Goal: Transaction & Acquisition: Book appointment/travel/reservation

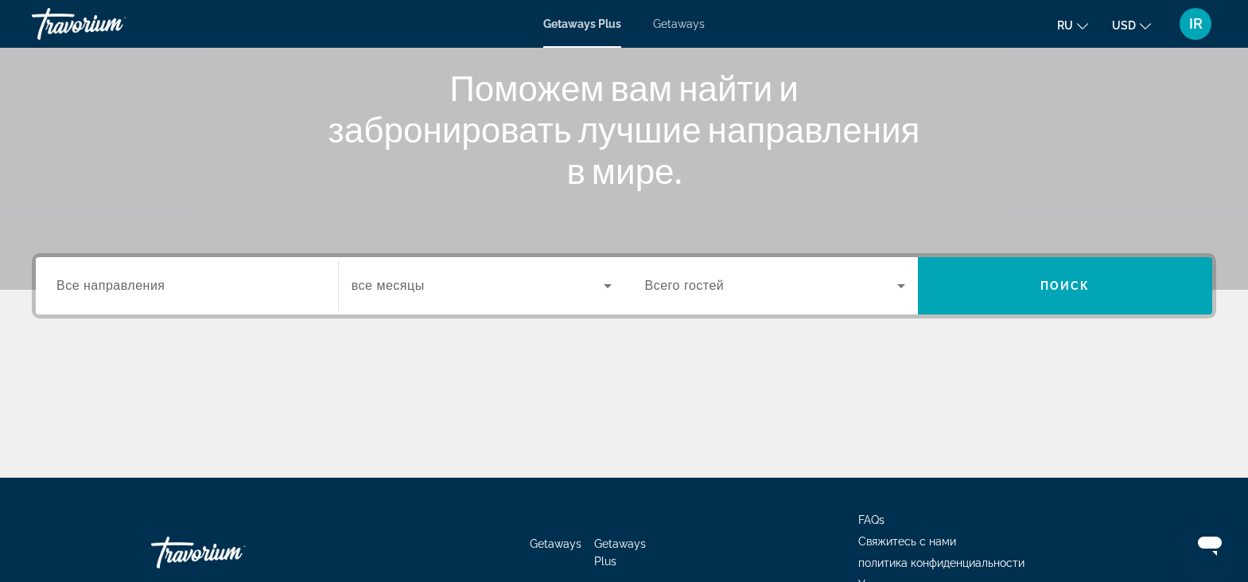
scroll to position [212, 0]
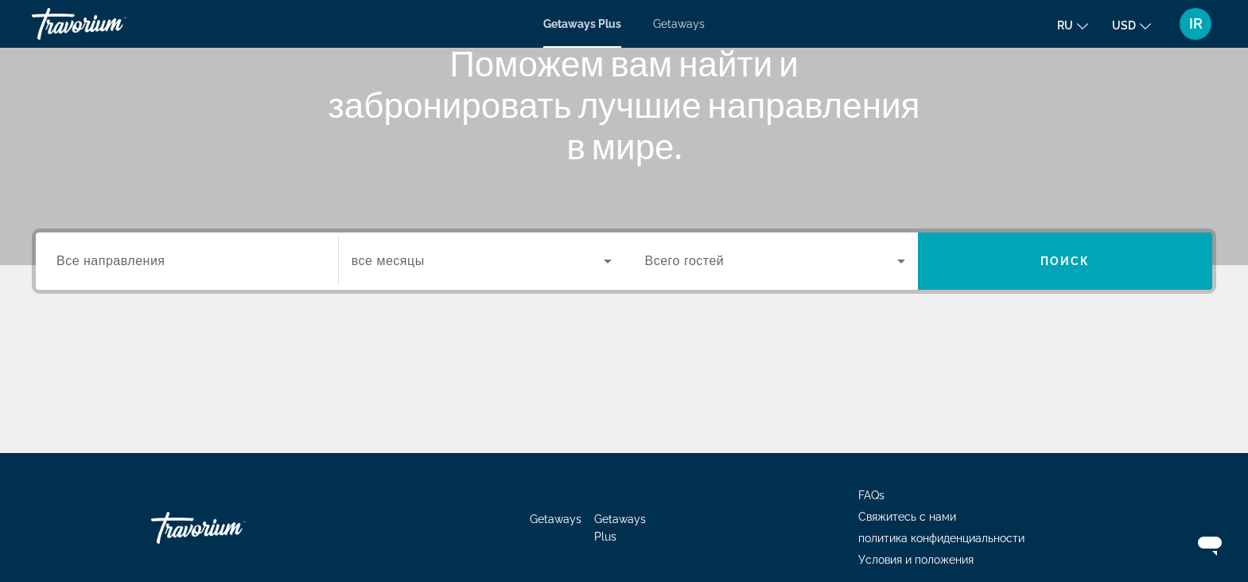
click at [116, 261] on span "Все направления" at bounding box center [110, 261] width 109 height 14
click at [116, 261] on input "Destination Все направления" at bounding box center [186, 261] width 261 height 19
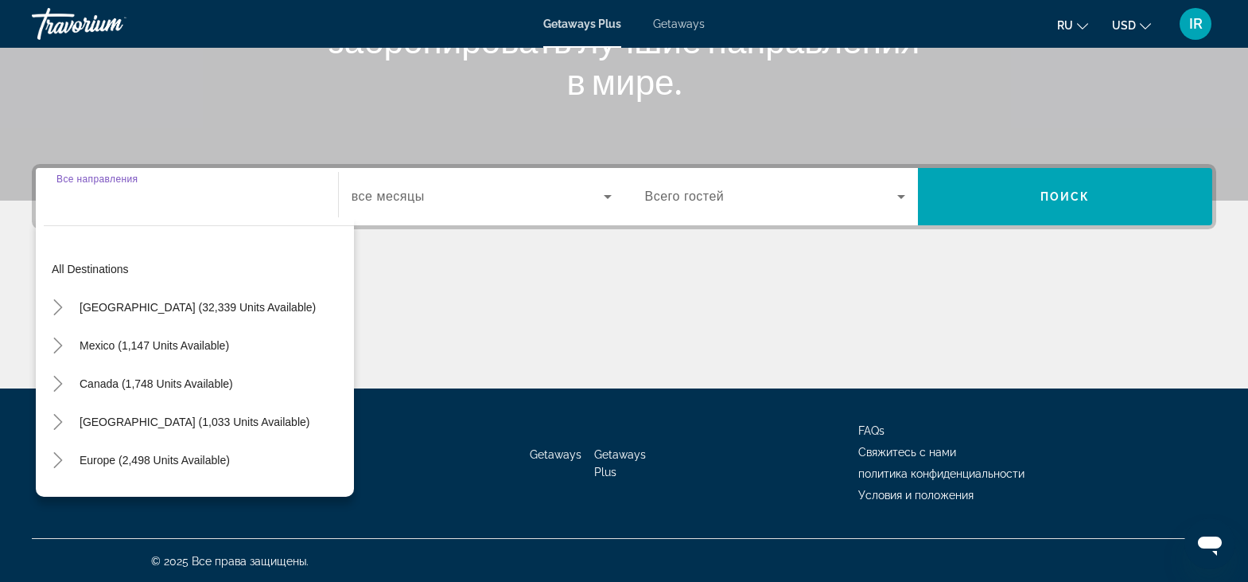
scroll to position [278, 0]
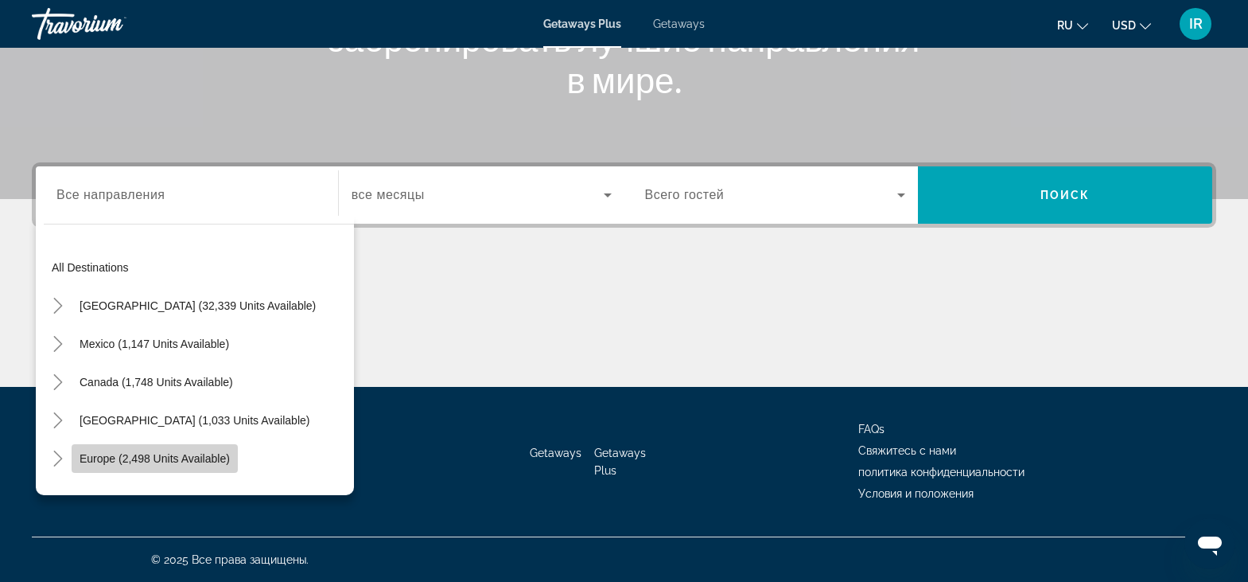
click at [99, 457] on span "Europe (2,498 units available)" at bounding box center [155, 458] width 150 height 13
type input "**********"
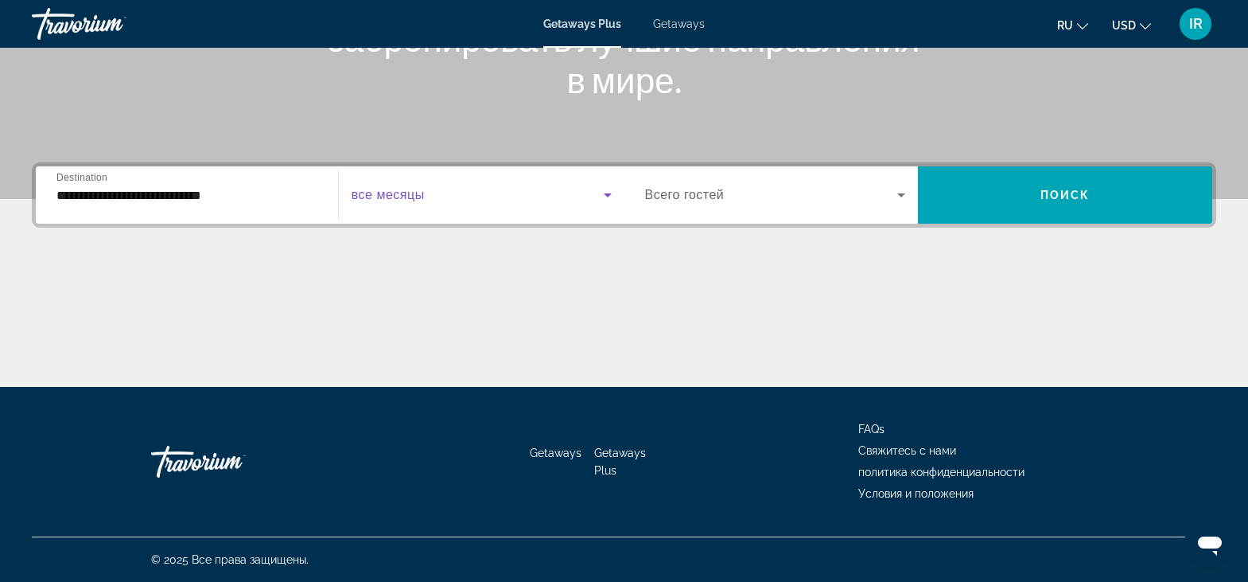
click at [608, 198] on icon "Search widget" at bounding box center [607, 194] width 19 height 19
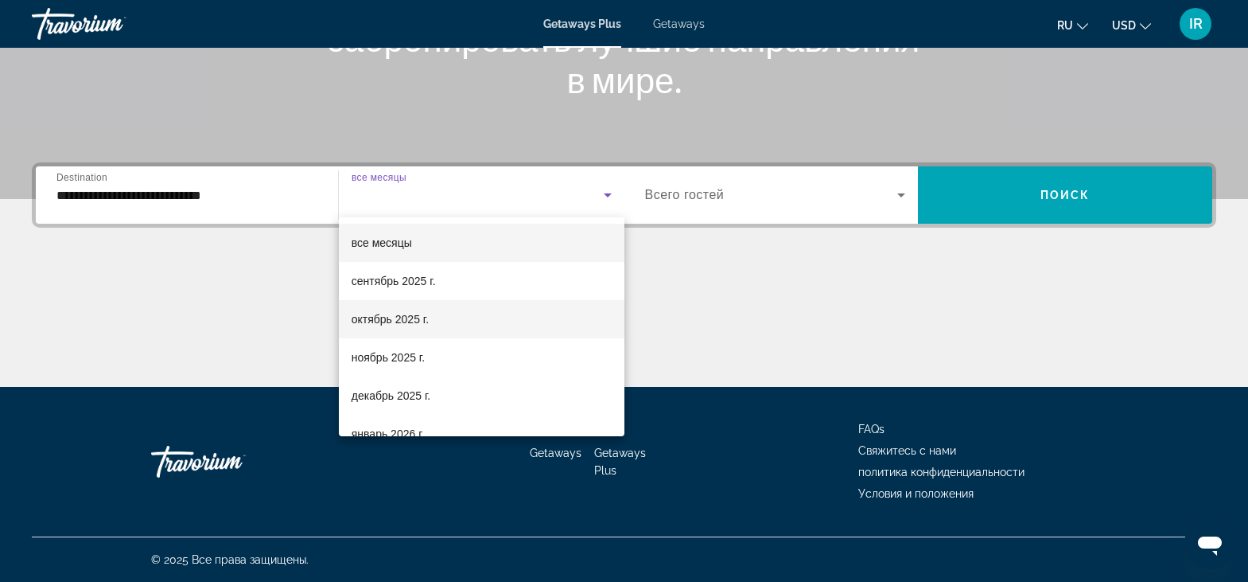
click at [397, 318] on span "октябрь 2025 г." at bounding box center [390, 319] width 77 height 19
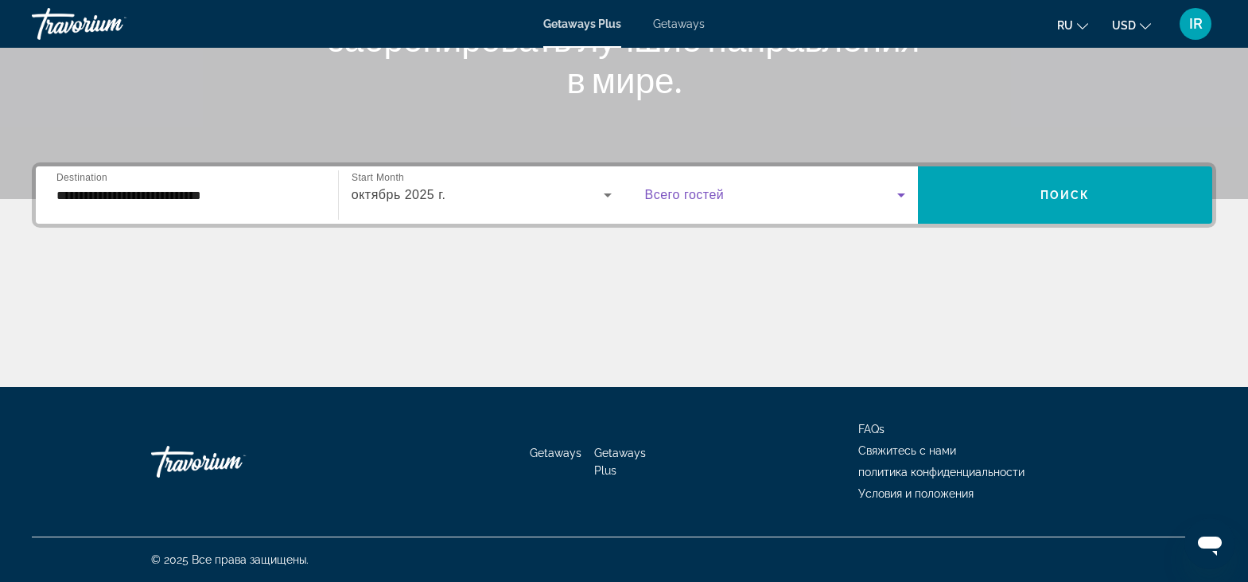
click at [897, 201] on icon "Search widget" at bounding box center [901, 194] width 19 height 19
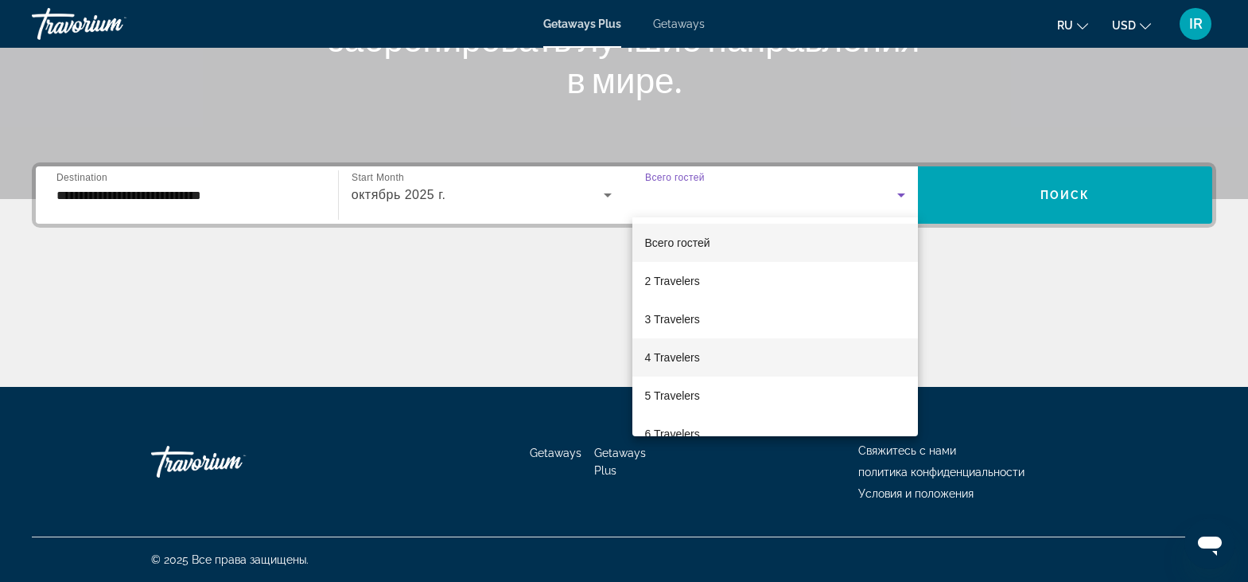
click at [839, 356] on mat-option "4 Travelers" at bounding box center [776, 357] width 286 height 38
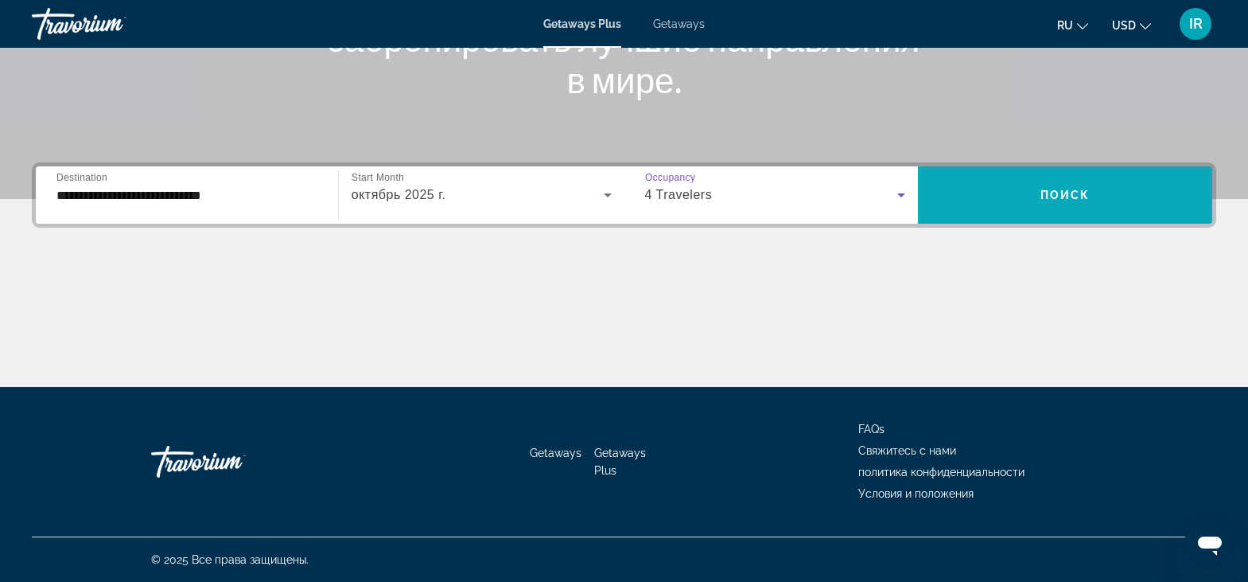
click at [1071, 186] on span "Search widget" at bounding box center [1065, 195] width 294 height 38
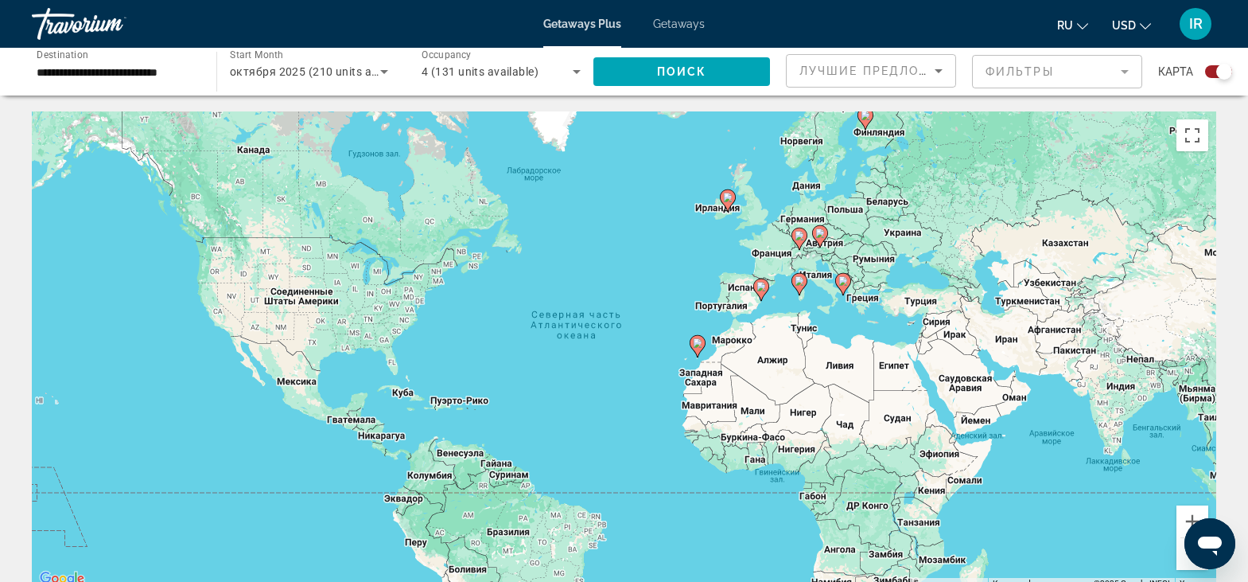
click at [1216, 72] on div "Search widget" at bounding box center [1218, 71] width 27 height 13
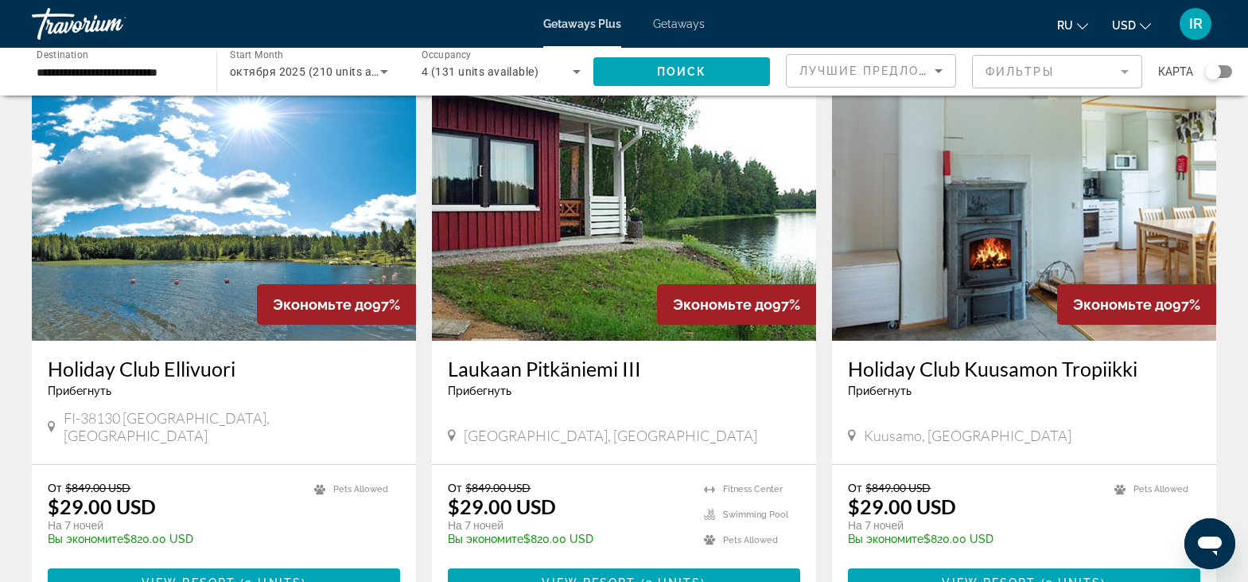
scroll to position [637, 0]
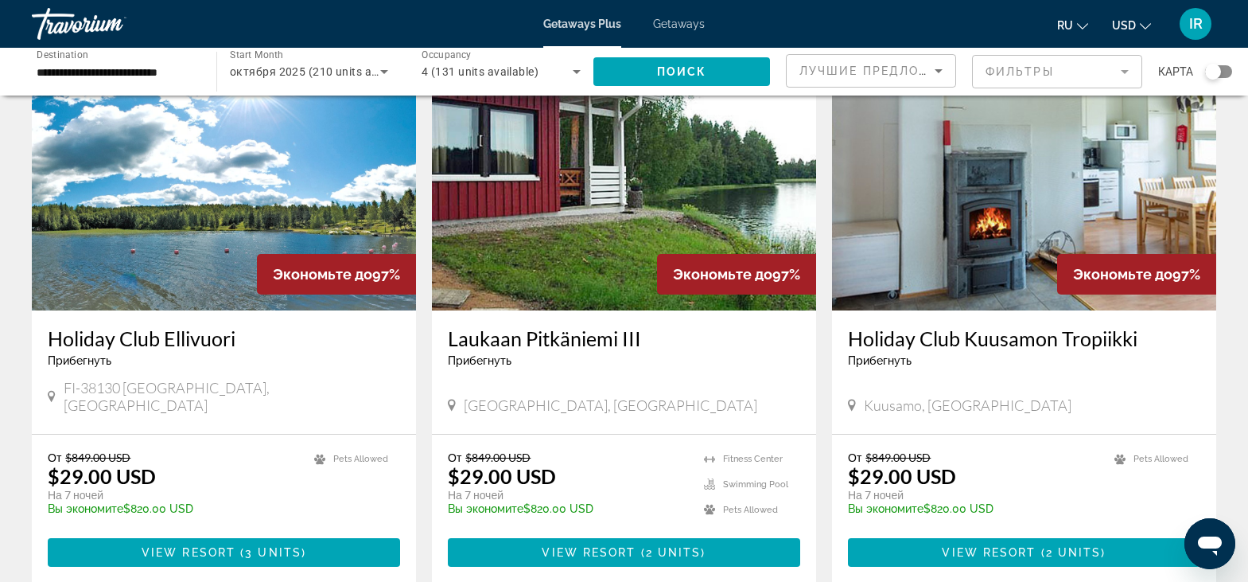
click at [1085, 22] on icon "Change language" at bounding box center [1082, 26] width 11 height 11
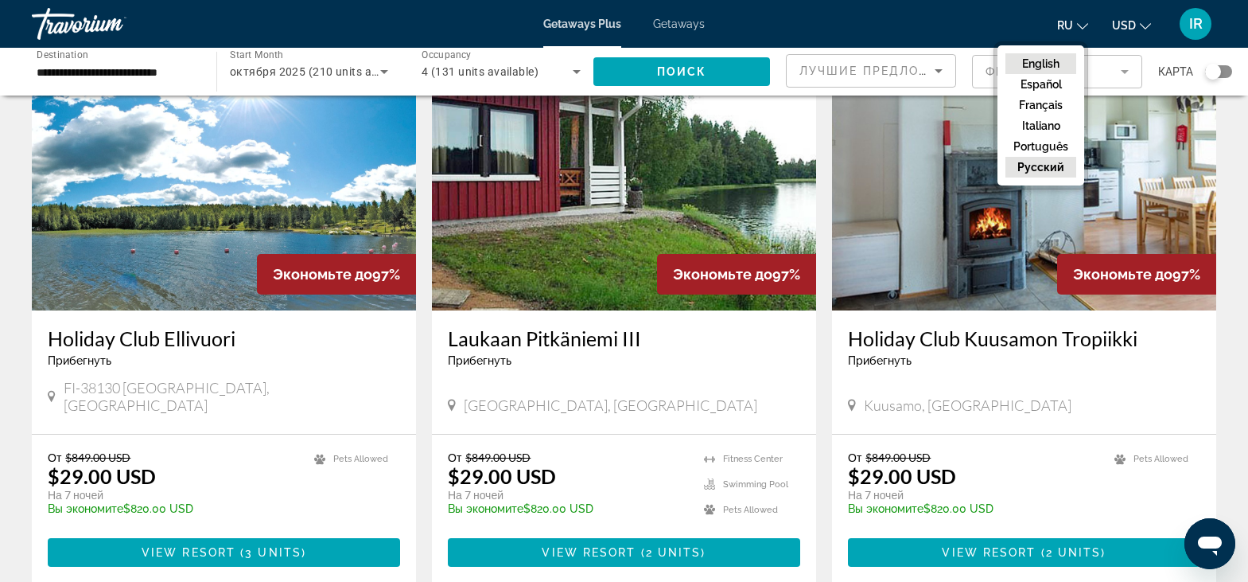
click at [1041, 68] on button "English" at bounding box center [1041, 63] width 71 height 21
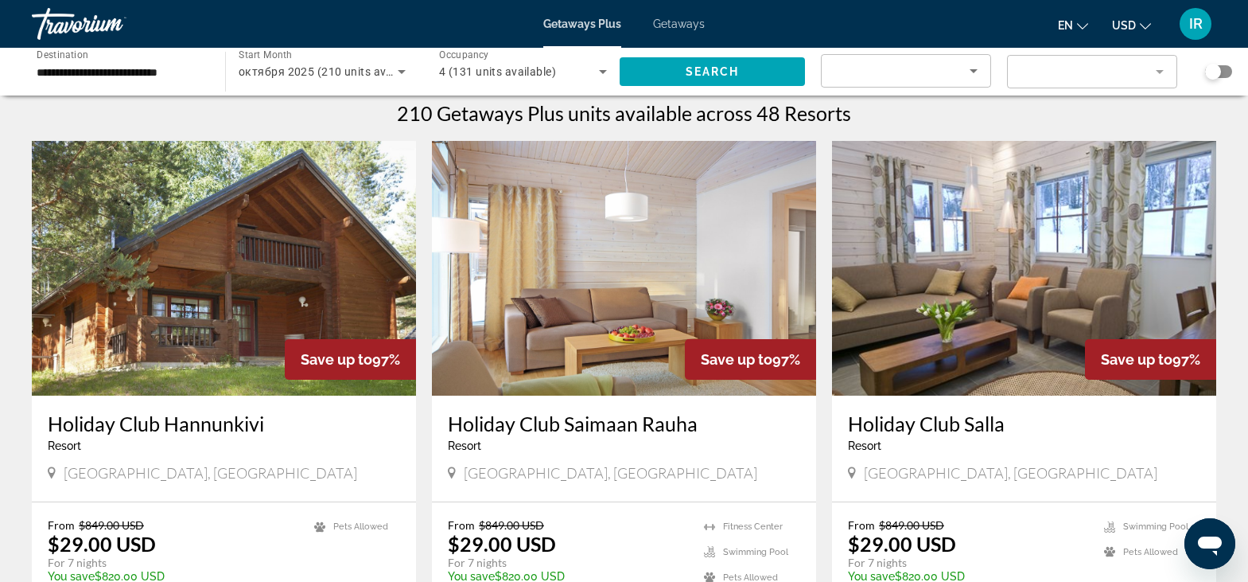
scroll to position [0, 0]
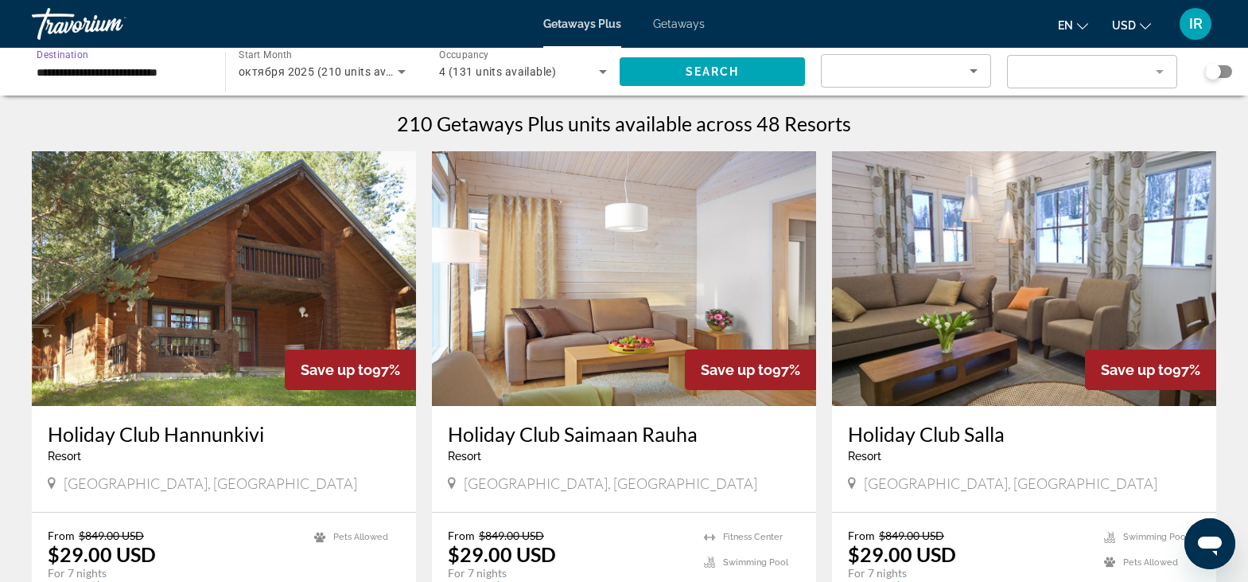
click at [130, 72] on input "**********" at bounding box center [121, 72] width 168 height 19
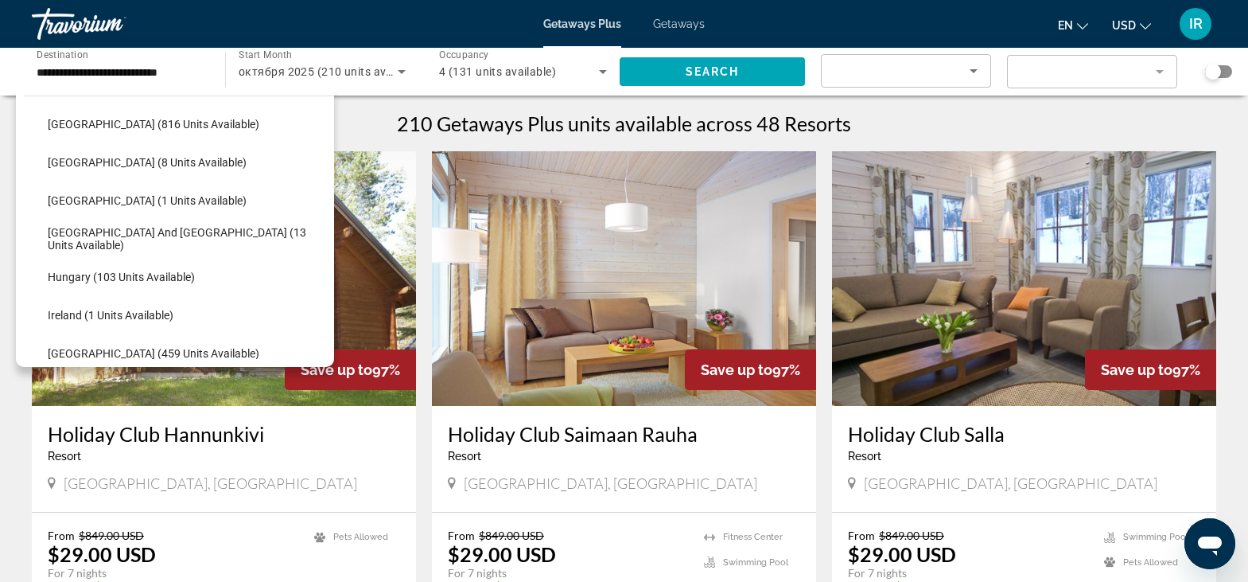
scroll to position [381, 0]
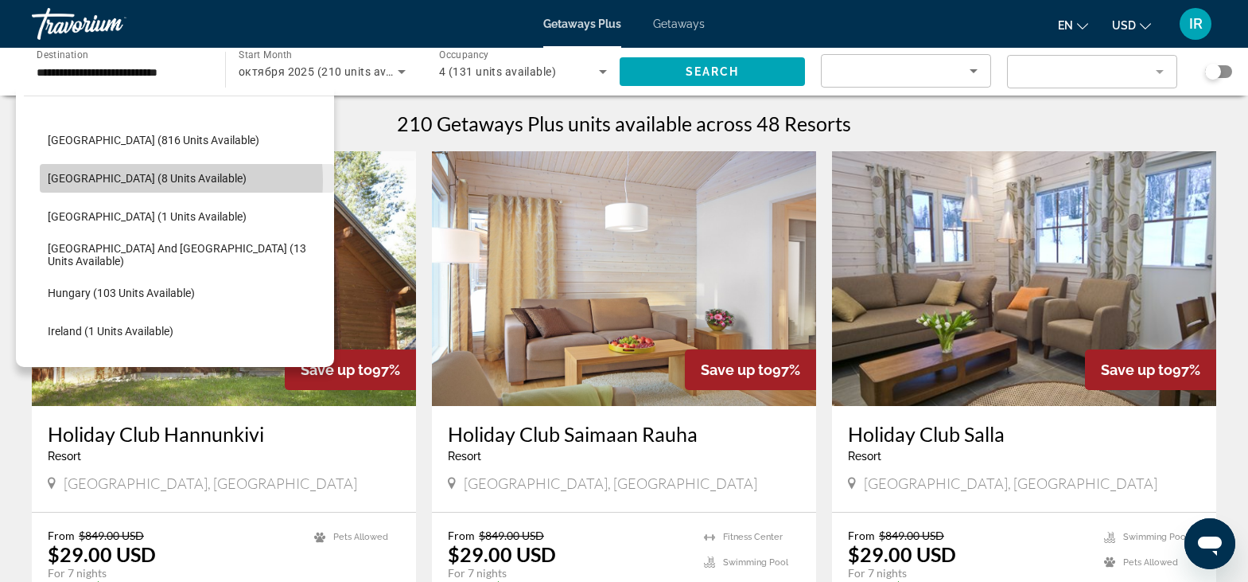
click at [145, 181] on span "[GEOGRAPHIC_DATA] (8 units available)" at bounding box center [147, 178] width 199 height 13
type input "**********"
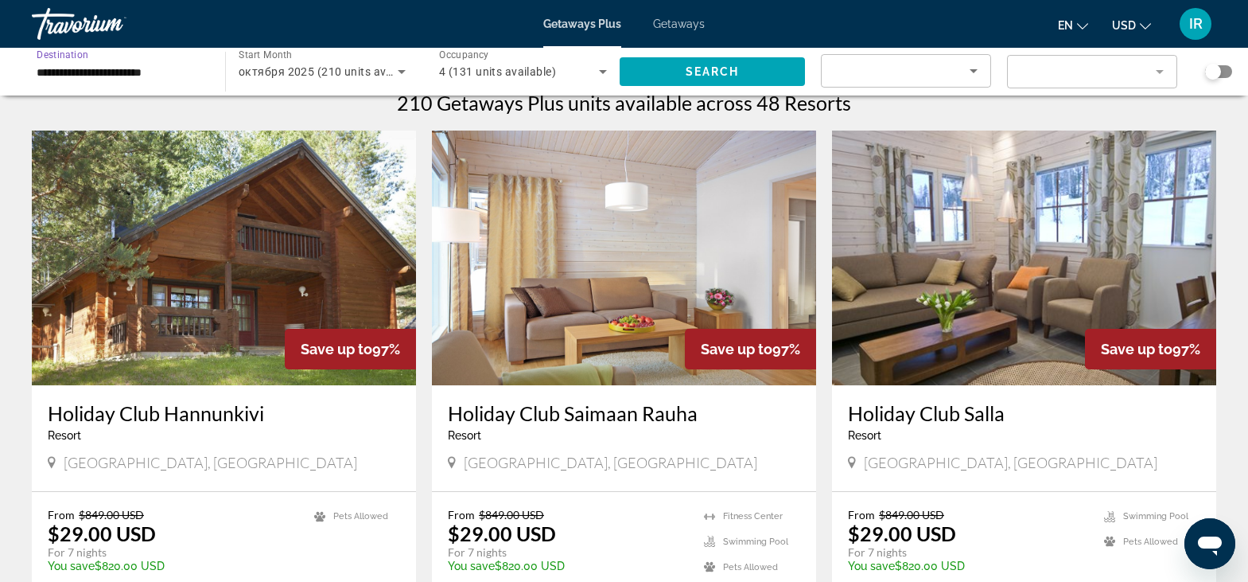
scroll to position [0, 0]
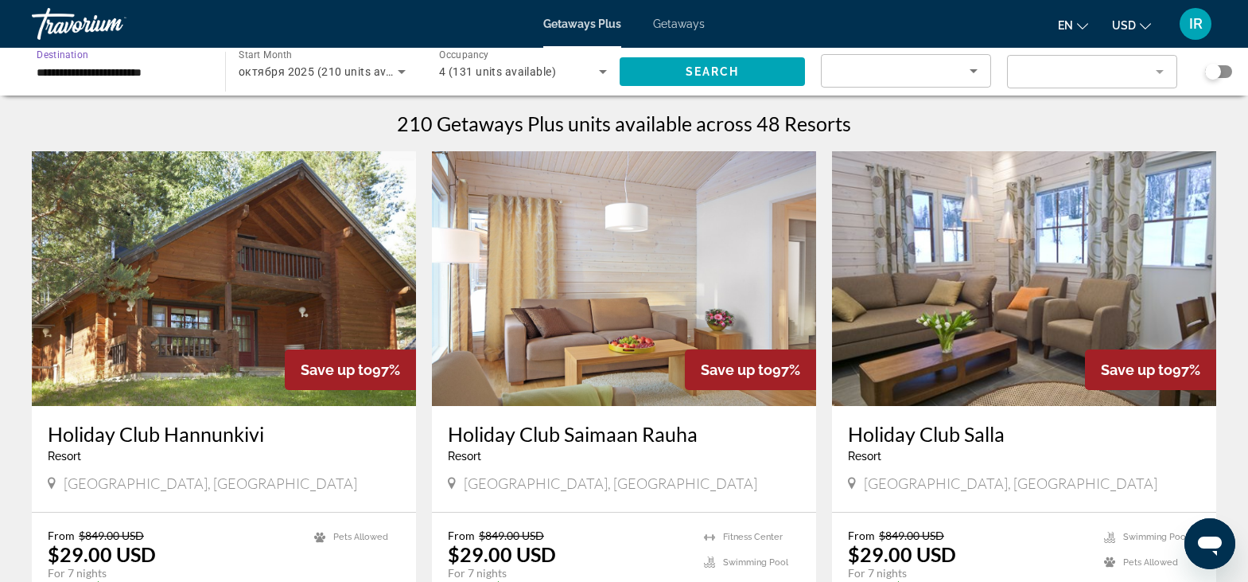
click at [51, 72] on input "**********" at bounding box center [121, 72] width 168 height 19
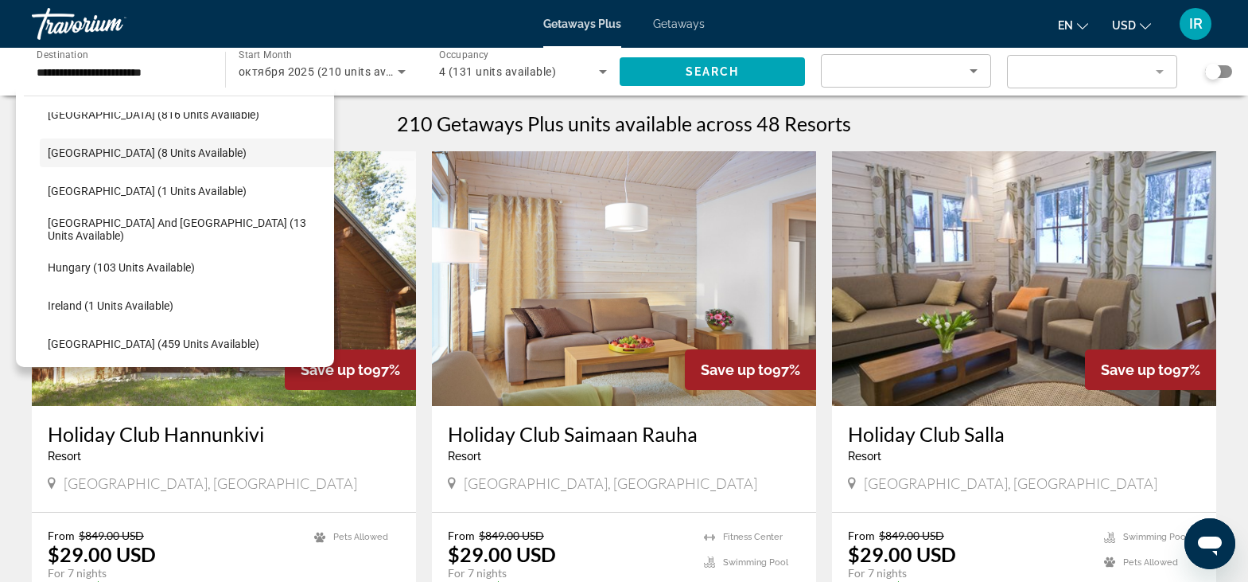
scroll to position [398, 0]
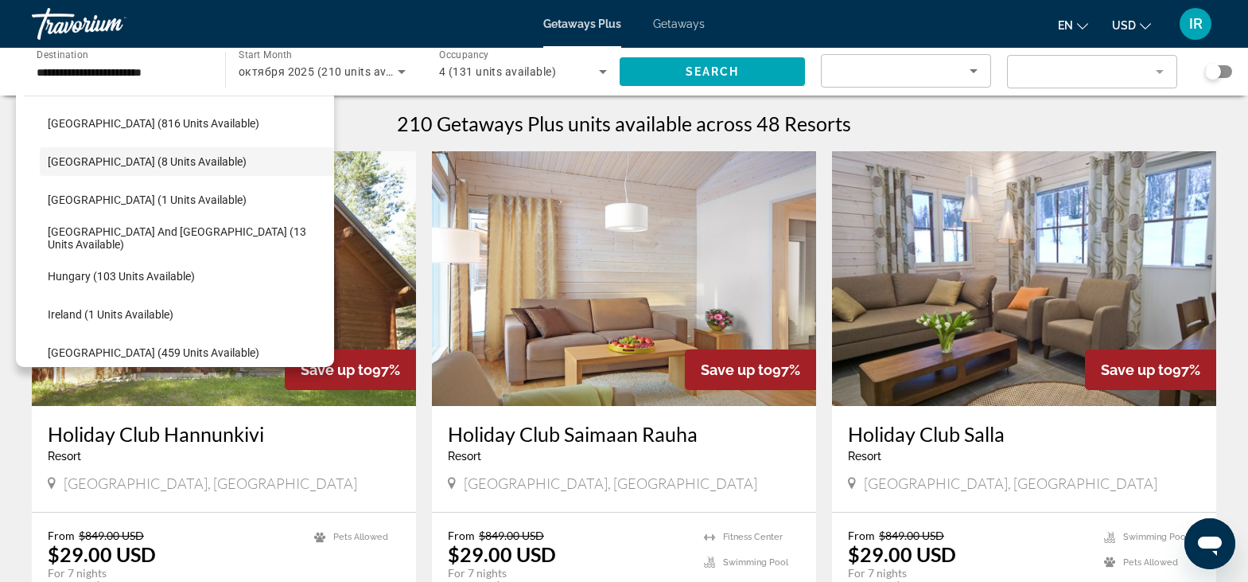
click at [680, 23] on span "Getaways" at bounding box center [679, 24] width 52 height 13
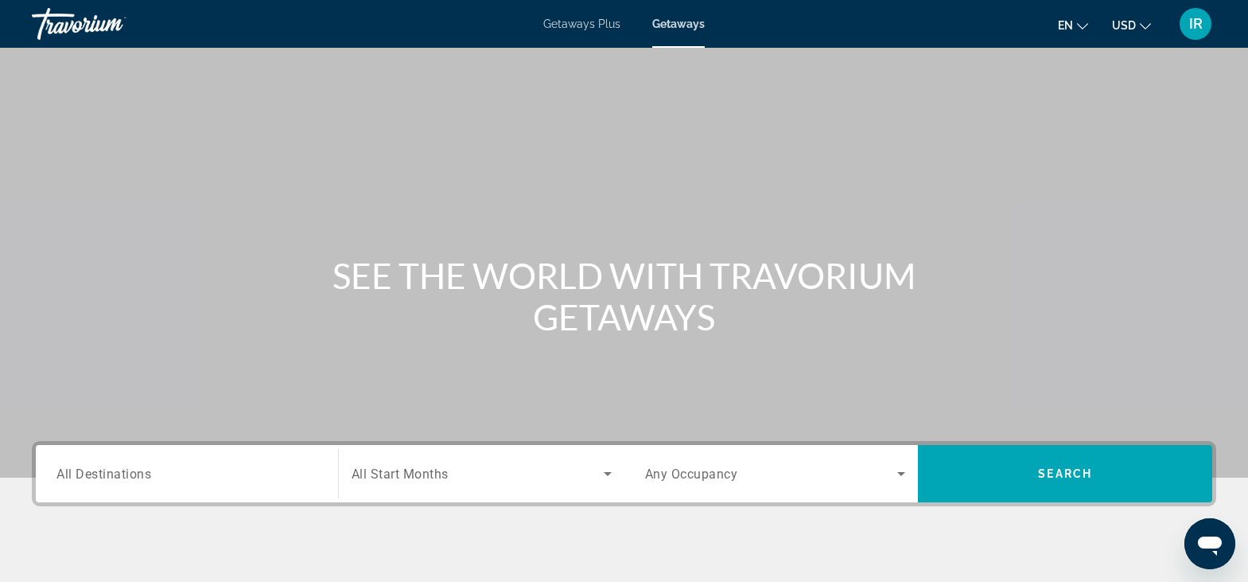
scroll to position [278, 0]
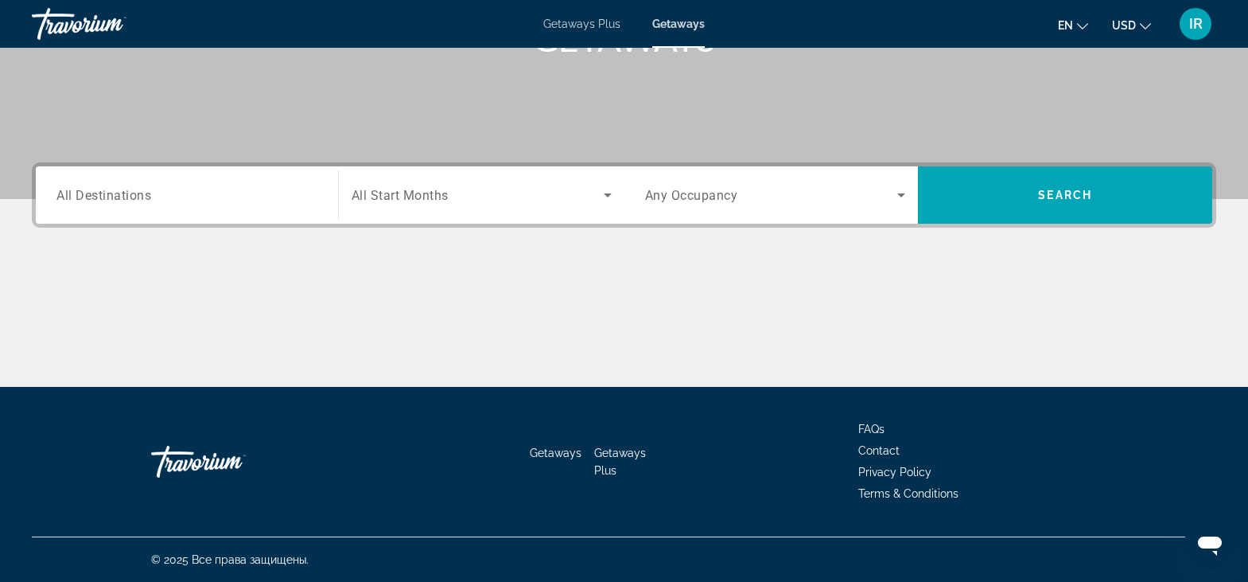
click at [125, 197] on span "All Destinations" at bounding box center [103, 194] width 95 height 15
click at [125, 197] on input "Destination All Destinations" at bounding box center [186, 195] width 261 height 19
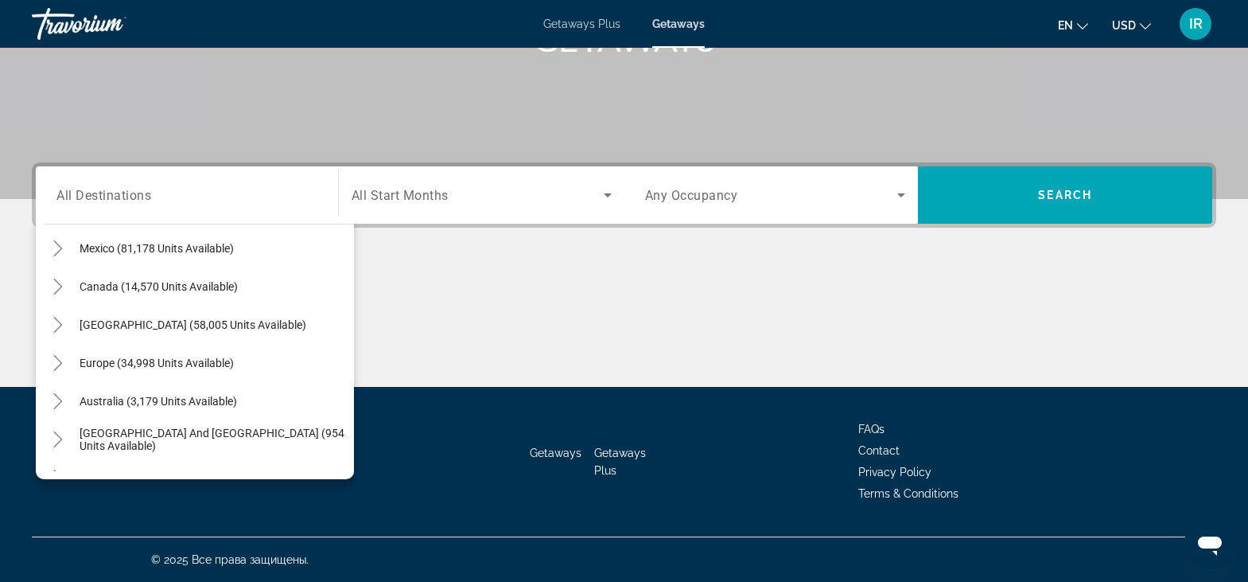
scroll to position [114, 0]
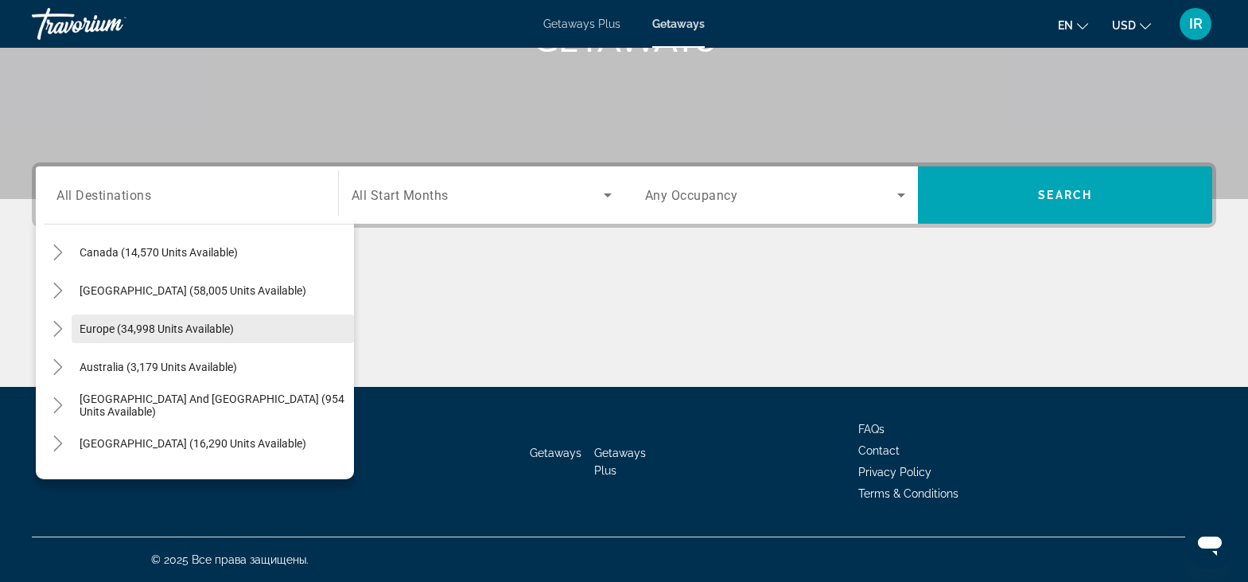
click at [74, 331] on span "Search widget" at bounding box center [213, 329] width 282 height 38
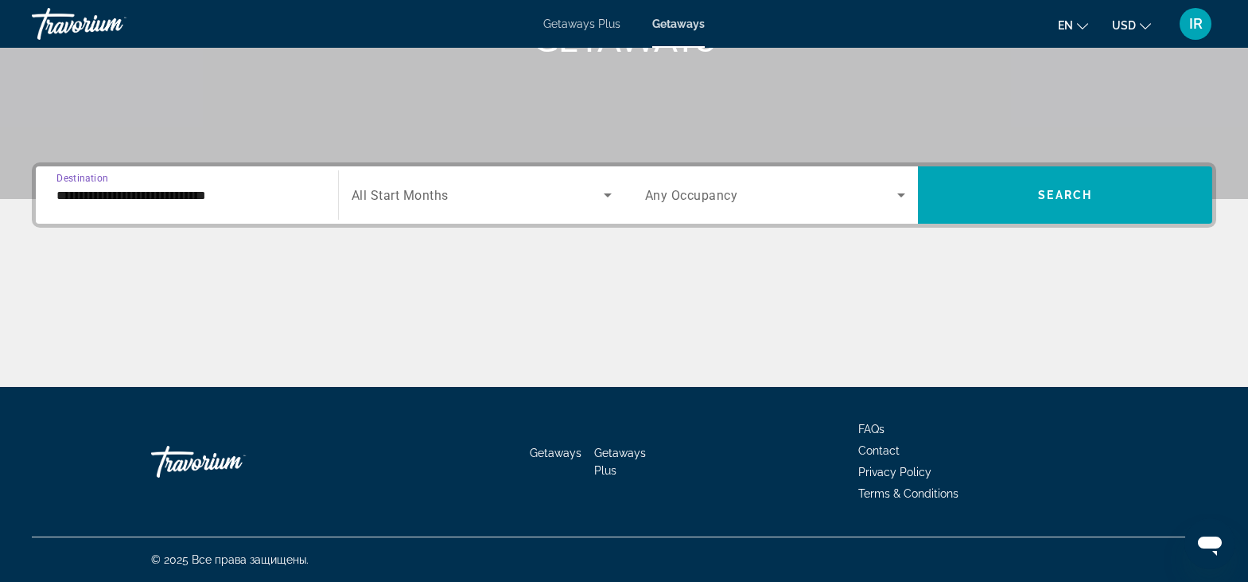
click at [84, 197] on input "**********" at bounding box center [186, 195] width 261 height 19
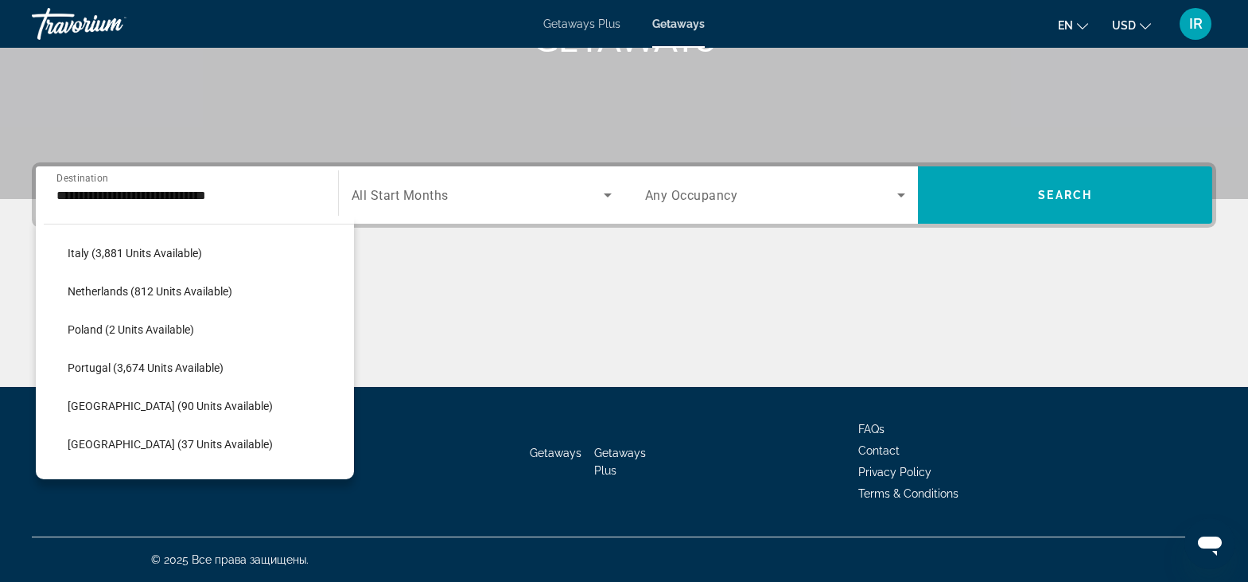
scroll to position [653, 0]
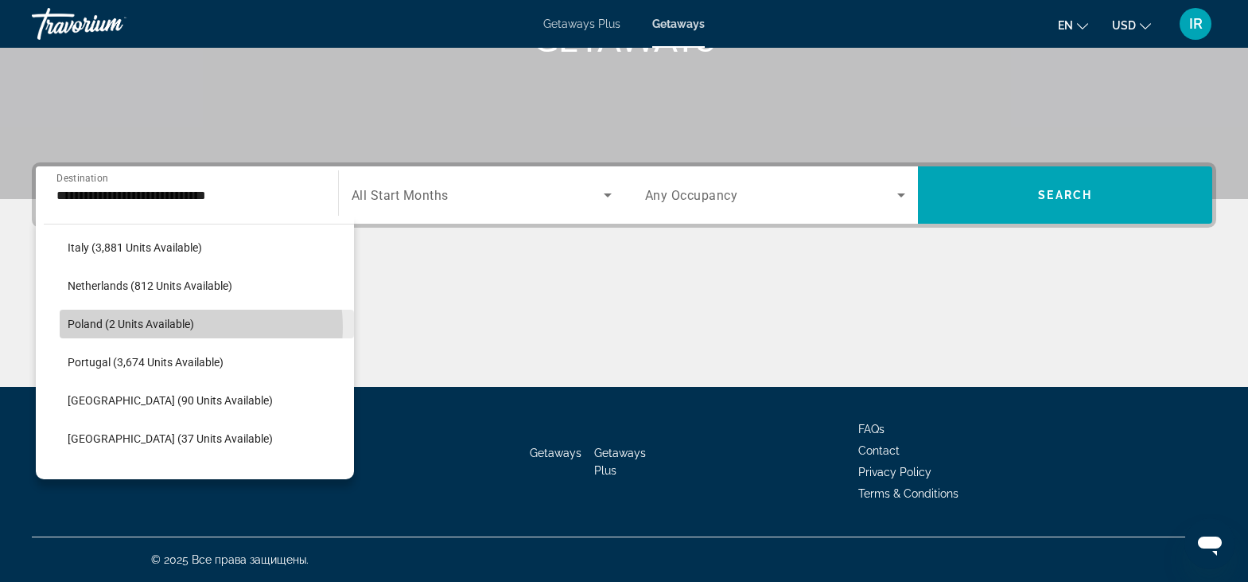
click at [189, 327] on span "Poland (2 units available)" at bounding box center [131, 323] width 127 height 13
type input "**********"
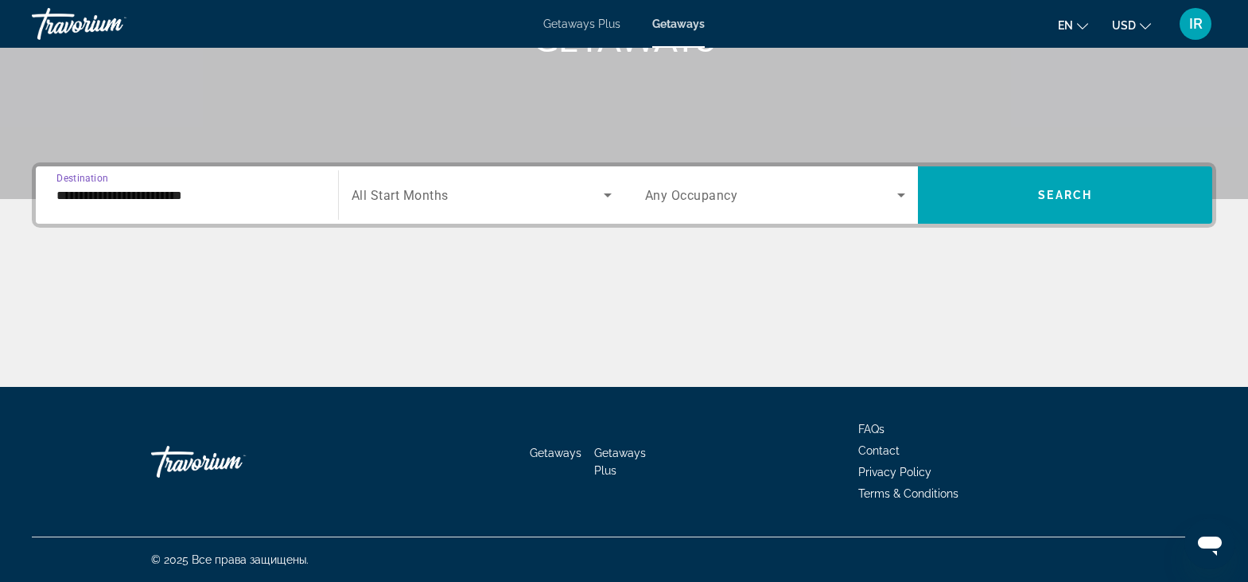
click at [598, 201] on icon "Search widget" at bounding box center [607, 194] width 19 height 19
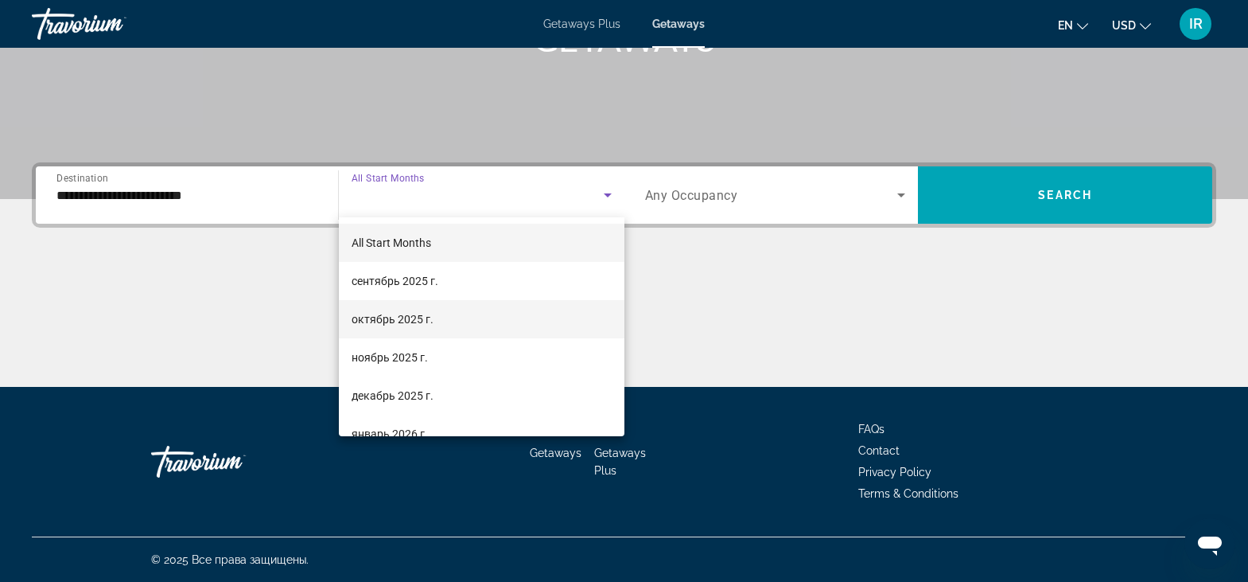
click at [376, 317] on span "октябрь 2025 г." at bounding box center [393, 319] width 82 height 19
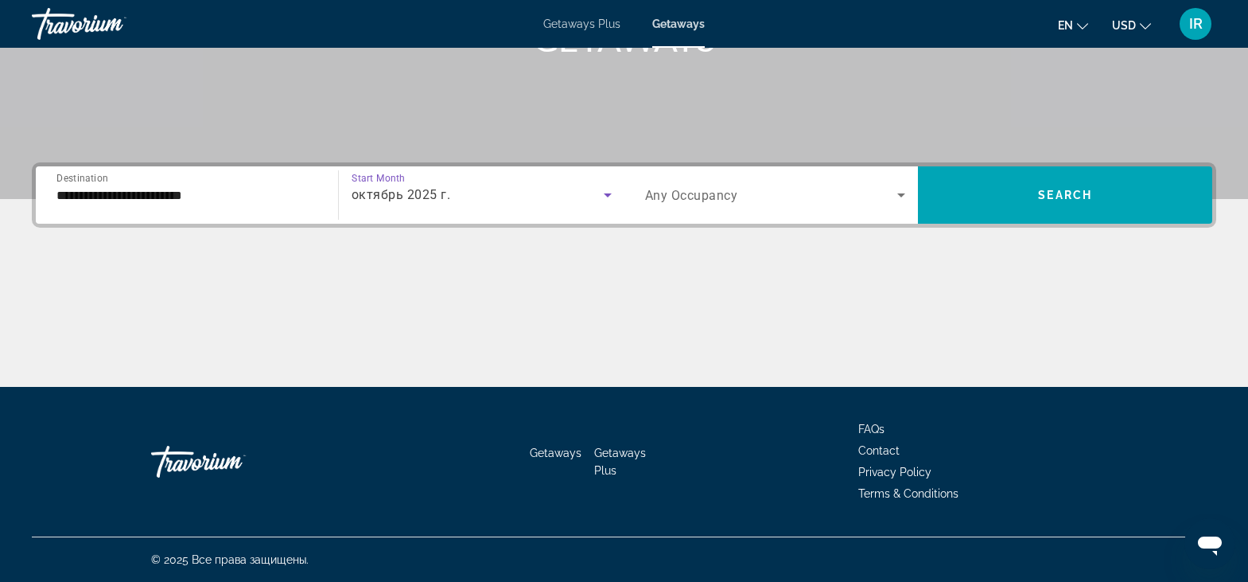
click at [900, 199] on icon "Search widget" at bounding box center [901, 194] width 19 height 19
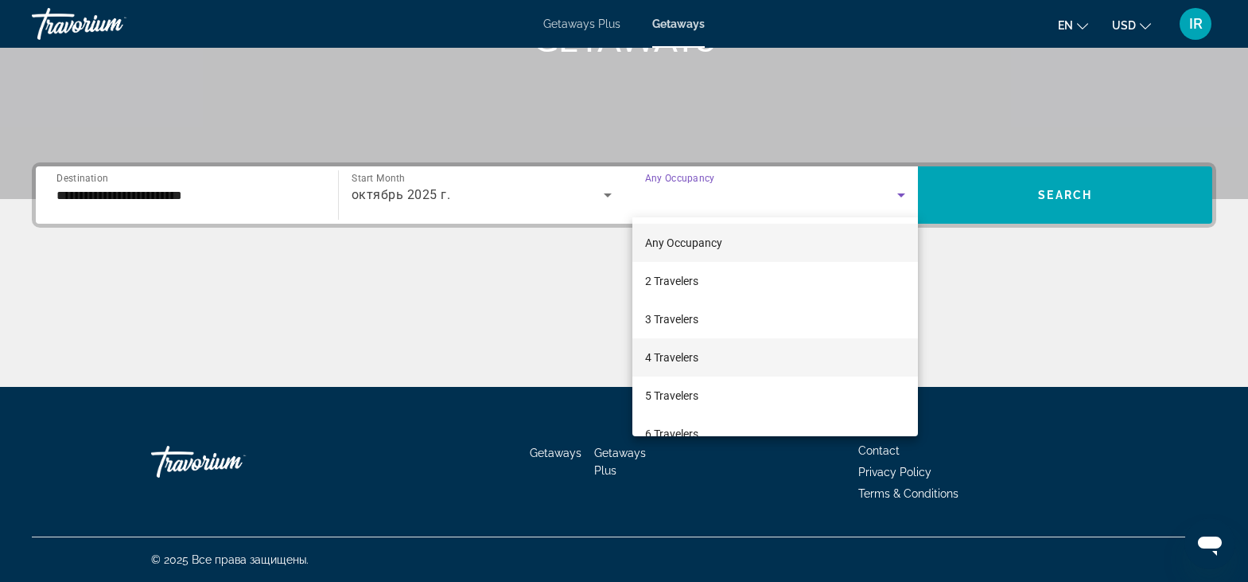
click at [670, 360] on span "4 Travelers" at bounding box center [671, 357] width 53 height 19
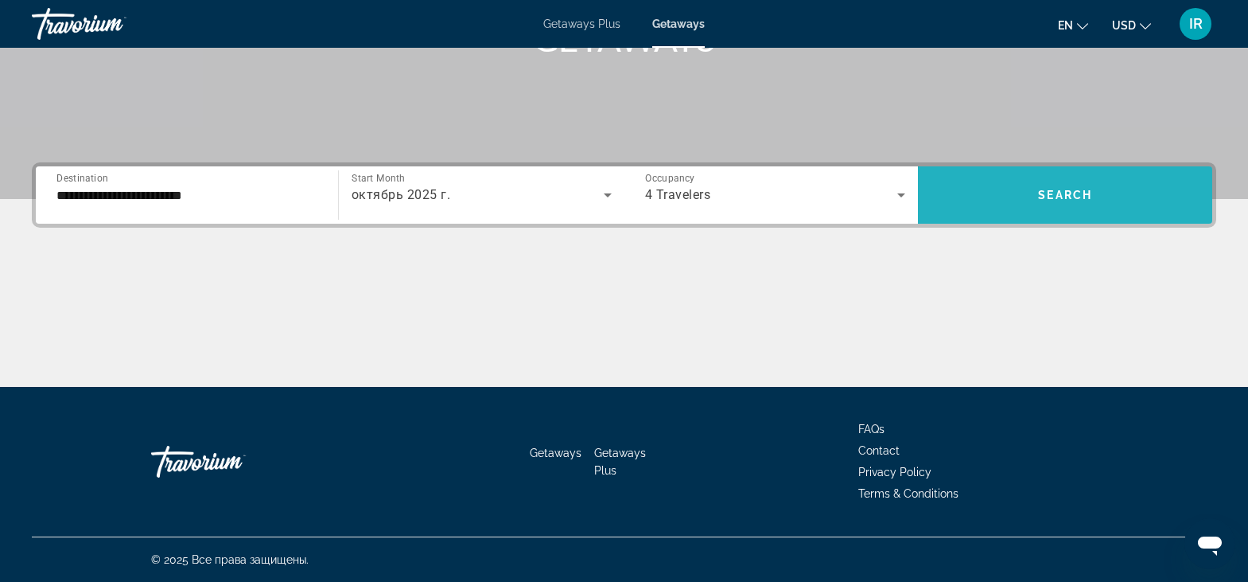
click at [1092, 205] on span "Search widget" at bounding box center [1065, 195] width 294 height 38
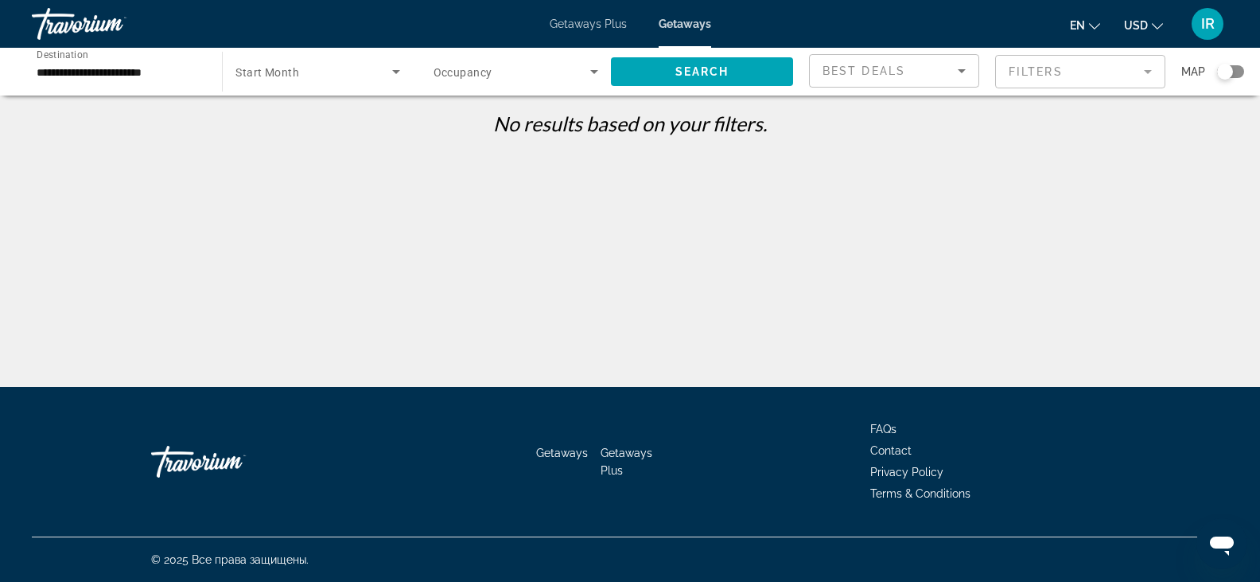
click at [380, 75] on span "Search widget" at bounding box center [314, 71] width 156 height 19
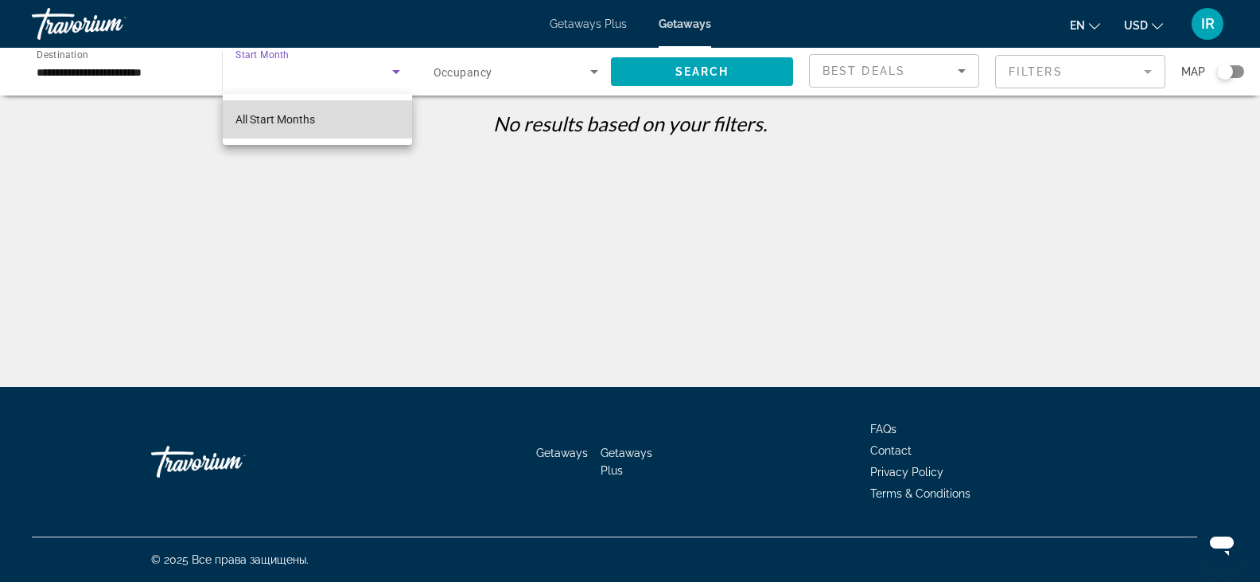
click at [314, 113] on span "All Start Months" at bounding box center [276, 119] width 80 height 13
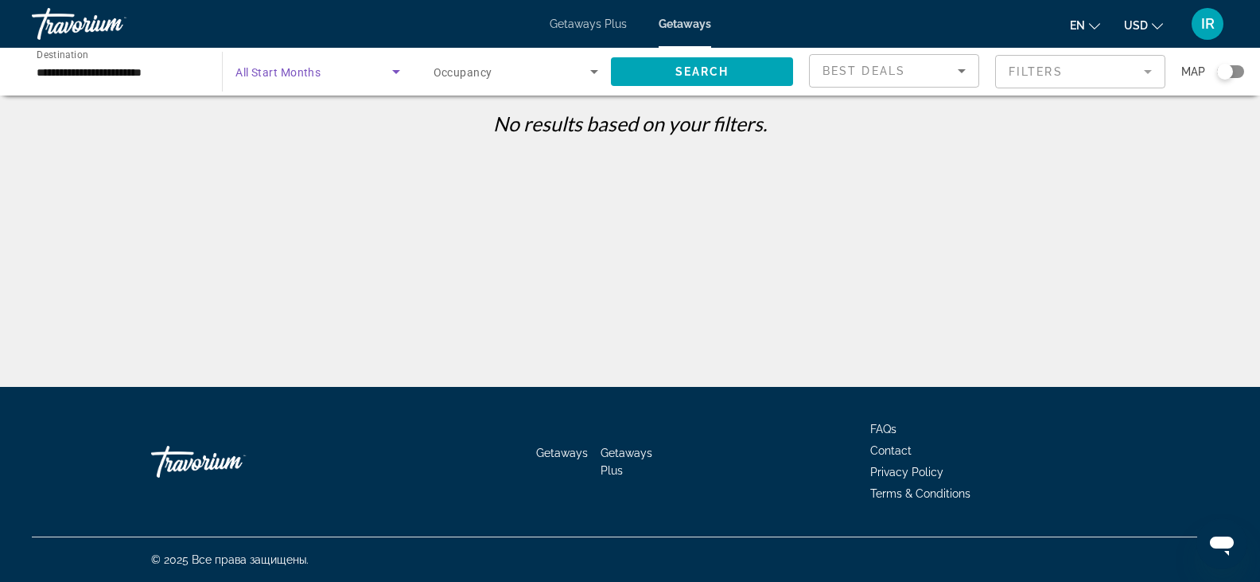
click at [592, 72] on icon "Search widget" at bounding box center [594, 72] width 8 height 4
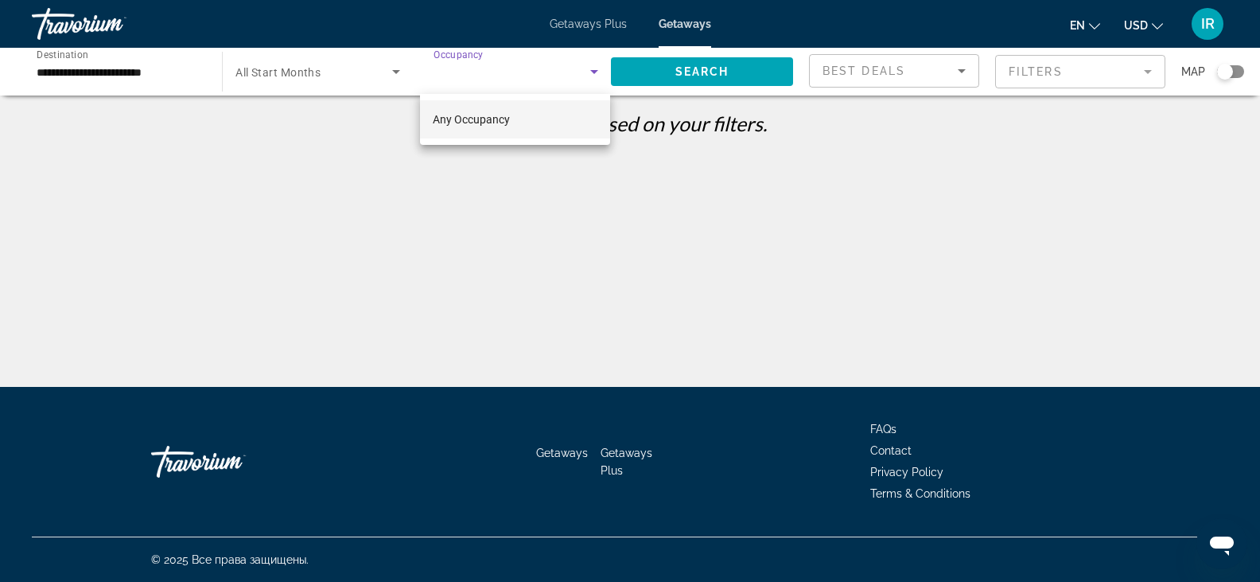
click at [593, 71] on div at bounding box center [630, 291] width 1260 height 582
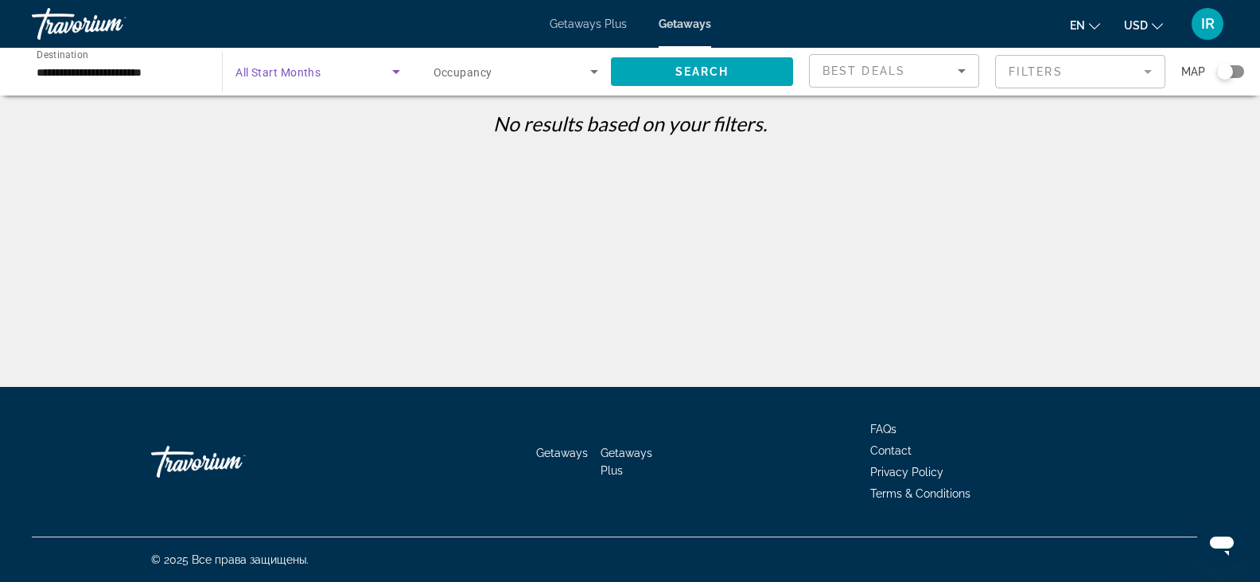
click at [384, 74] on span "Search widget" at bounding box center [314, 71] width 156 height 19
click at [278, 56] on div at bounding box center [630, 291] width 1260 height 582
click at [242, 70] on span "All Start Months" at bounding box center [278, 72] width 85 height 13
click at [574, 21] on div at bounding box center [630, 291] width 1260 height 582
click at [574, 21] on span "Getaways Plus" at bounding box center [588, 24] width 77 height 13
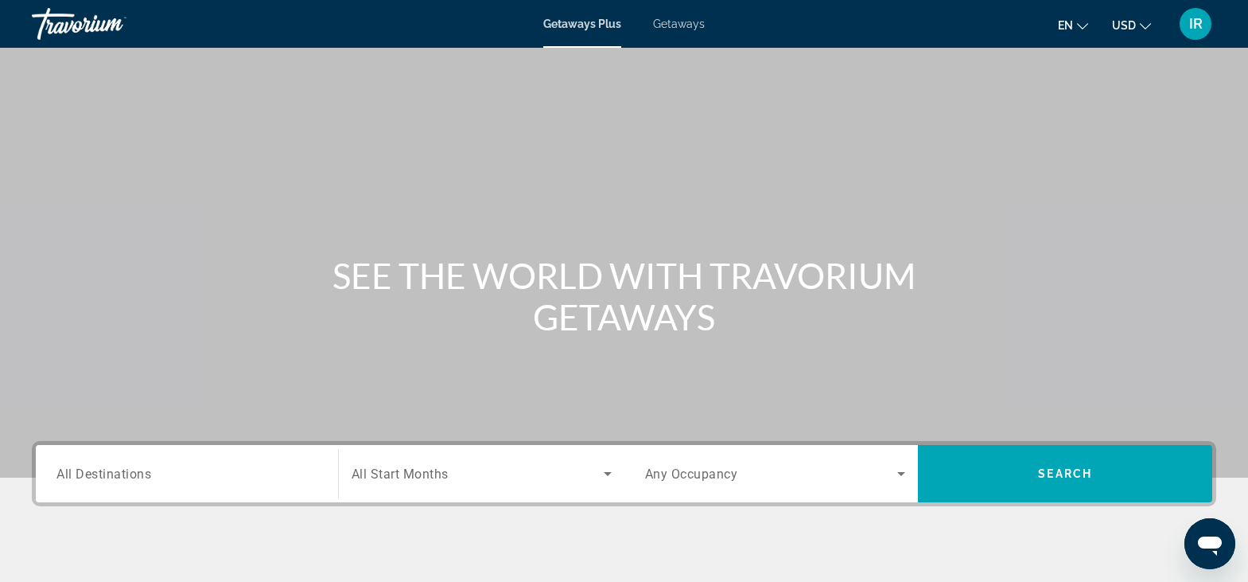
click at [681, 27] on span "Getaways" at bounding box center [679, 24] width 52 height 13
click at [138, 472] on span "All Destinations" at bounding box center [103, 472] width 95 height 15
click at [138, 472] on input "Destination All Destinations" at bounding box center [186, 474] width 261 height 19
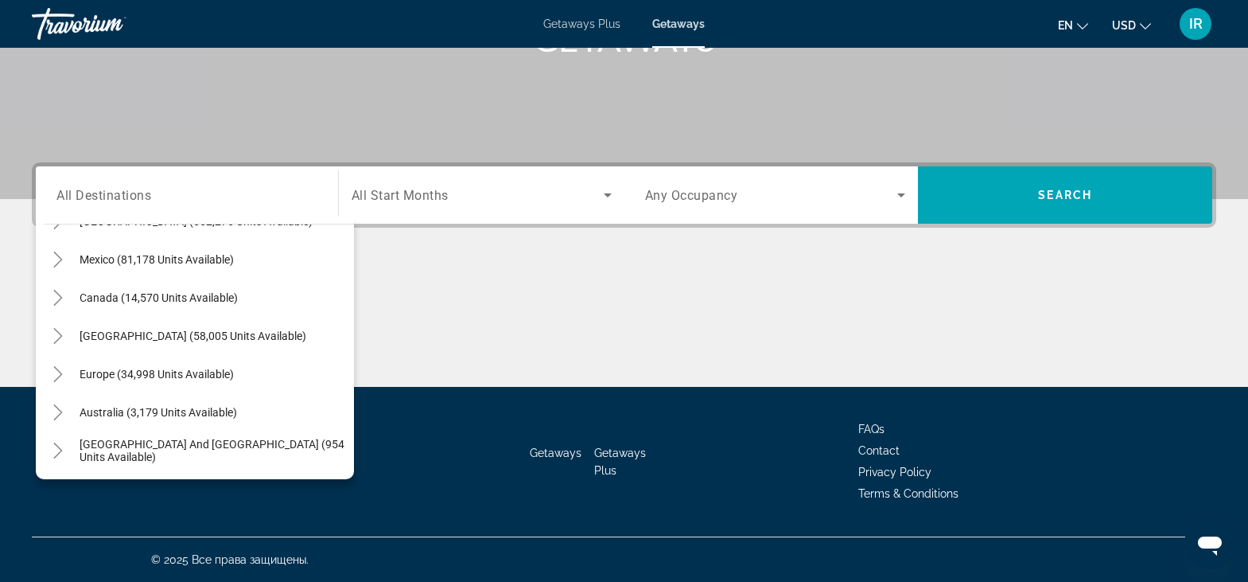
scroll to position [66, 0]
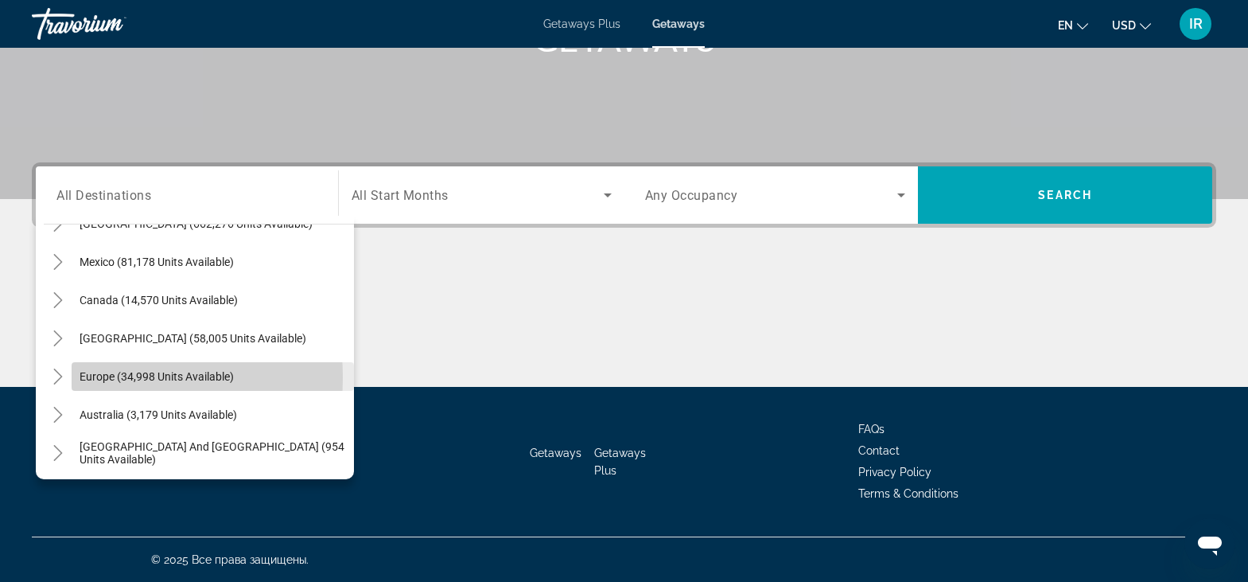
click at [88, 377] on span "Europe (34,998 units available)" at bounding box center [157, 376] width 154 height 13
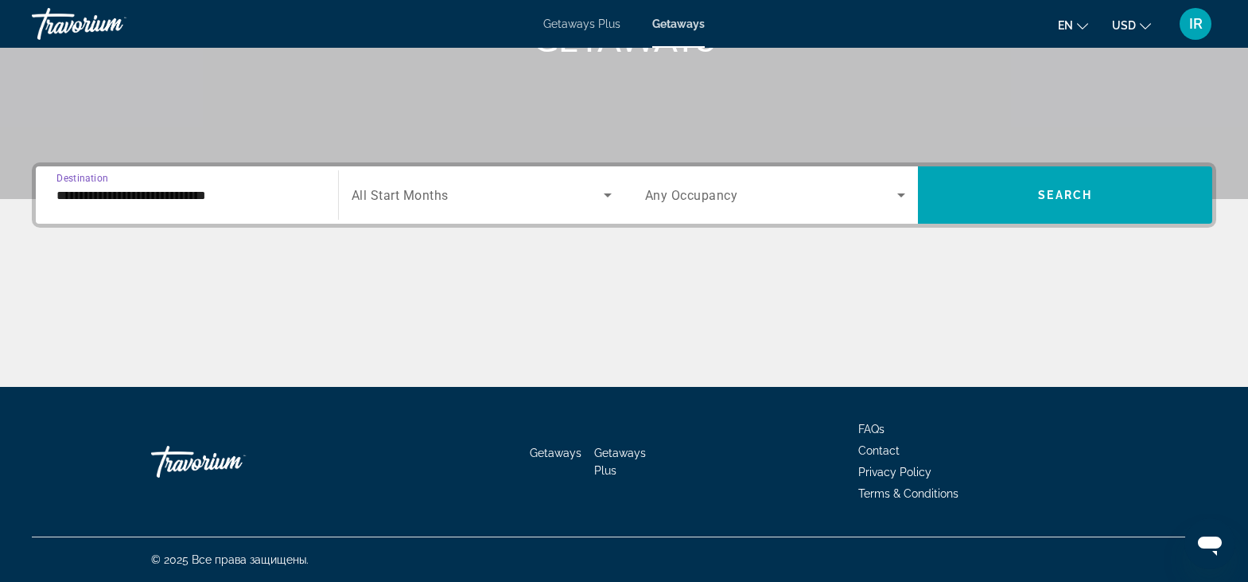
click at [177, 192] on input "**********" at bounding box center [186, 195] width 261 height 19
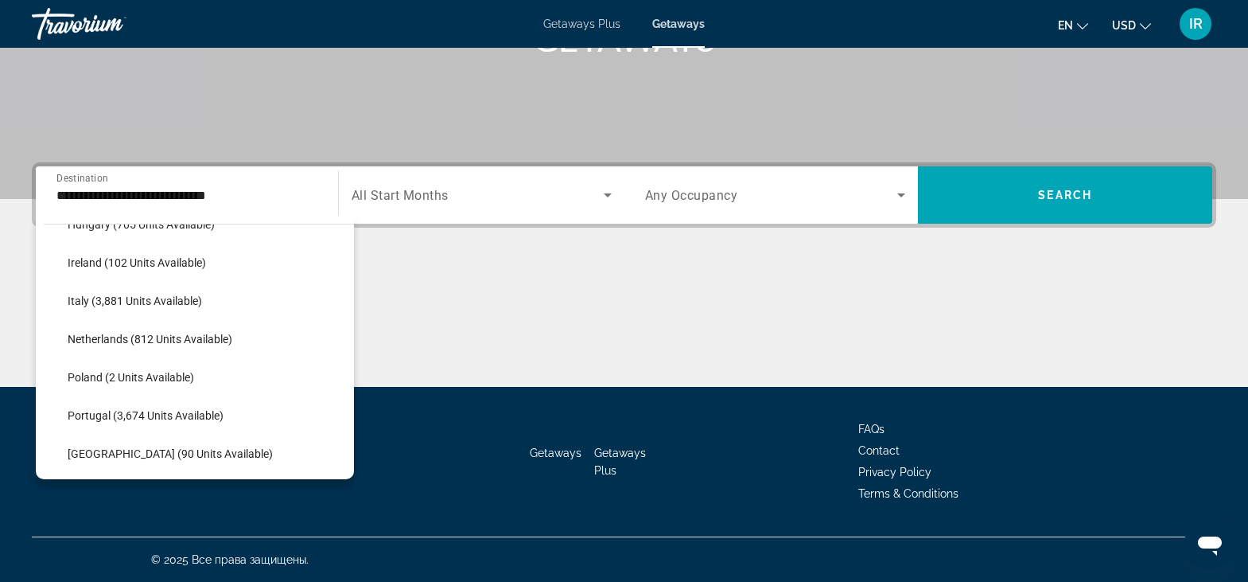
scroll to position [610, 0]
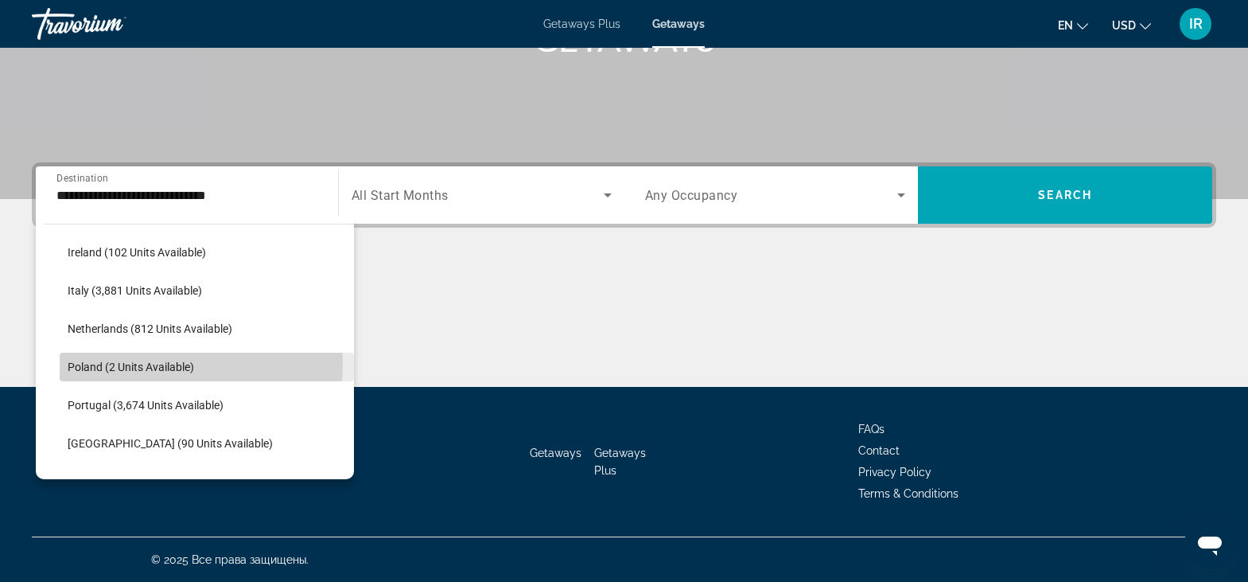
click at [154, 365] on span "Poland (2 units available)" at bounding box center [131, 366] width 127 height 13
type input "**********"
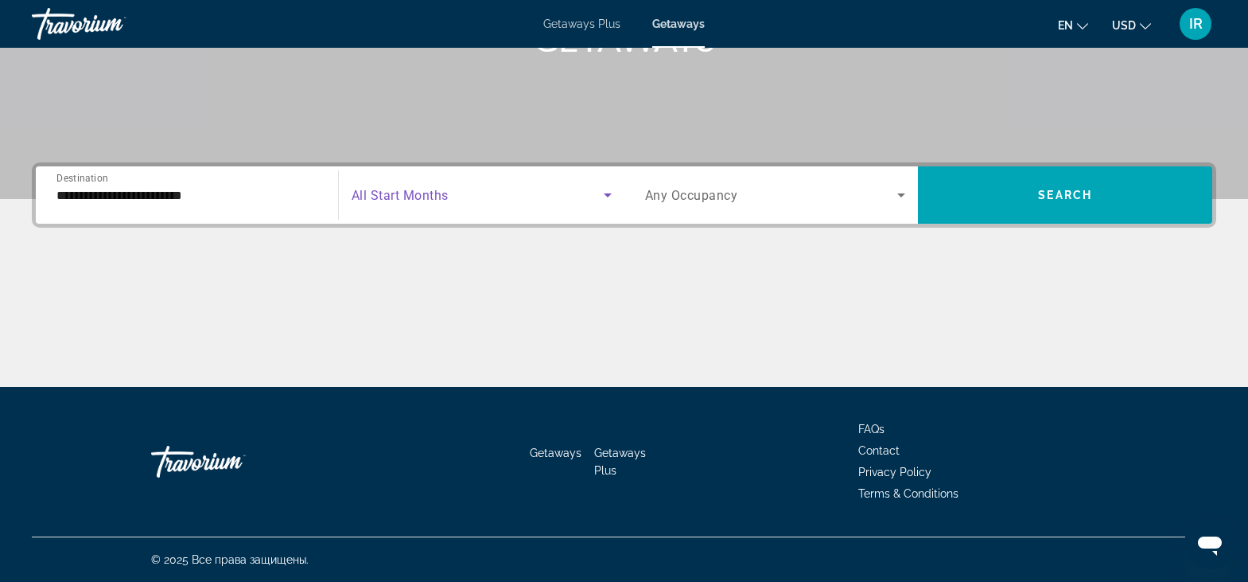
click at [609, 197] on icon "Search widget" at bounding box center [607, 194] width 19 height 19
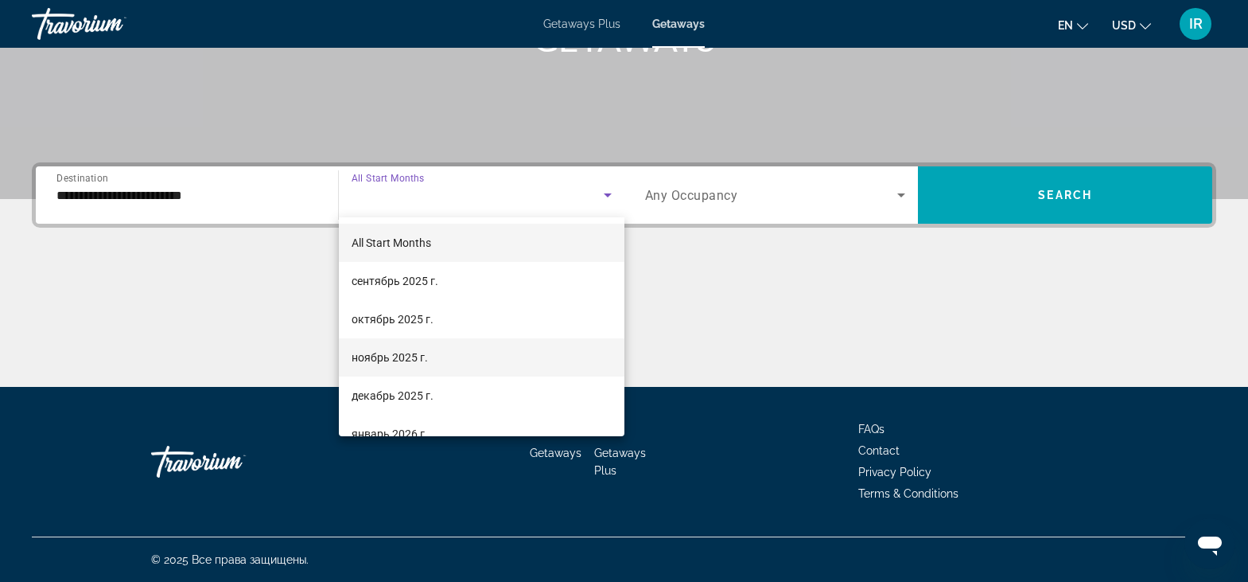
click at [372, 357] on span "ноябрь 2025 г." at bounding box center [390, 357] width 76 height 19
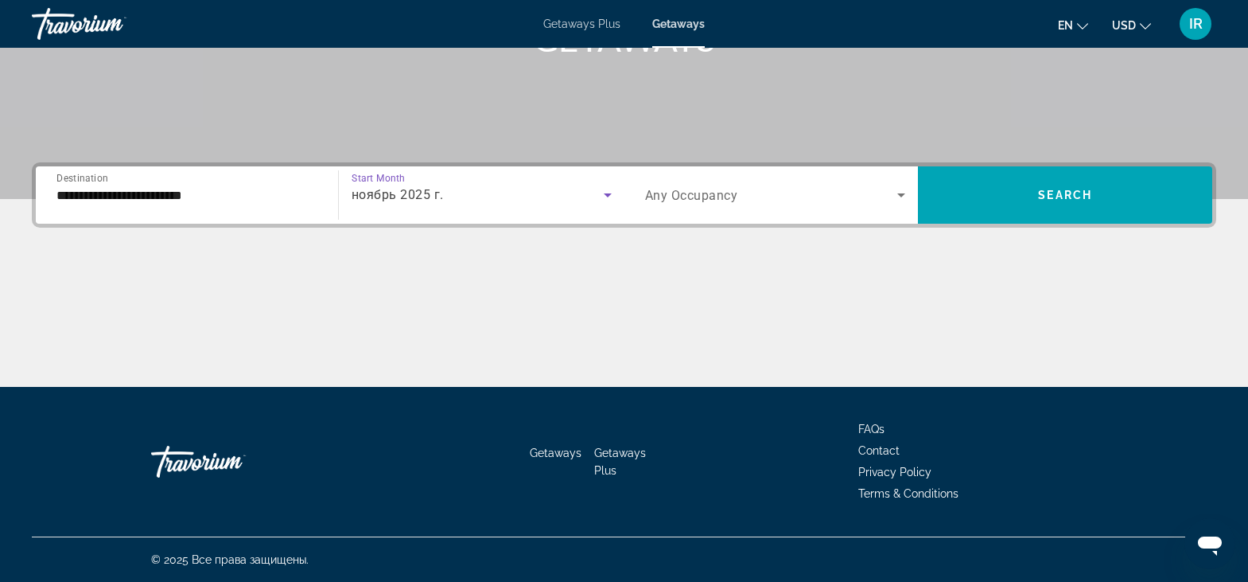
click at [901, 198] on icon "Search widget" at bounding box center [901, 194] width 19 height 19
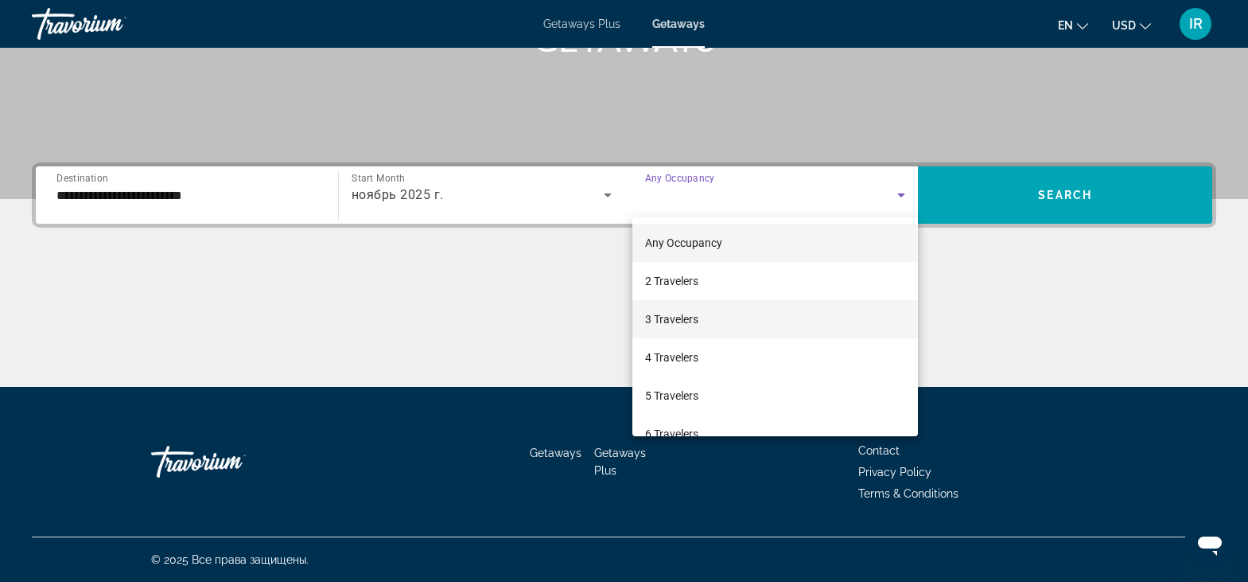
click at [683, 317] on span "3 Travelers" at bounding box center [671, 319] width 53 height 19
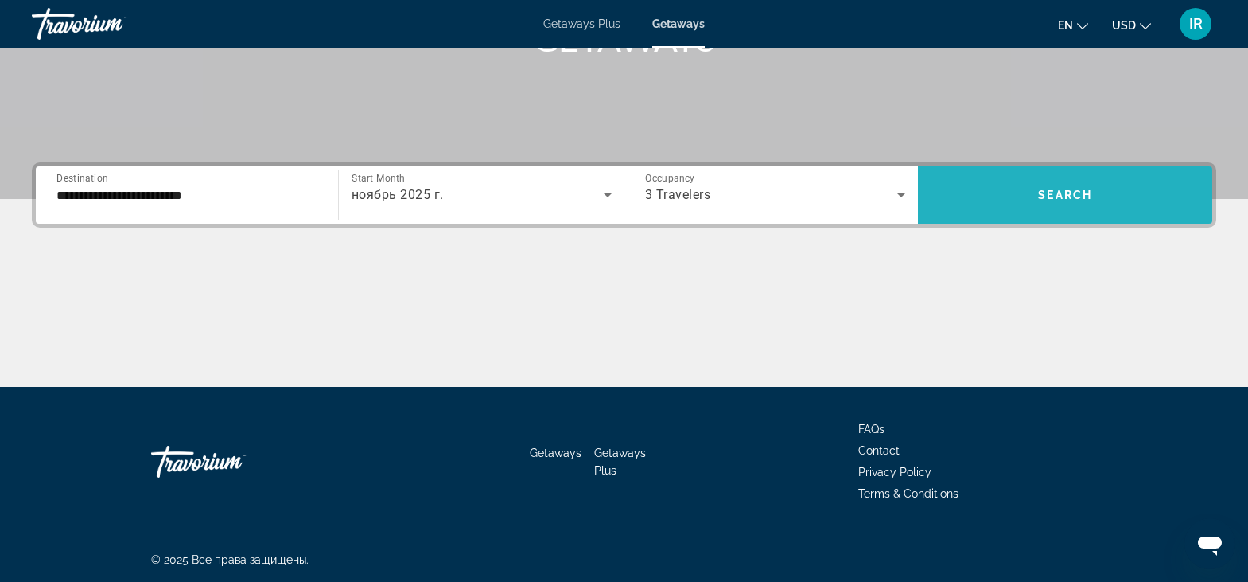
click at [1078, 195] on span "Search" at bounding box center [1065, 195] width 54 height 13
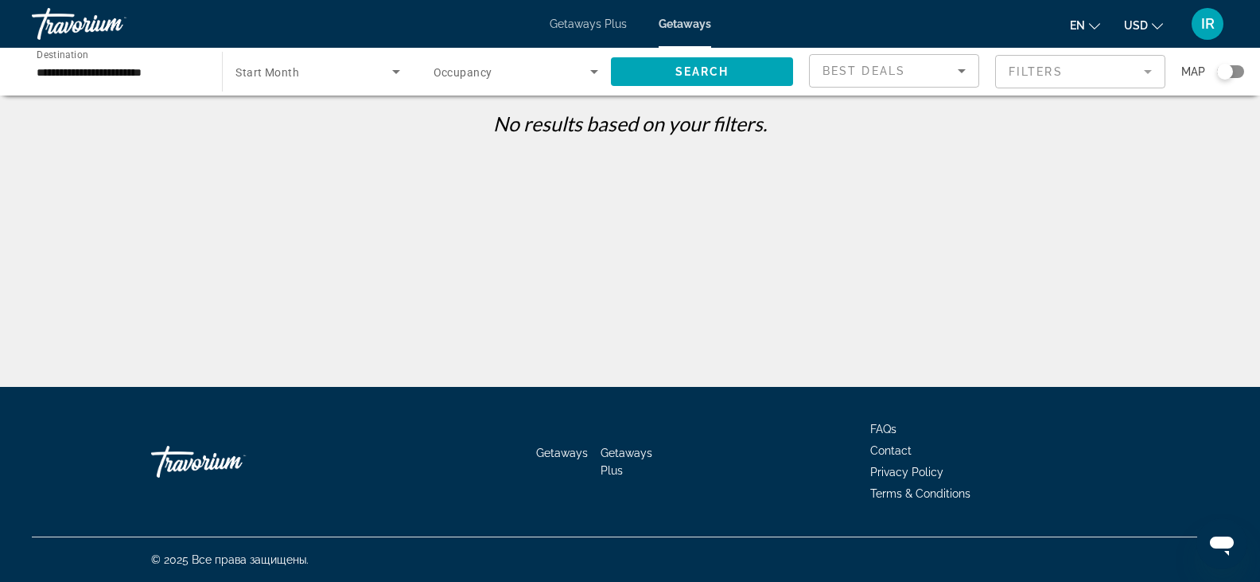
click at [592, 75] on icon "Search widget" at bounding box center [594, 71] width 19 height 19
click at [398, 75] on div at bounding box center [630, 291] width 1260 height 582
click at [348, 71] on span "Search widget" at bounding box center [314, 71] width 156 height 19
click at [569, 22] on div at bounding box center [630, 291] width 1260 height 582
click at [569, 22] on span "Getaways Plus" at bounding box center [588, 24] width 77 height 13
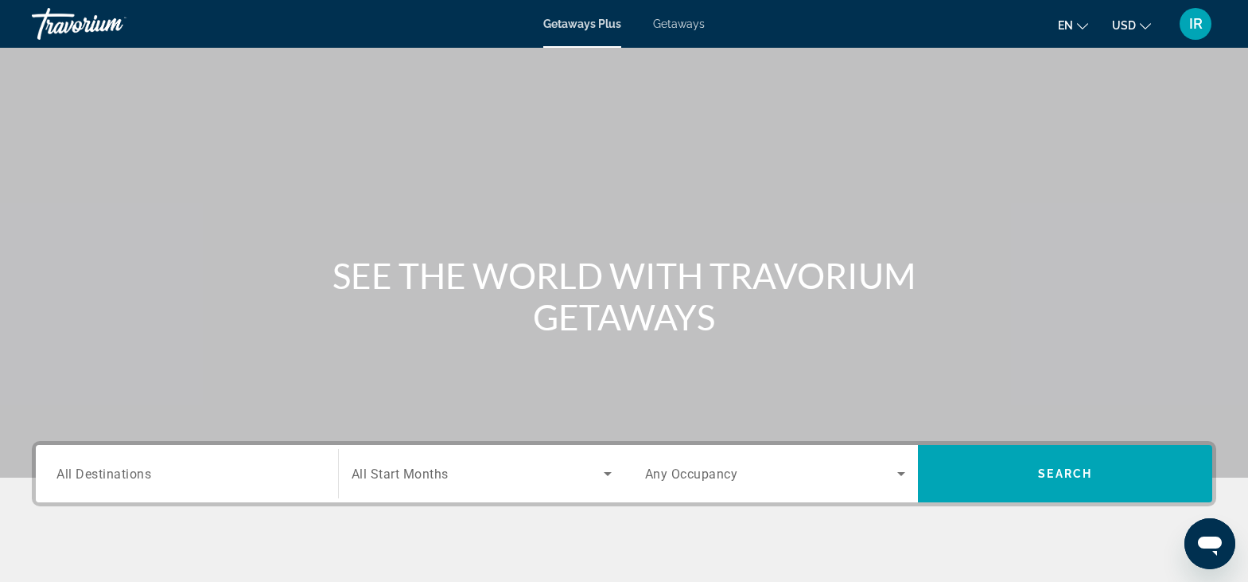
click at [679, 21] on span "Getaways" at bounding box center [679, 24] width 52 height 13
click at [119, 477] on span "All Destinations" at bounding box center [103, 472] width 95 height 15
click at [119, 477] on input "Destination All Destinations" at bounding box center [186, 474] width 261 height 19
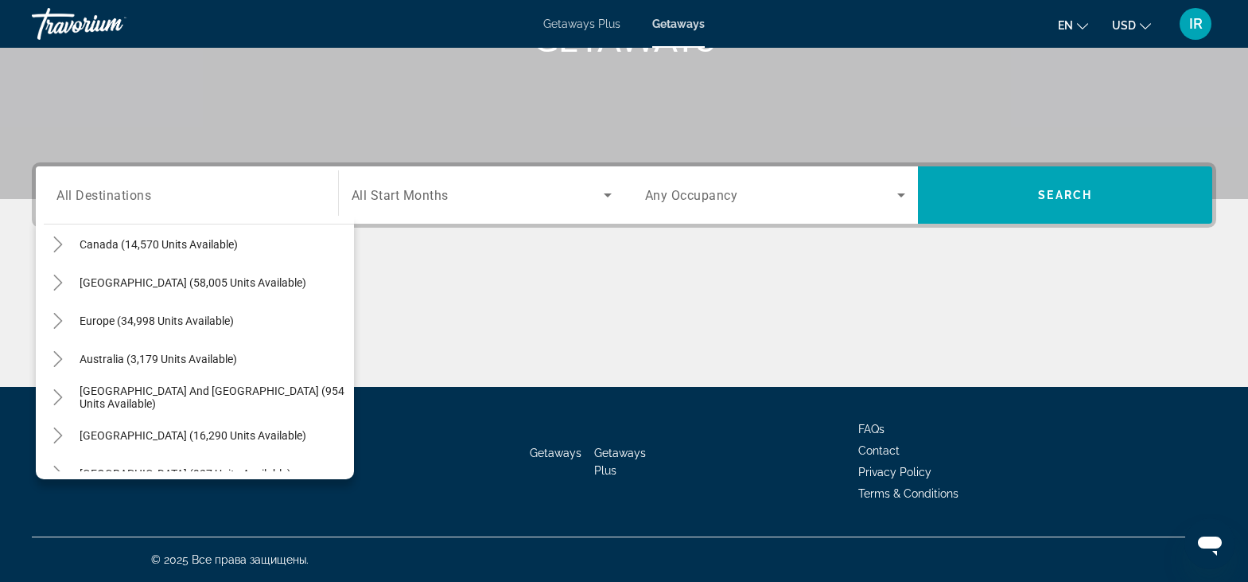
scroll to position [136, 0]
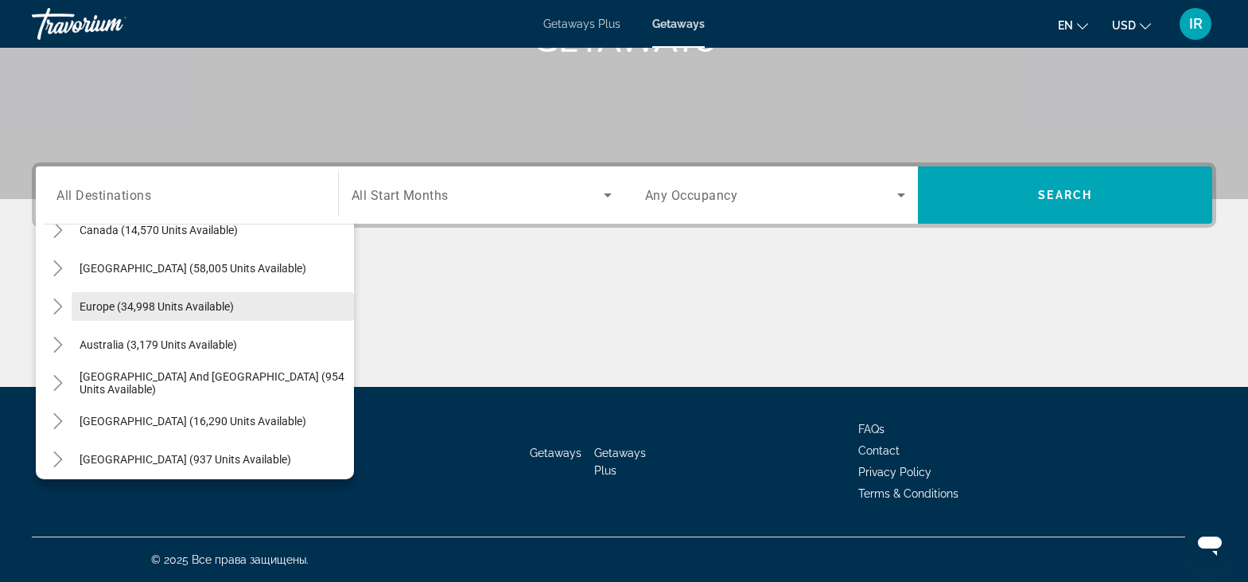
click at [88, 310] on span "Europe (34,998 units available)" at bounding box center [157, 306] width 154 height 13
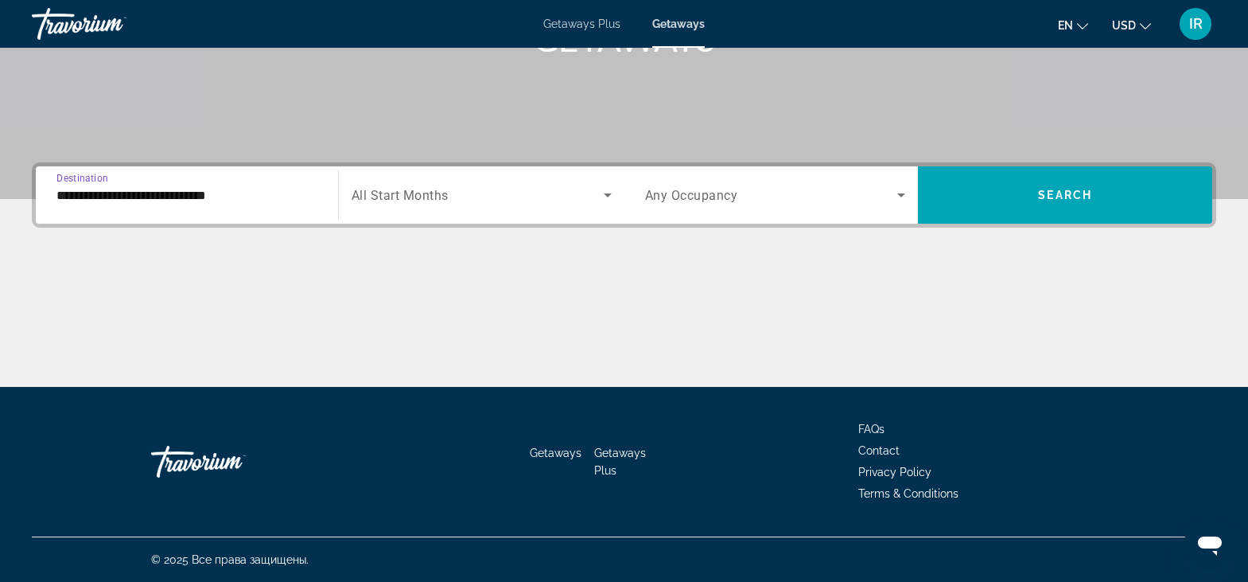
click at [88, 200] on input "**********" at bounding box center [186, 195] width 261 height 19
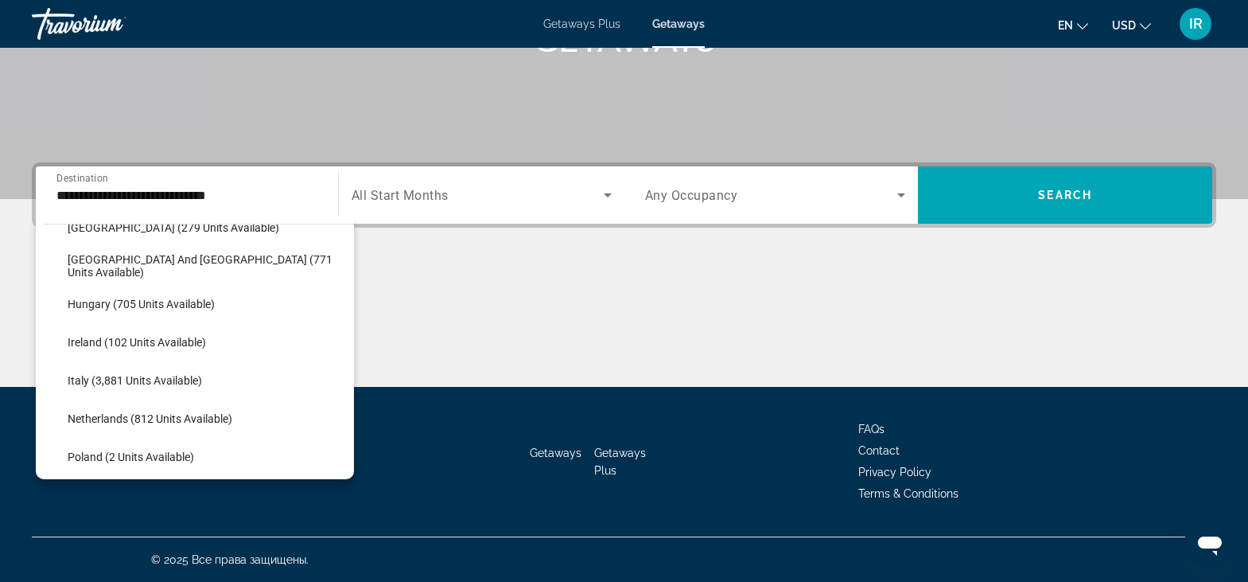
scroll to position [504, 0]
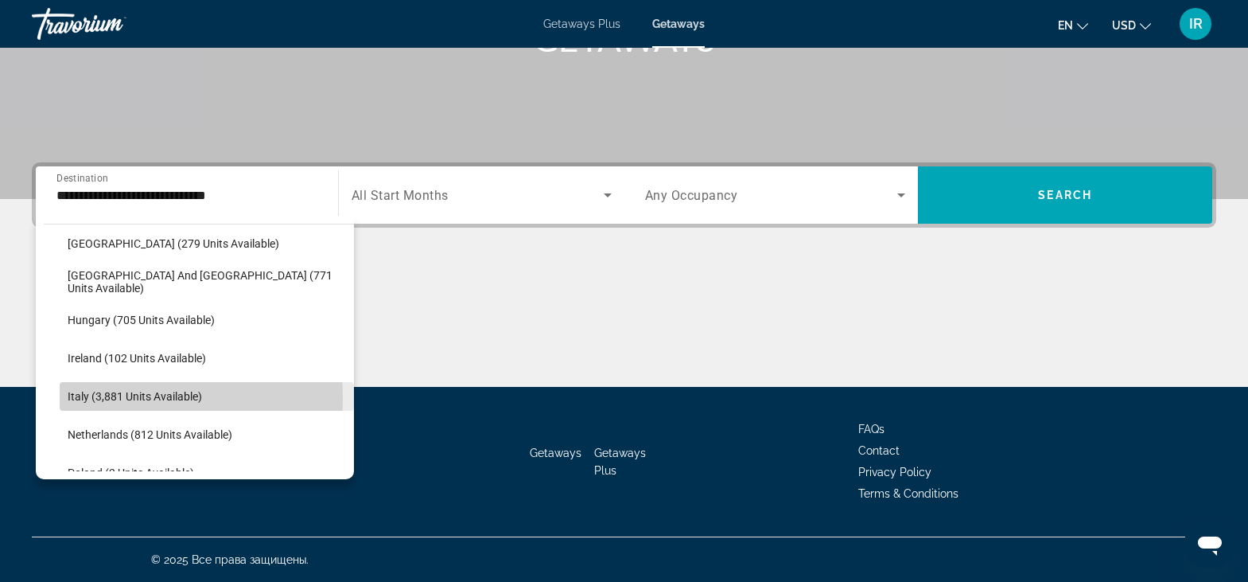
click at [92, 399] on span "Italy (3,881 units available)" at bounding box center [135, 396] width 134 height 13
type input "**********"
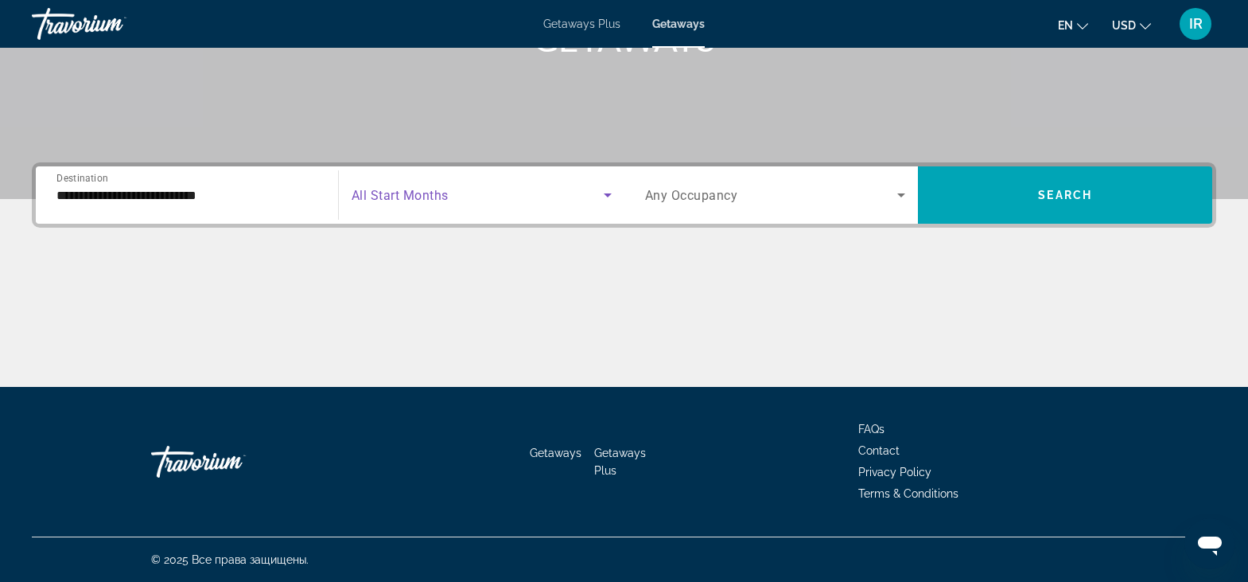
click at [613, 198] on icon "Search widget" at bounding box center [607, 194] width 19 height 19
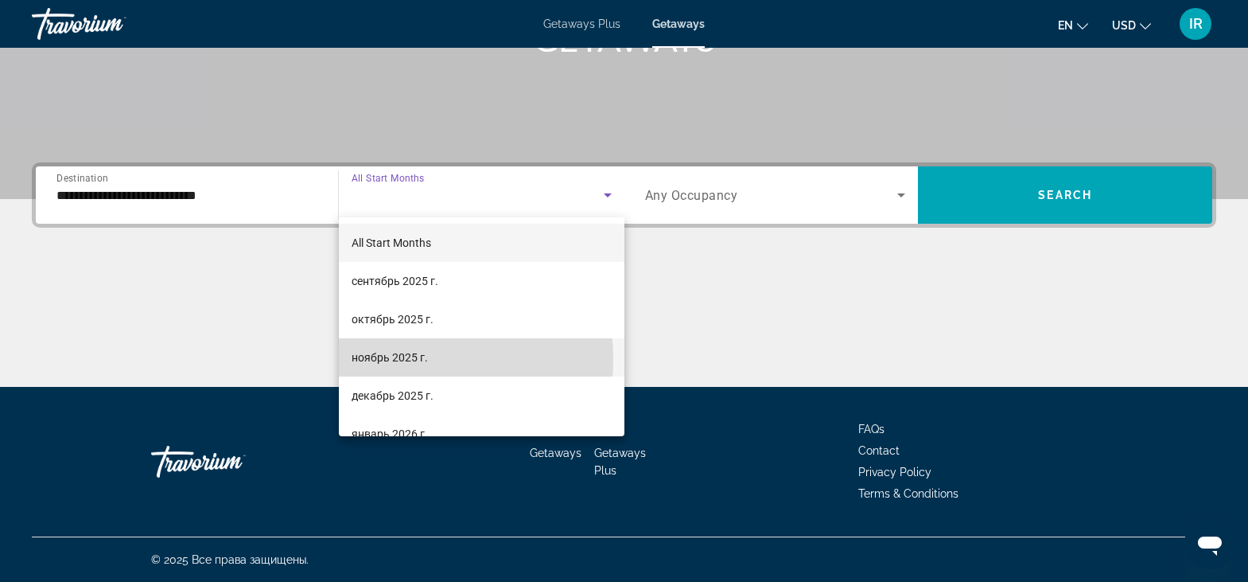
click at [371, 359] on span "ноябрь 2025 г." at bounding box center [390, 357] width 76 height 19
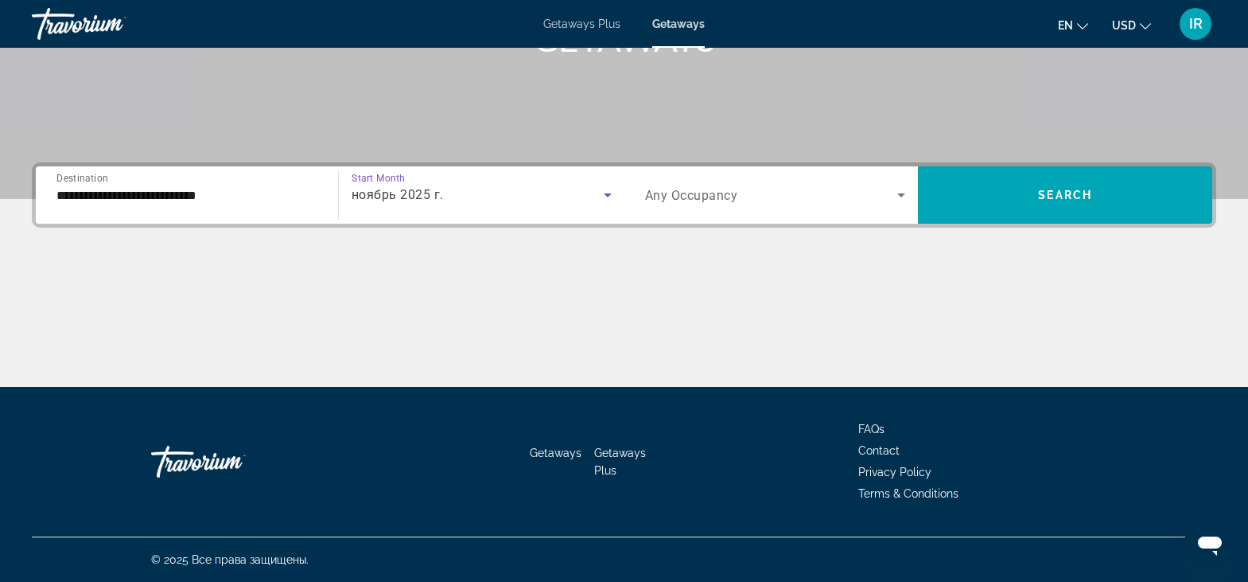
click at [900, 193] on icon "Search widget" at bounding box center [901, 194] width 19 height 19
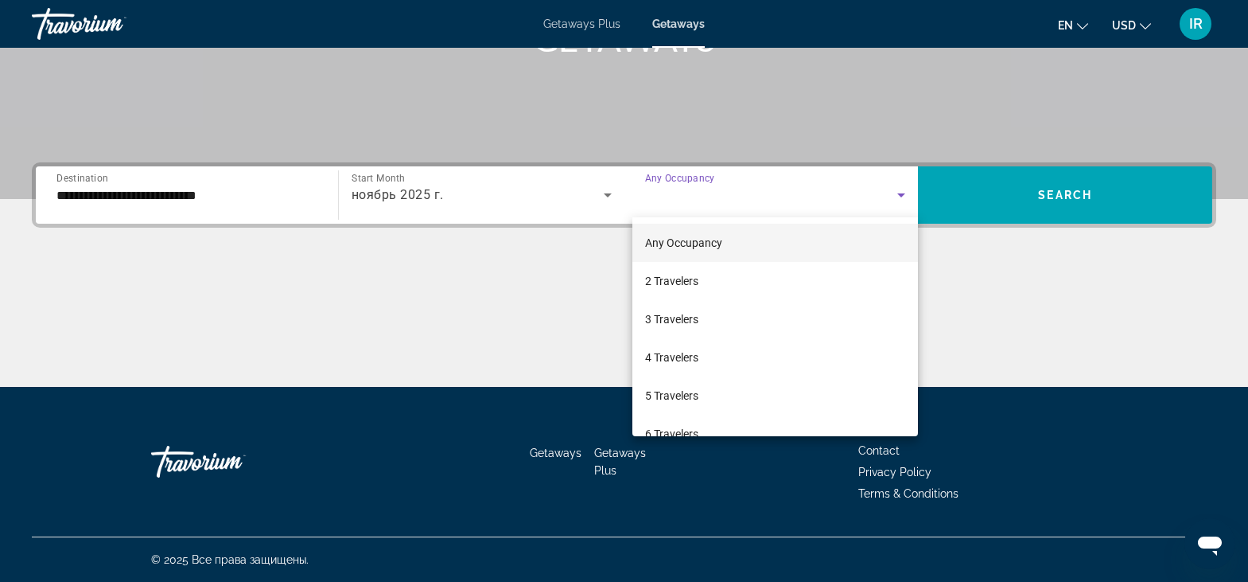
click at [606, 194] on div at bounding box center [624, 291] width 1248 height 582
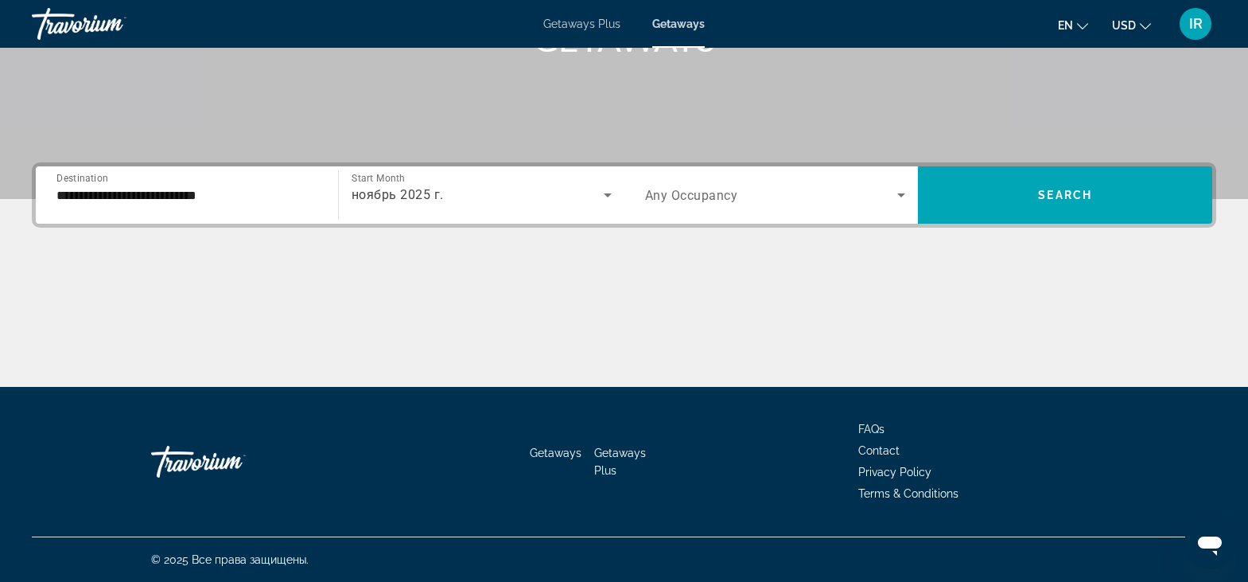
click at [433, 195] on span "ноябрь 2025 г." at bounding box center [398, 194] width 92 height 15
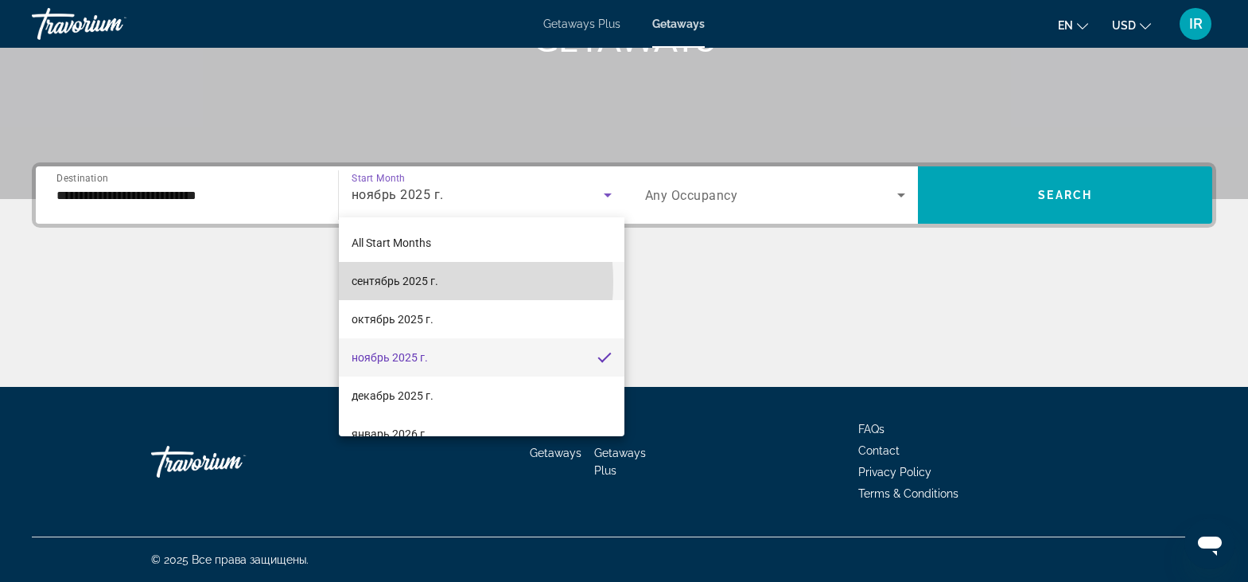
click at [387, 282] on span "сентябрь 2025 г." at bounding box center [395, 280] width 87 height 19
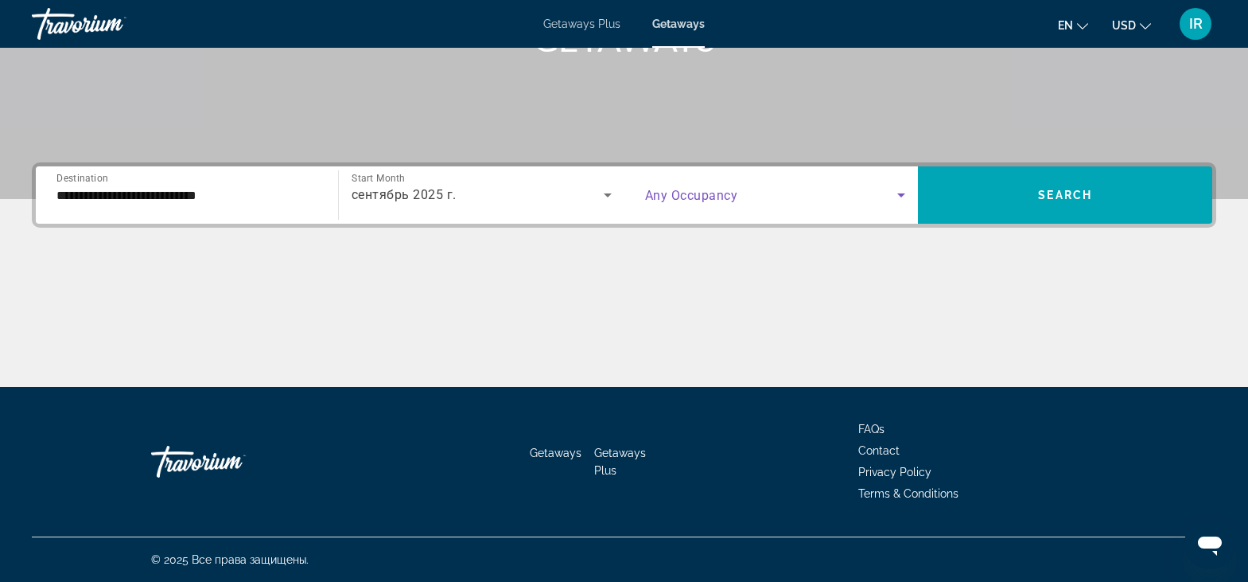
click at [901, 196] on icon "Search widget" at bounding box center [902, 195] width 8 height 4
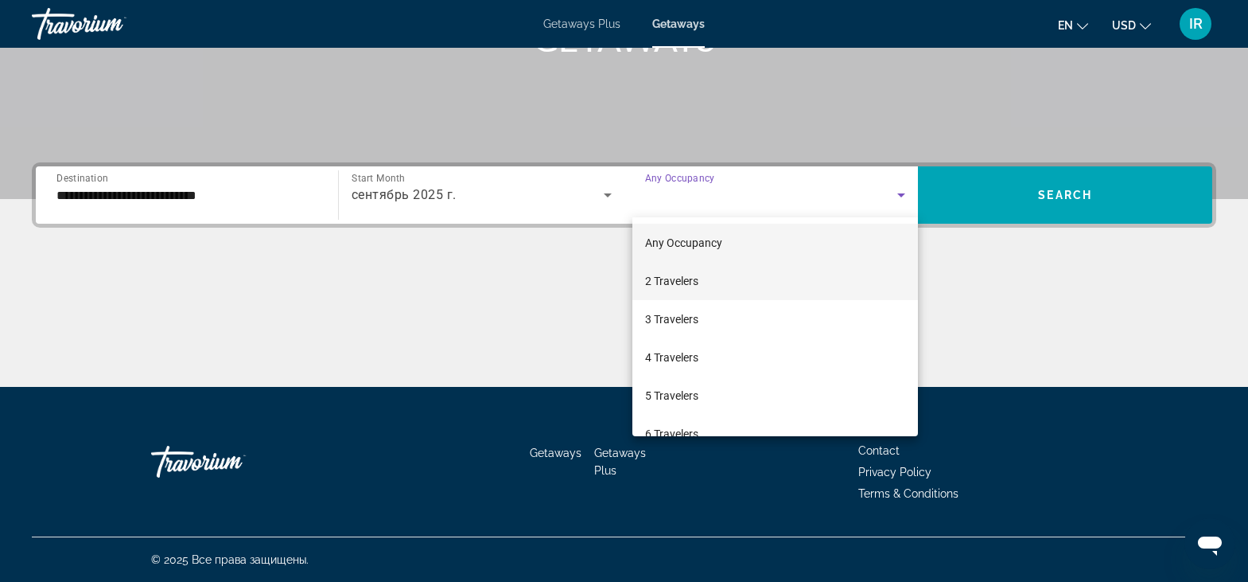
click at [654, 277] on span "2 Travelers" at bounding box center [671, 280] width 53 height 19
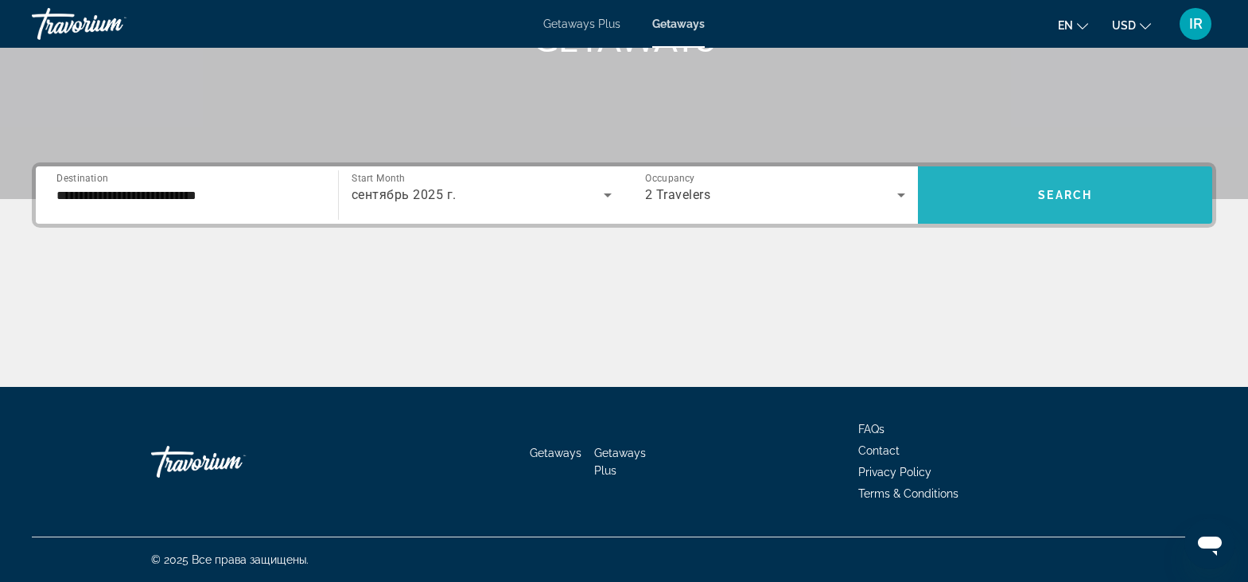
click at [1086, 201] on span "Search" at bounding box center [1065, 195] width 54 height 13
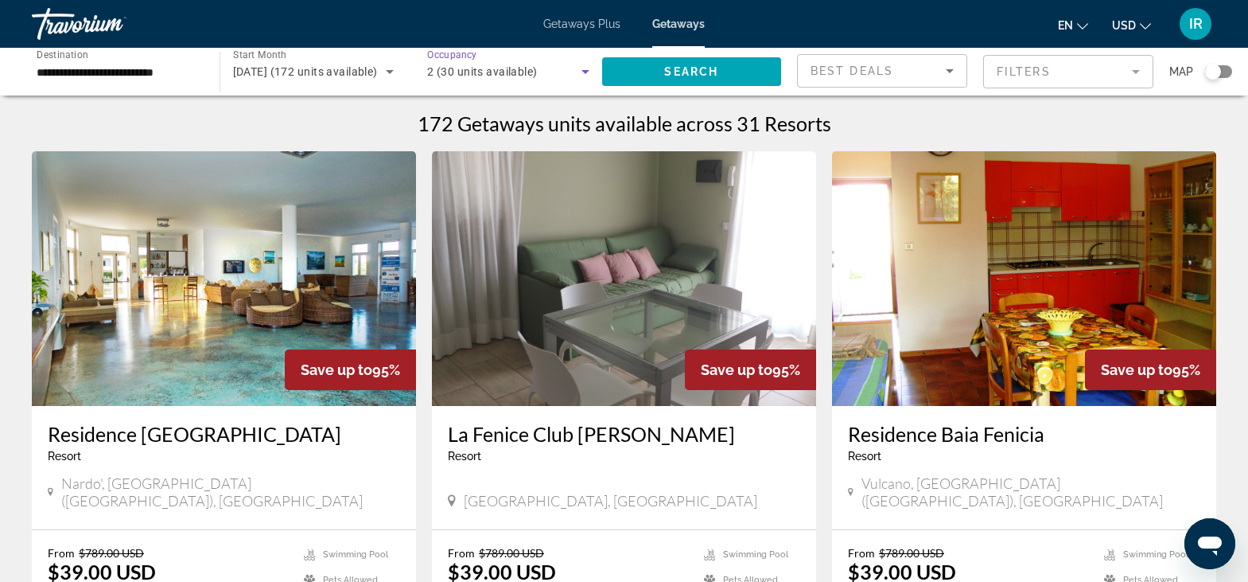
click at [584, 74] on icon "Search widget" at bounding box center [585, 71] width 19 height 19
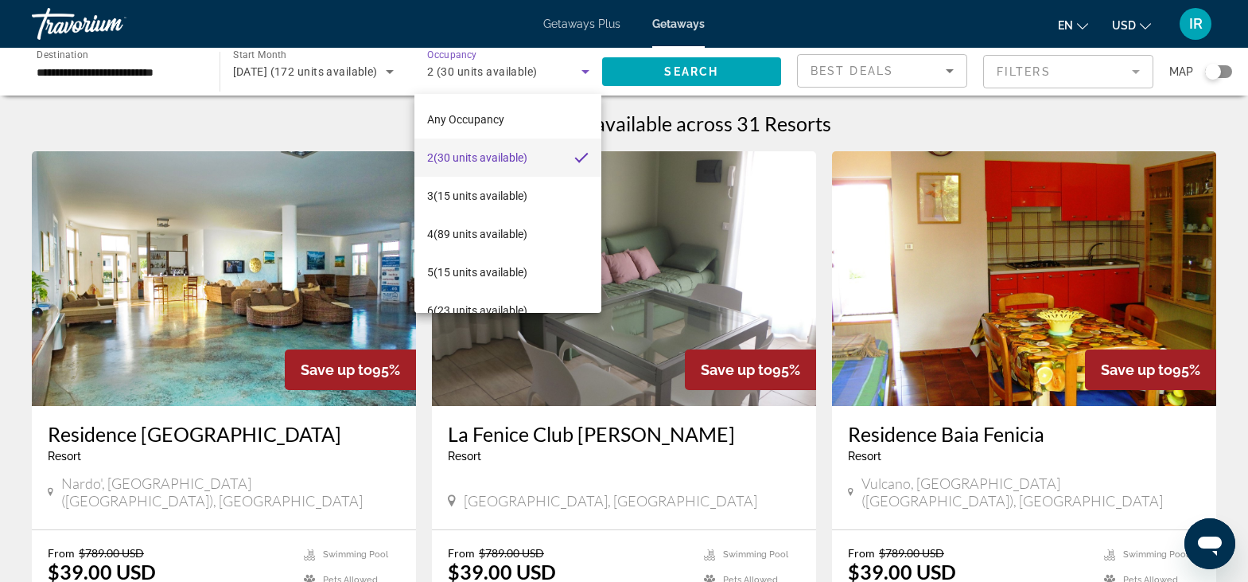
click at [826, 439] on div at bounding box center [624, 291] width 1248 height 582
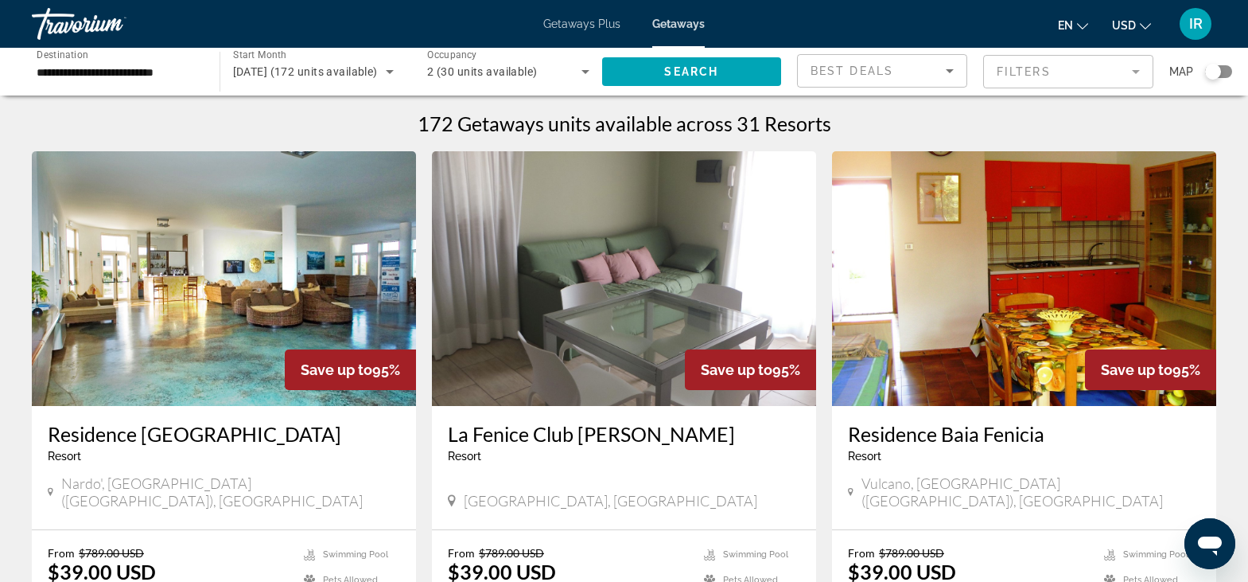
scroll to position [212, 0]
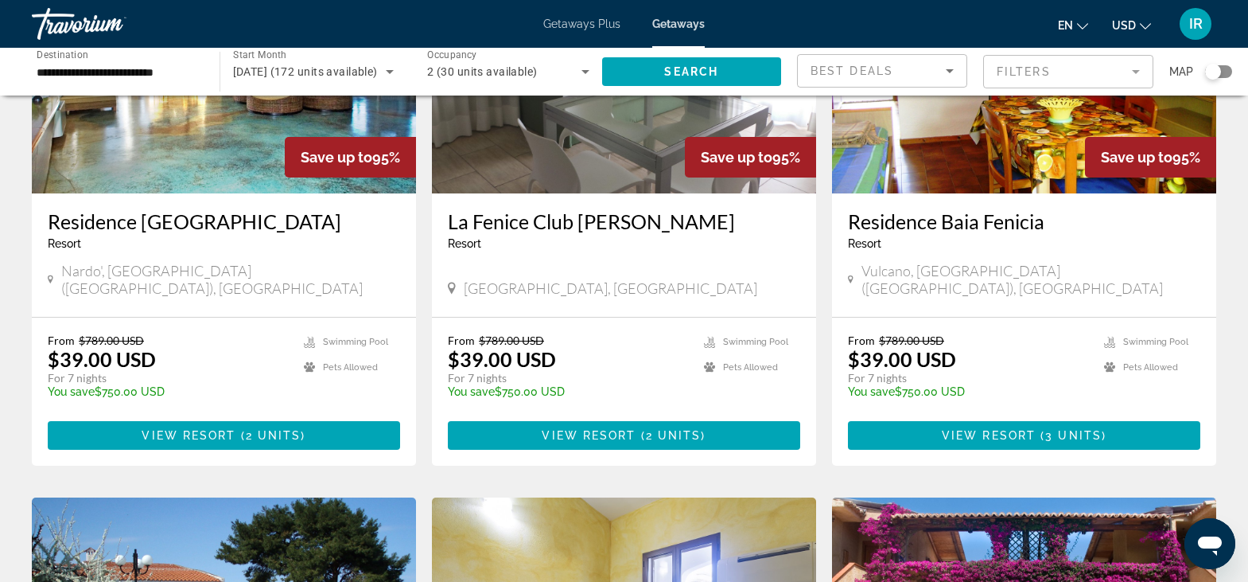
click at [1225, 74] on div "Search widget" at bounding box center [1218, 71] width 27 height 13
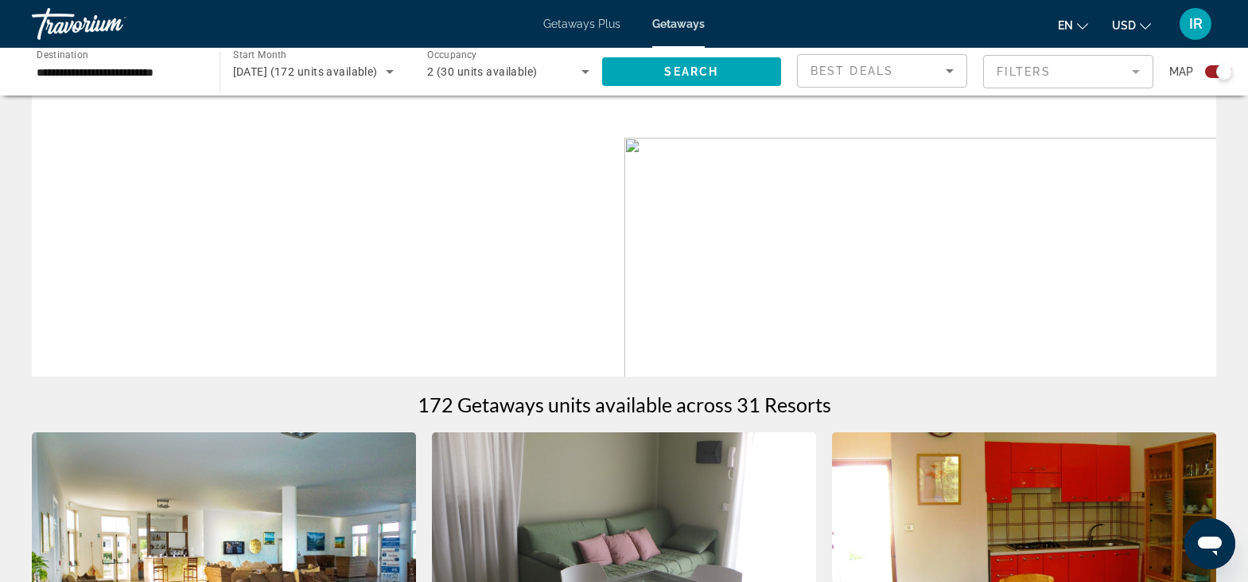
scroll to position [706, 0]
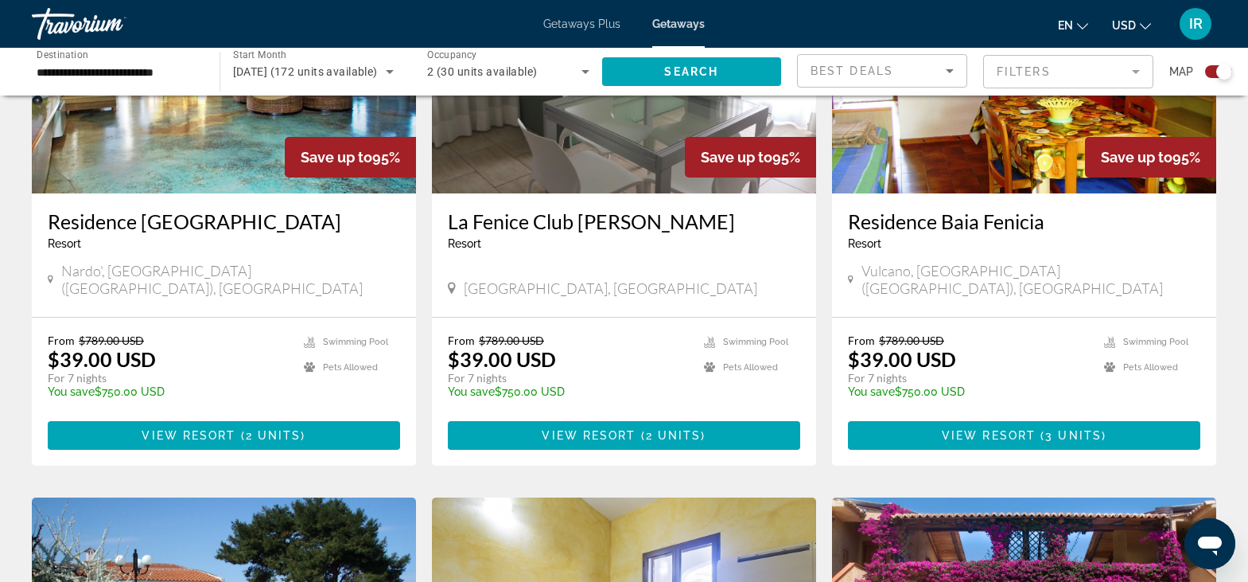
click at [1225, 74] on div "Search widget" at bounding box center [1225, 72] width 16 height 16
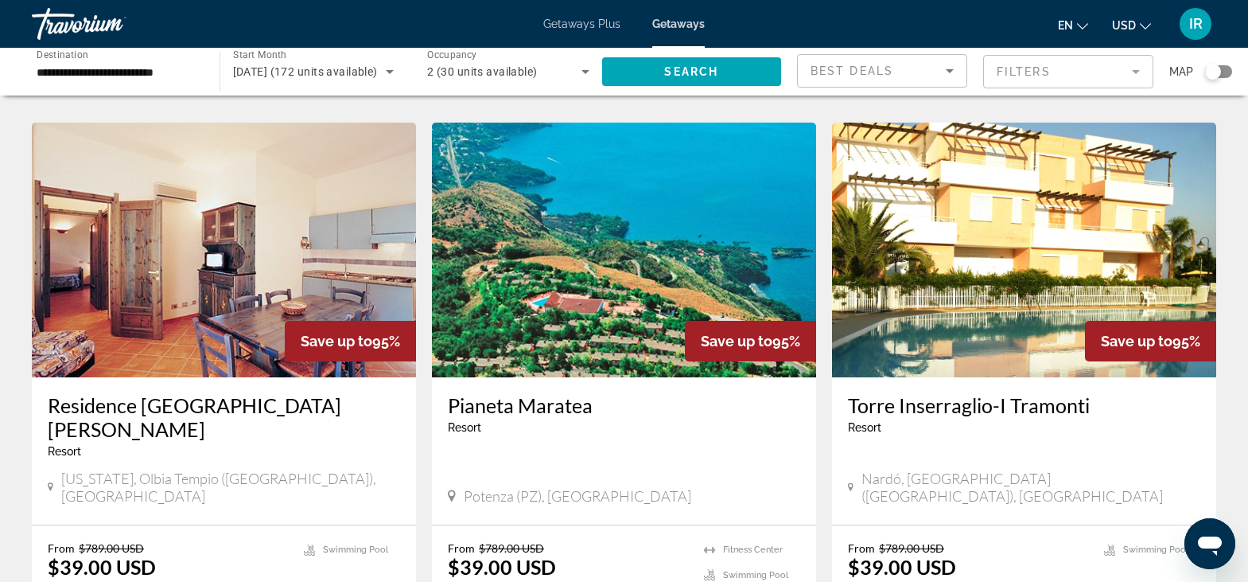
scroll to position [1153, 0]
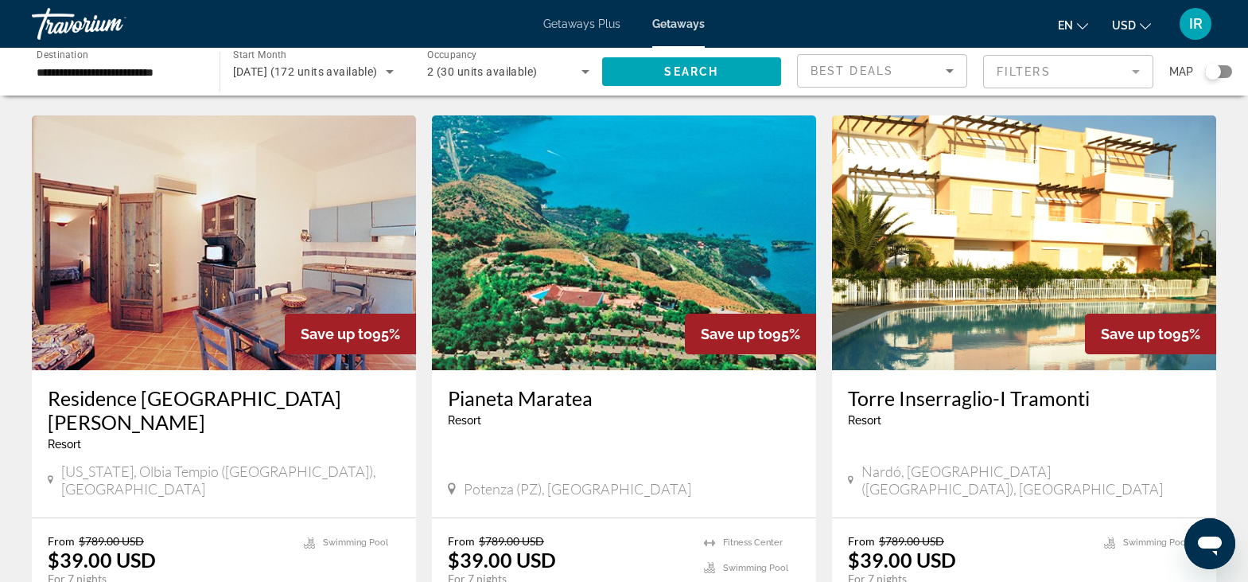
click at [1222, 77] on div "Search widget" at bounding box center [1218, 71] width 27 height 13
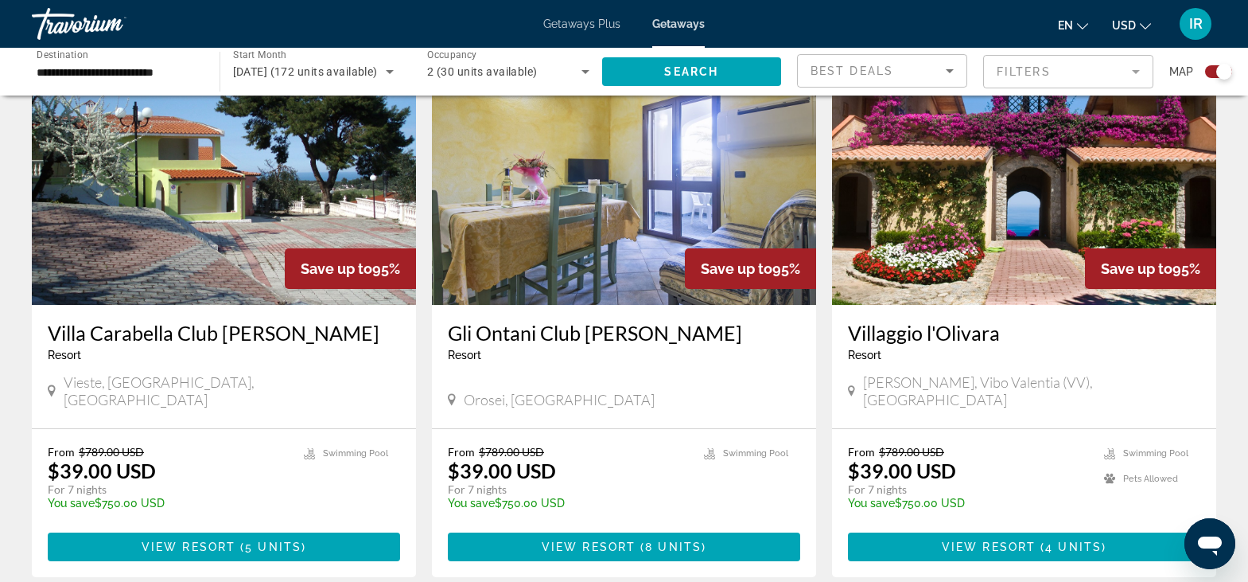
scroll to position [1646, 0]
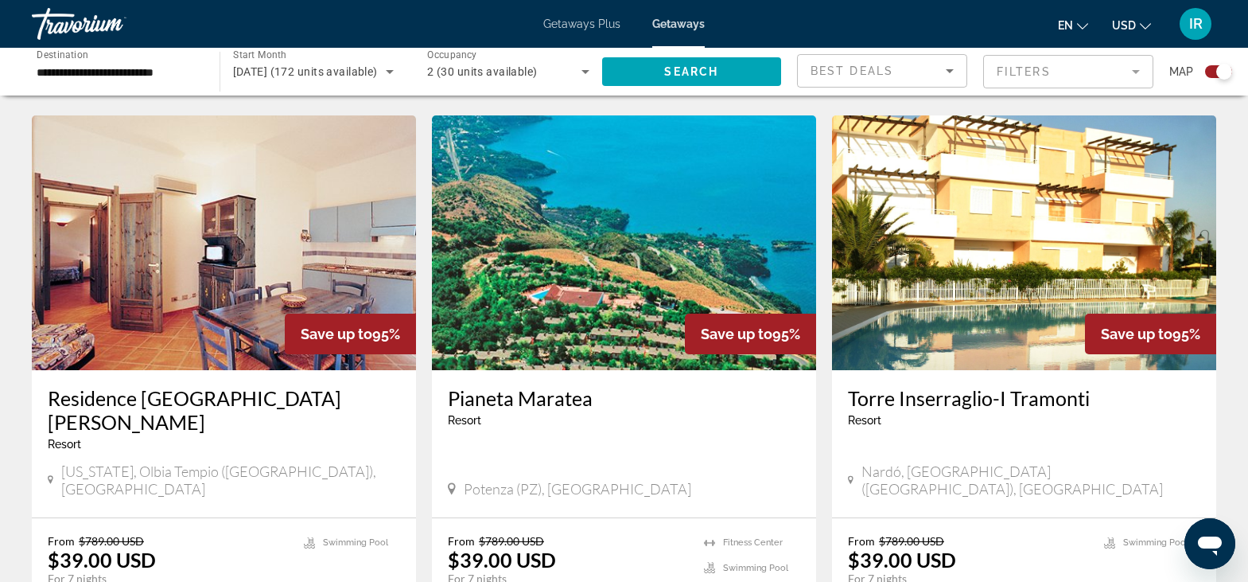
click at [638, 249] on img "Main content" at bounding box center [624, 242] width 384 height 255
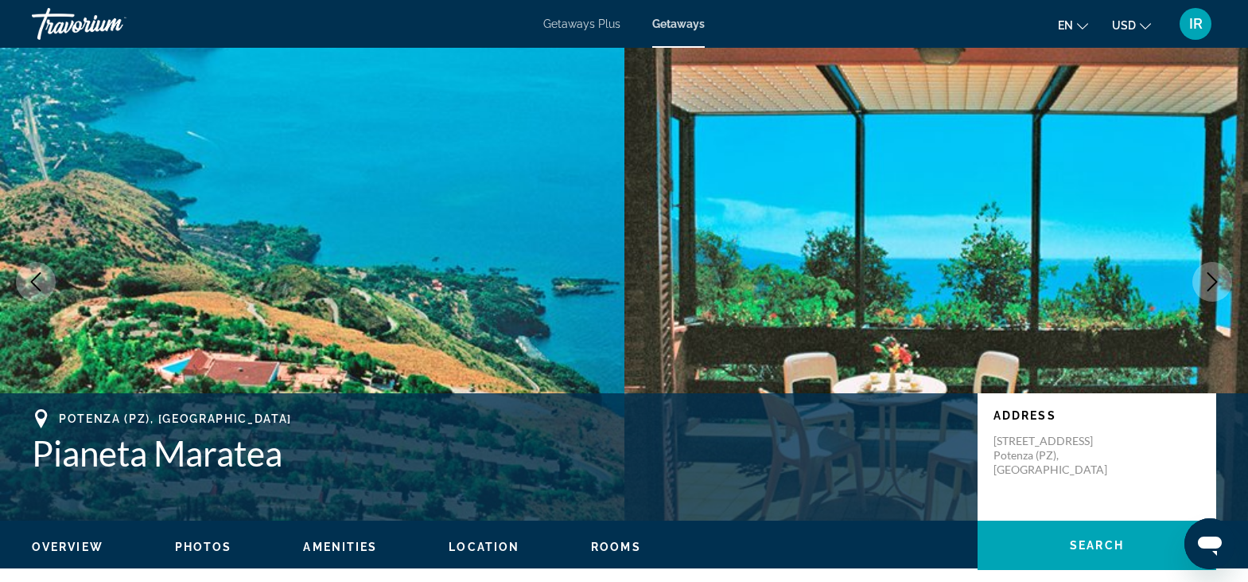
scroll to position [15, 0]
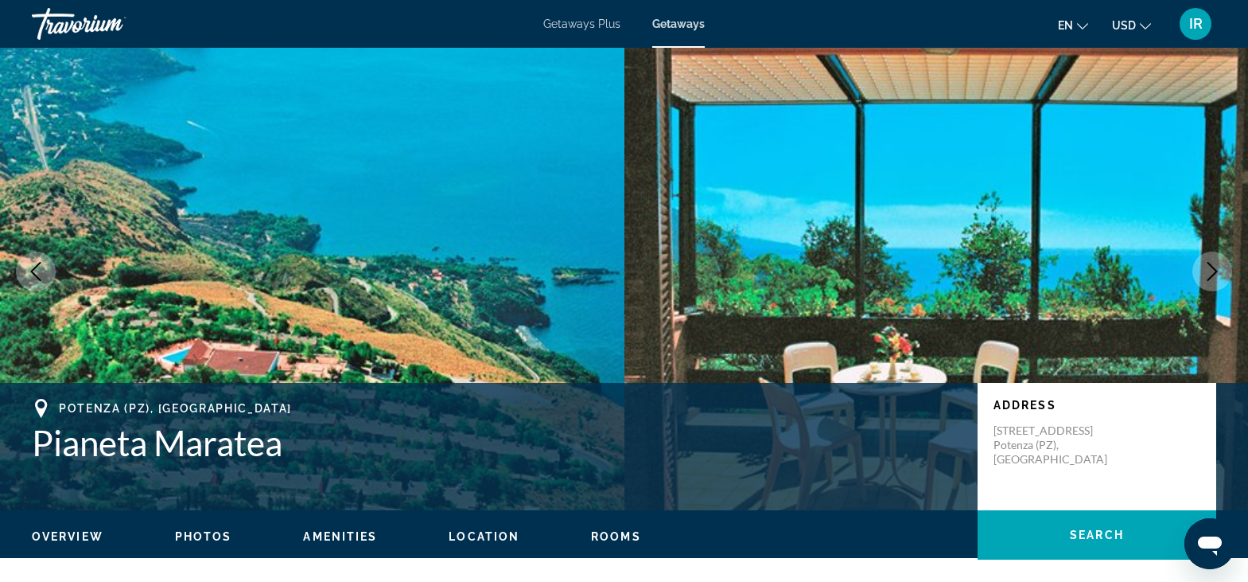
click at [1210, 269] on icon "Next image" at bounding box center [1212, 271] width 19 height 19
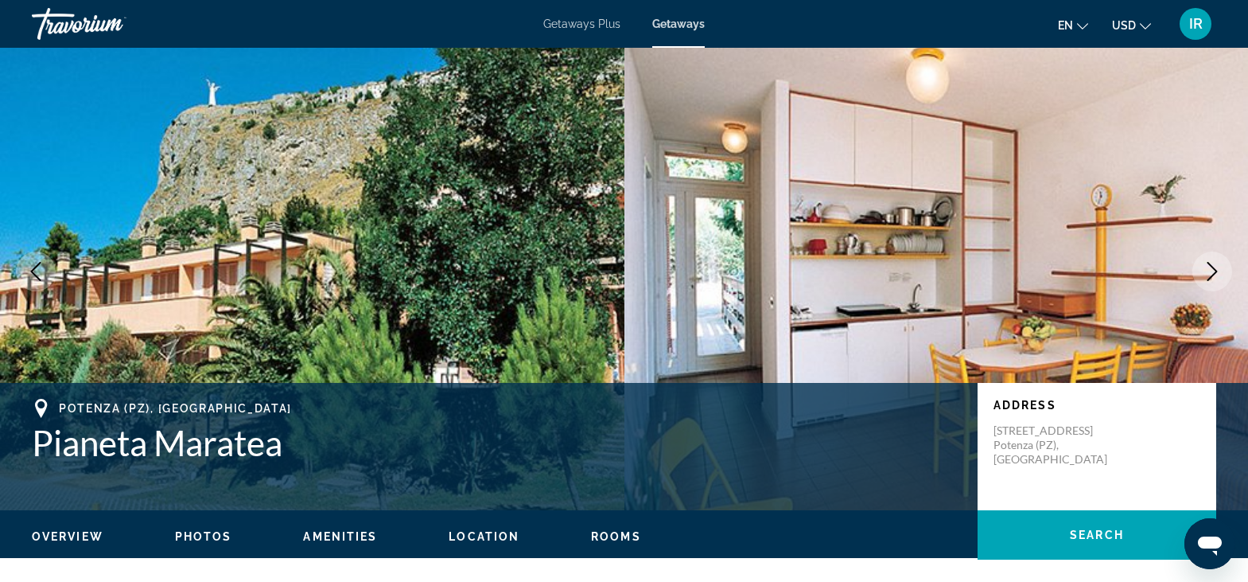
click at [1210, 269] on icon "Next image" at bounding box center [1212, 271] width 19 height 19
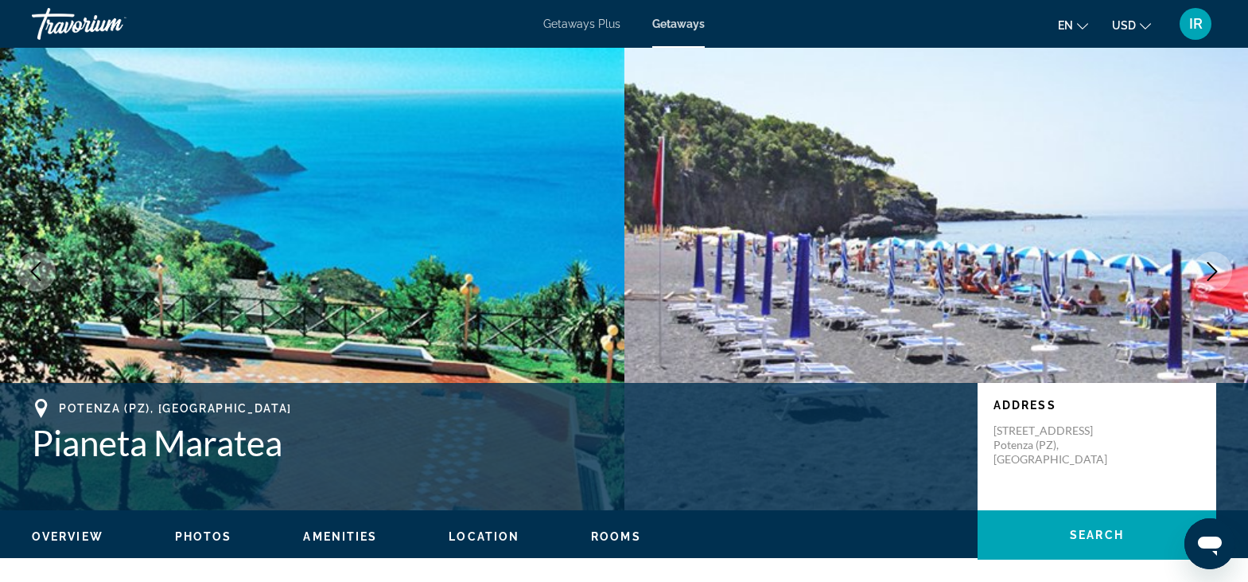
click at [1210, 269] on icon "Next image" at bounding box center [1212, 271] width 19 height 19
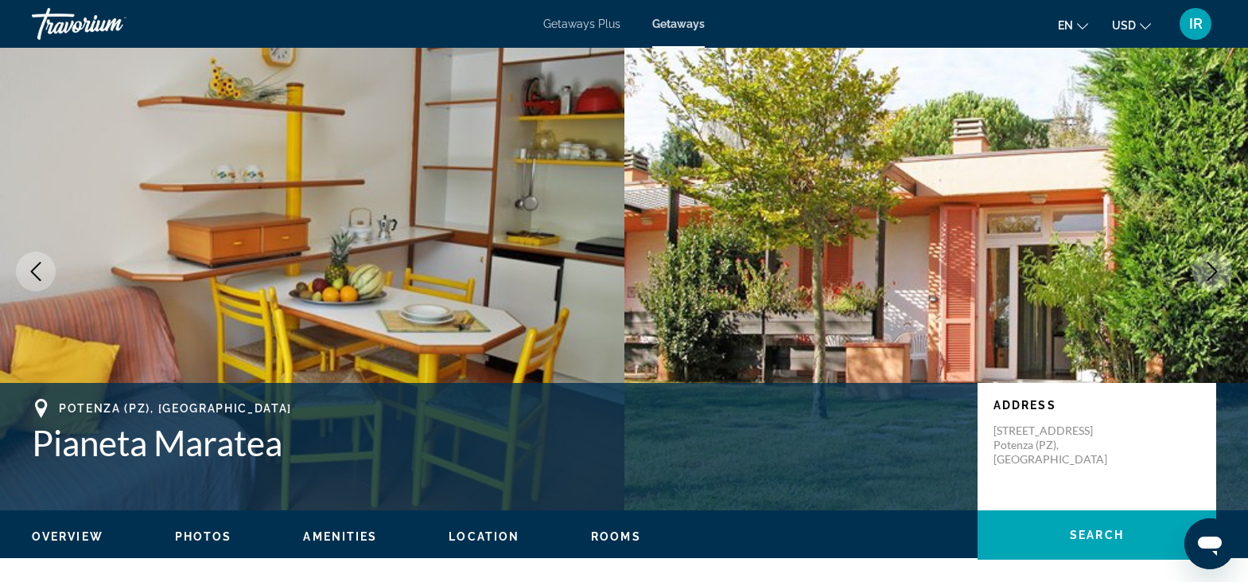
click at [1210, 269] on icon "Next image" at bounding box center [1212, 271] width 19 height 19
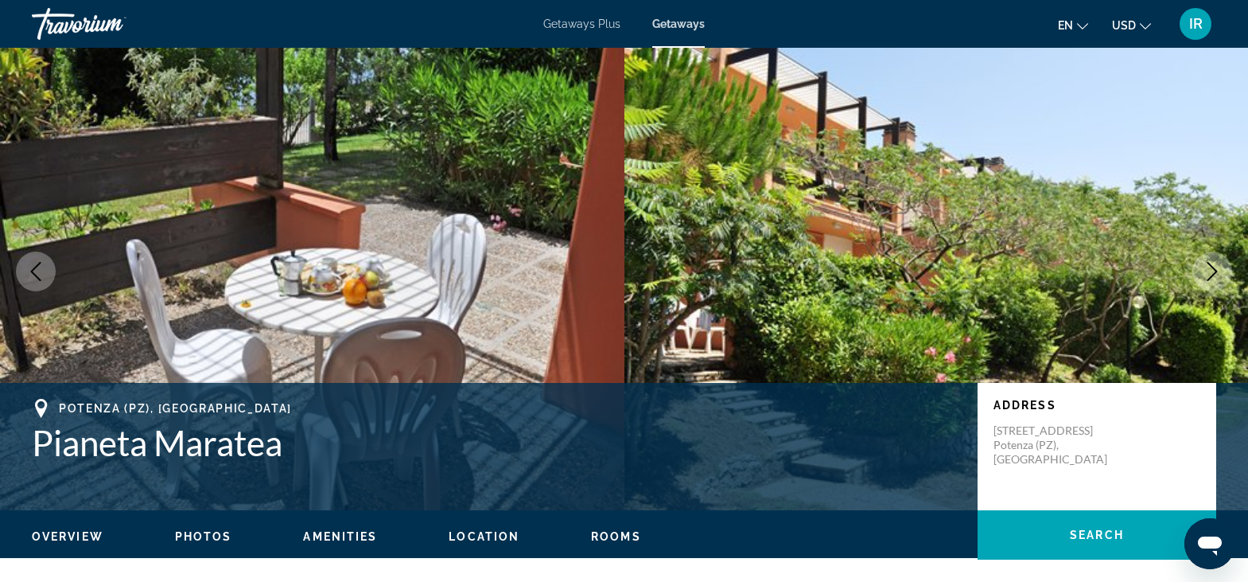
click at [1210, 269] on icon "Next image" at bounding box center [1212, 271] width 19 height 19
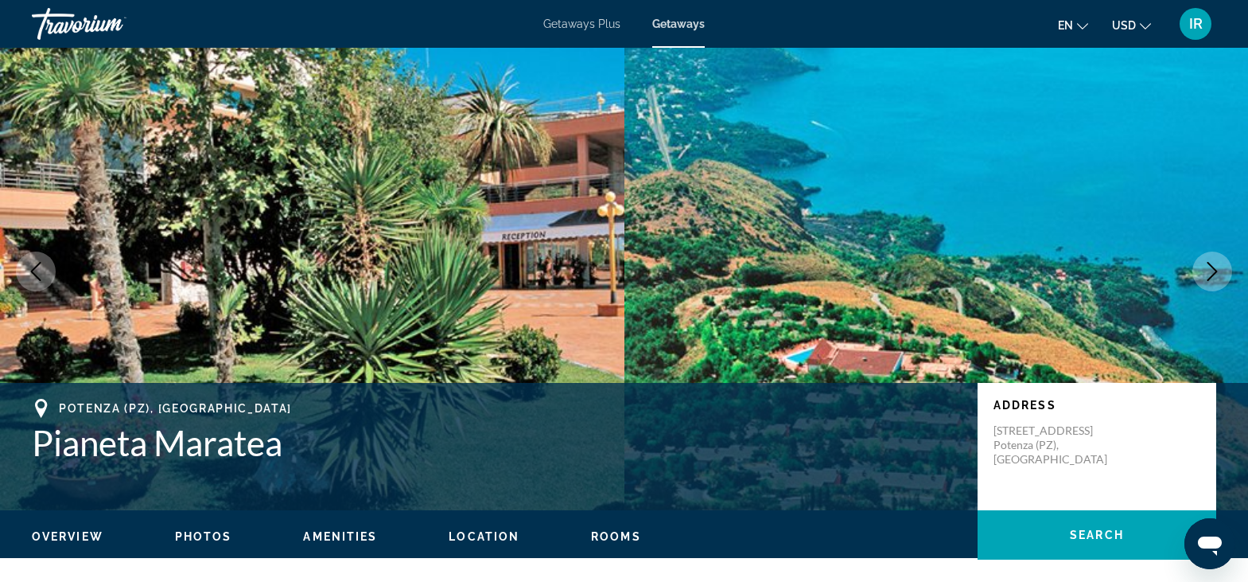
click at [1210, 269] on icon "Next image" at bounding box center [1212, 271] width 19 height 19
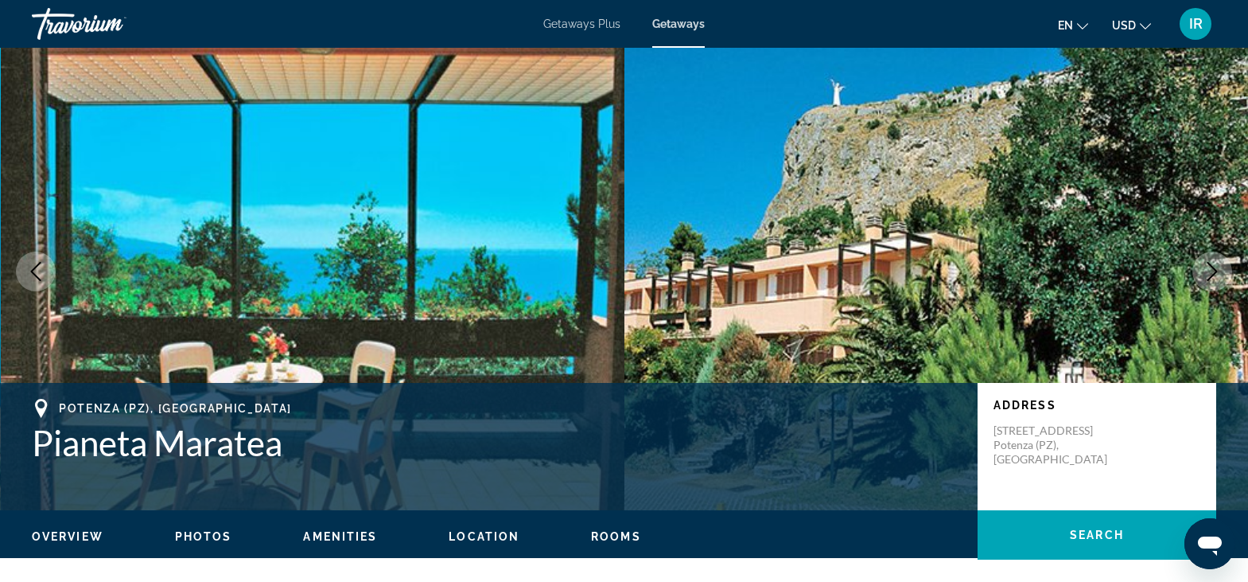
click at [1210, 269] on icon "Next image" at bounding box center [1212, 271] width 19 height 19
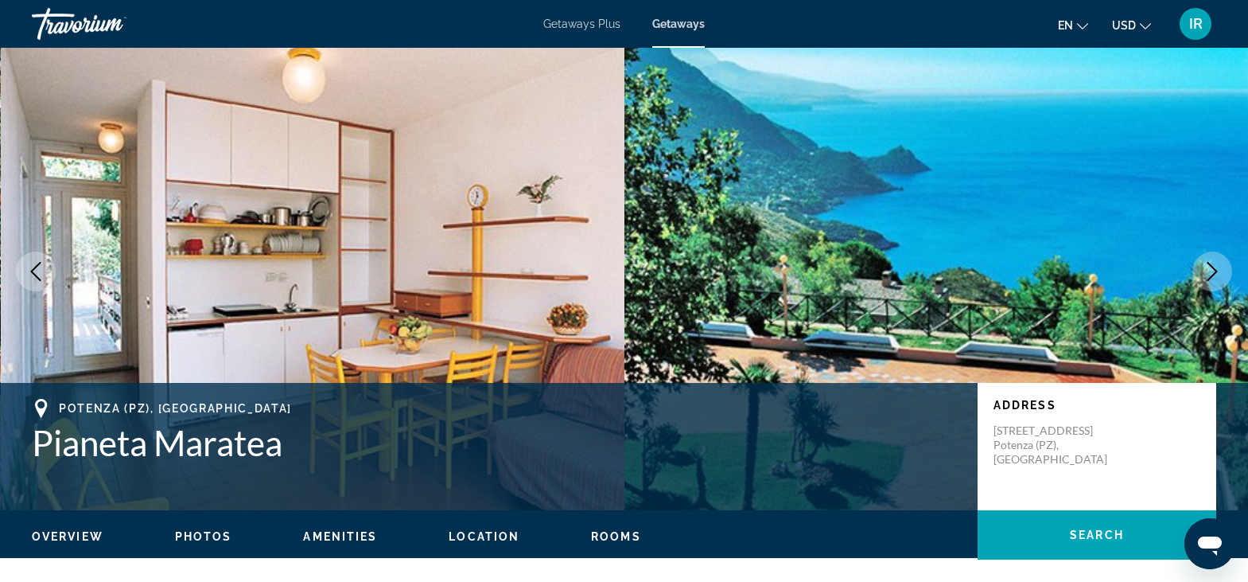
click at [1210, 269] on icon "Next image" at bounding box center [1212, 271] width 19 height 19
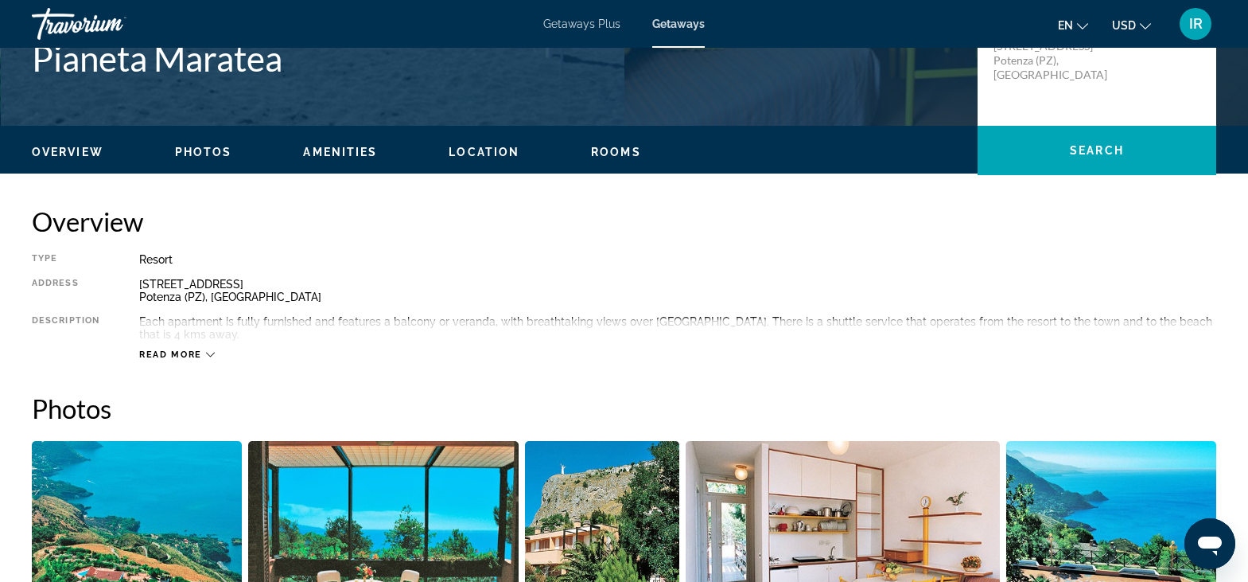
scroll to position [429, 0]
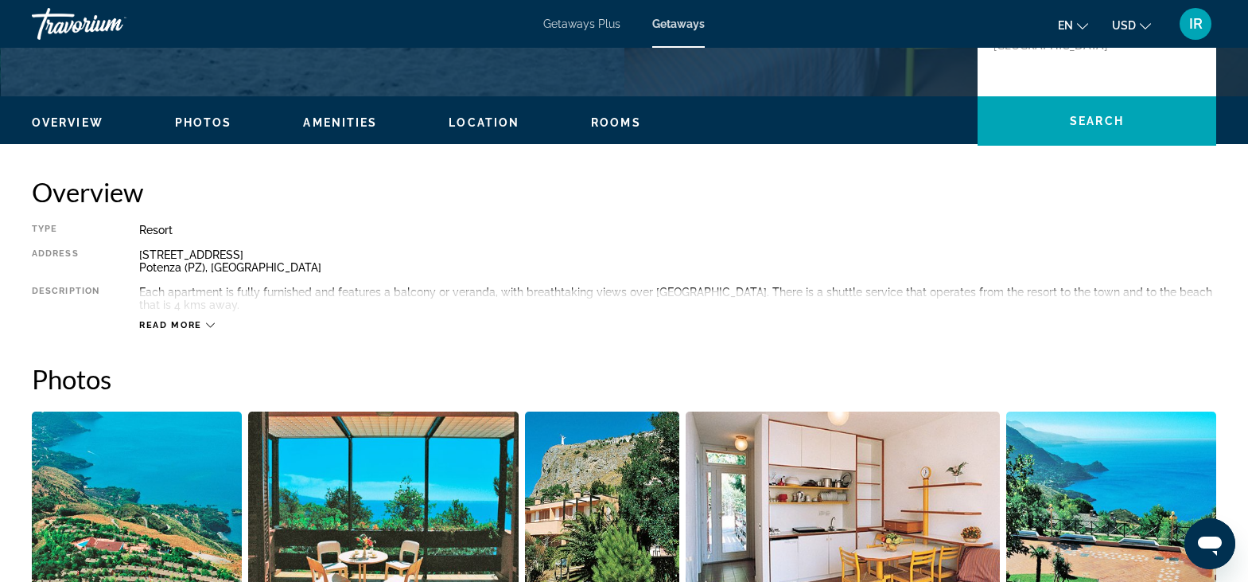
click at [211, 328] on icon "Main content" at bounding box center [210, 325] width 9 height 9
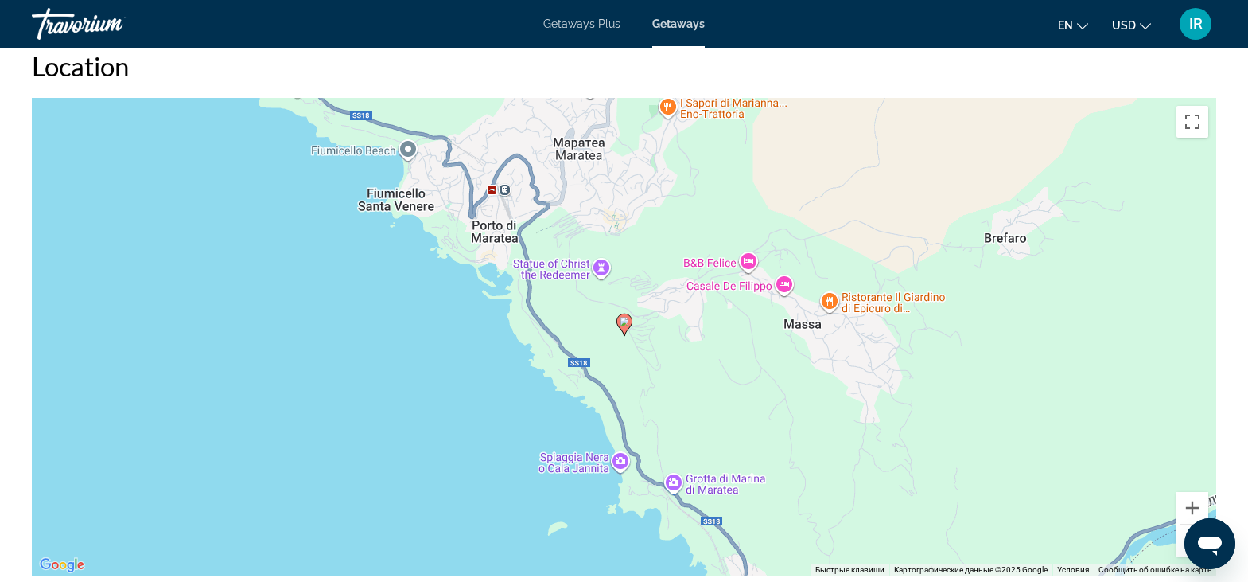
scroll to position [2083, 0]
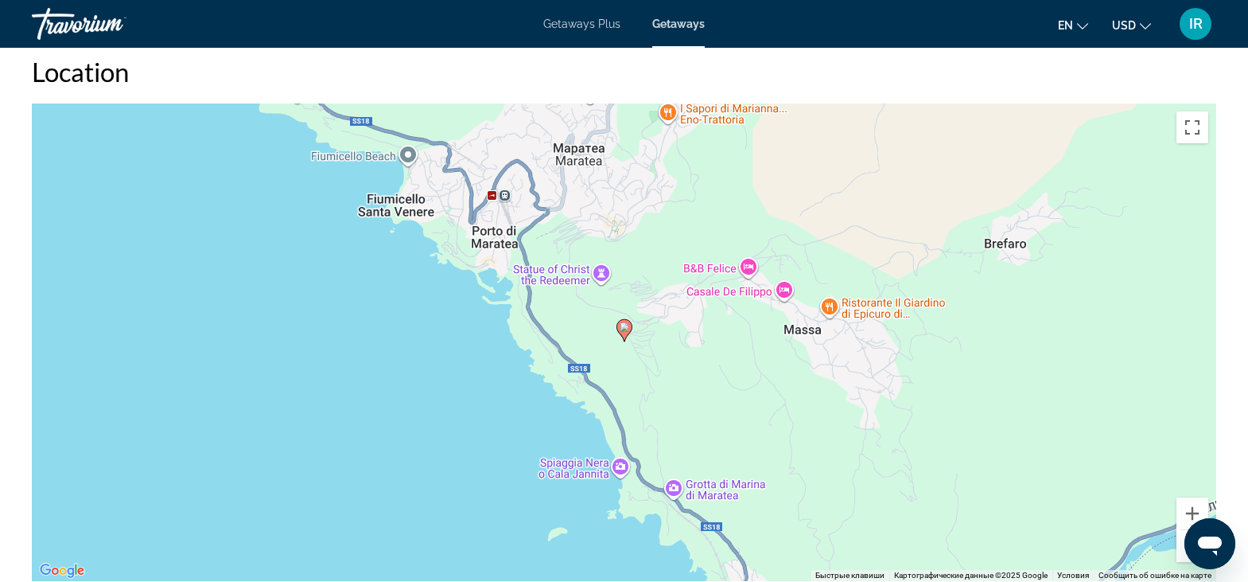
drag, startPoint x: 1203, startPoint y: 537, endPoint x: 1266, endPoint y: 477, distance: 86.7
click at [1236, 518] on html at bounding box center [1210, 543] width 51 height 51
click at [1184, 551] on button "Уменьшить" at bounding box center [1193, 546] width 32 height 32
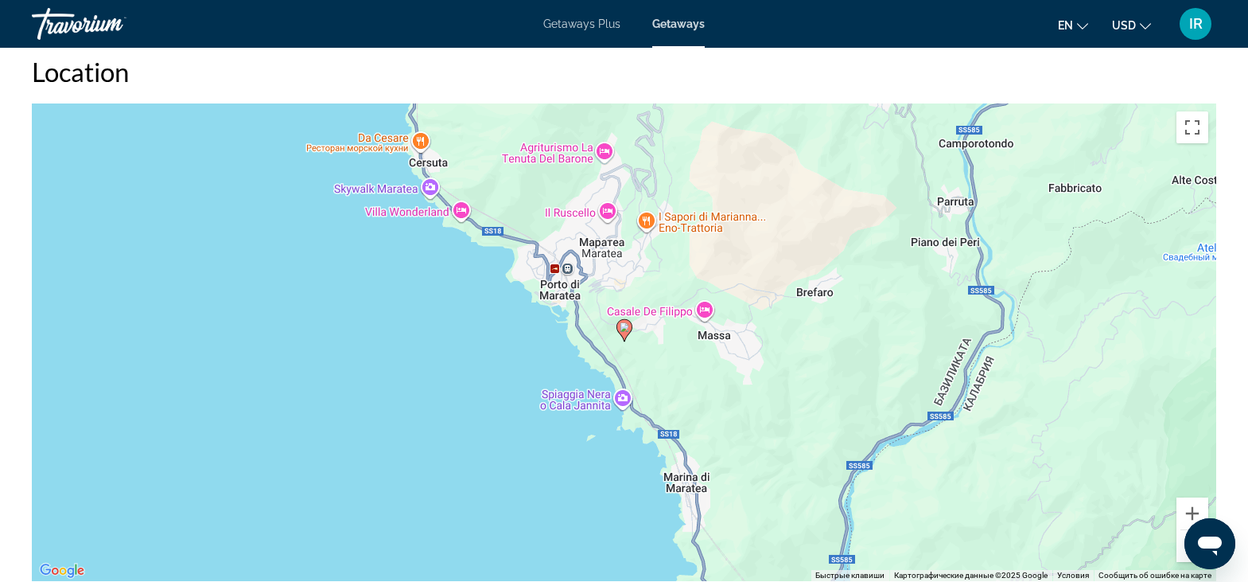
click at [1185, 551] on button "Уменьшить" at bounding box center [1193, 546] width 32 height 32
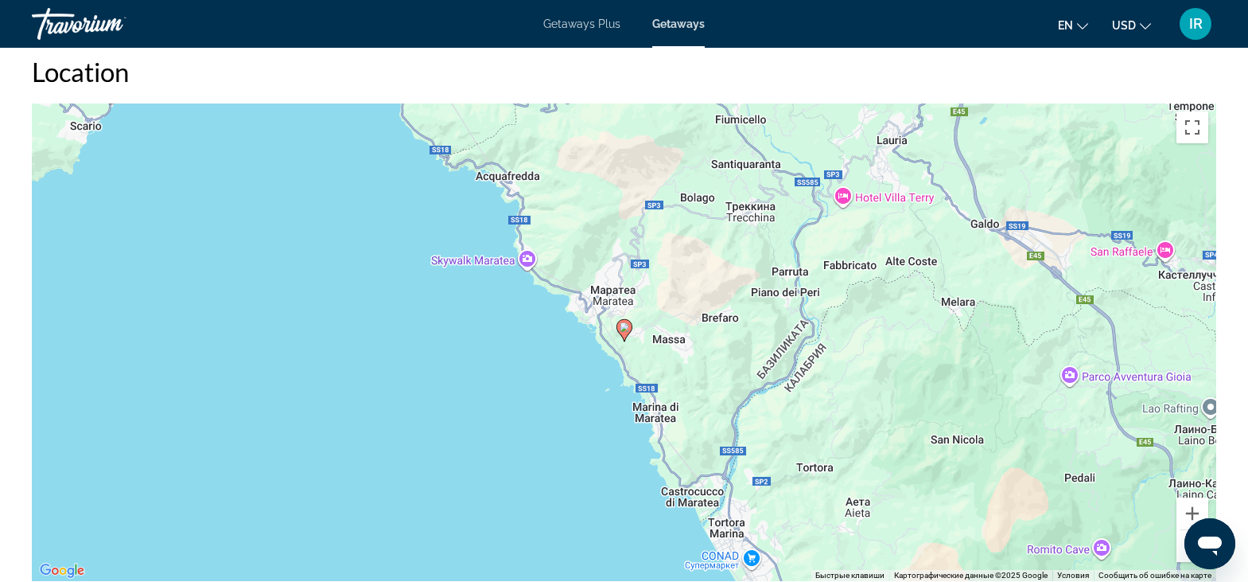
click at [1182, 558] on button "Уменьшить" at bounding box center [1193, 546] width 32 height 32
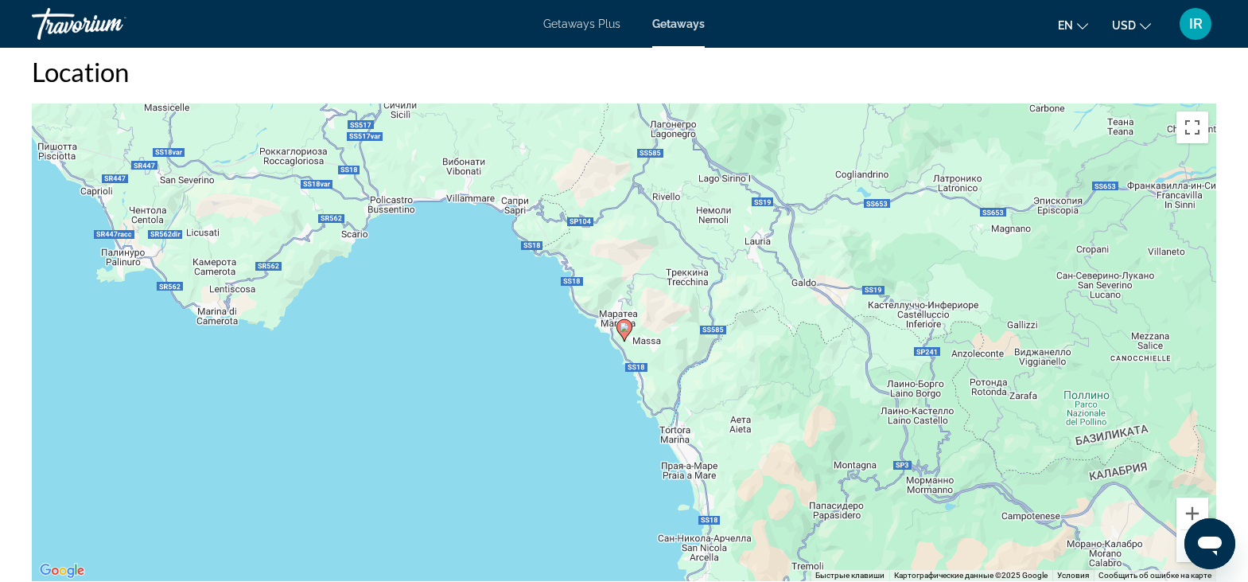
click at [1182, 556] on button "Уменьшить" at bounding box center [1193, 546] width 32 height 32
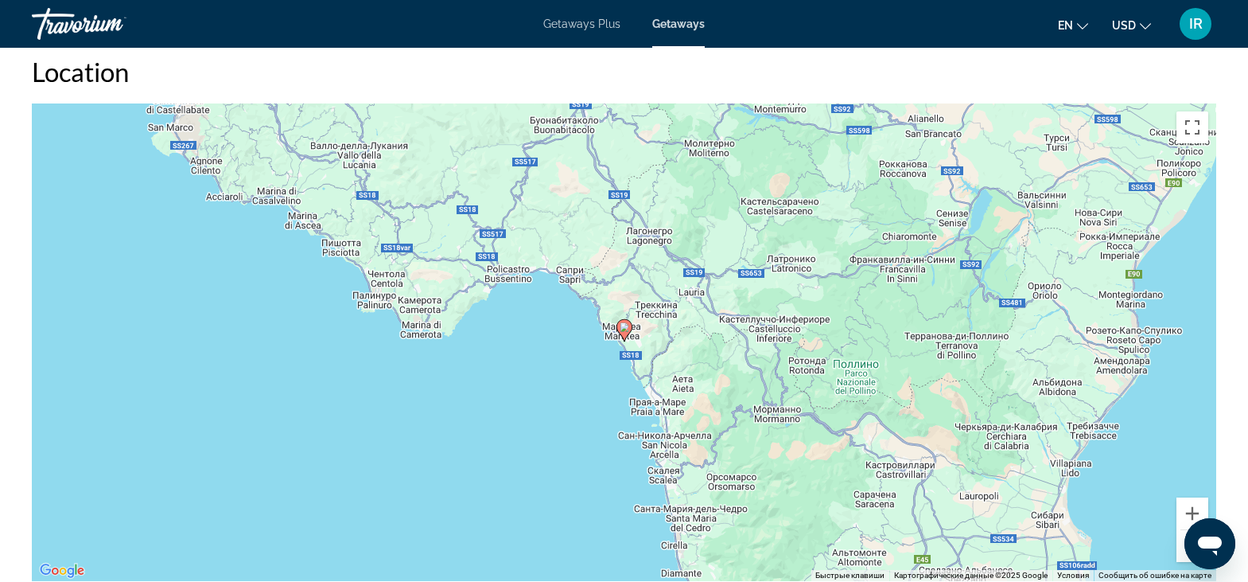
click at [1182, 556] on button "Уменьшить" at bounding box center [1193, 546] width 32 height 32
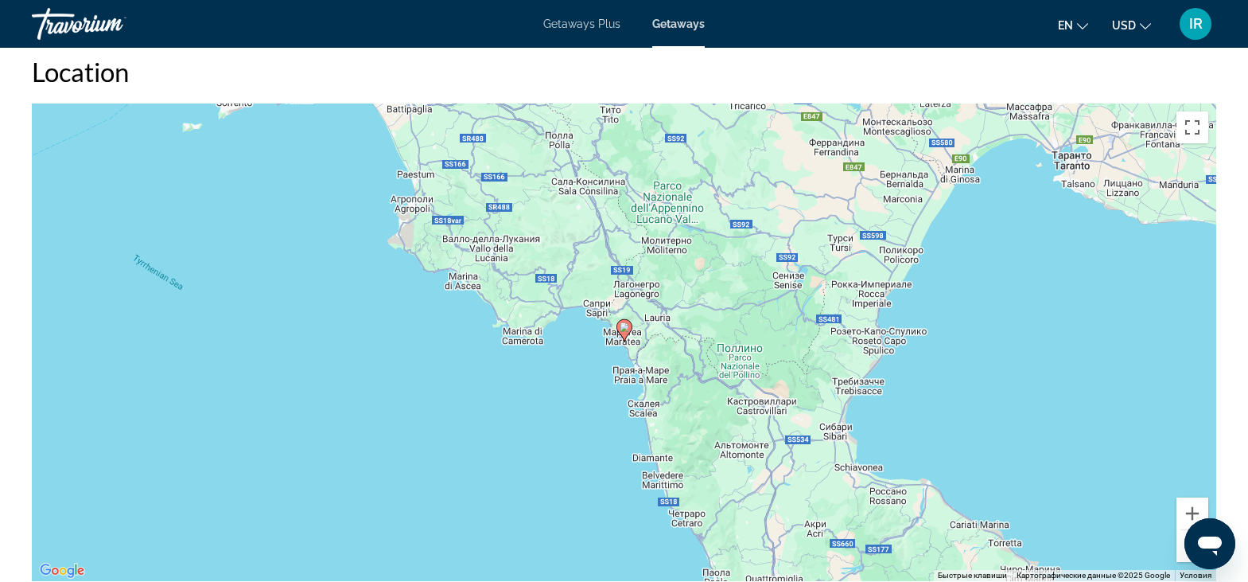
click at [1182, 556] on button "Уменьшить" at bounding box center [1193, 546] width 32 height 32
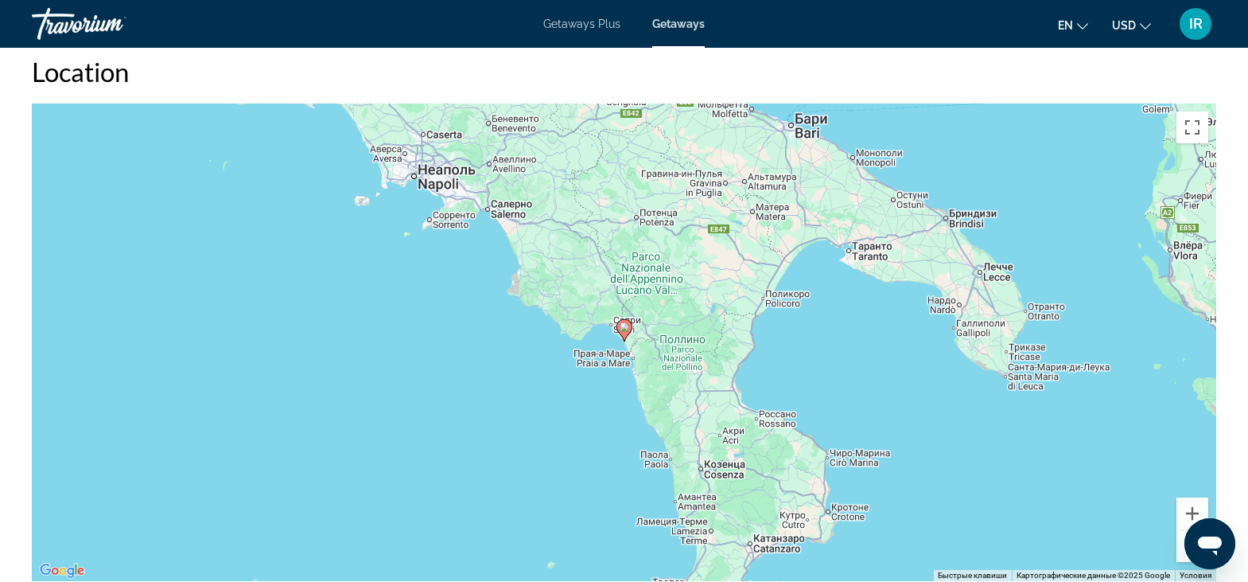
click at [1182, 556] on button "Уменьшить" at bounding box center [1193, 546] width 32 height 32
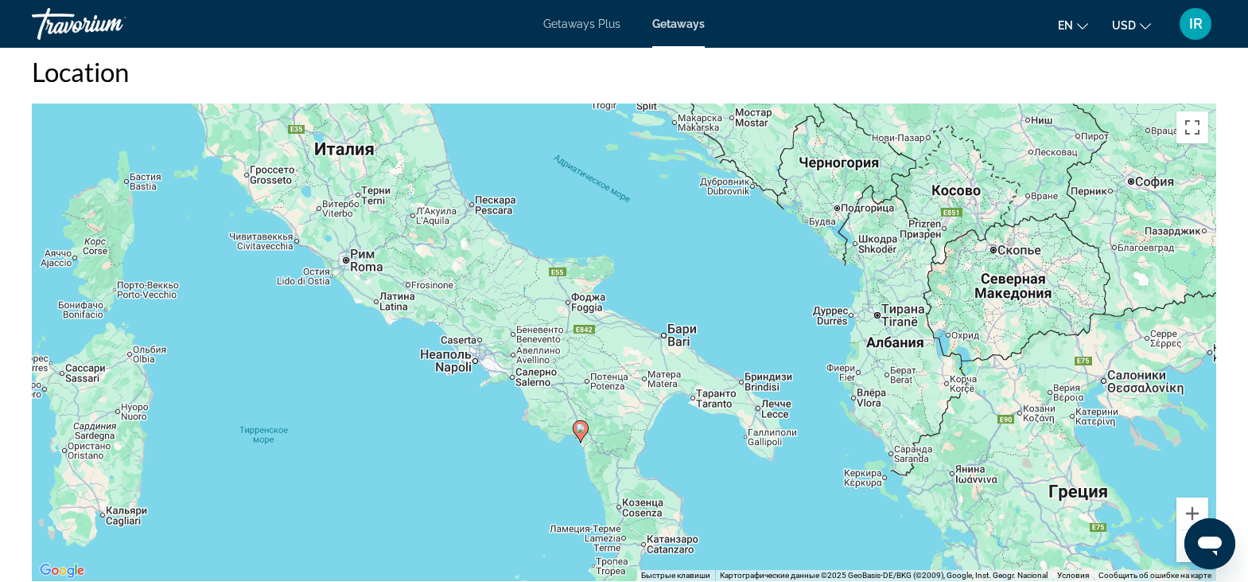
drag, startPoint x: 510, startPoint y: 185, endPoint x: 466, endPoint y: 288, distance: 112.3
click at [466, 288] on div "Чтобы активировать перетаскивание с помощью клавиатуры, нажмите Alt + Ввод. Пос…" at bounding box center [624, 341] width 1185 height 477
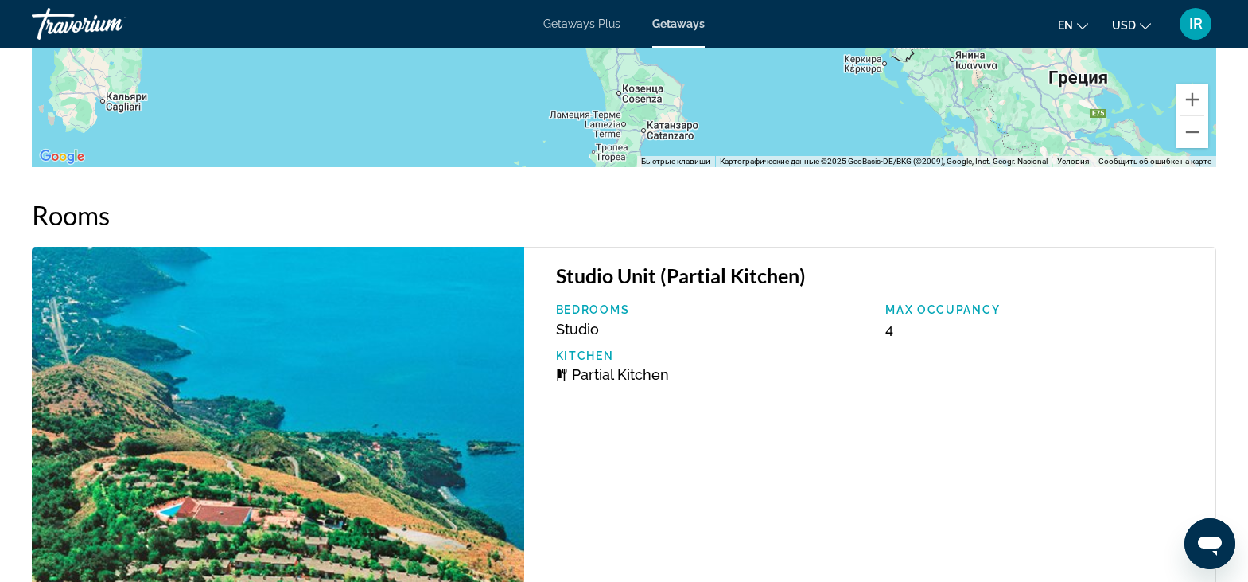
scroll to position [2507, 0]
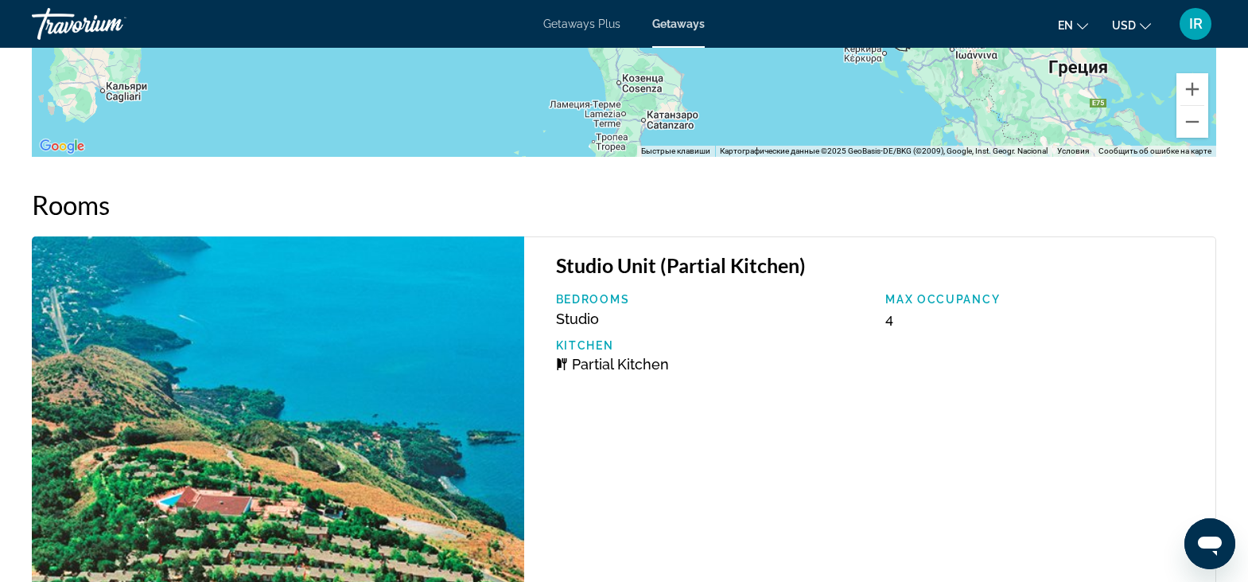
click at [843, 441] on div "Studio Unit (Partial Kitchen) Bedrooms Studio Max Occupancy 4 Kitchen Partial K…" at bounding box center [870, 433] width 692 height 394
click at [1085, 29] on button "en English Español Français Italiano Português русский" at bounding box center [1073, 25] width 30 height 23
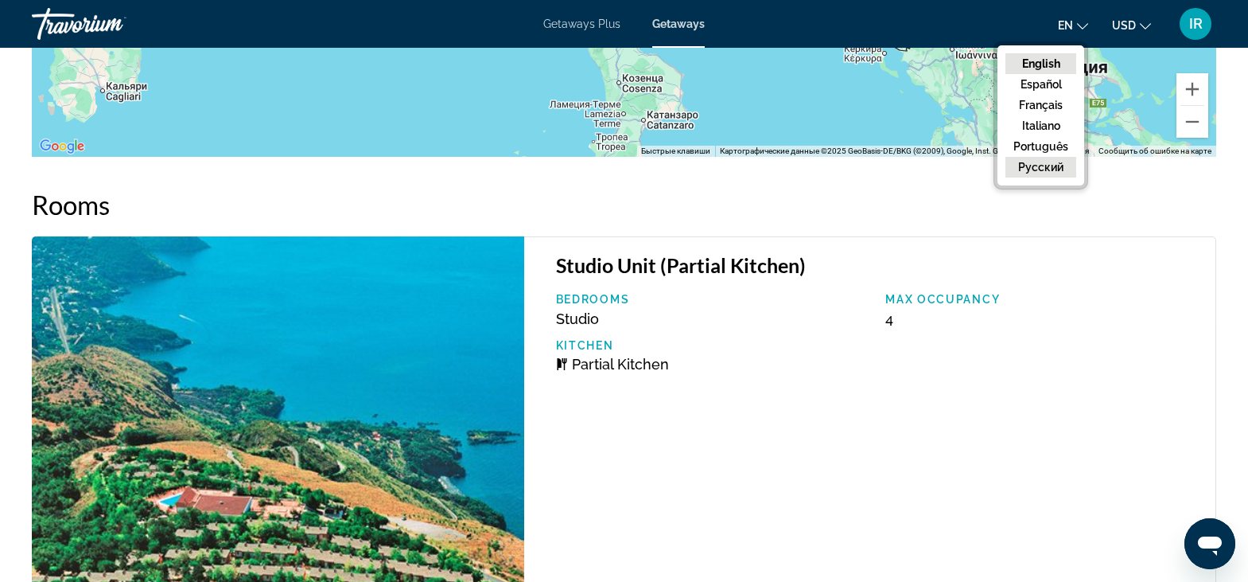
click at [1045, 161] on button "русский" at bounding box center [1041, 167] width 71 height 21
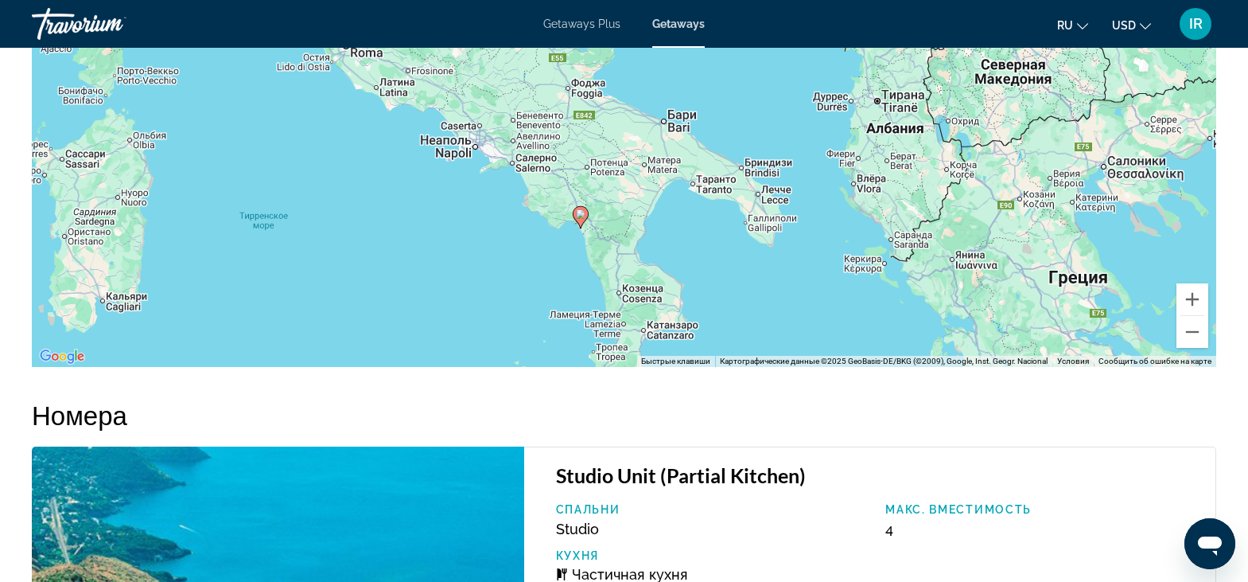
scroll to position [2274, 0]
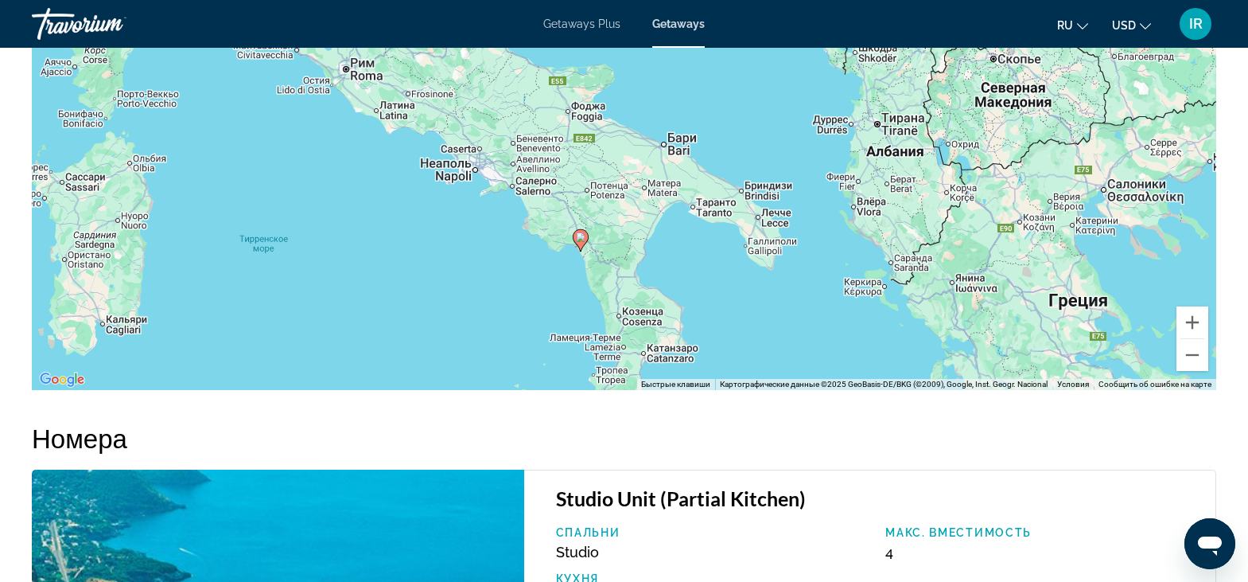
click at [1142, 25] on icon "Change currency" at bounding box center [1145, 26] width 11 height 6
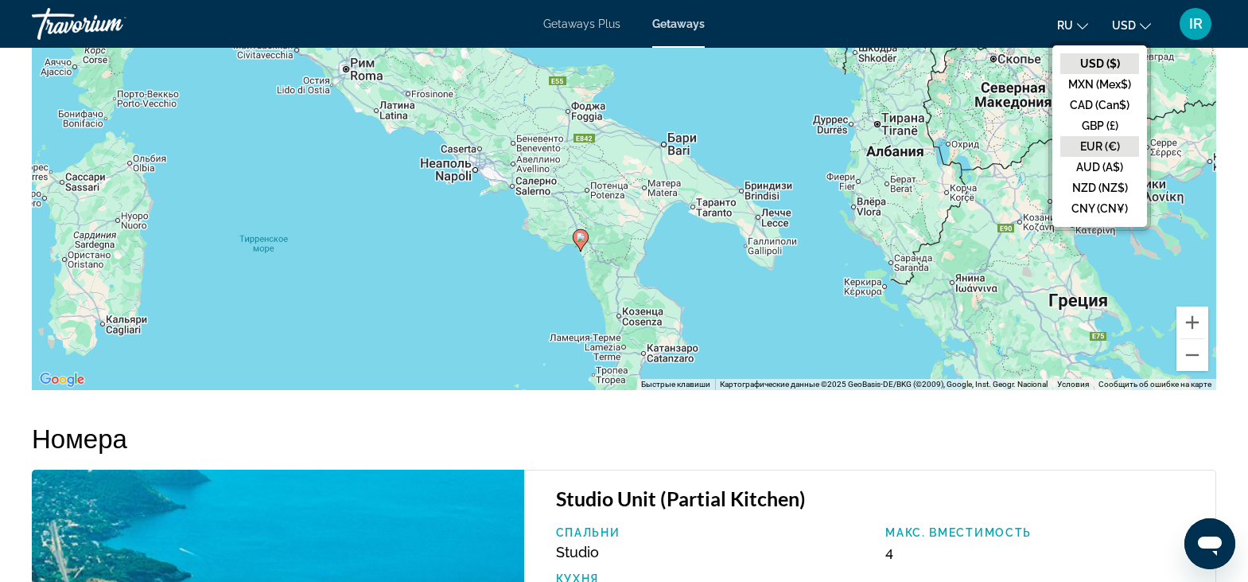
click at [1092, 139] on button "EUR (€)" at bounding box center [1100, 146] width 79 height 21
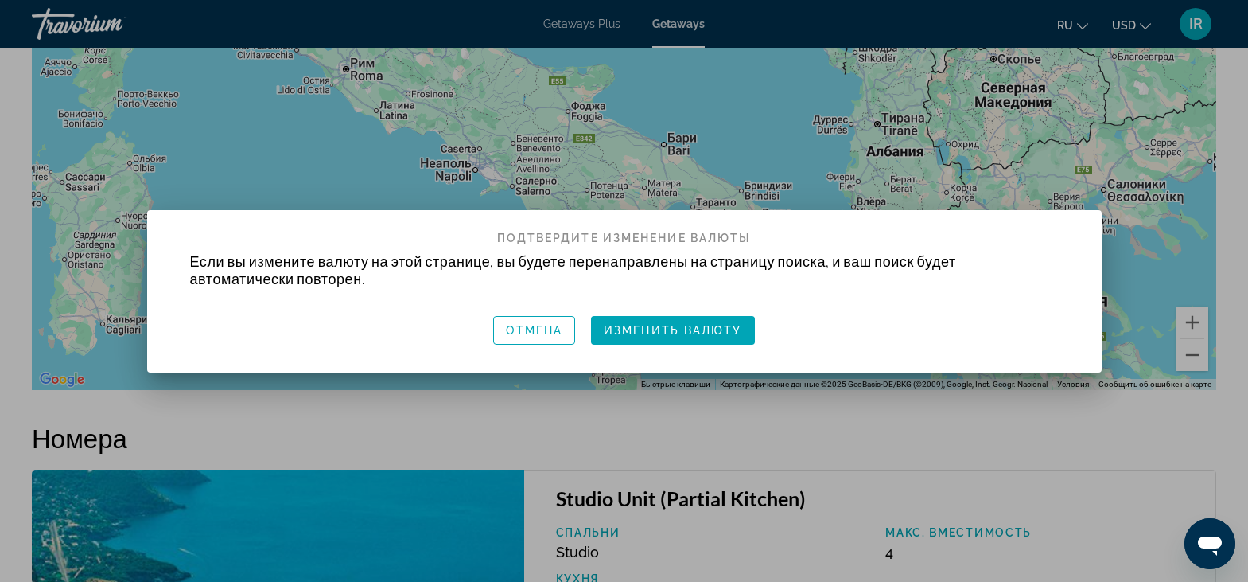
scroll to position [0, 0]
click at [664, 330] on span "Изменить валюту" at bounding box center [673, 330] width 138 height 13
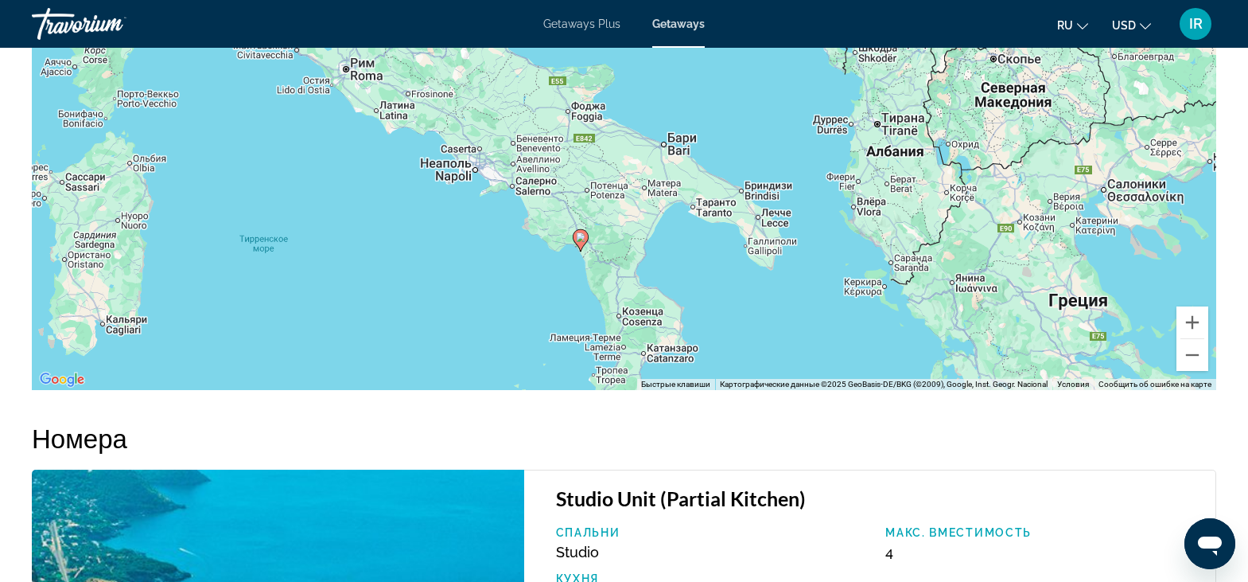
scroll to position [2274, 0]
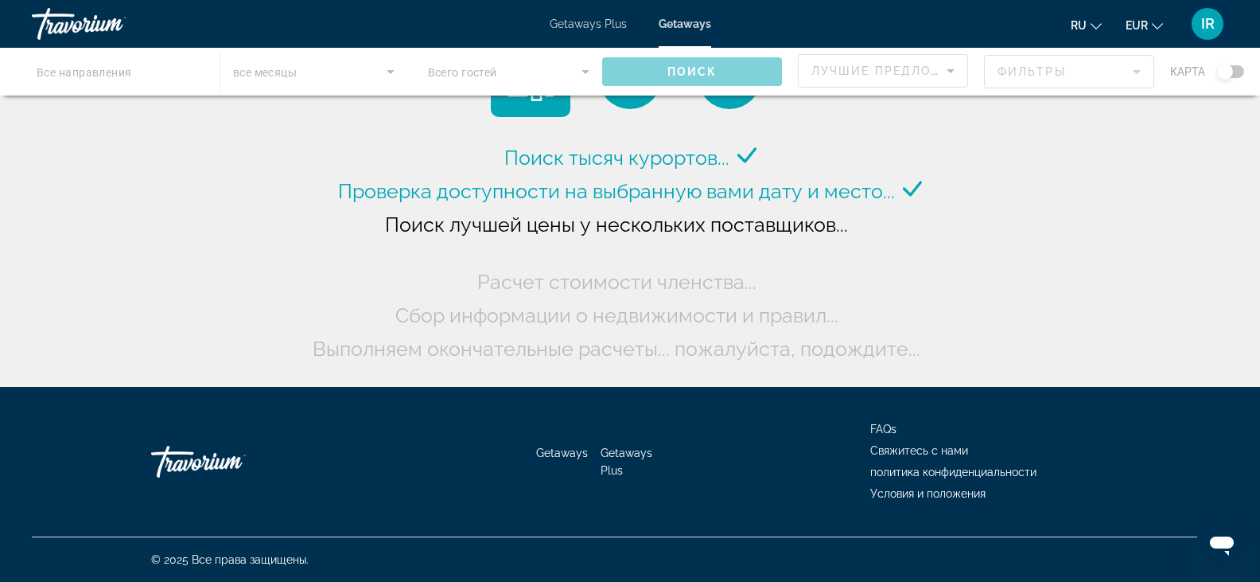
click at [1092, 22] on icon "Change language" at bounding box center [1096, 26] width 11 height 11
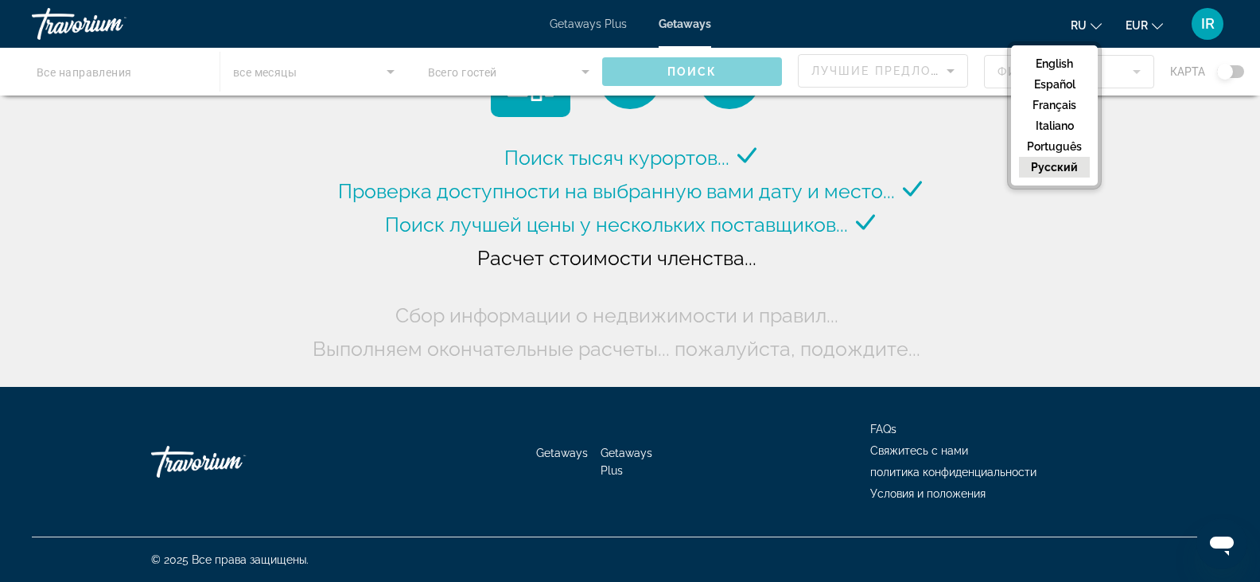
click at [1214, 21] on div "IR" at bounding box center [1208, 24] width 32 height 32
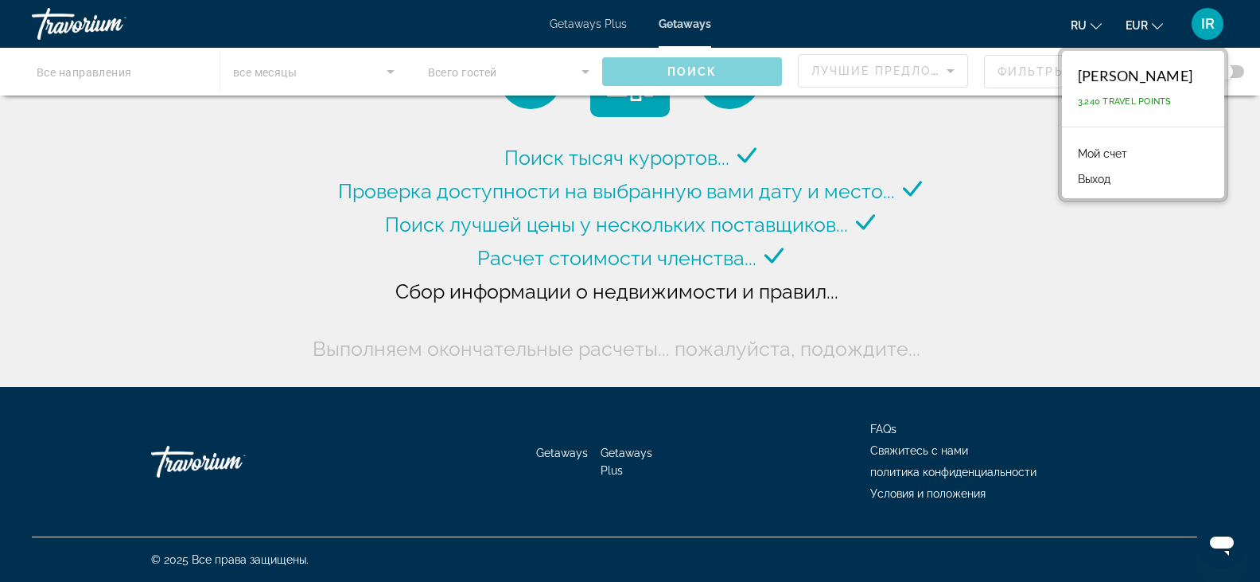
click at [1162, 79] on div "[PERSON_NAME]" at bounding box center [1135, 76] width 115 height 18
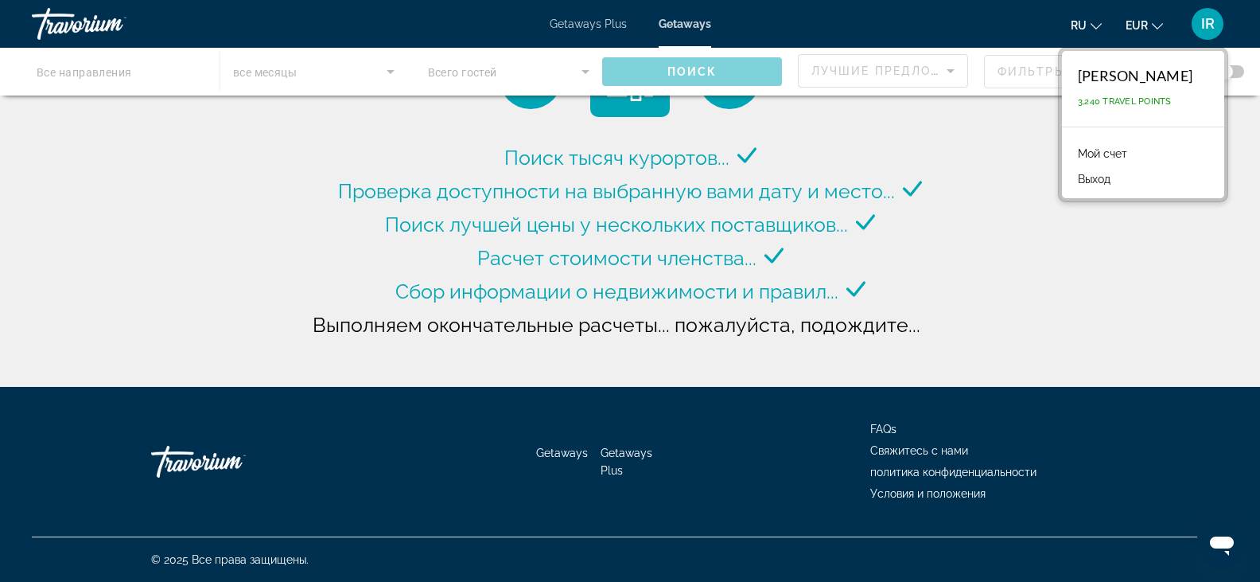
click at [1119, 156] on link "Мой счет" at bounding box center [1102, 153] width 65 height 21
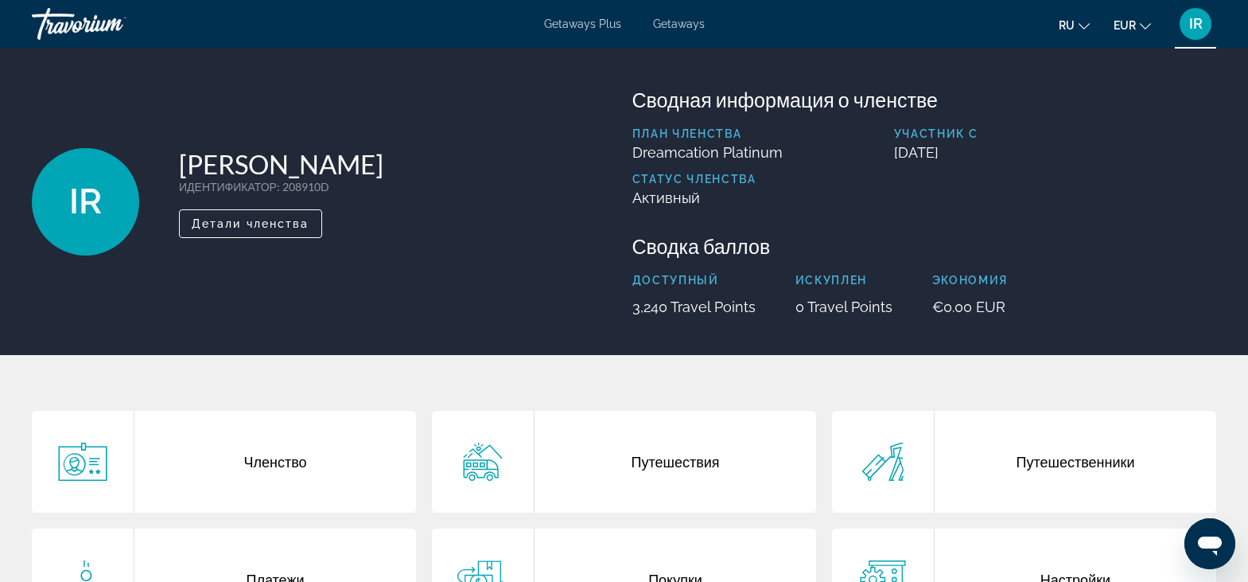
scroll to position [212, 0]
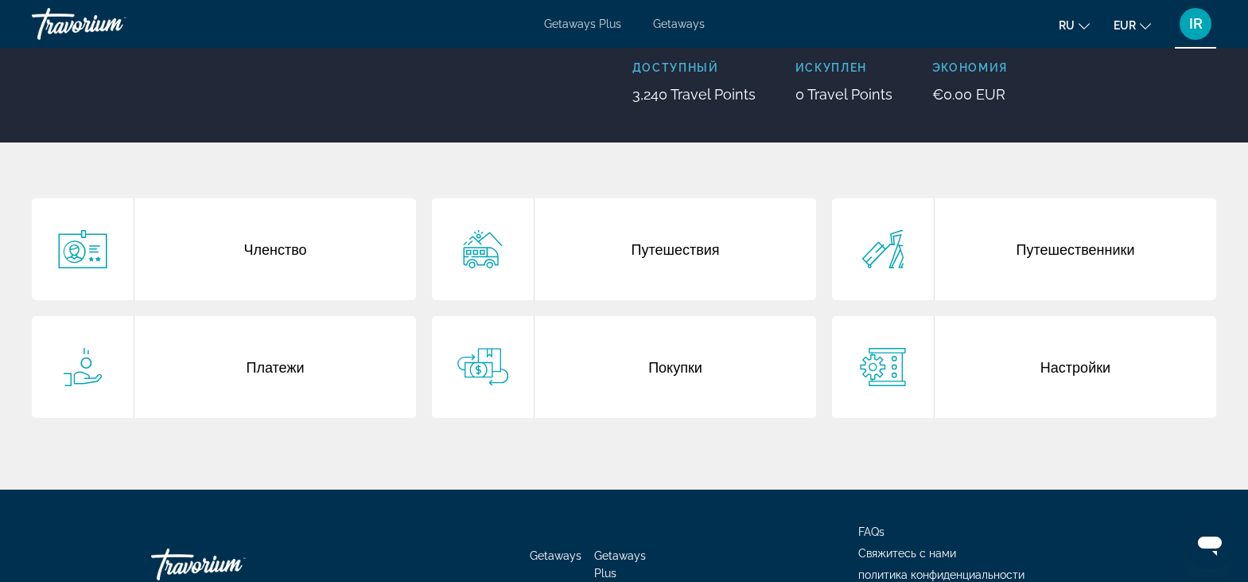
click at [1048, 368] on div "Настройки" at bounding box center [1076, 367] width 282 height 102
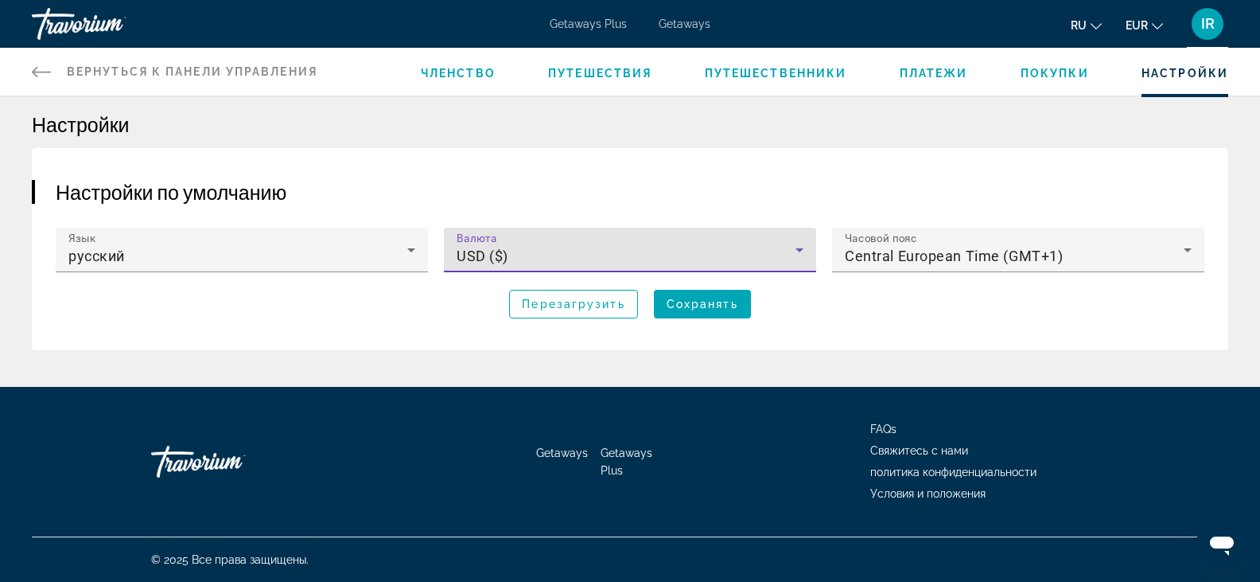
click at [803, 251] on icon "Main content" at bounding box center [799, 249] width 19 height 19
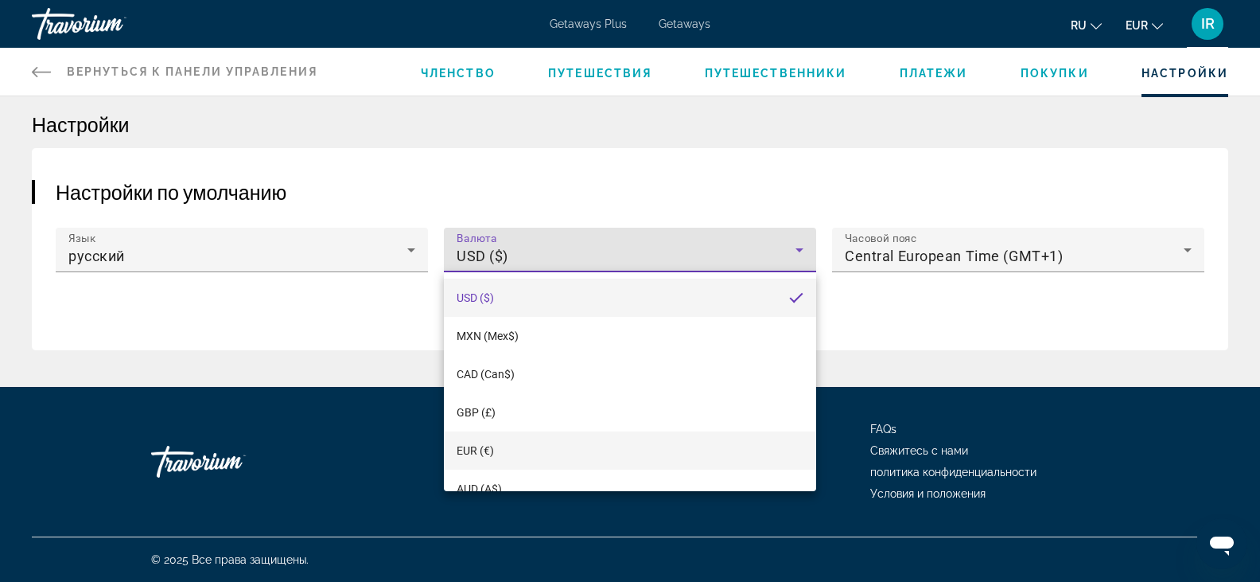
click at [469, 449] on span "EUR (€)" at bounding box center [475, 450] width 37 height 13
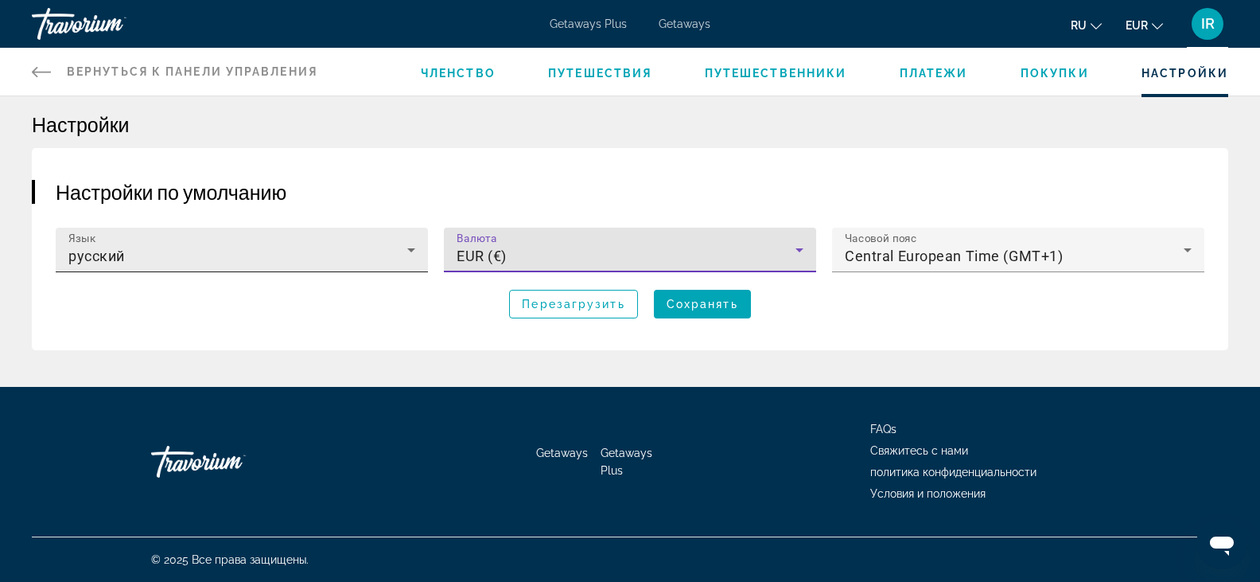
click at [408, 257] on icon "Main content" at bounding box center [411, 249] width 19 height 19
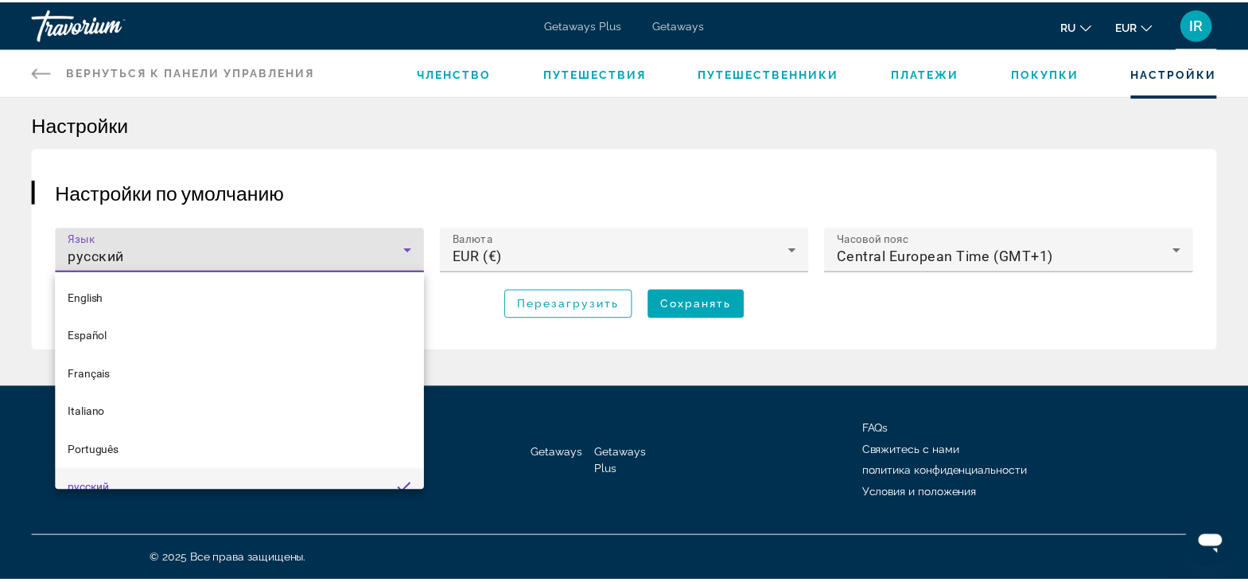
scroll to position [17, 0]
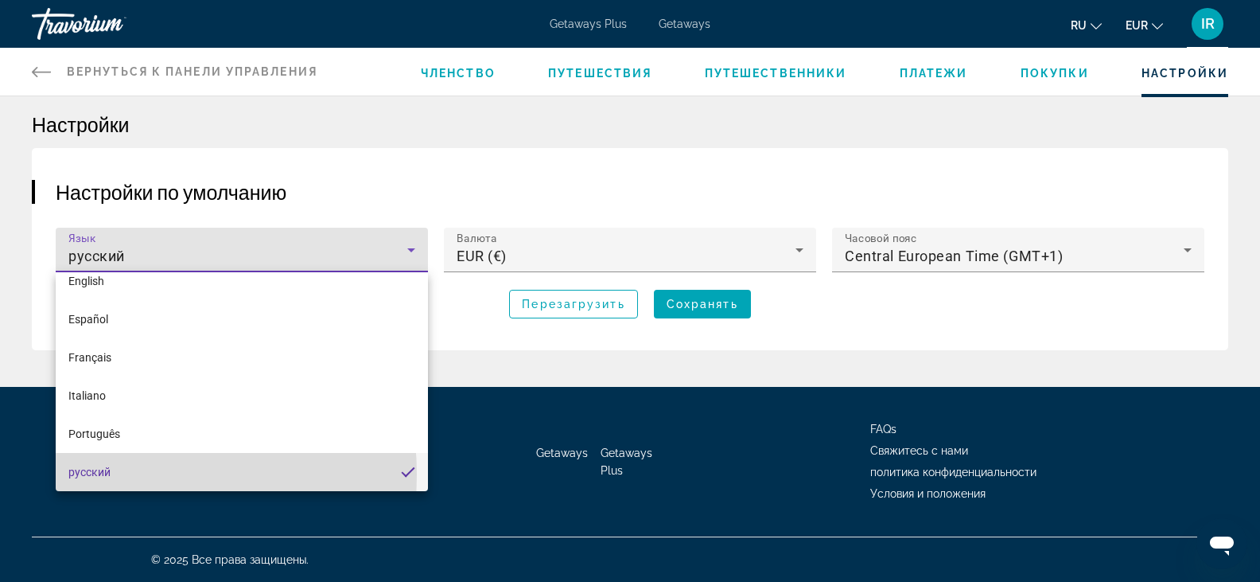
click at [99, 474] on span "русский" at bounding box center [89, 471] width 42 height 13
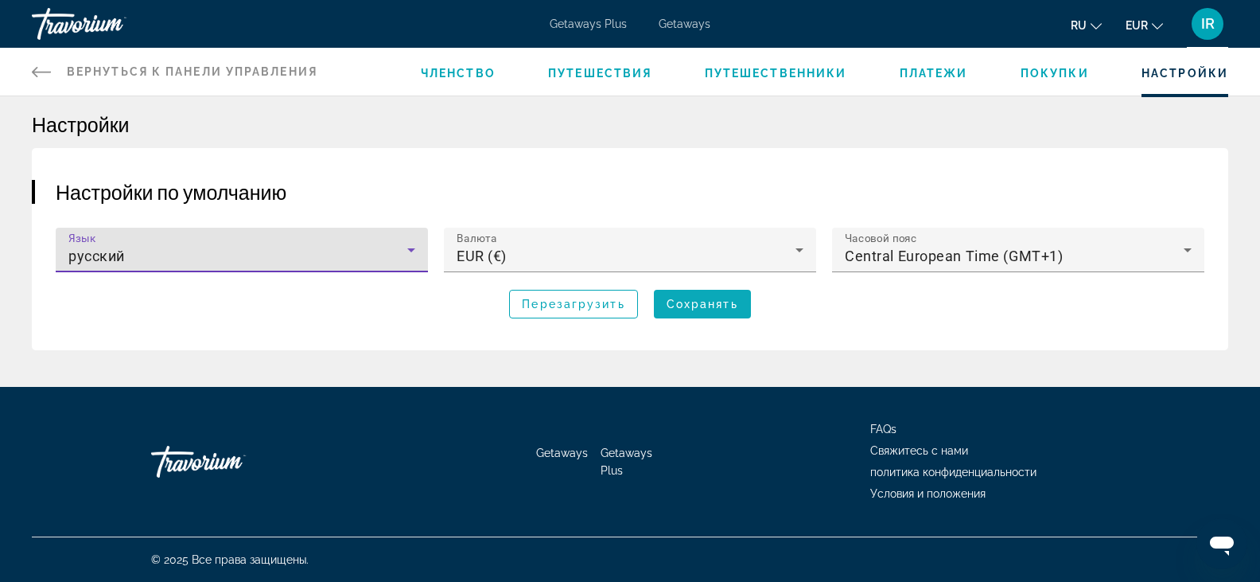
click at [718, 308] on span "Сохранять" at bounding box center [703, 304] width 72 height 13
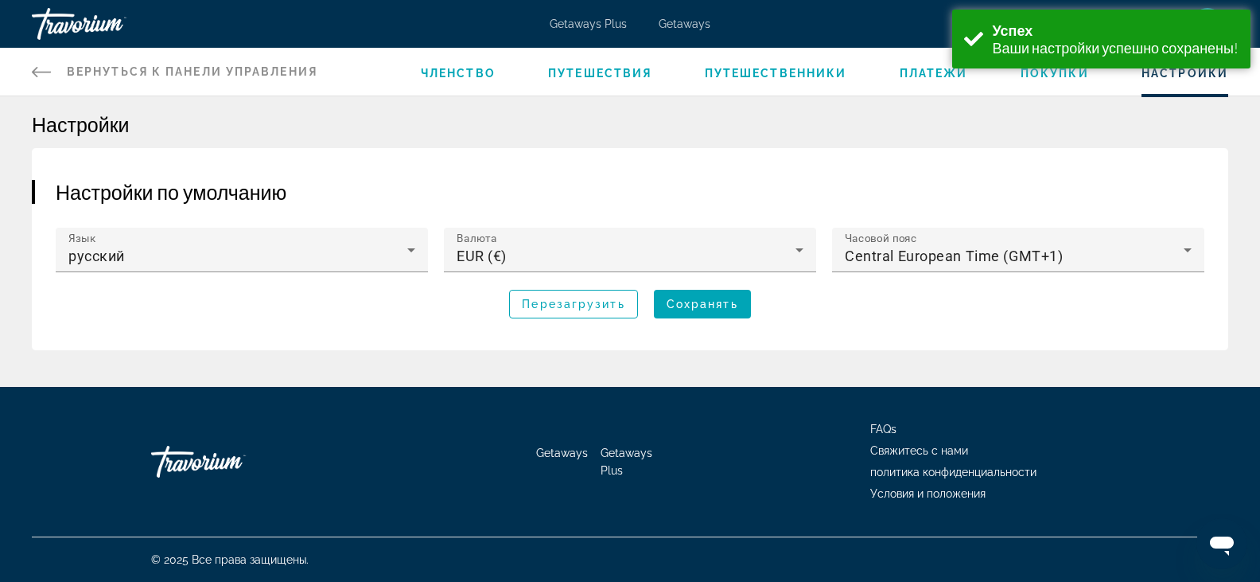
click at [792, 186] on h2 "Настройки по умолчанию" at bounding box center [630, 192] width 1149 height 24
click at [37, 72] on icon "Main content" at bounding box center [41, 72] width 19 height 10
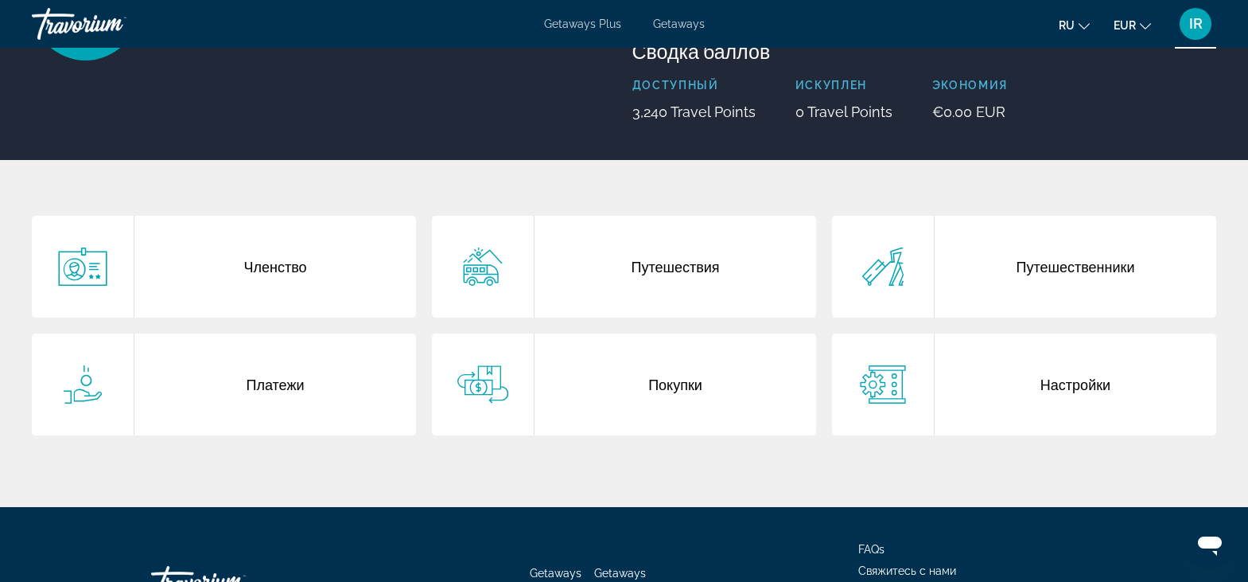
scroll to position [212, 0]
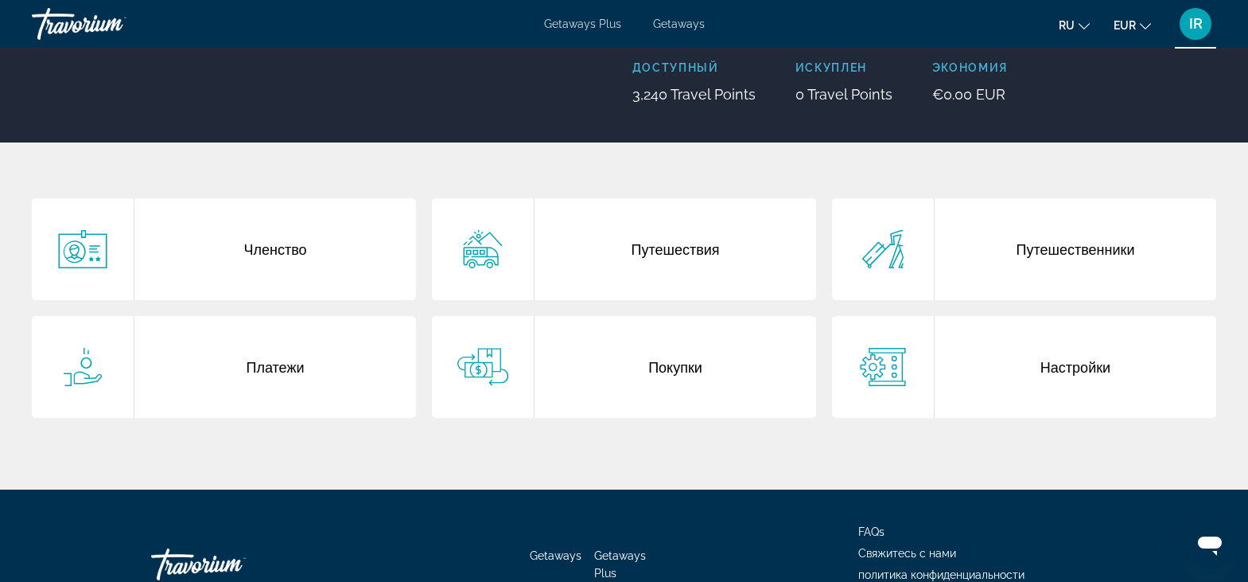
click at [678, 24] on span "Getaways" at bounding box center [679, 24] width 52 height 13
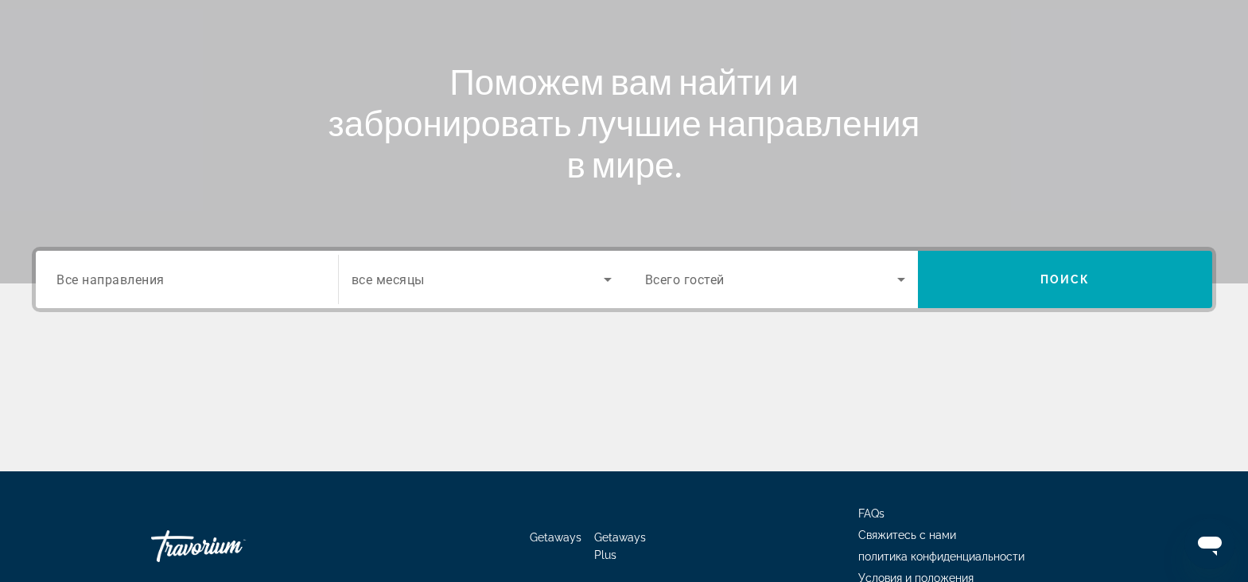
scroll to position [278, 0]
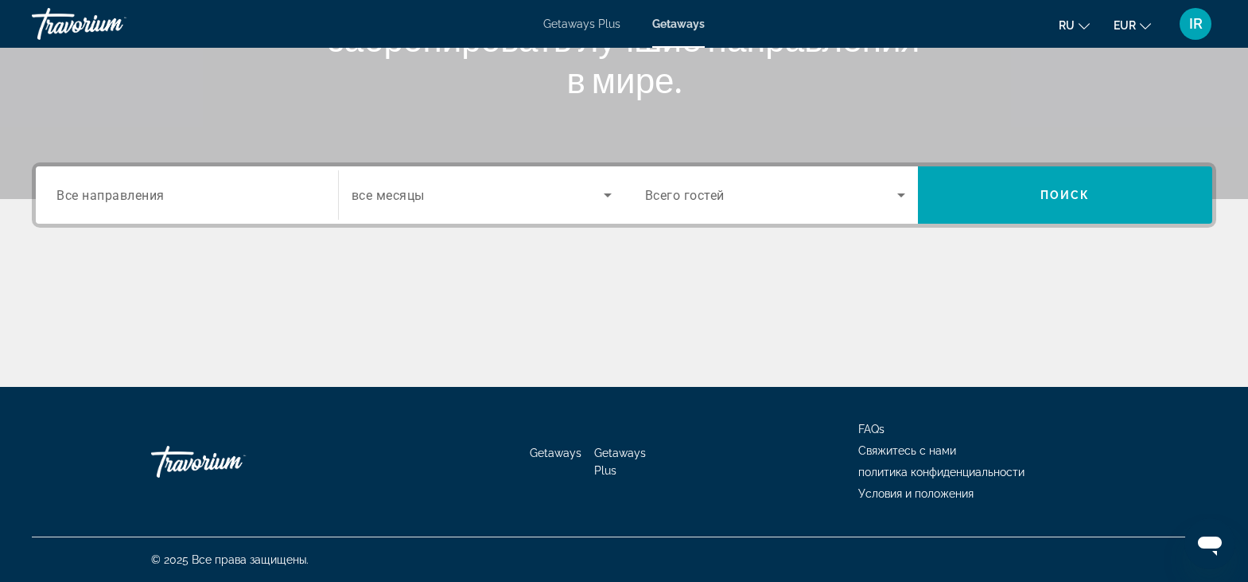
click at [95, 193] on span "Все направления" at bounding box center [110, 194] width 108 height 15
click at [95, 193] on input "Destination Все направления" at bounding box center [186, 195] width 261 height 19
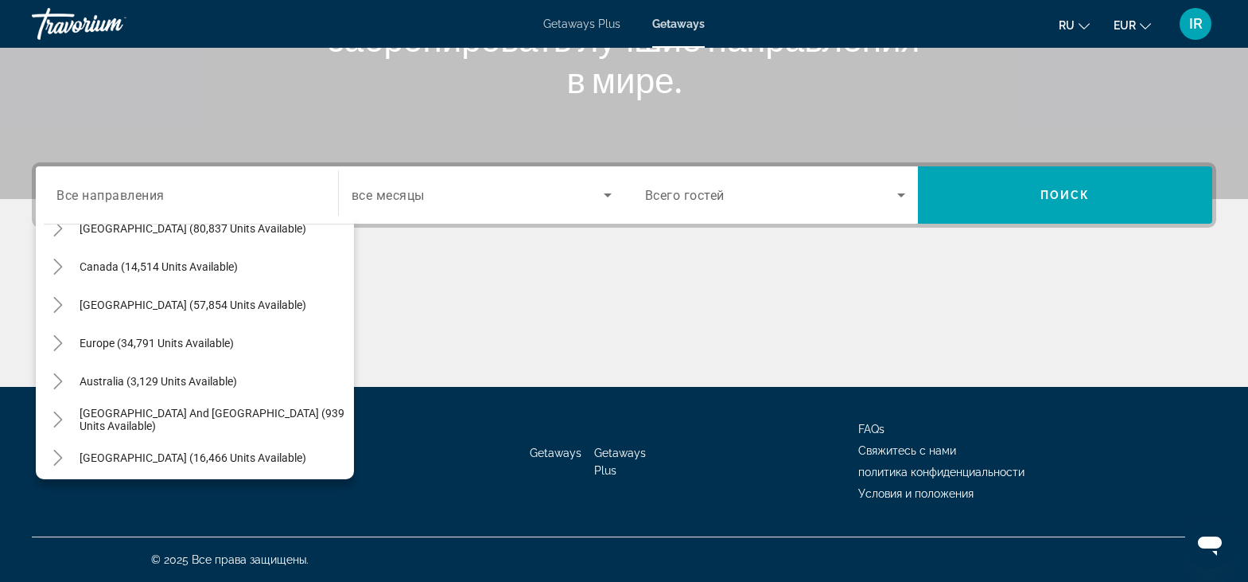
scroll to position [109, 0]
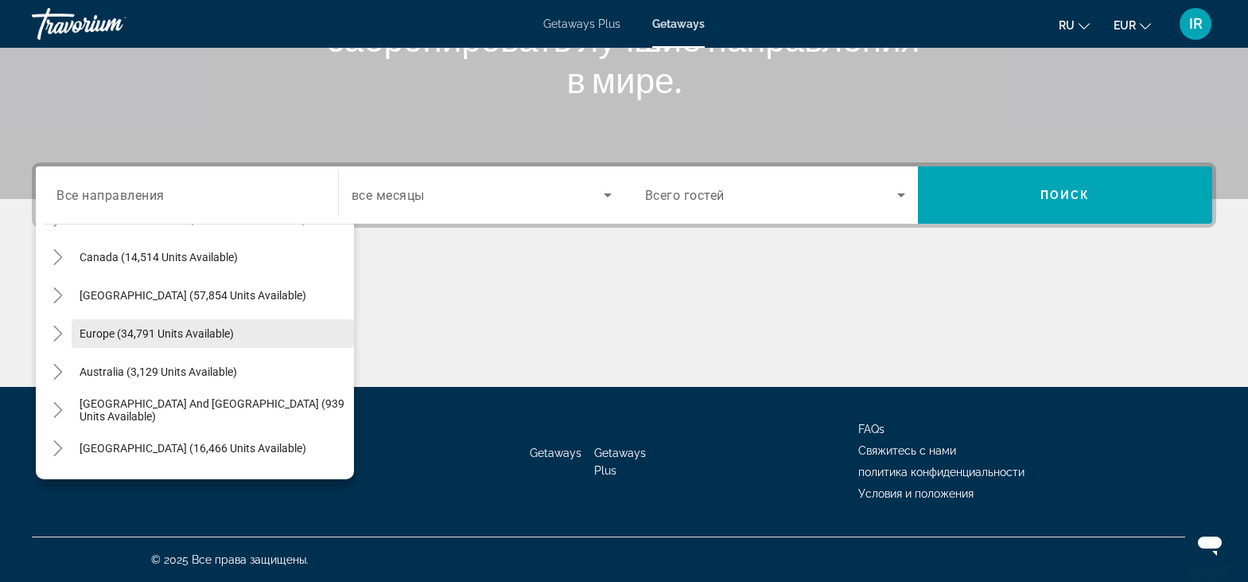
click at [79, 327] on span "Search widget" at bounding box center [213, 333] width 282 height 38
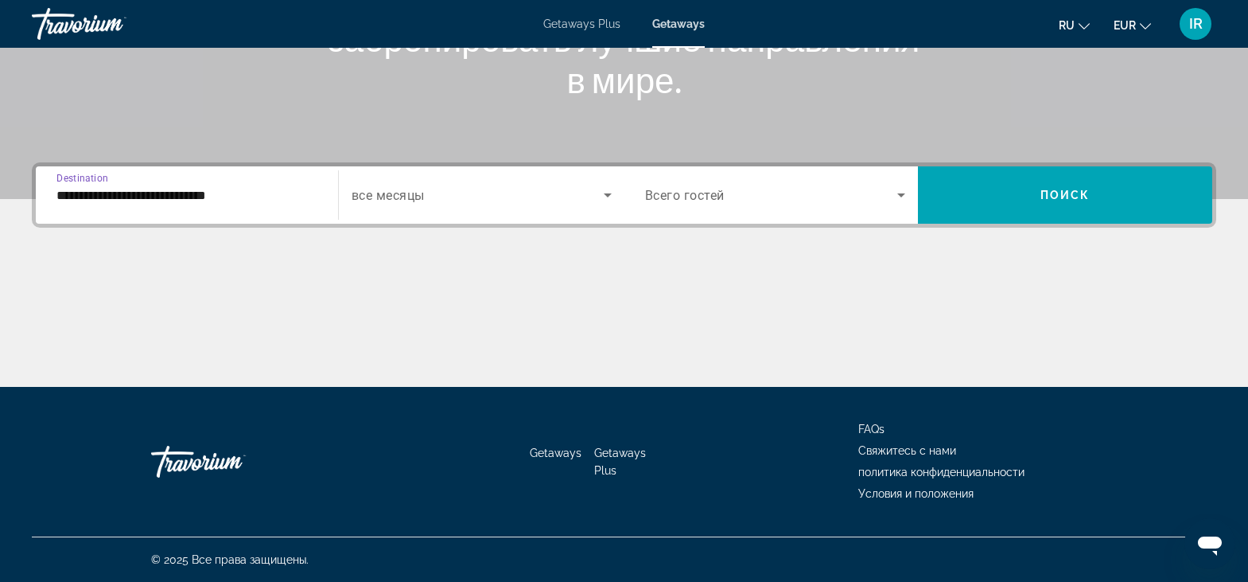
click at [231, 197] on input "**********" at bounding box center [186, 195] width 261 height 19
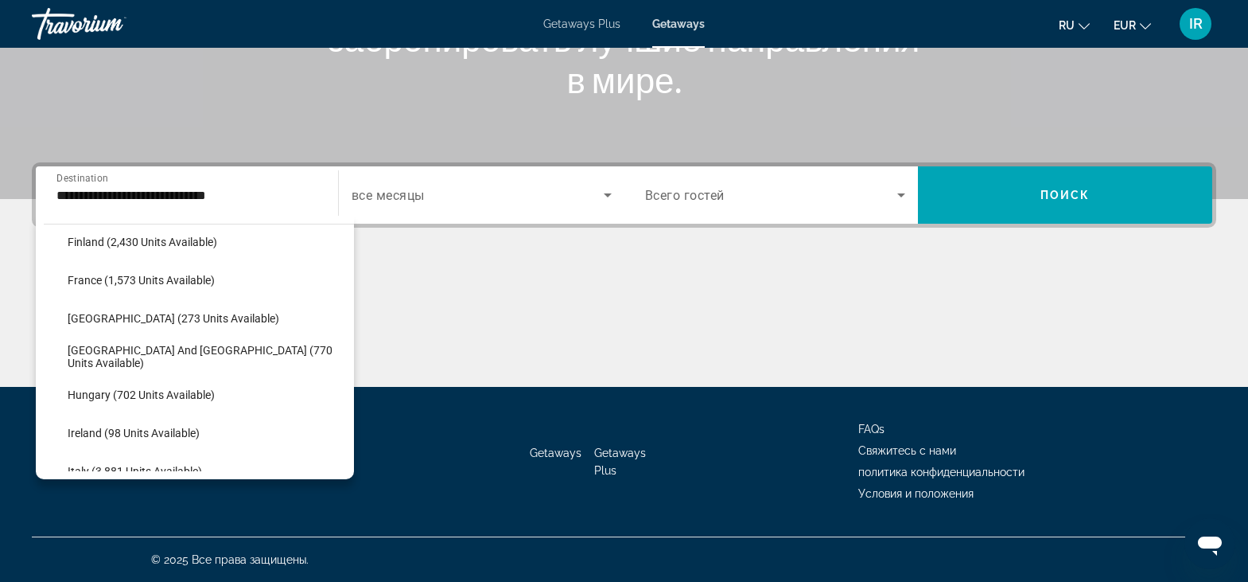
scroll to position [440, 0]
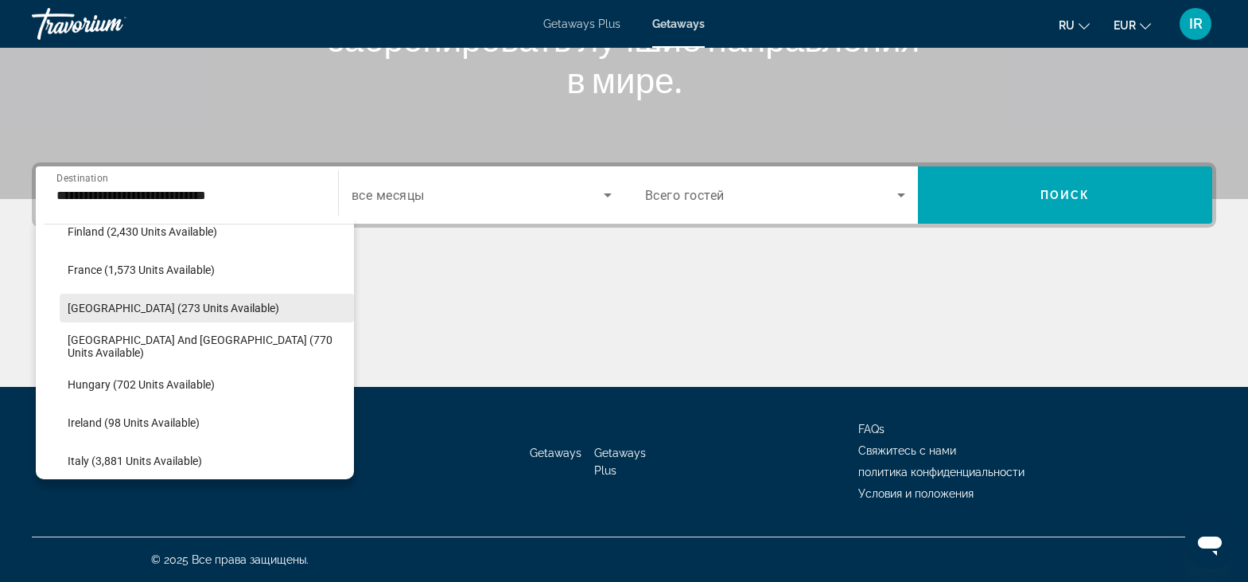
click at [94, 314] on span "Search widget" at bounding box center [207, 308] width 294 height 38
type input "**********"
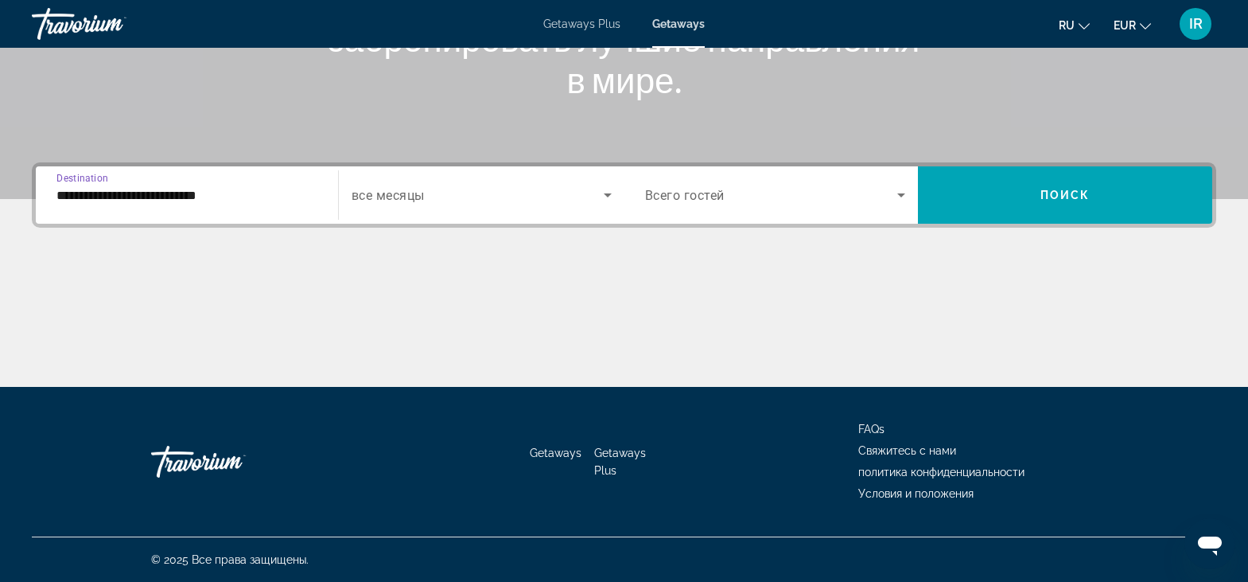
click at [608, 201] on icon "Search widget" at bounding box center [607, 194] width 19 height 19
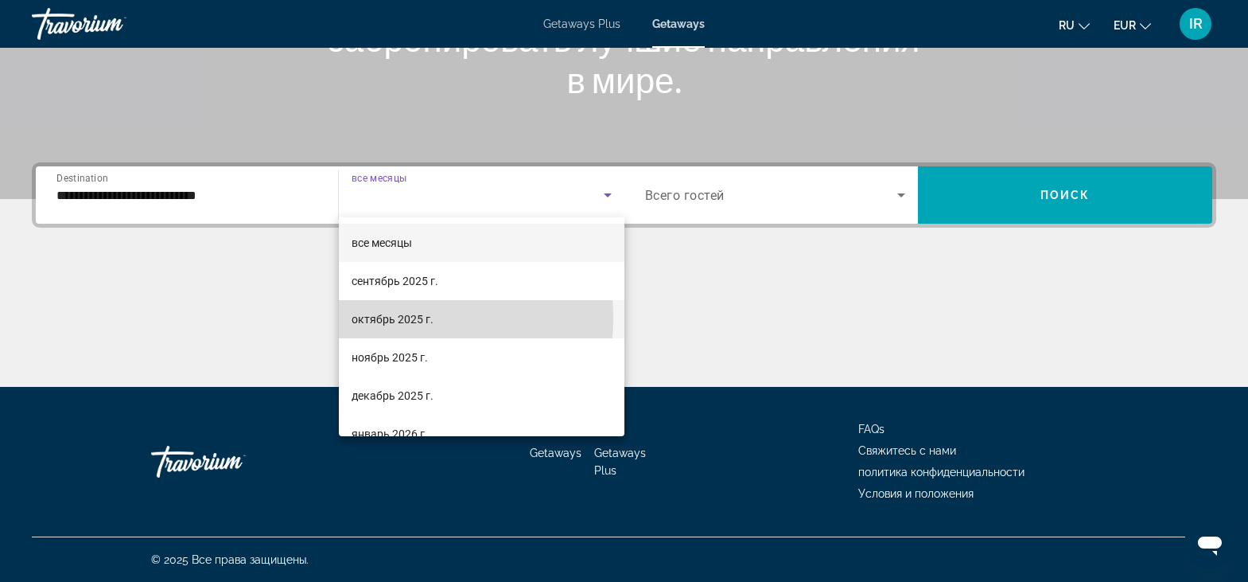
click at [388, 317] on span "октябрь 2025 г." at bounding box center [393, 319] width 82 height 19
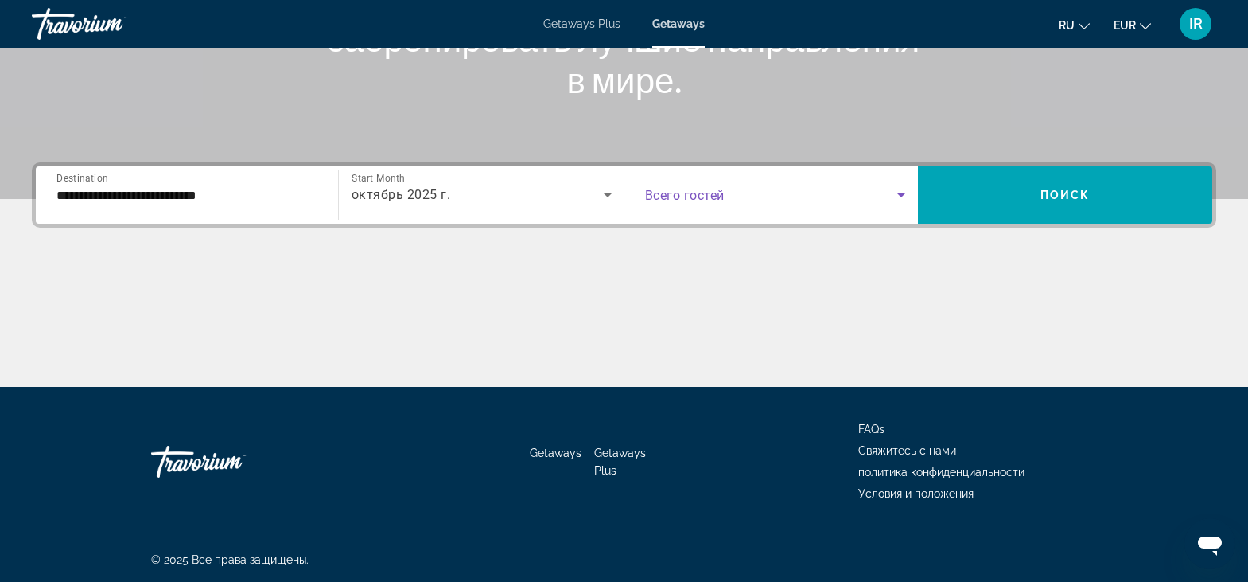
click at [898, 194] on icon "Search widget" at bounding box center [901, 194] width 19 height 19
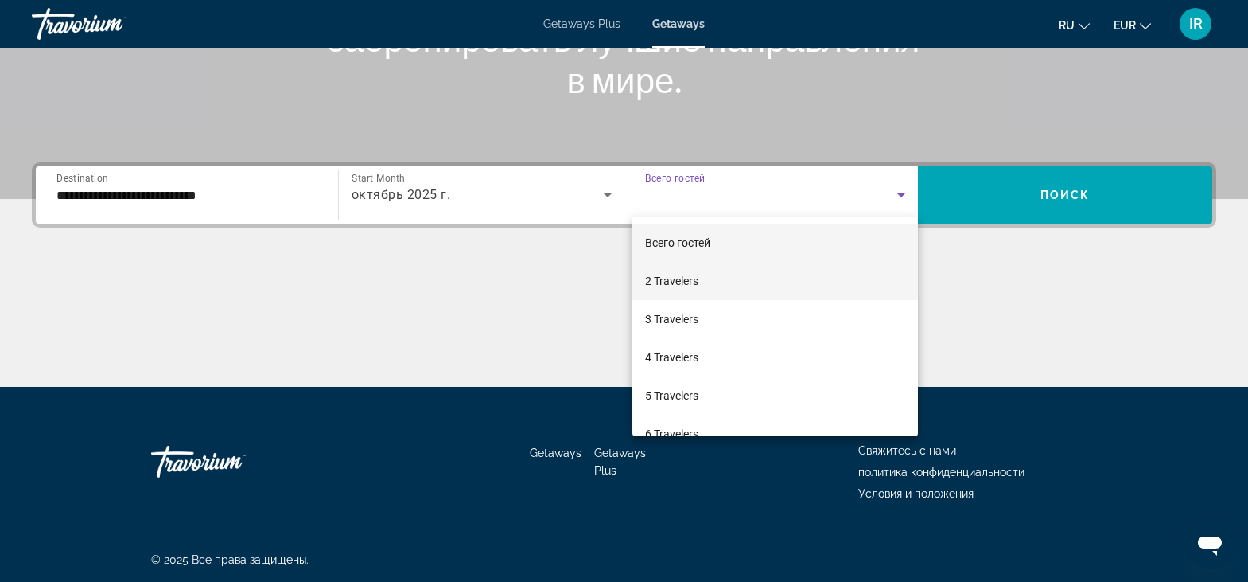
click at [695, 282] on span "2 Travelers" at bounding box center [671, 280] width 53 height 19
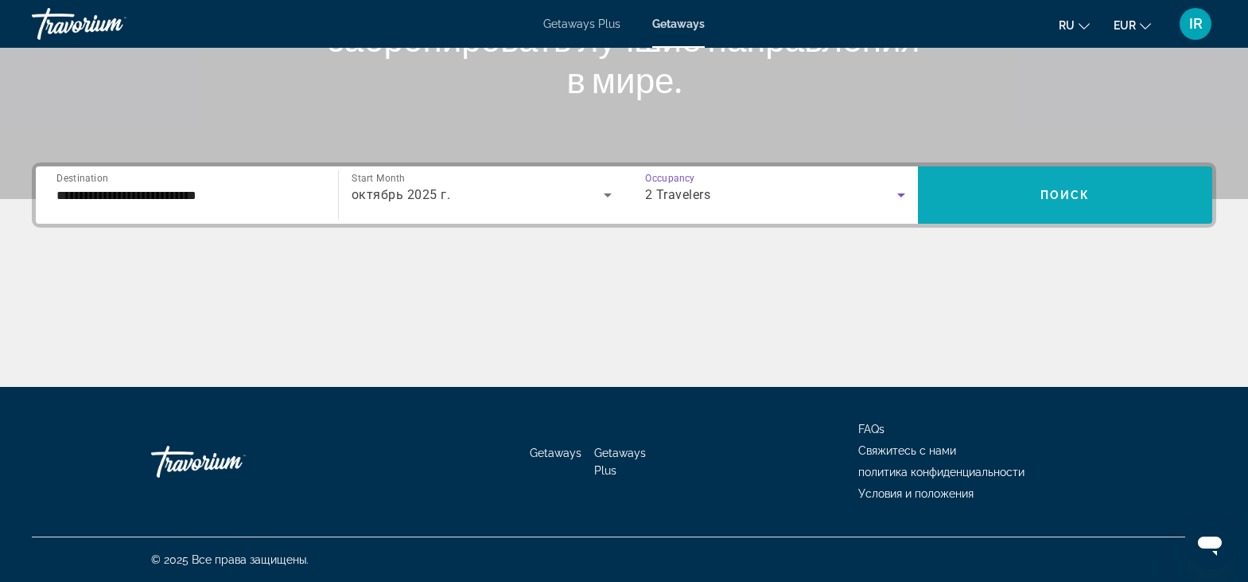
click at [1108, 200] on span "Search widget" at bounding box center [1065, 195] width 294 height 38
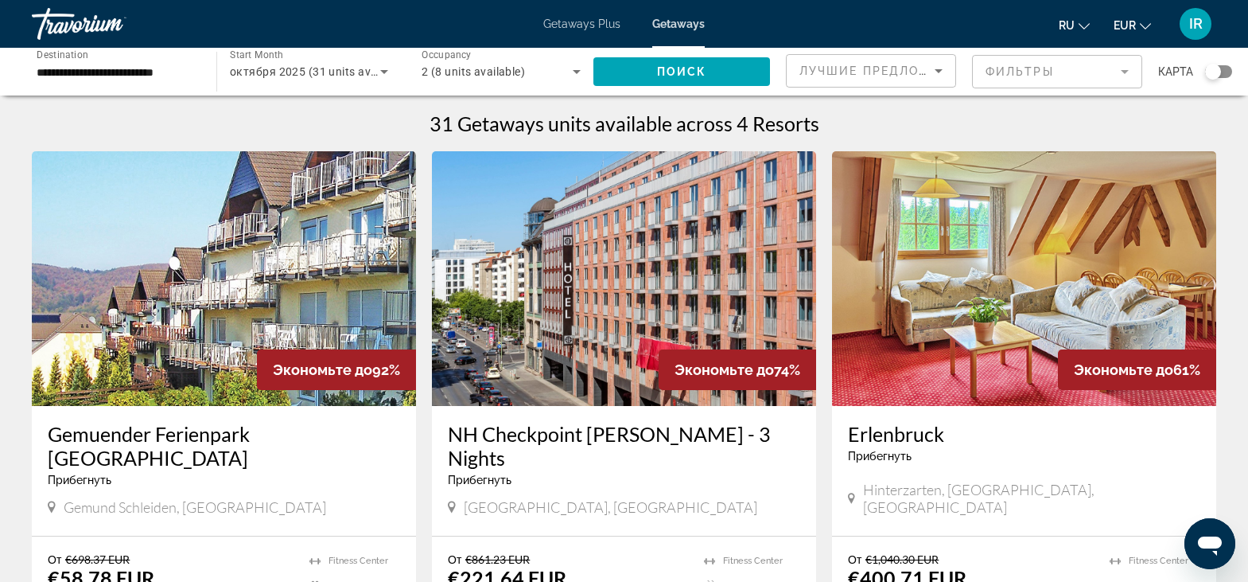
click at [581, 257] on img "Main content" at bounding box center [624, 278] width 384 height 255
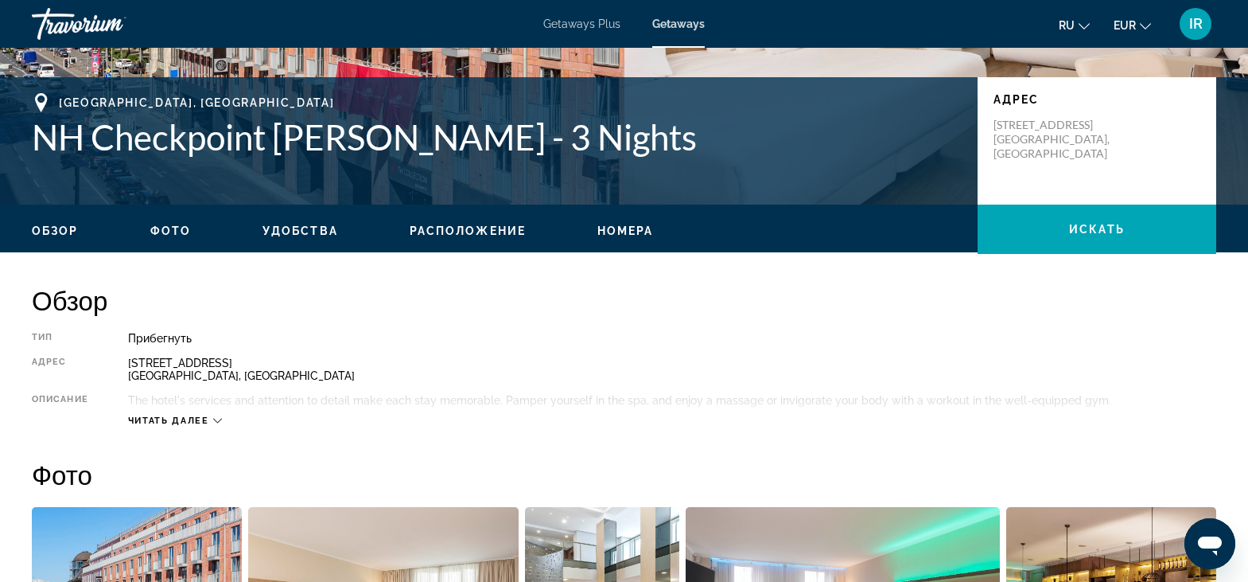
scroll to position [306, 0]
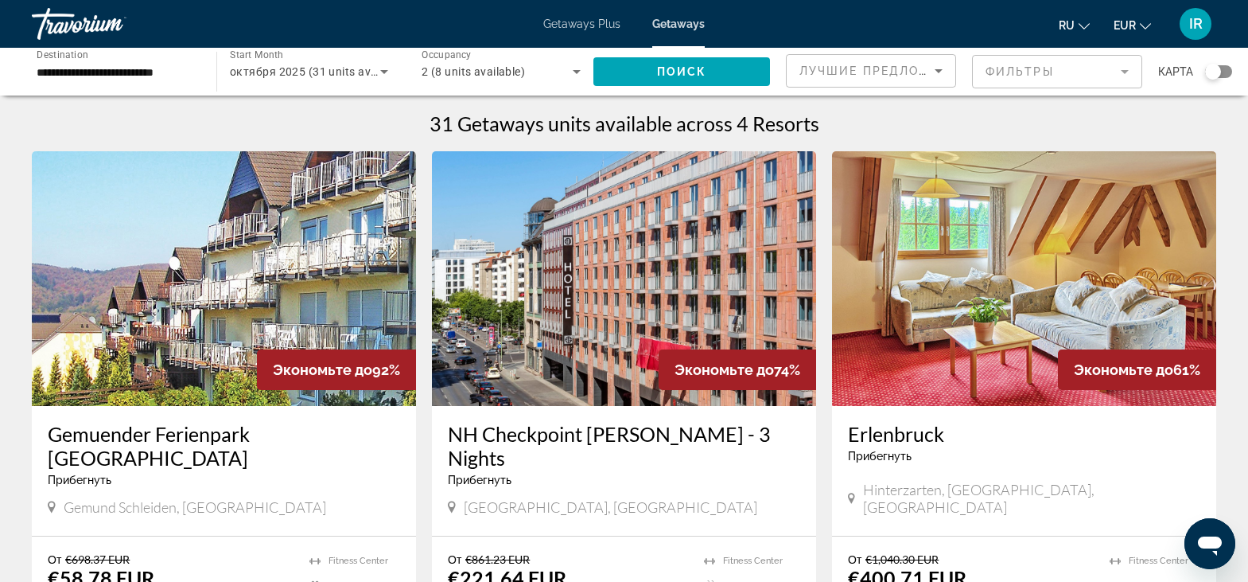
click at [71, 72] on input "**********" at bounding box center [116, 72] width 159 height 19
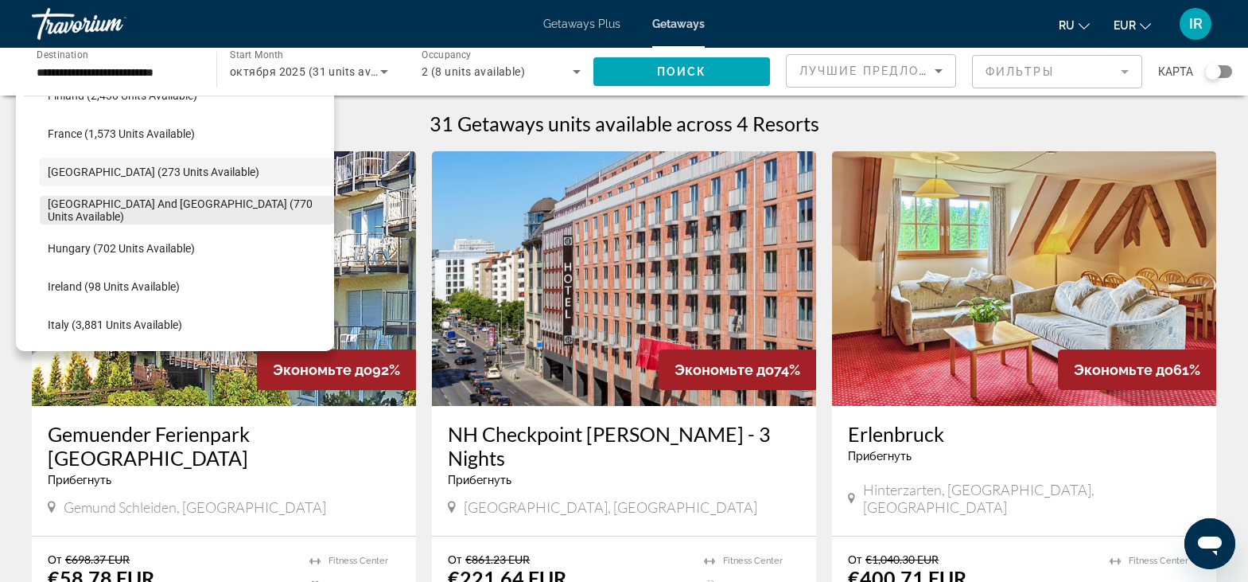
scroll to position [442, 0]
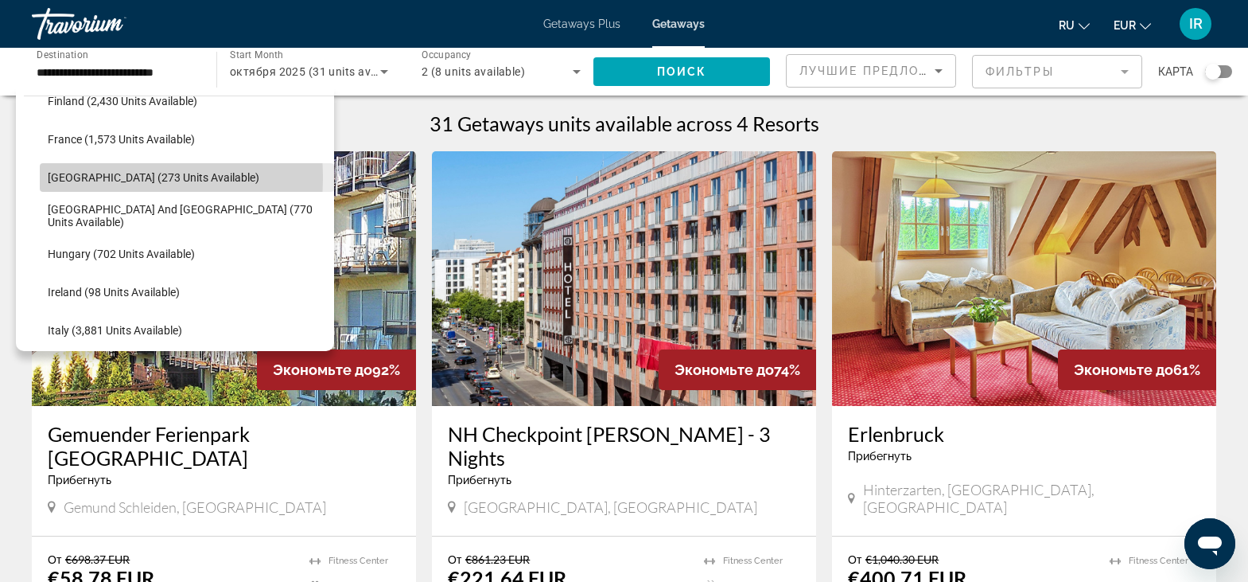
click at [89, 177] on span "[GEOGRAPHIC_DATA] (273 units available)" at bounding box center [154, 177] width 212 height 13
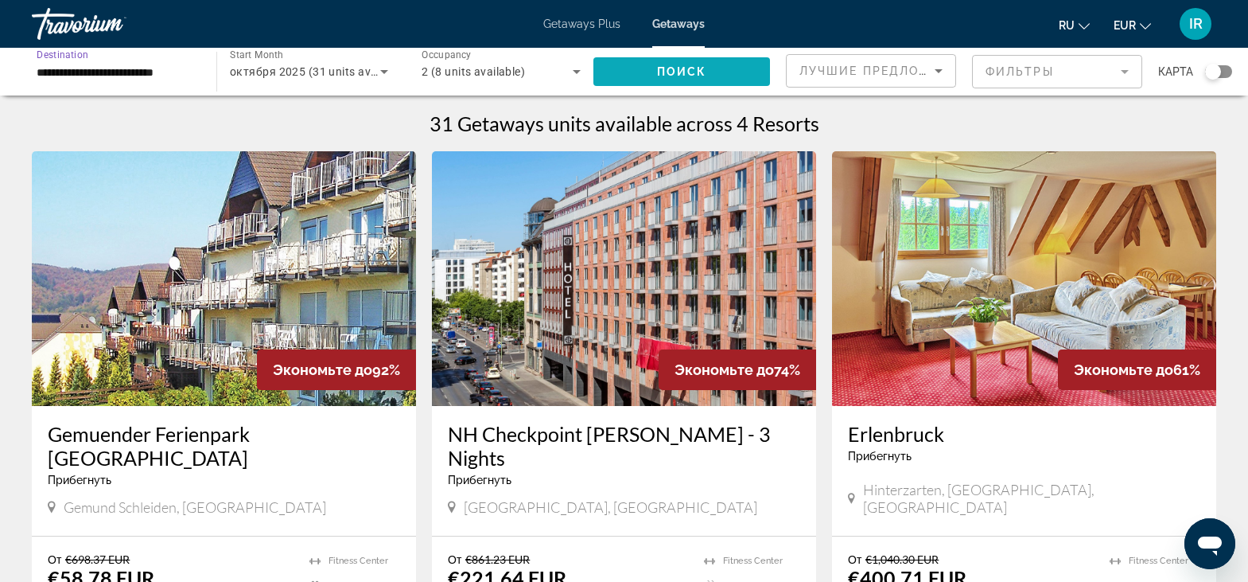
click at [724, 74] on span "Search widget" at bounding box center [682, 72] width 177 height 38
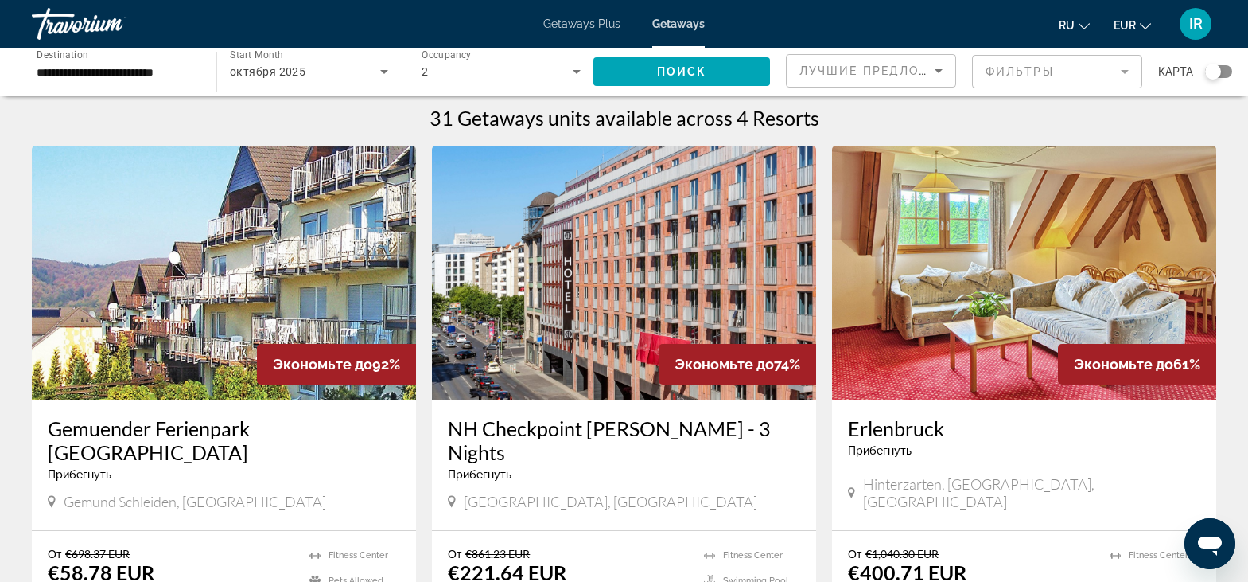
scroll to position [0, 0]
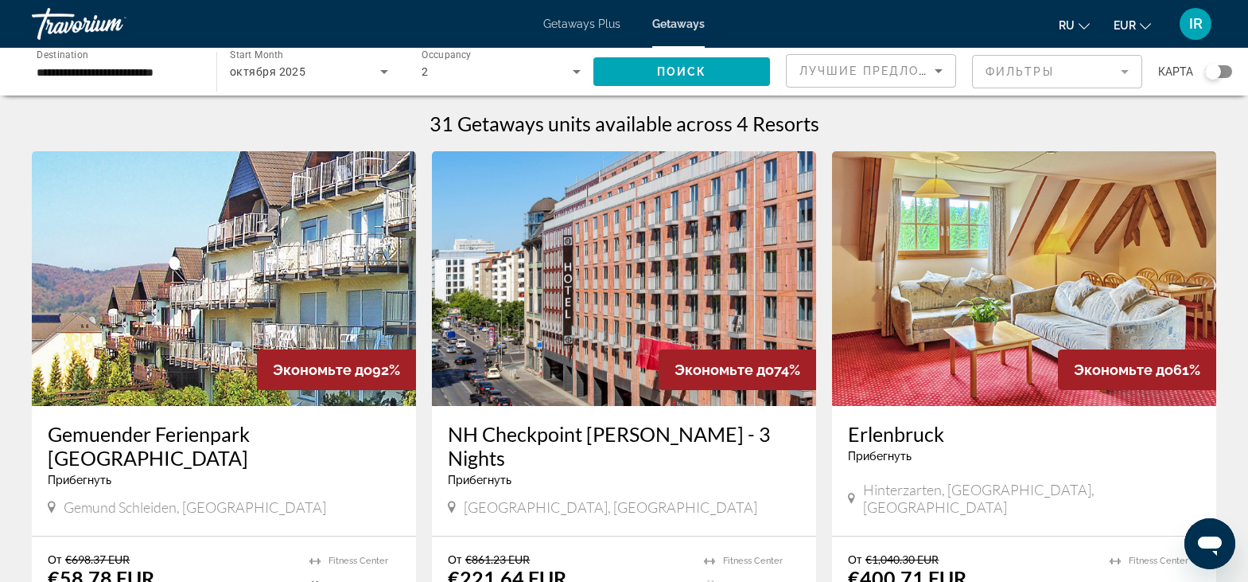
click at [105, 70] on input "**********" at bounding box center [116, 72] width 159 height 19
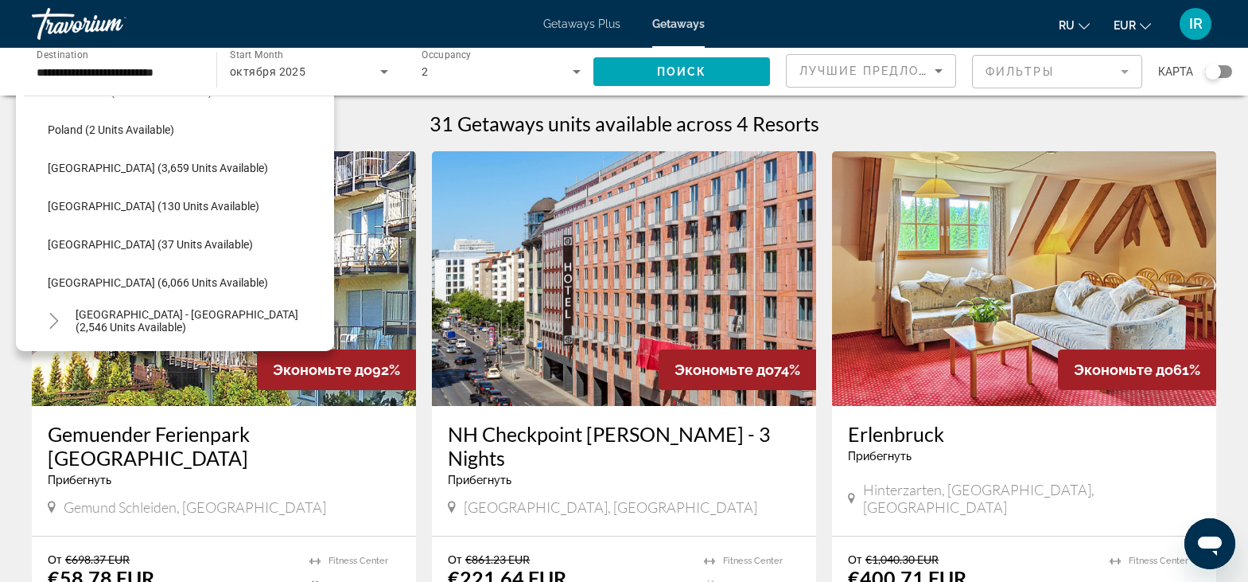
scroll to position [730, 0]
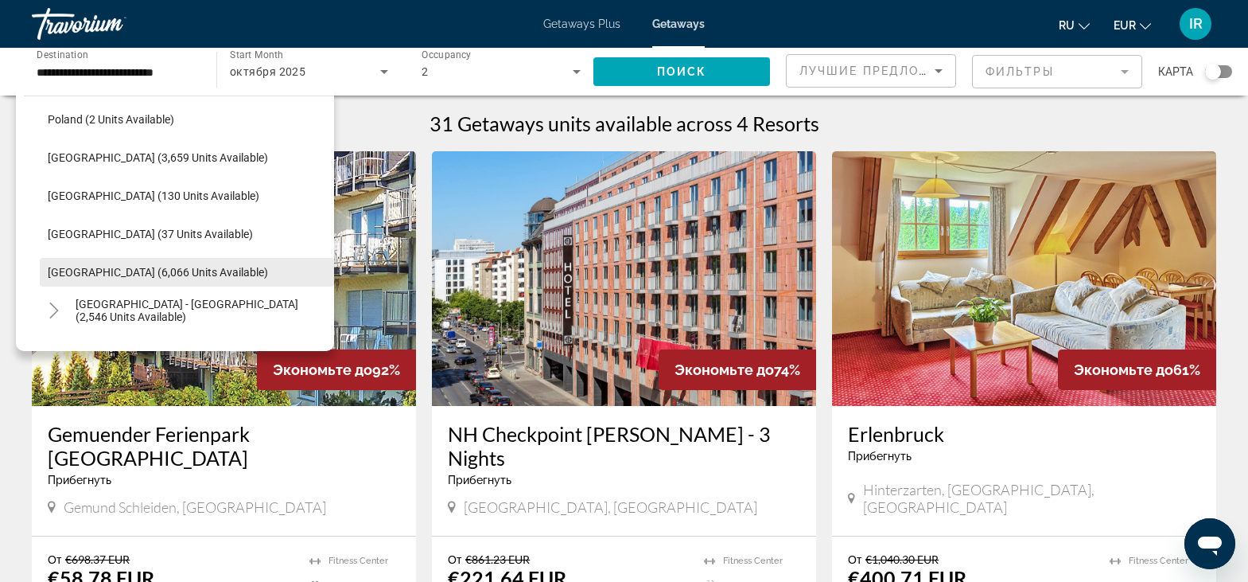
click at [156, 270] on span "[GEOGRAPHIC_DATA] (6,066 units available)" at bounding box center [158, 272] width 220 height 13
type input "**********"
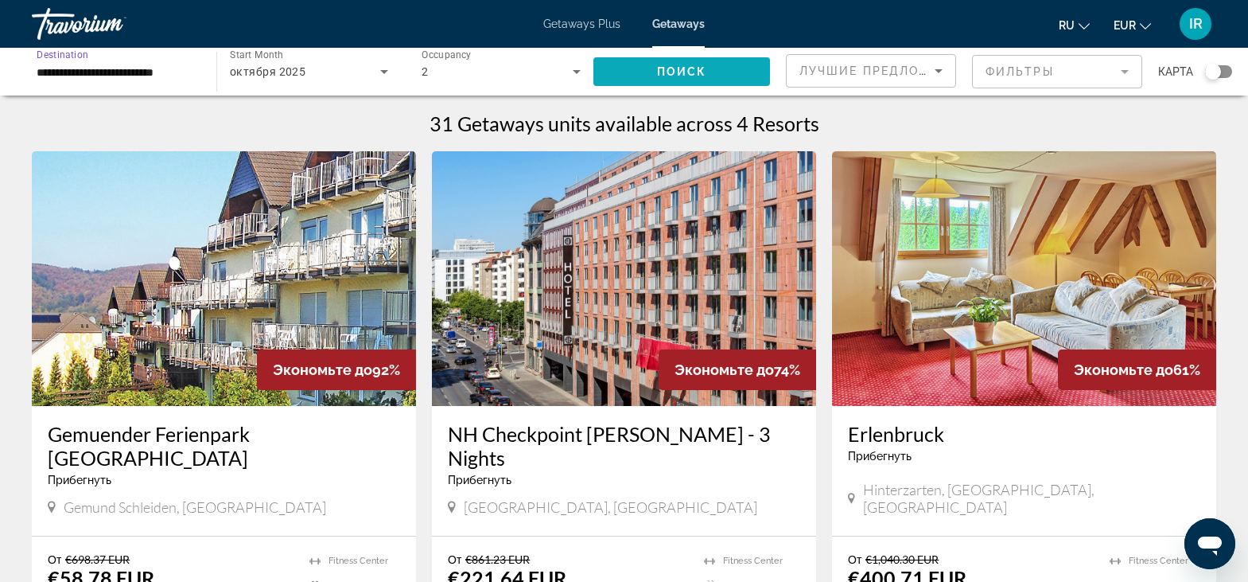
click at [684, 74] on span "Поиск" at bounding box center [682, 71] width 50 height 13
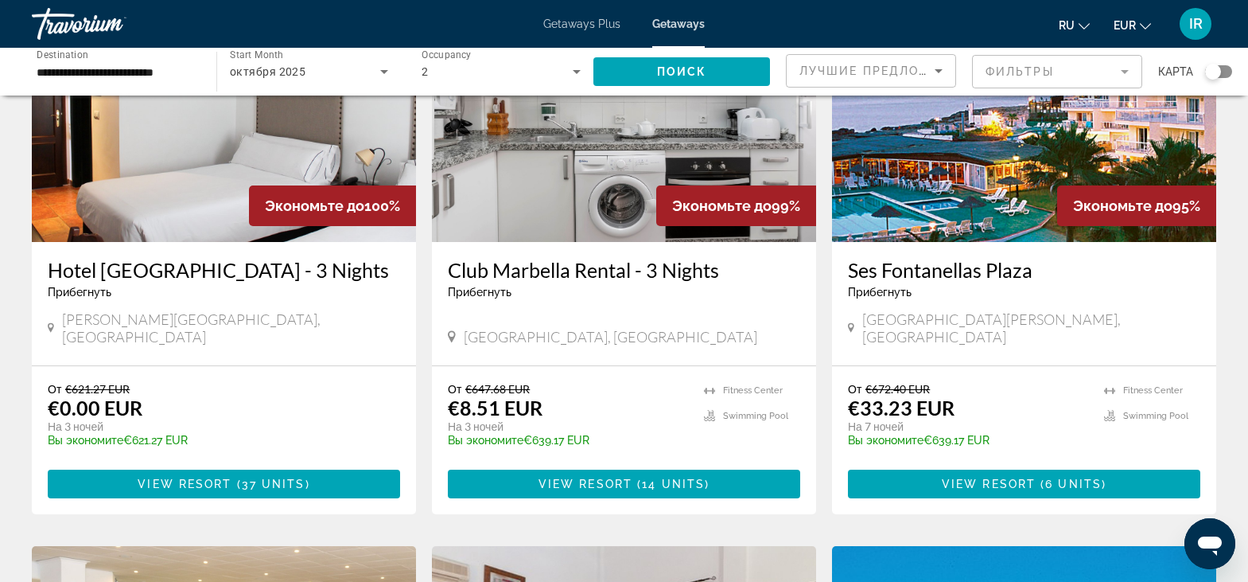
scroll to position [149, 0]
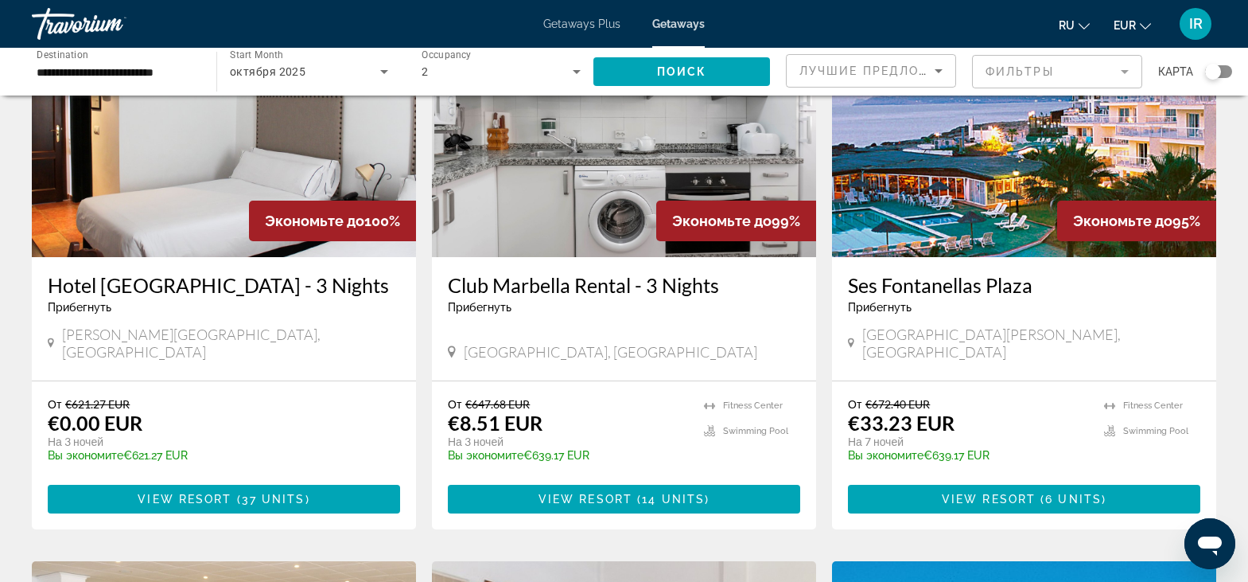
click at [1013, 166] on img "Main content" at bounding box center [1024, 129] width 384 height 255
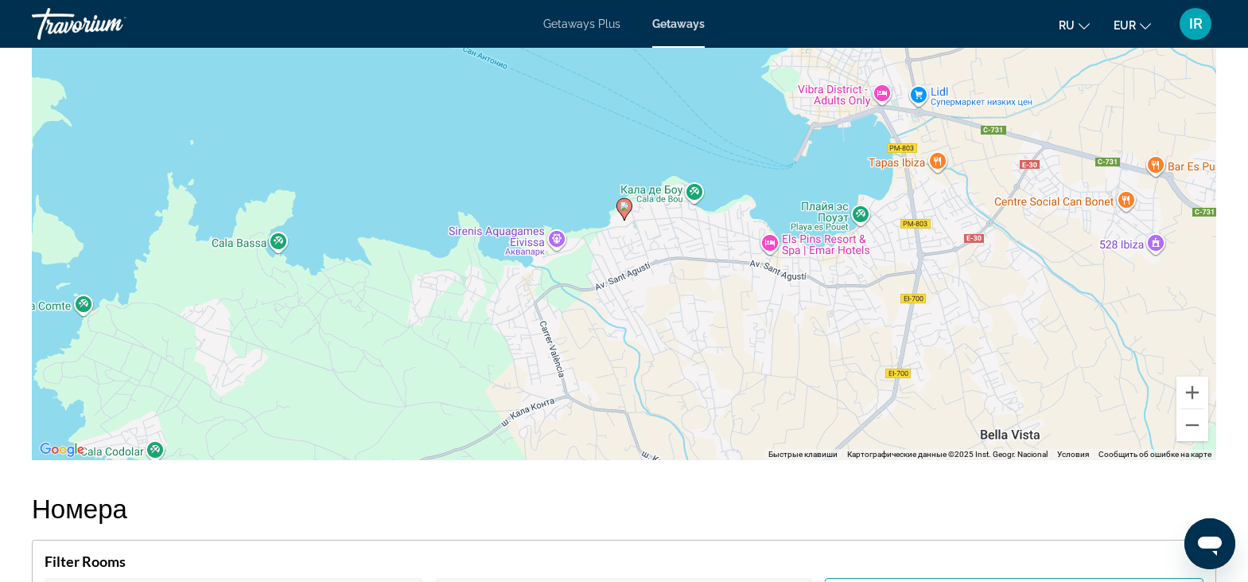
scroll to position [2263, 0]
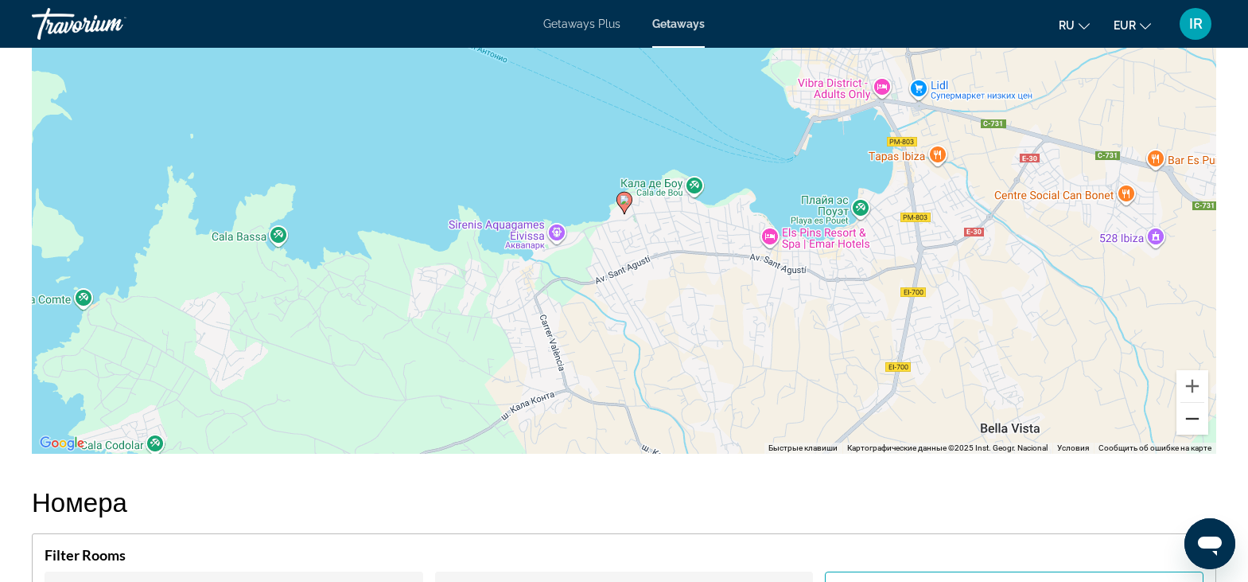
click at [1190, 423] on button "Уменьшить" at bounding box center [1193, 419] width 32 height 32
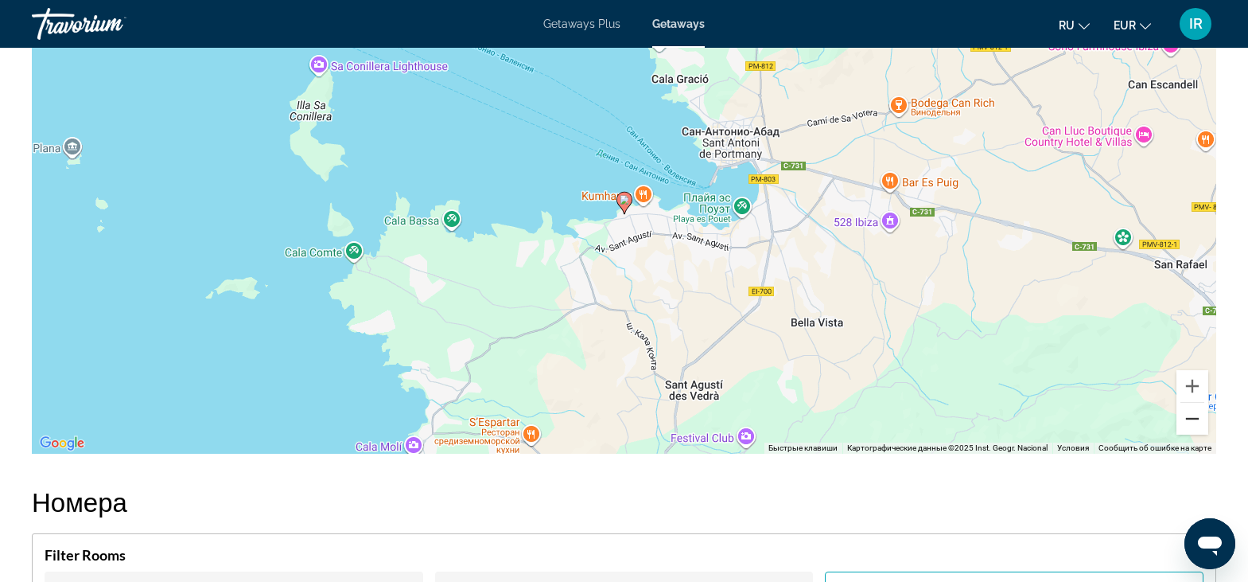
click at [1191, 423] on button "Уменьшить" at bounding box center [1193, 419] width 32 height 32
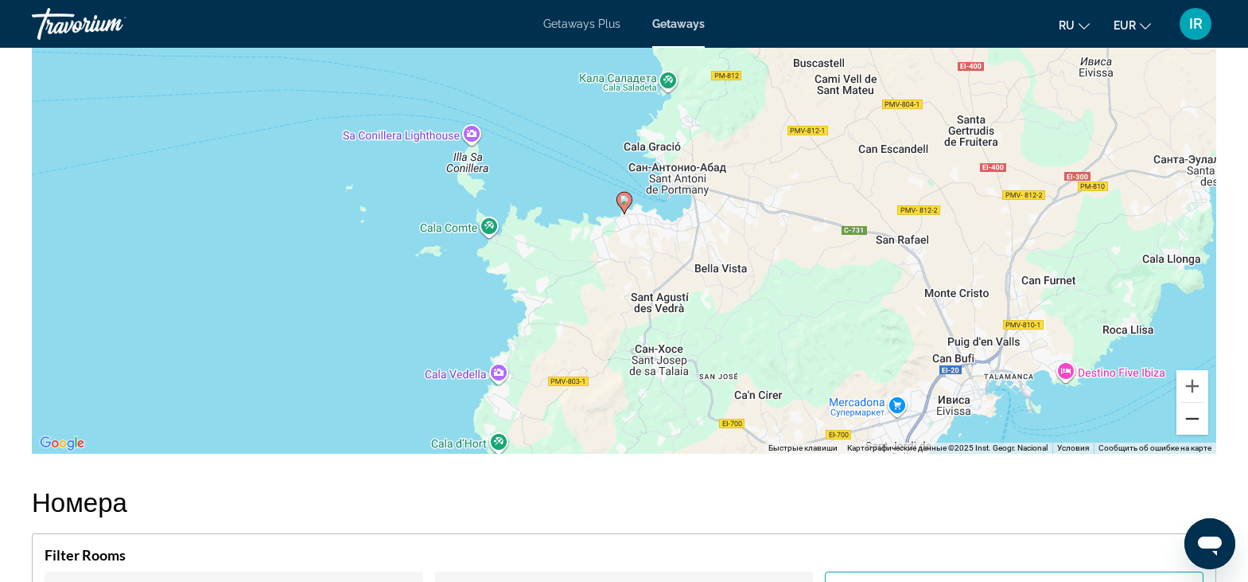
click at [1191, 423] on button "Уменьшить" at bounding box center [1193, 419] width 32 height 32
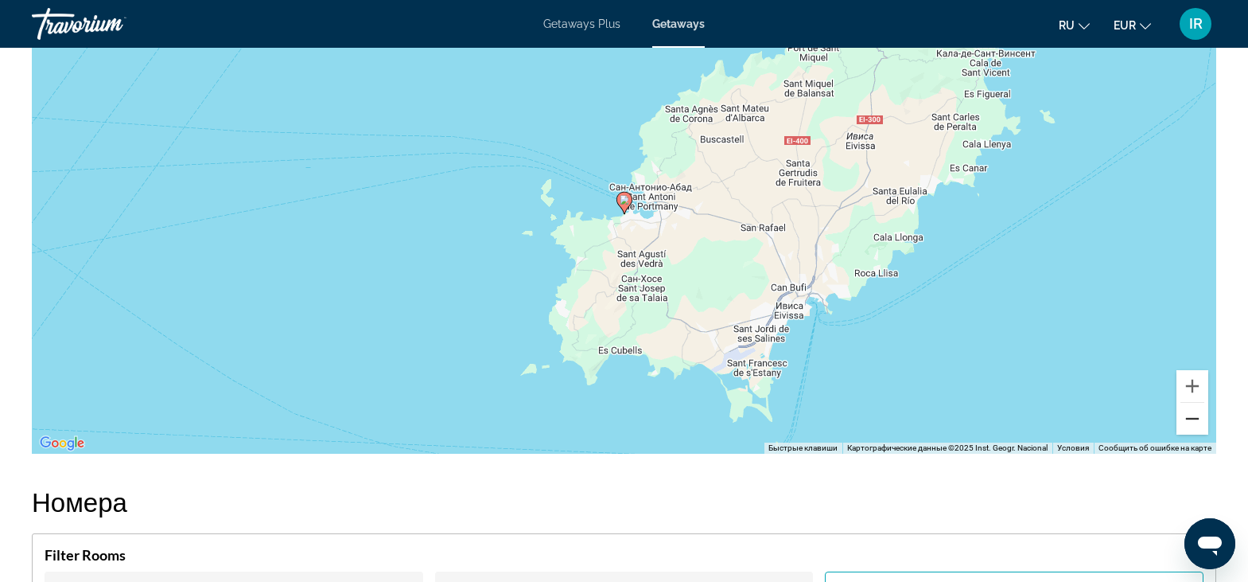
click at [1191, 423] on button "Уменьшить" at bounding box center [1193, 419] width 32 height 32
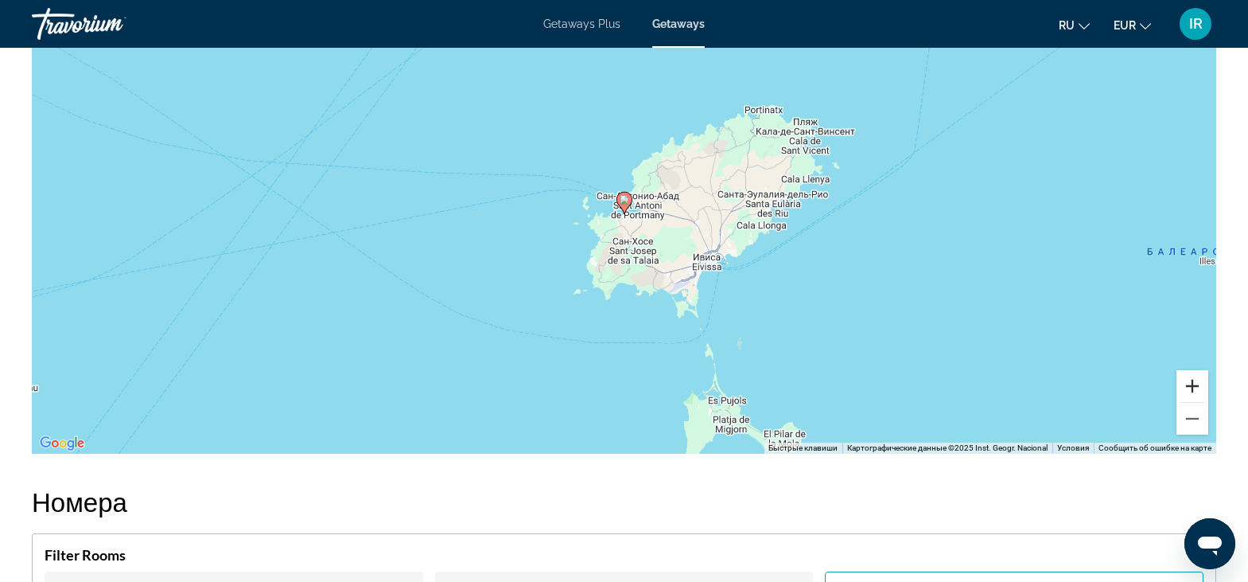
click at [1194, 384] on button "Увеличить" at bounding box center [1193, 386] width 32 height 32
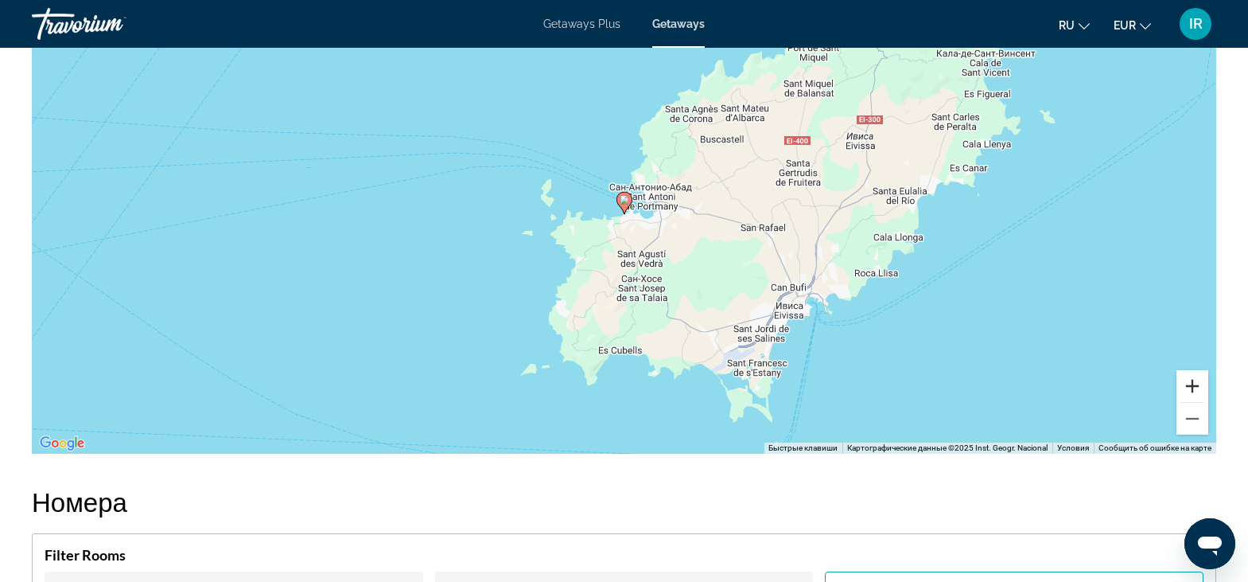
click at [1194, 384] on button "Увеличить" at bounding box center [1193, 386] width 32 height 32
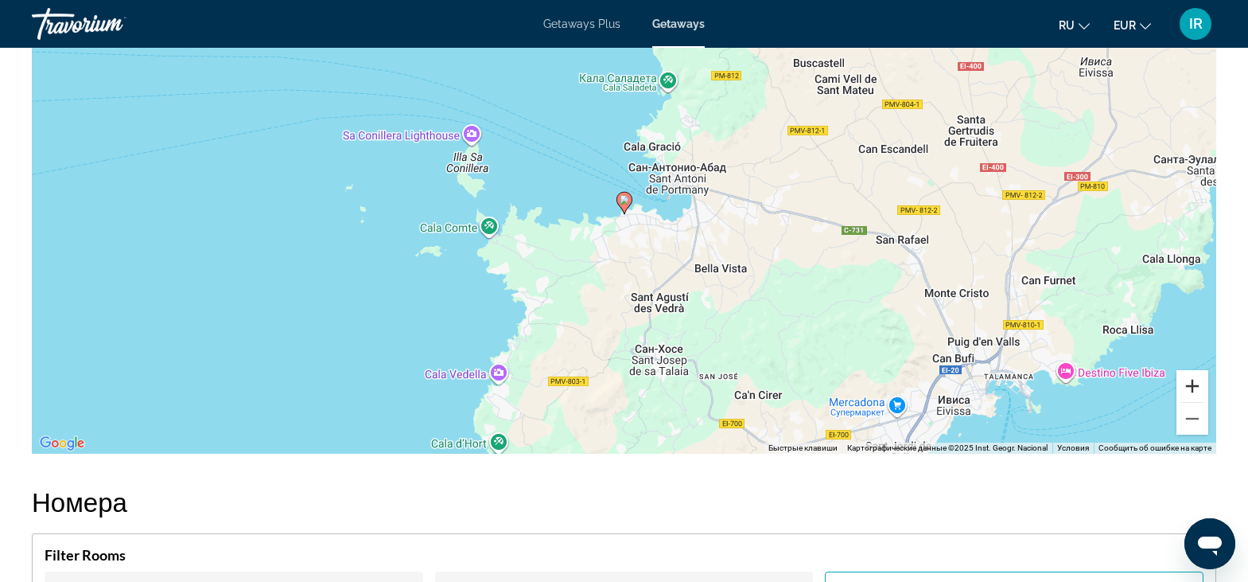
click at [1194, 384] on button "Увеличить" at bounding box center [1193, 386] width 32 height 32
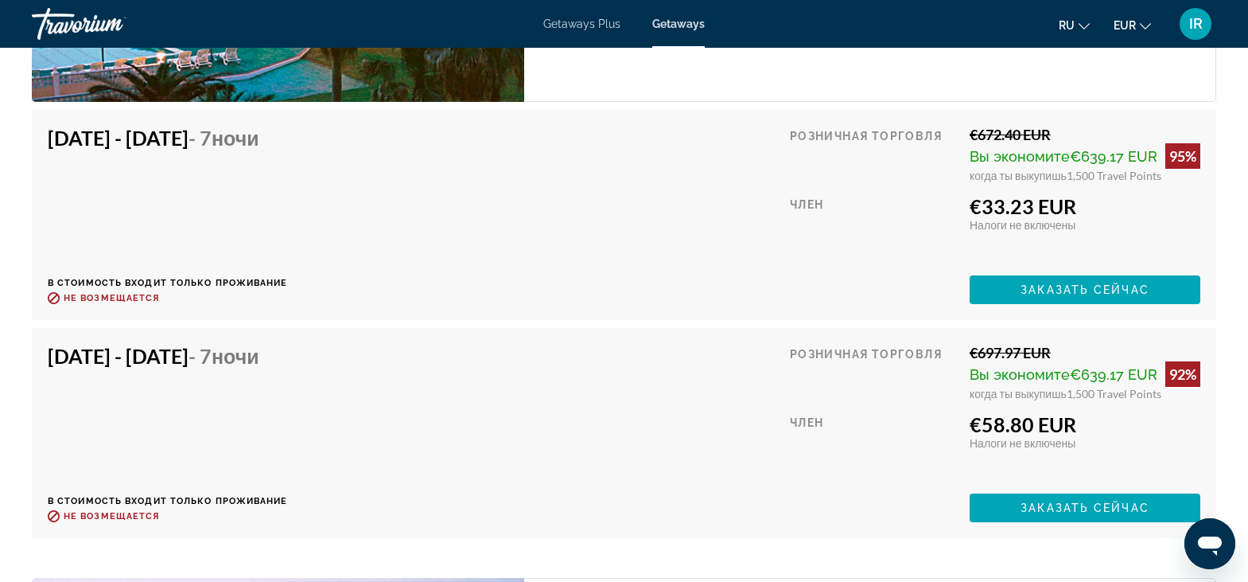
scroll to position [3187, 0]
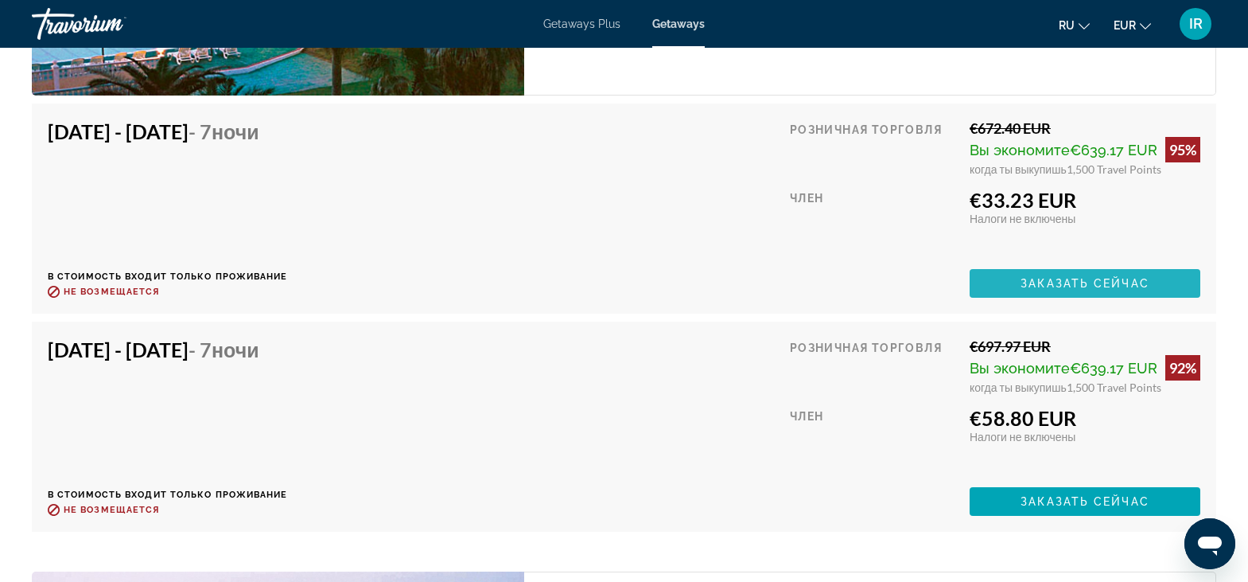
click at [1015, 287] on span "Main content" at bounding box center [1085, 283] width 231 height 38
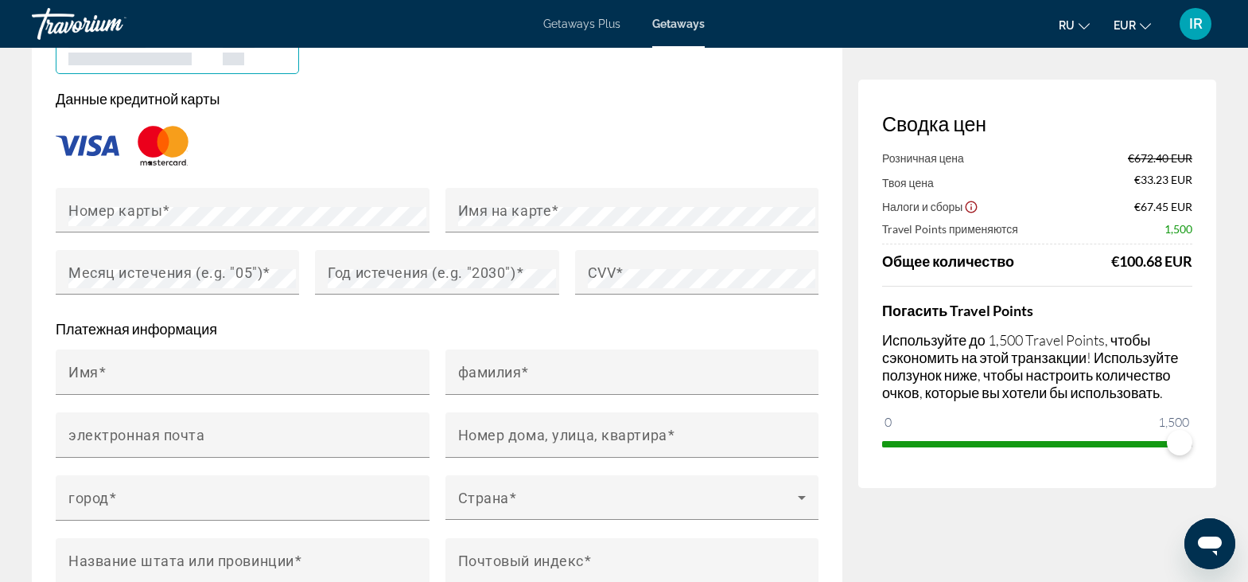
scroll to position [1319, 0]
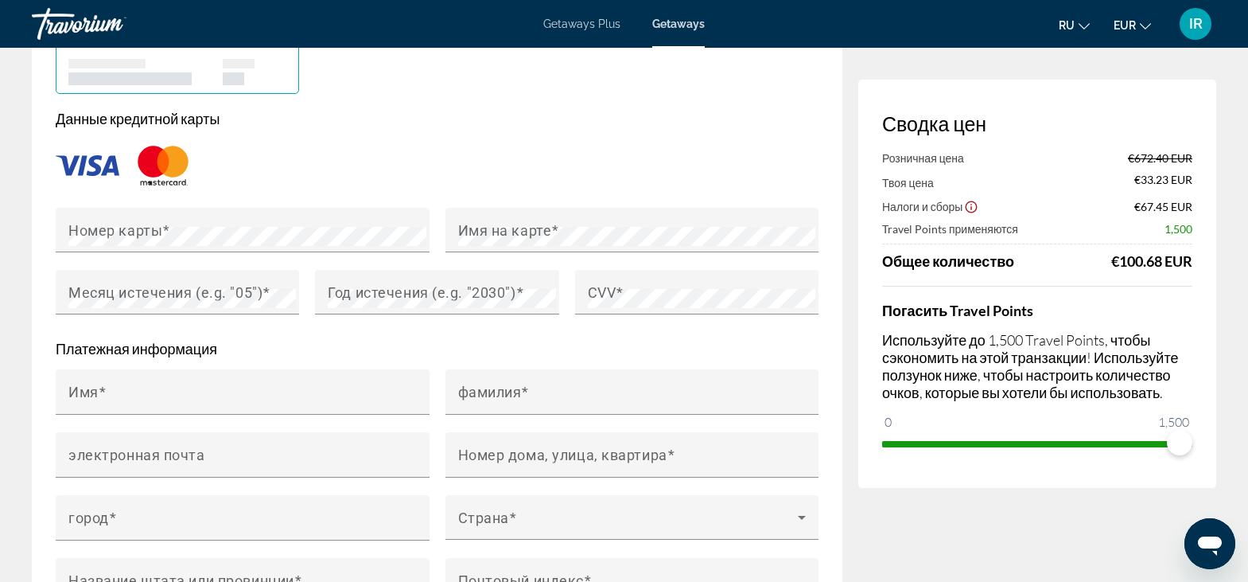
click at [974, 204] on icon "Show Taxes and Fees disclaimer" at bounding box center [971, 207] width 14 height 14
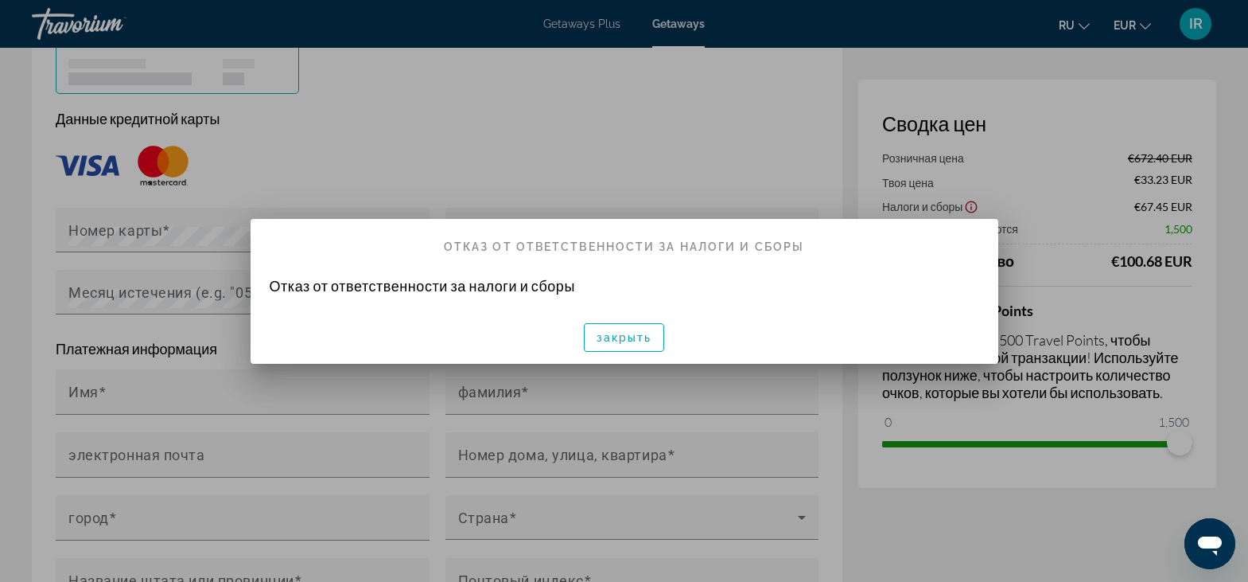
scroll to position [0, 0]
click at [812, 189] on div at bounding box center [624, 291] width 1248 height 582
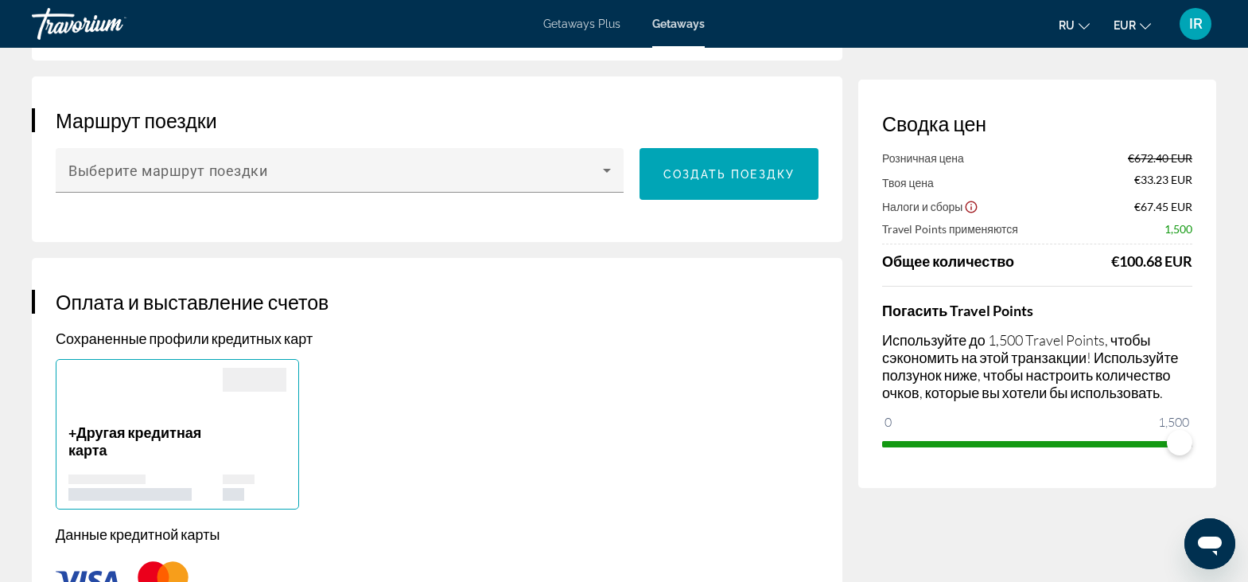
scroll to position [894, 0]
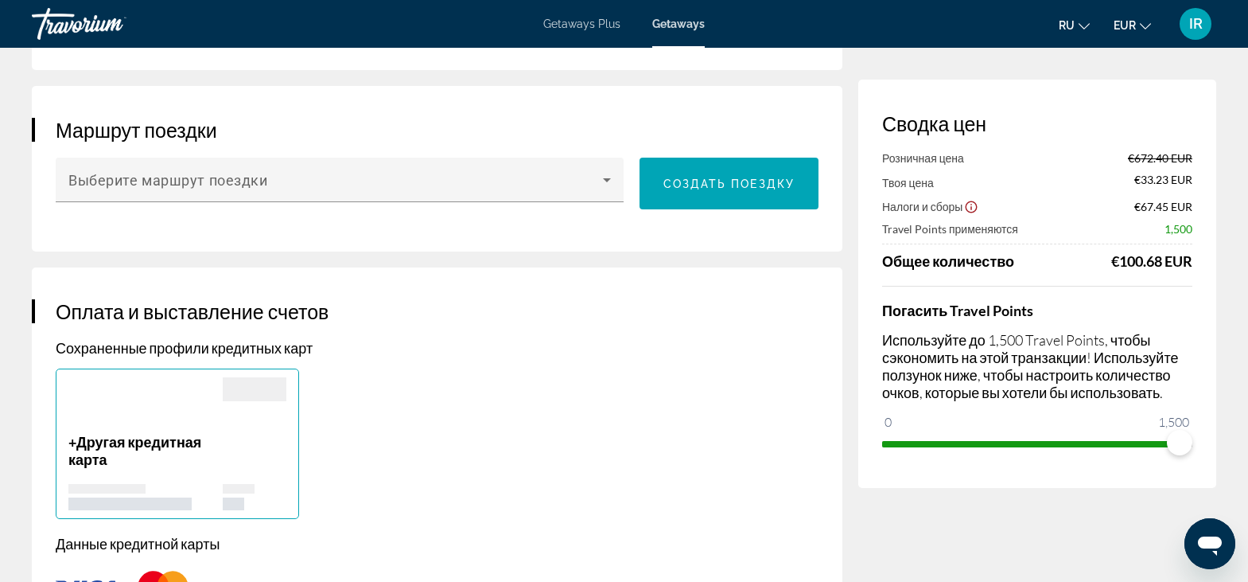
drag, startPoint x: 1234, startPoint y: 225, endPoint x: 1234, endPoint y: 205, distance: 19.9
click at [1196, 33] on div "IR" at bounding box center [1196, 24] width 32 height 32
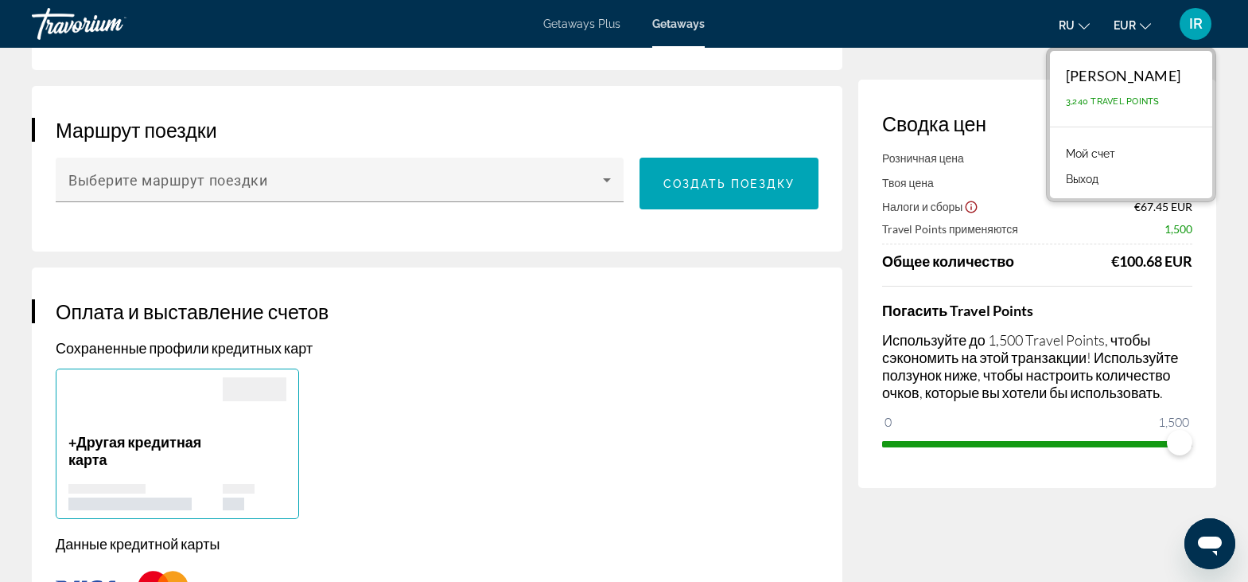
click at [1099, 155] on link "Мой счет" at bounding box center [1090, 153] width 65 height 21
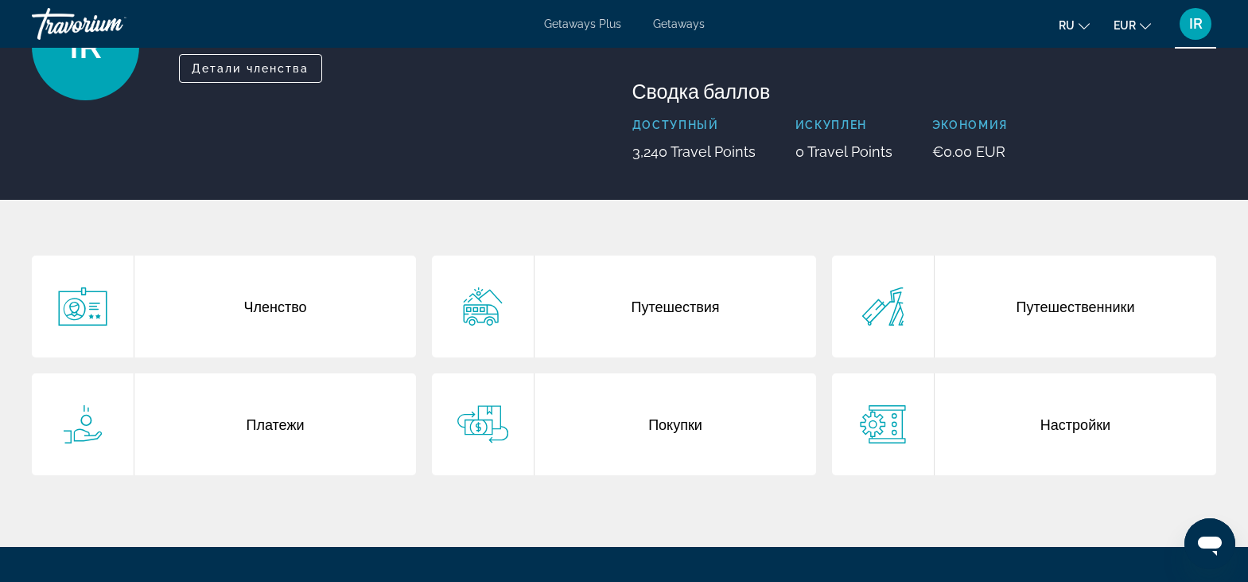
scroll to position [156, 0]
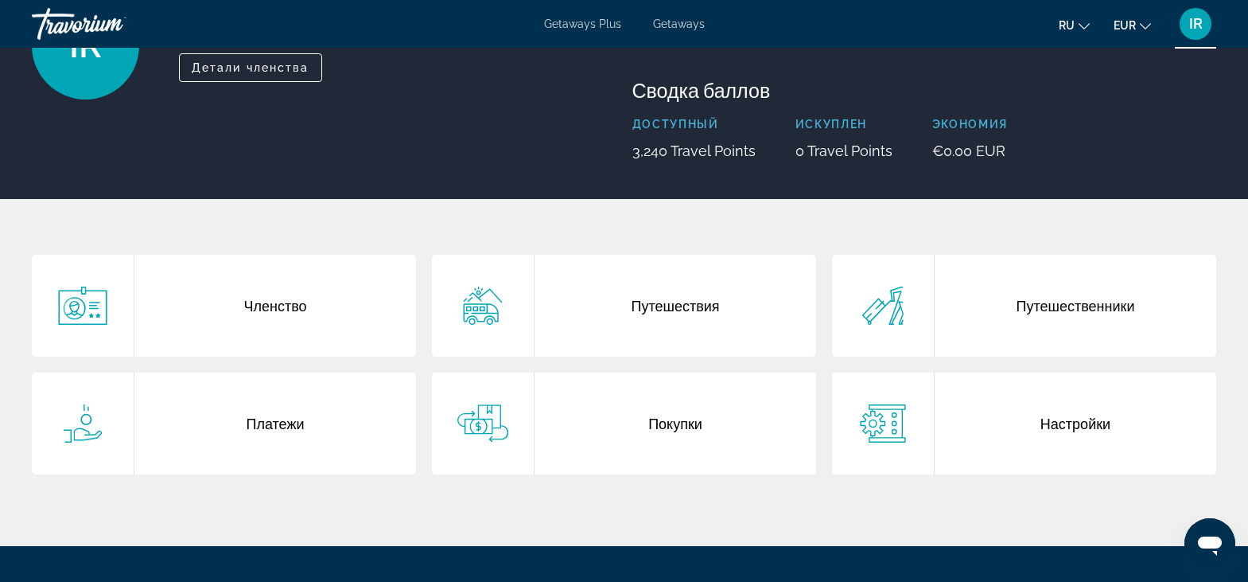
click at [1056, 428] on div "Настройки" at bounding box center [1076, 423] width 282 height 102
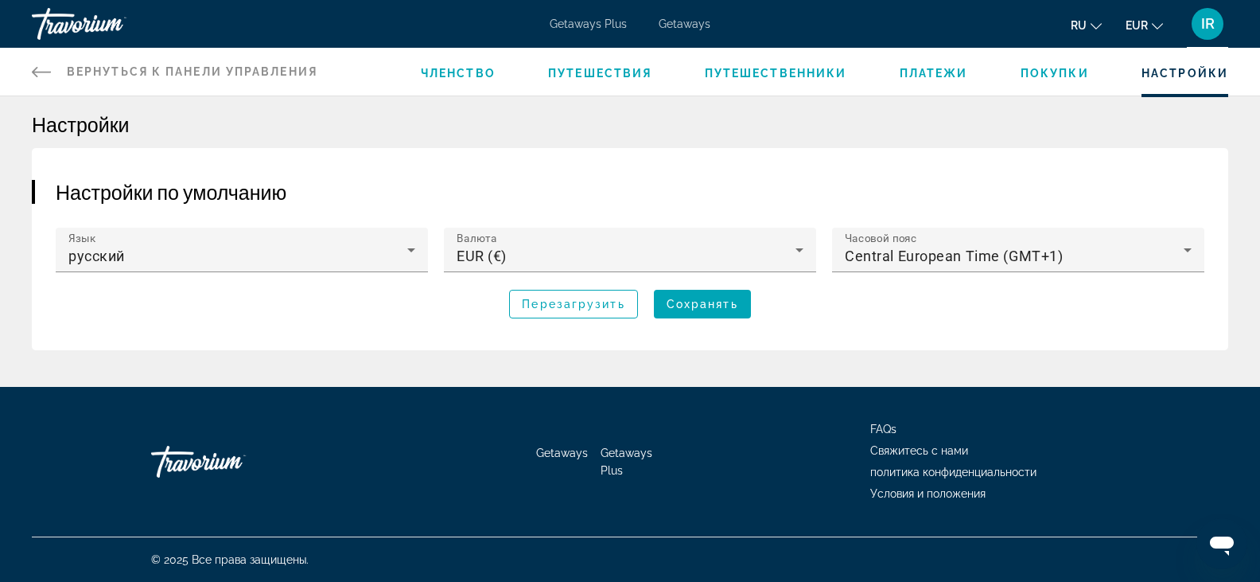
click at [37, 76] on icon "Main content" at bounding box center [41, 72] width 19 height 10
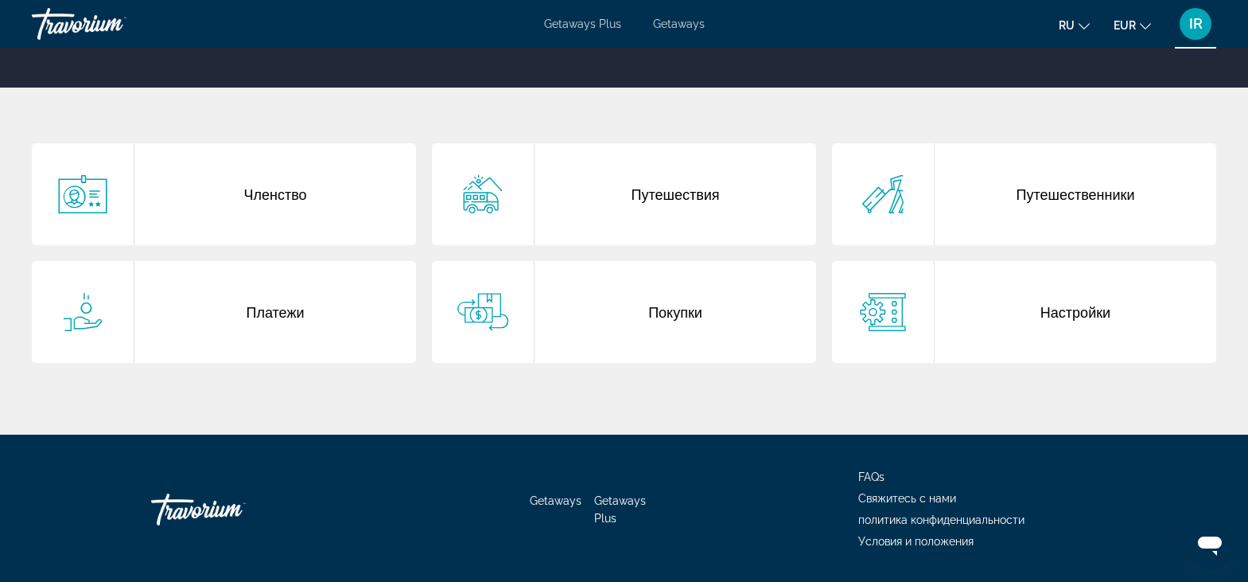
scroll to position [208, 0]
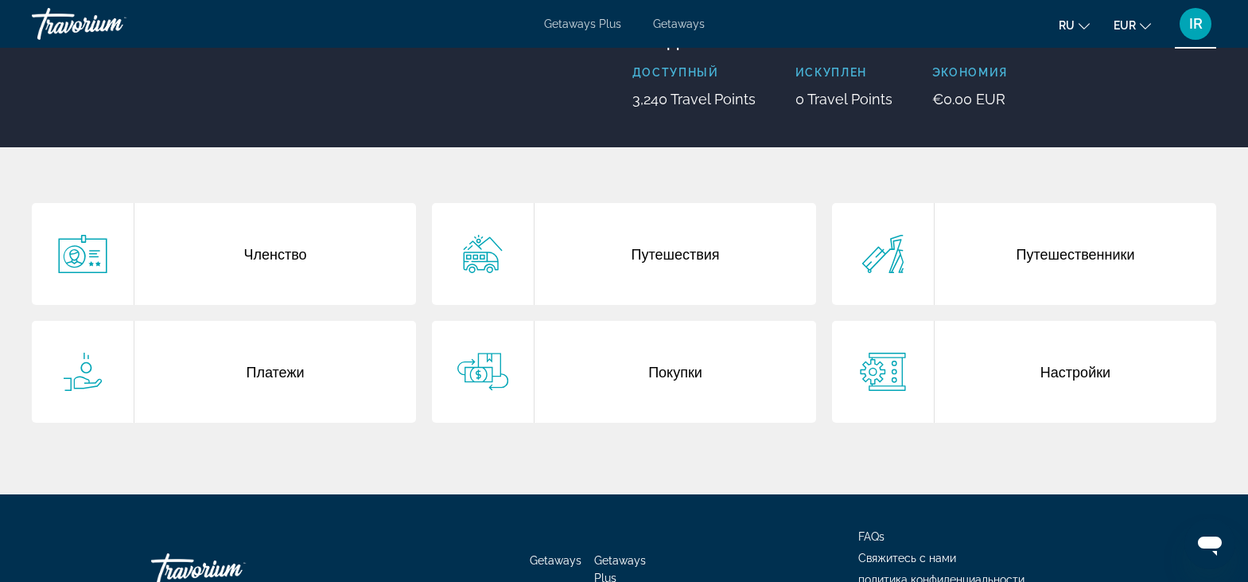
click at [267, 260] on div "Членство" at bounding box center [275, 254] width 282 height 102
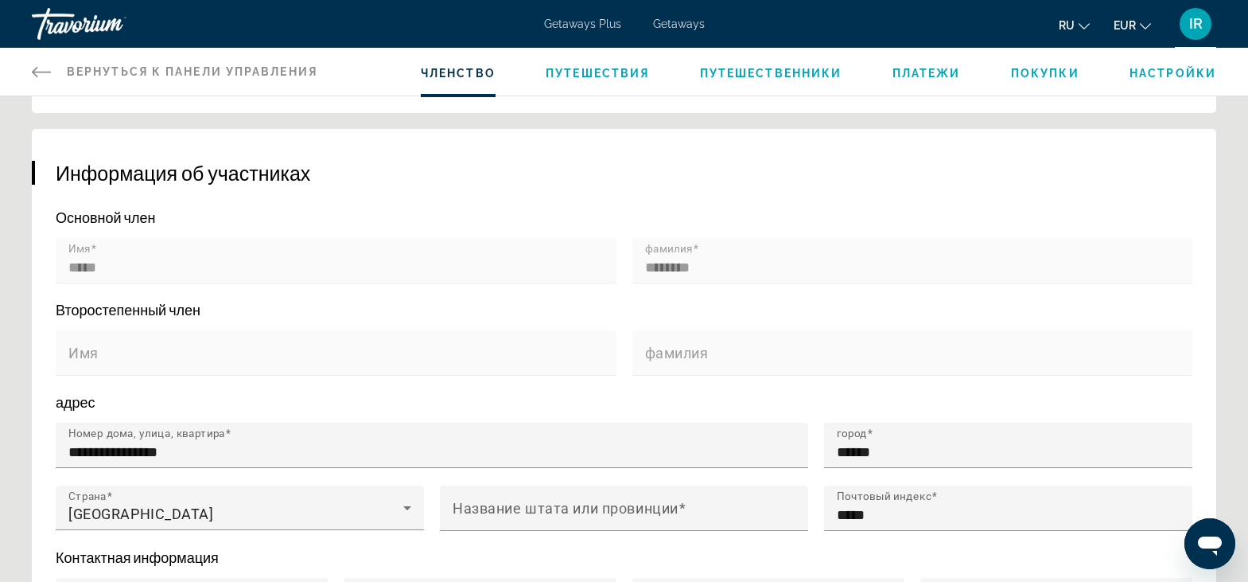
scroll to position [277, 0]
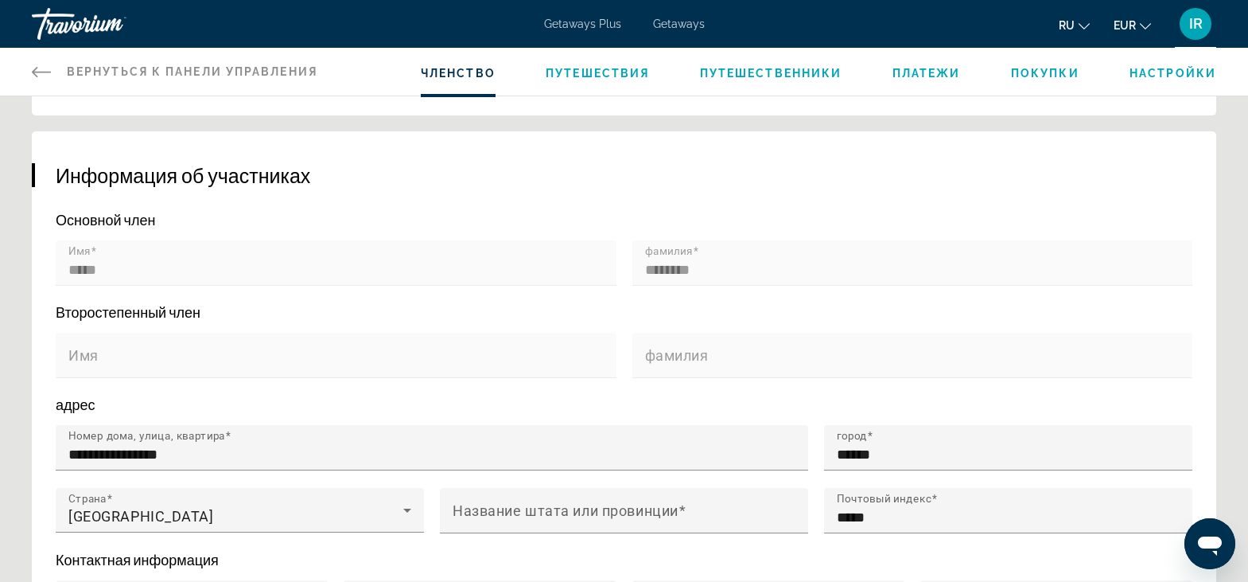
click at [111, 350] on mat-form-field "Имя" at bounding box center [336, 364] width 561 height 63
click at [86, 354] on mat-label "Имя" at bounding box center [83, 355] width 30 height 17
click at [86, 357] on mat-label "Имя" at bounding box center [83, 355] width 30 height 17
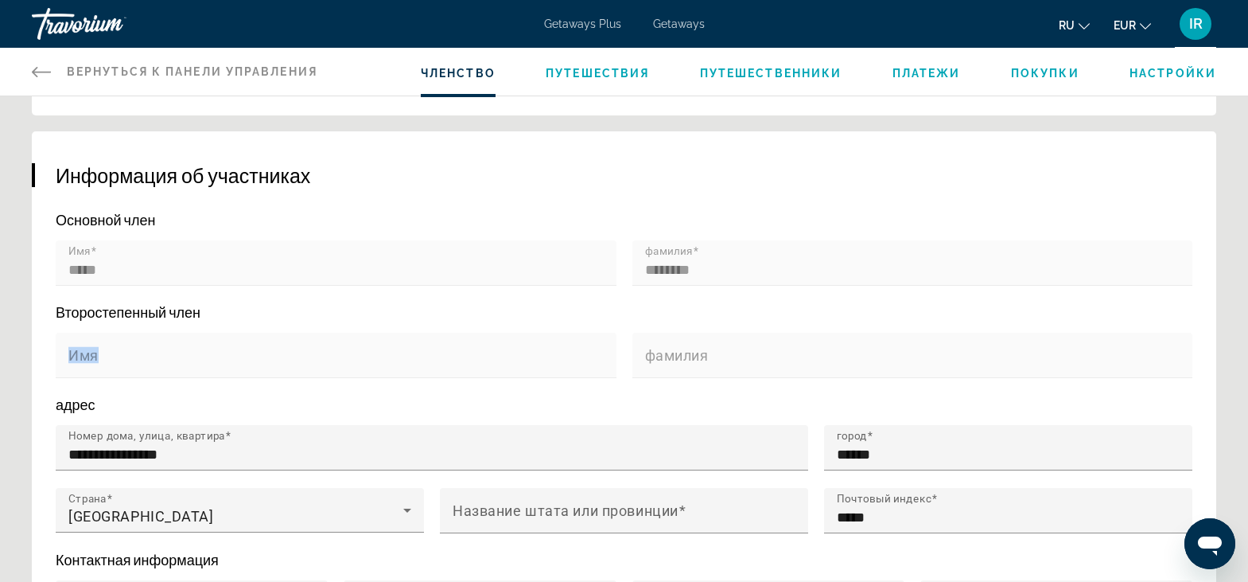
click at [86, 358] on mat-label "Имя" at bounding box center [83, 355] width 30 height 17
click at [96, 359] on mat-label "Имя" at bounding box center [83, 355] width 30 height 17
click at [174, 390] on div "Main content" at bounding box center [336, 387] width 561 height 18
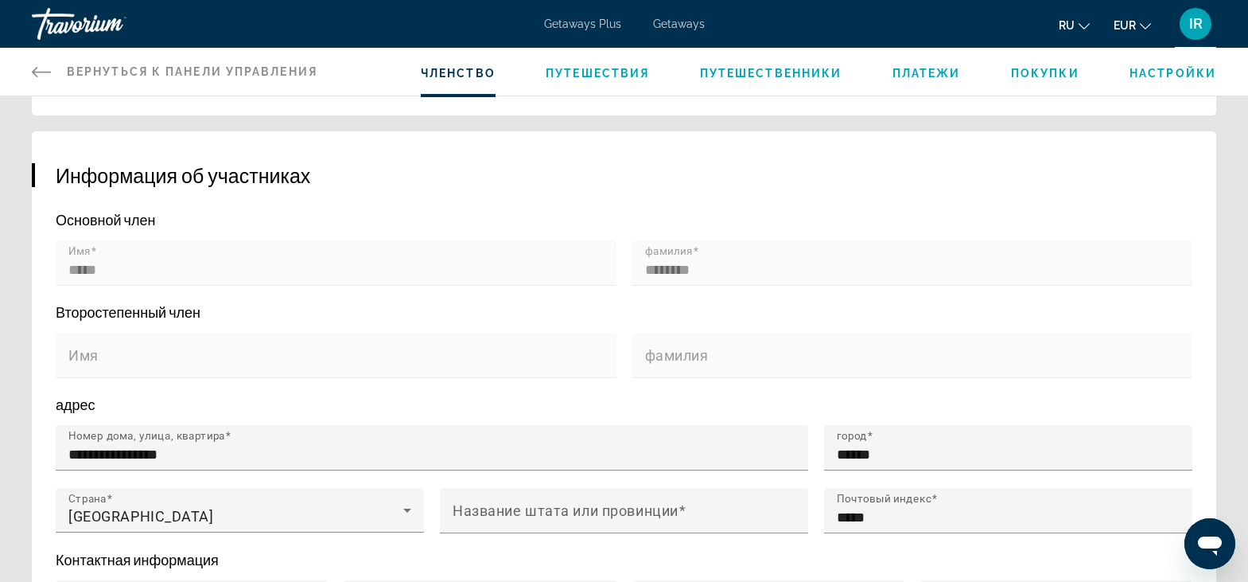
click at [142, 346] on mat-form-field "Имя" at bounding box center [336, 364] width 561 height 63
click at [87, 343] on mat-form-field "Имя" at bounding box center [336, 364] width 561 height 63
click at [37, 76] on icon "Main content" at bounding box center [41, 72] width 19 height 10
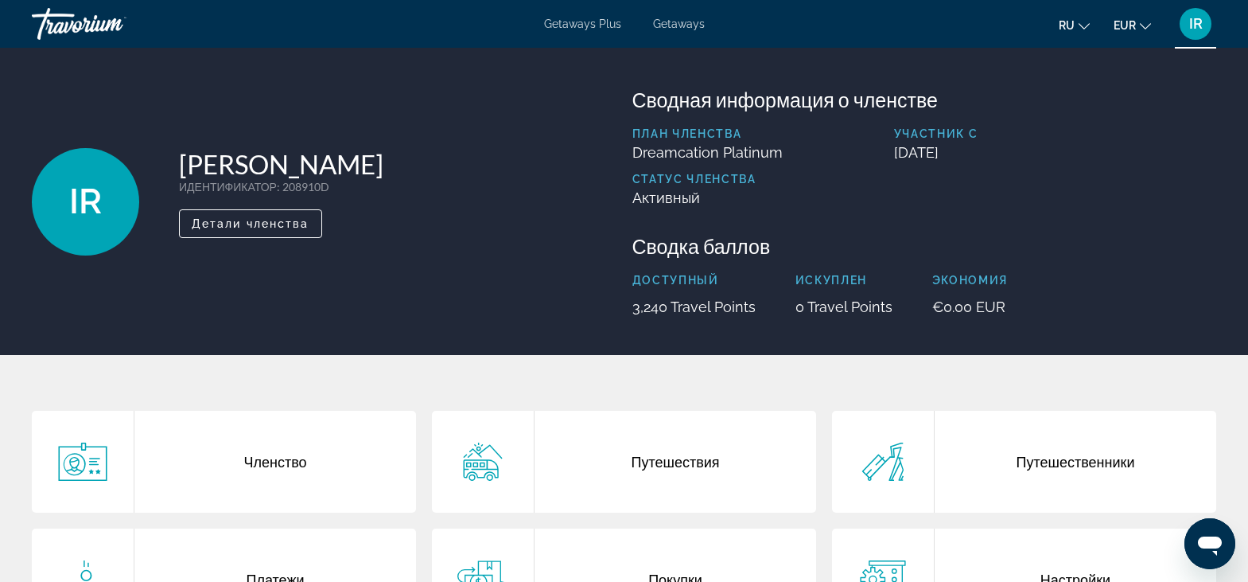
click at [1074, 459] on div "Путешественники" at bounding box center [1076, 462] width 282 height 102
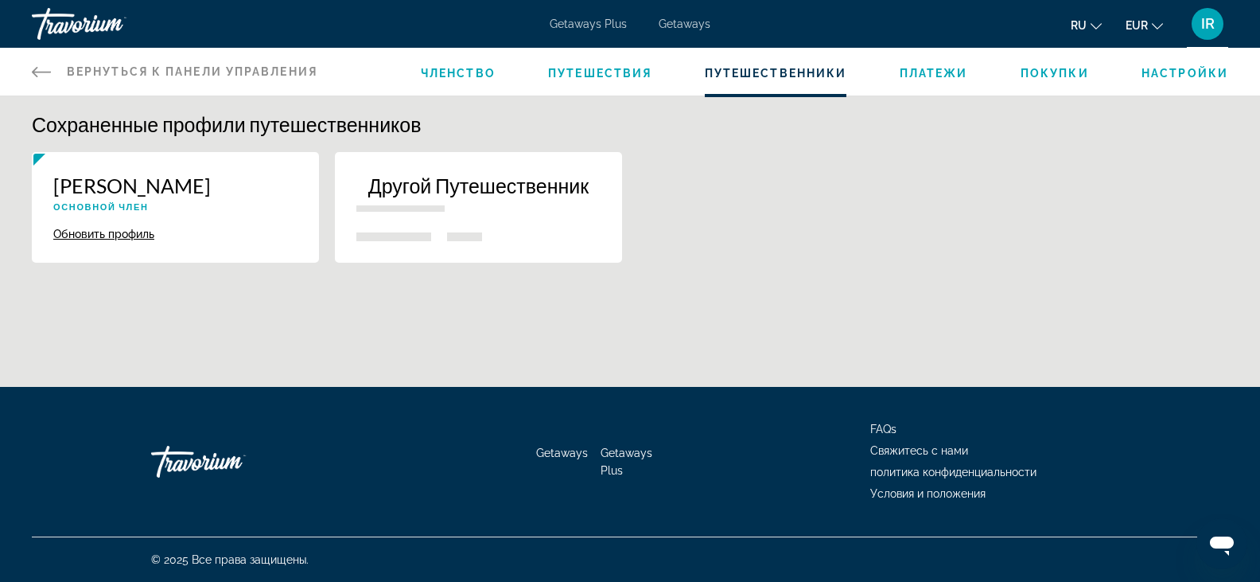
click at [469, 185] on p "Другой Путешественник" at bounding box center [478, 185] width 244 height 24
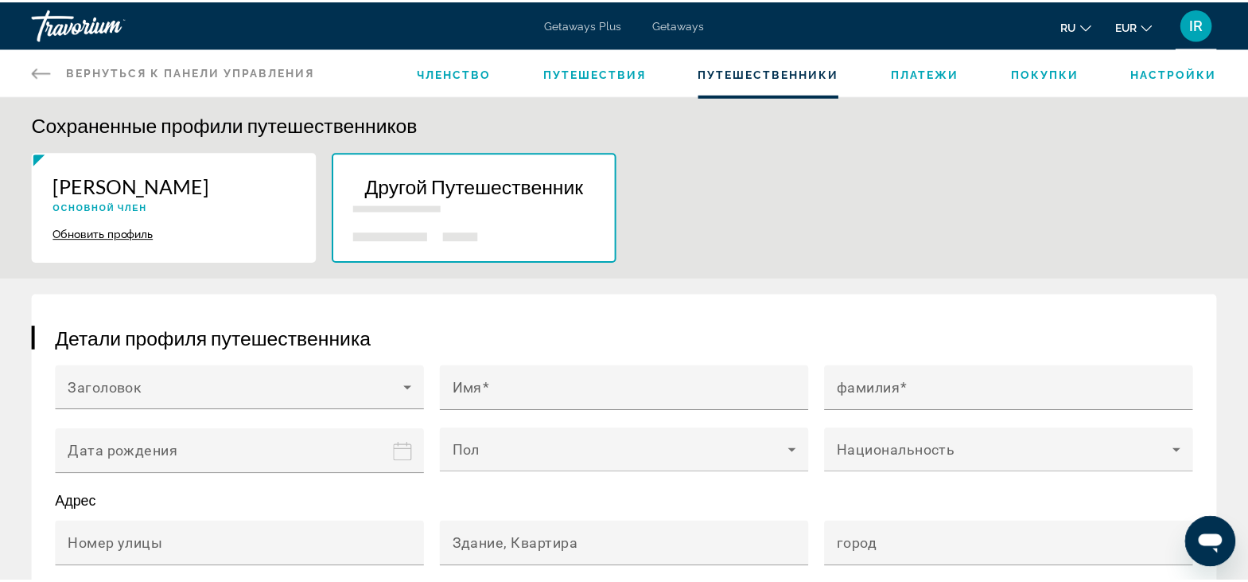
scroll to position [199, 0]
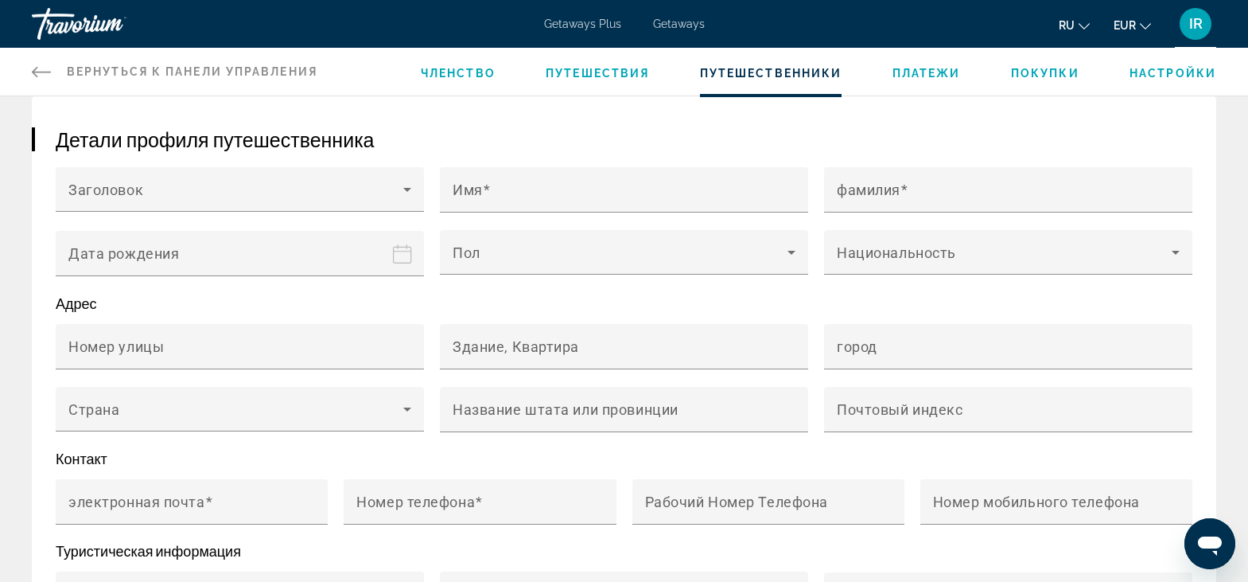
click at [32, 74] on icon "Main content" at bounding box center [41, 71] width 19 height 19
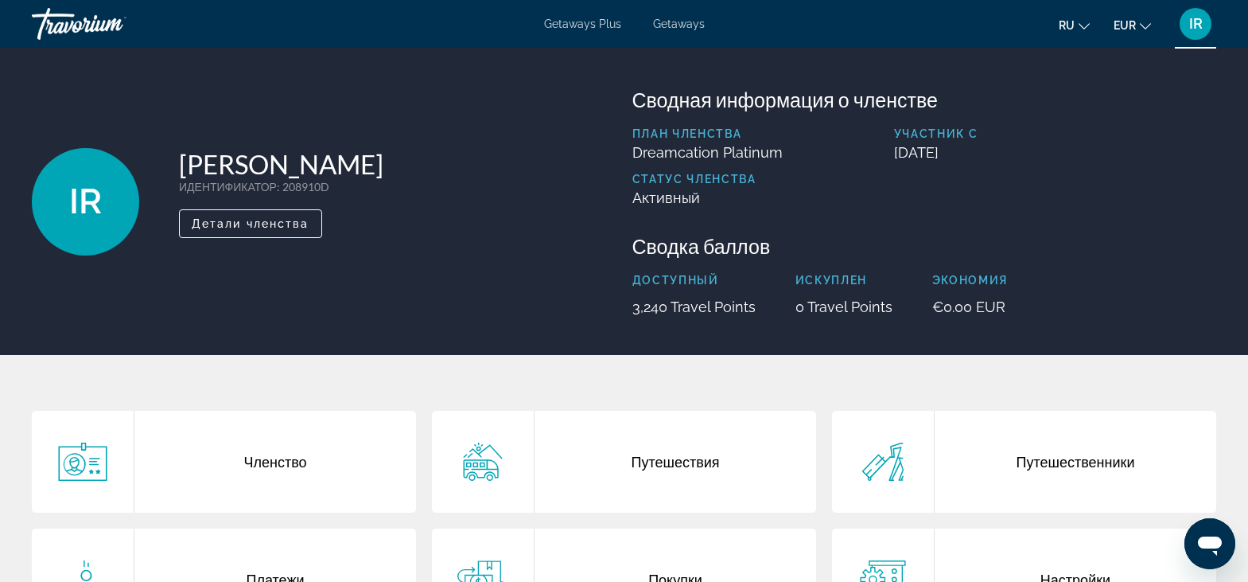
click at [1075, 463] on div "Путешественники" at bounding box center [1076, 462] width 282 height 102
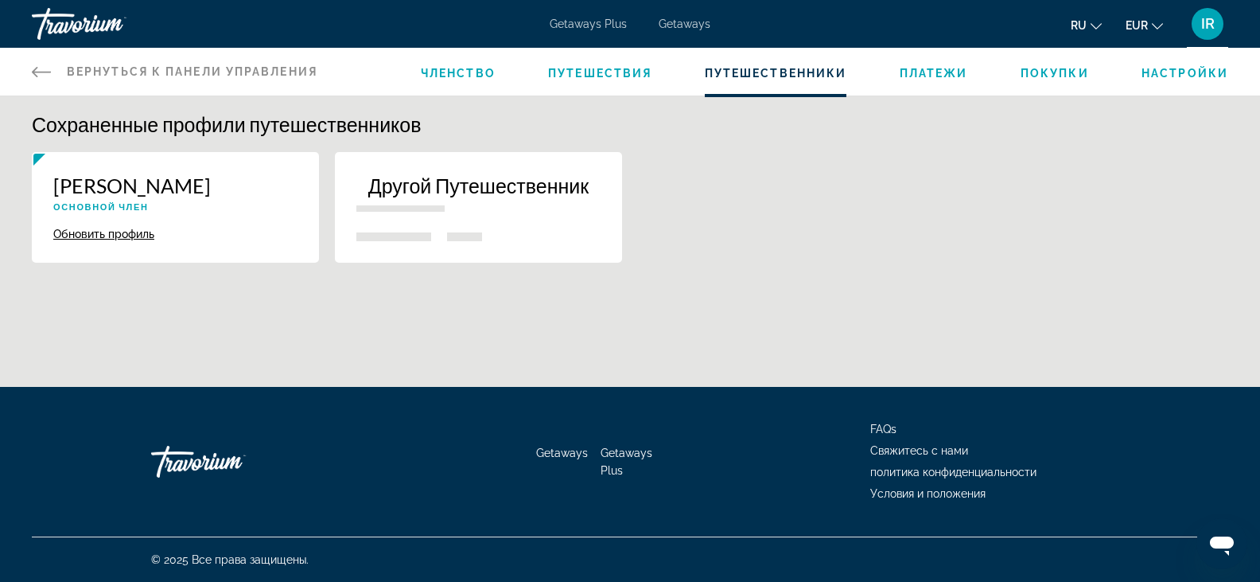
click at [529, 186] on p "Другой Путешественник" at bounding box center [478, 185] width 244 height 24
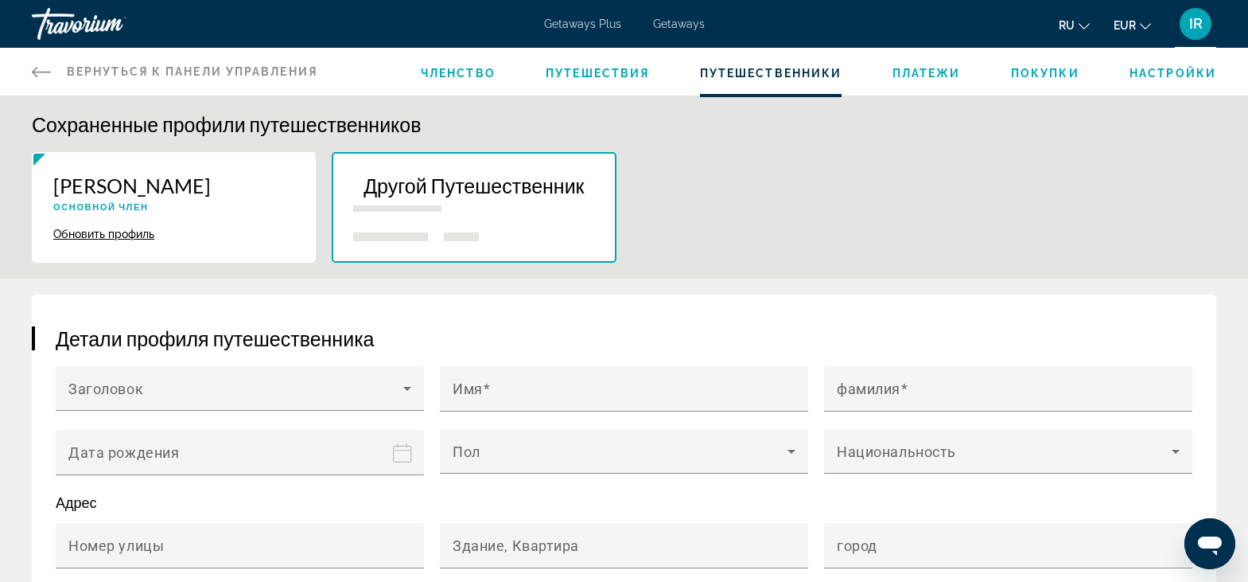
click at [41, 72] on icon "Main content" at bounding box center [41, 72] width 19 height 10
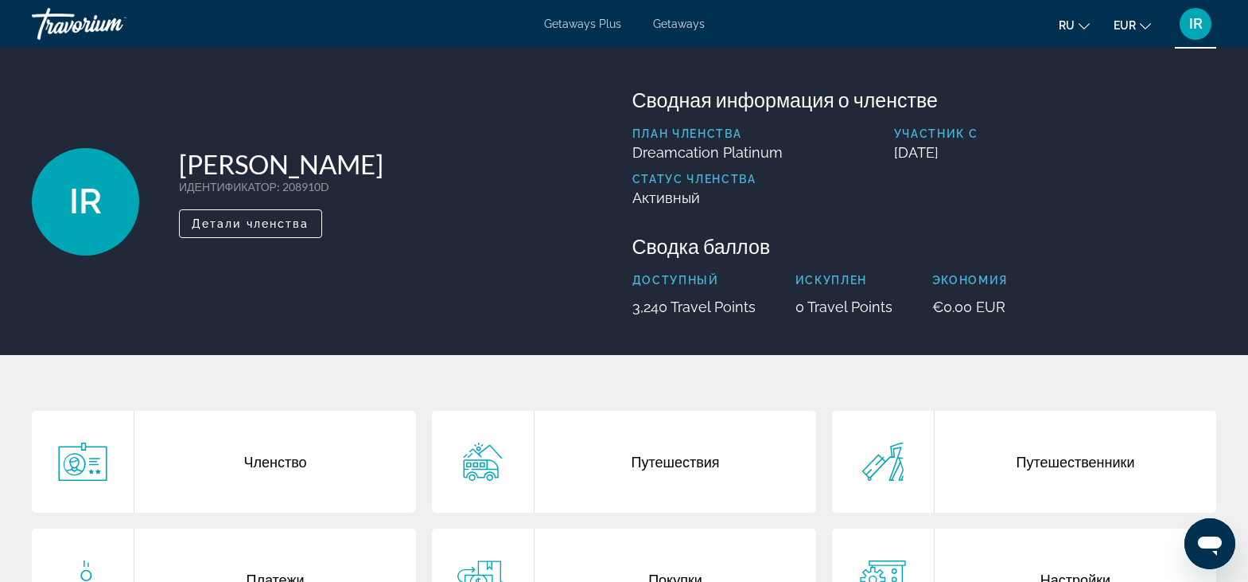
click at [675, 29] on span "Getaways" at bounding box center [679, 24] width 52 height 13
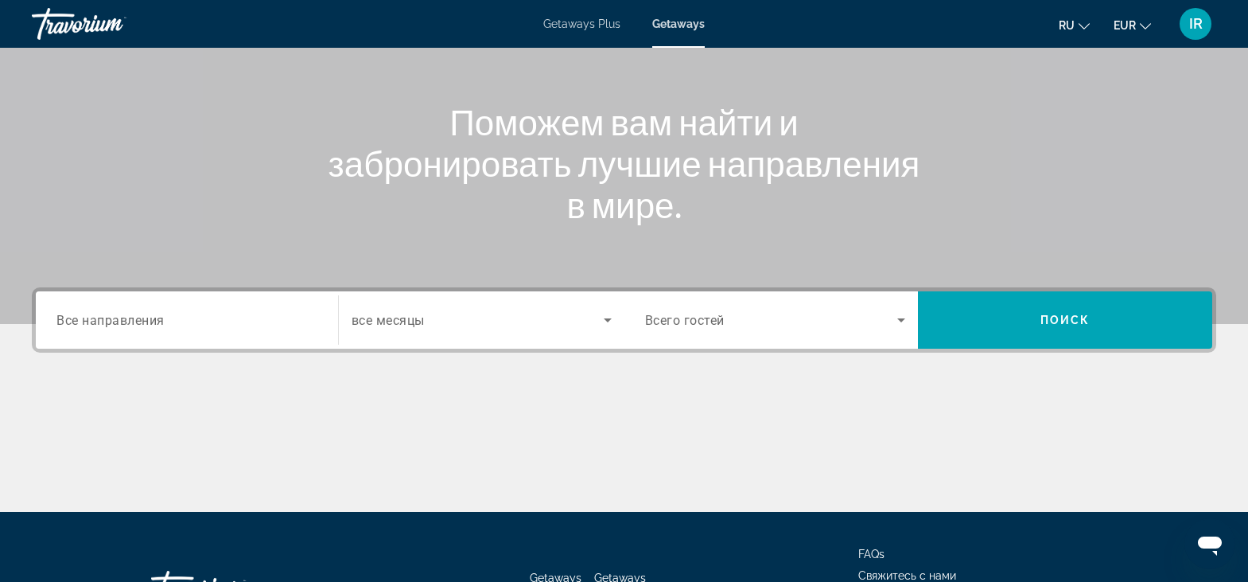
scroll to position [212, 0]
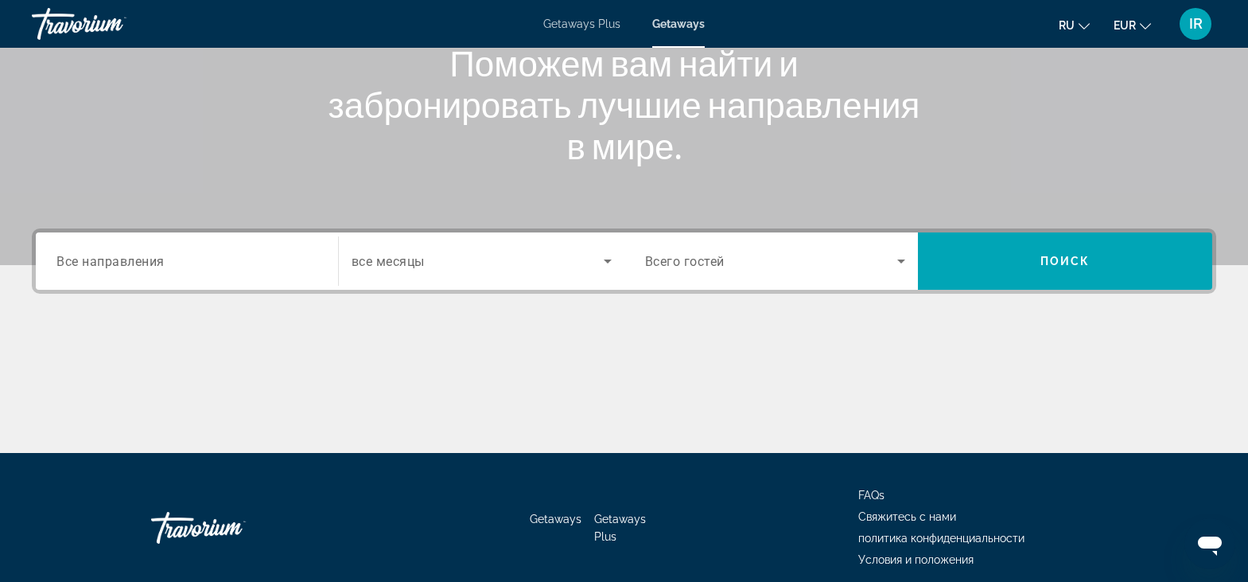
click at [123, 265] on span "Все направления" at bounding box center [110, 260] width 108 height 15
click at [123, 265] on input "Destination Все направления" at bounding box center [186, 261] width 261 height 19
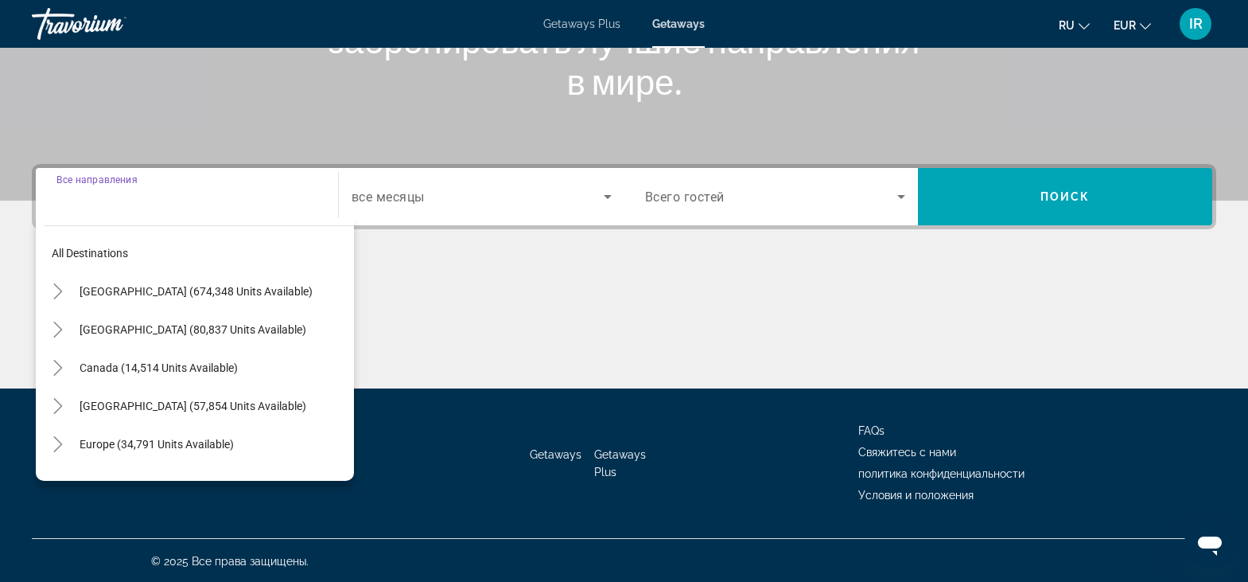
scroll to position [278, 0]
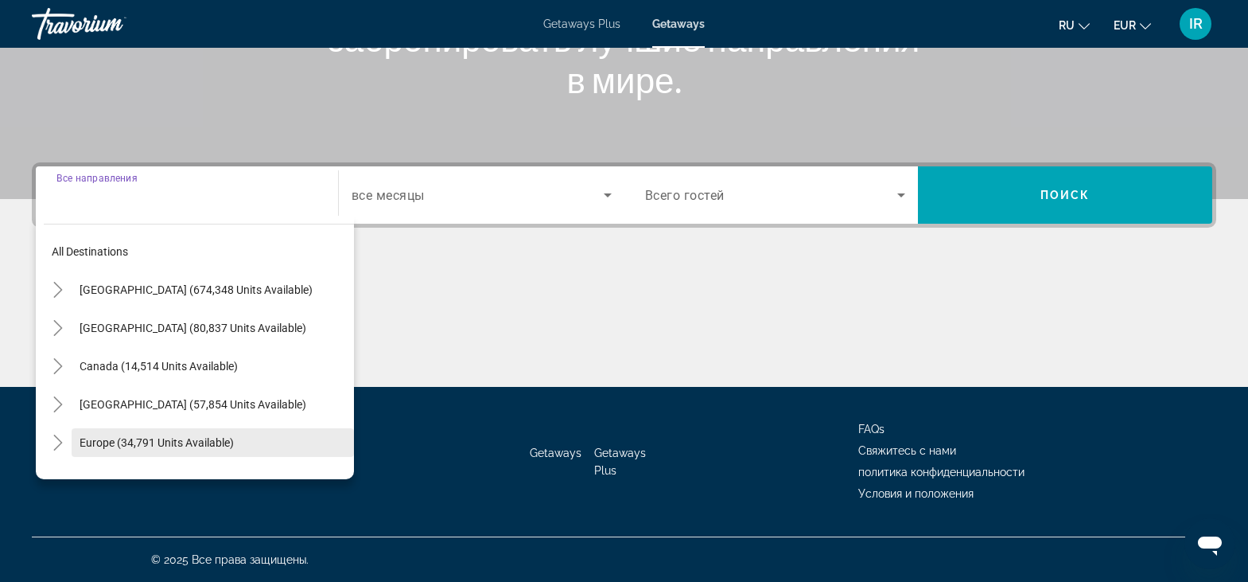
click at [85, 442] on span "Europe (34,791 units available)" at bounding box center [157, 442] width 154 height 13
type input "**********"
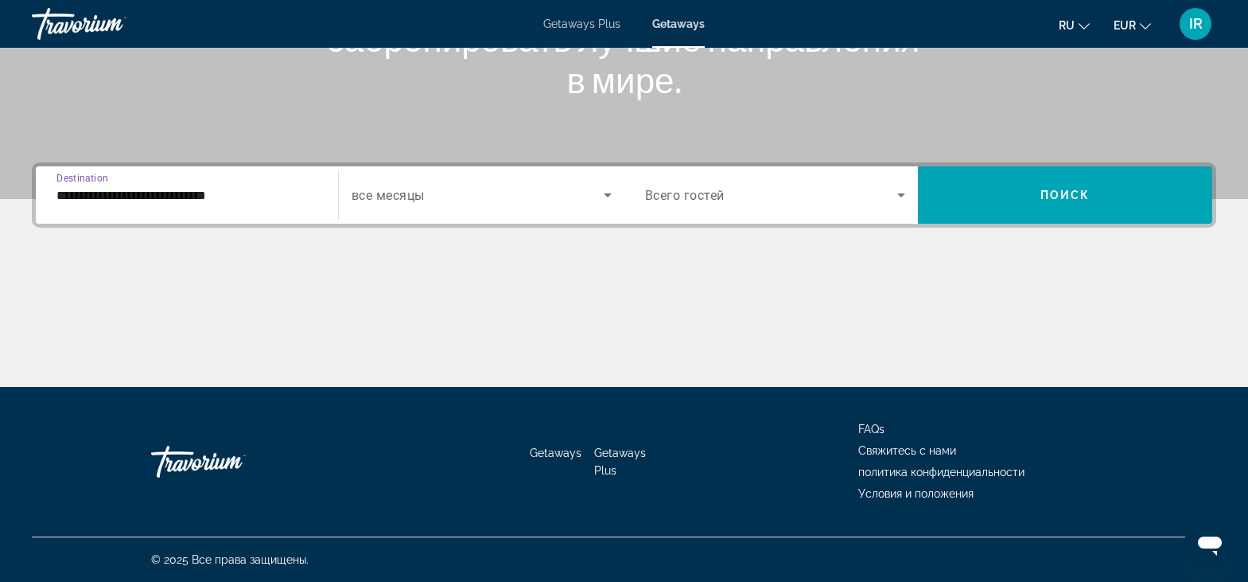
click at [609, 190] on icon "Search widget" at bounding box center [607, 194] width 19 height 19
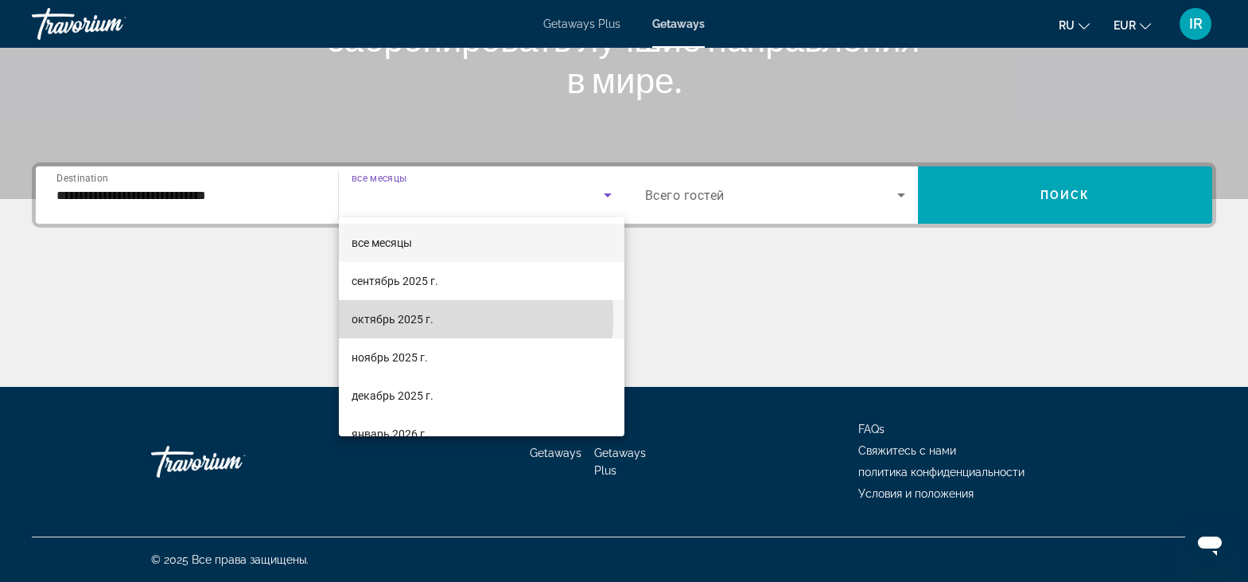
click at [356, 317] on span "октябрь 2025 г." at bounding box center [393, 319] width 82 height 19
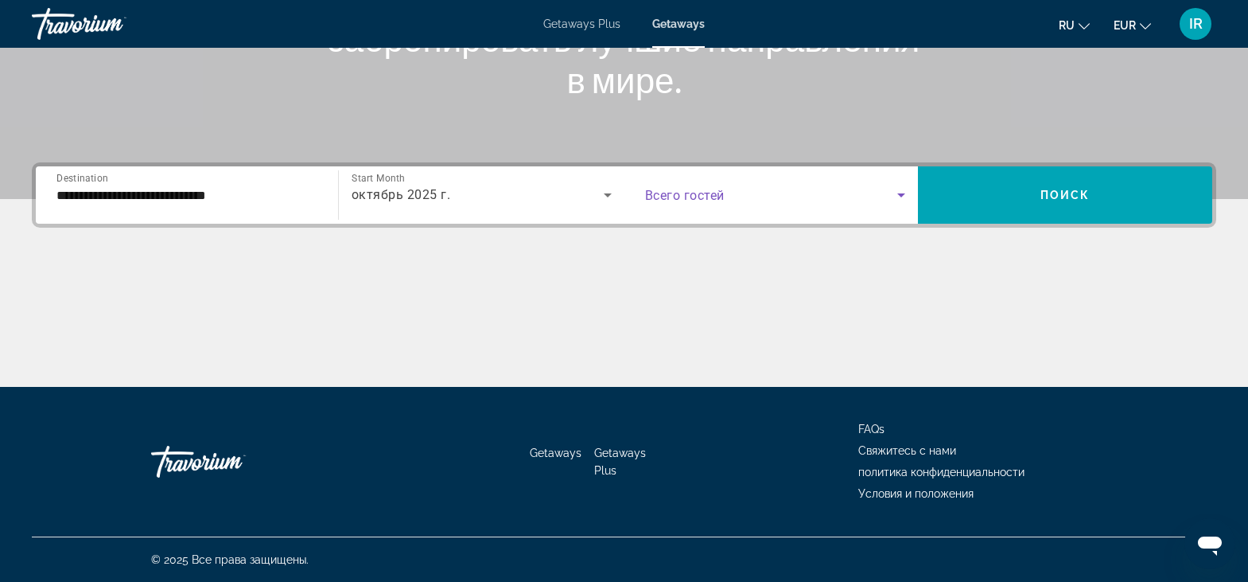
click at [886, 193] on span "Search widget" at bounding box center [771, 194] width 253 height 19
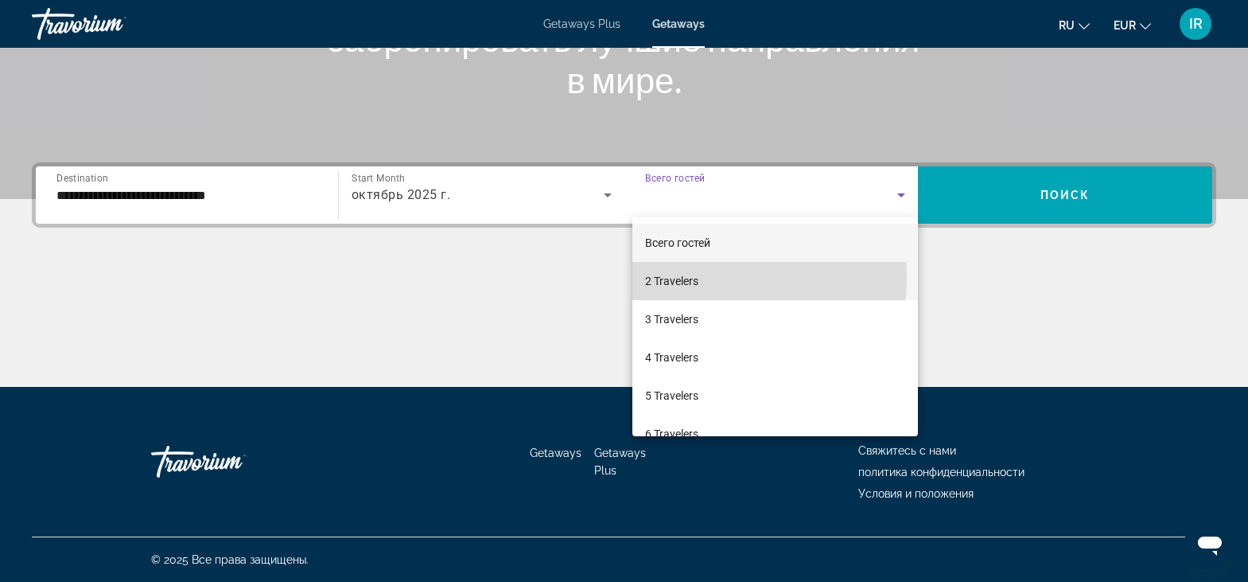
click at [645, 278] on span "2 Travelers" at bounding box center [671, 280] width 53 height 19
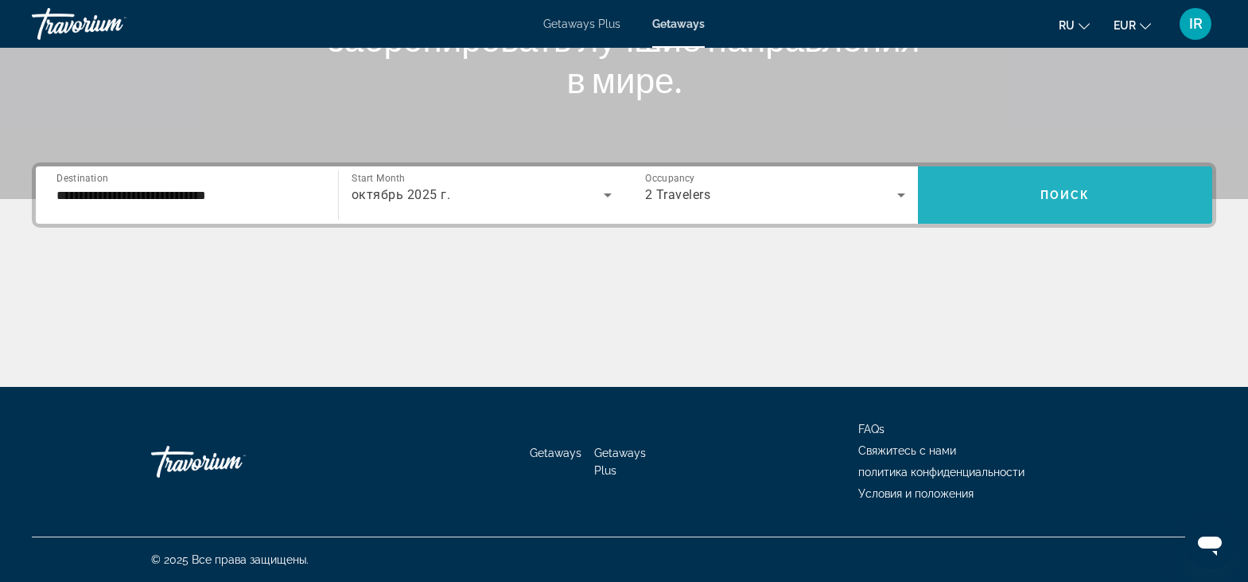
click at [1073, 203] on span "Search widget" at bounding box center [1065, 195] width 294 height 38
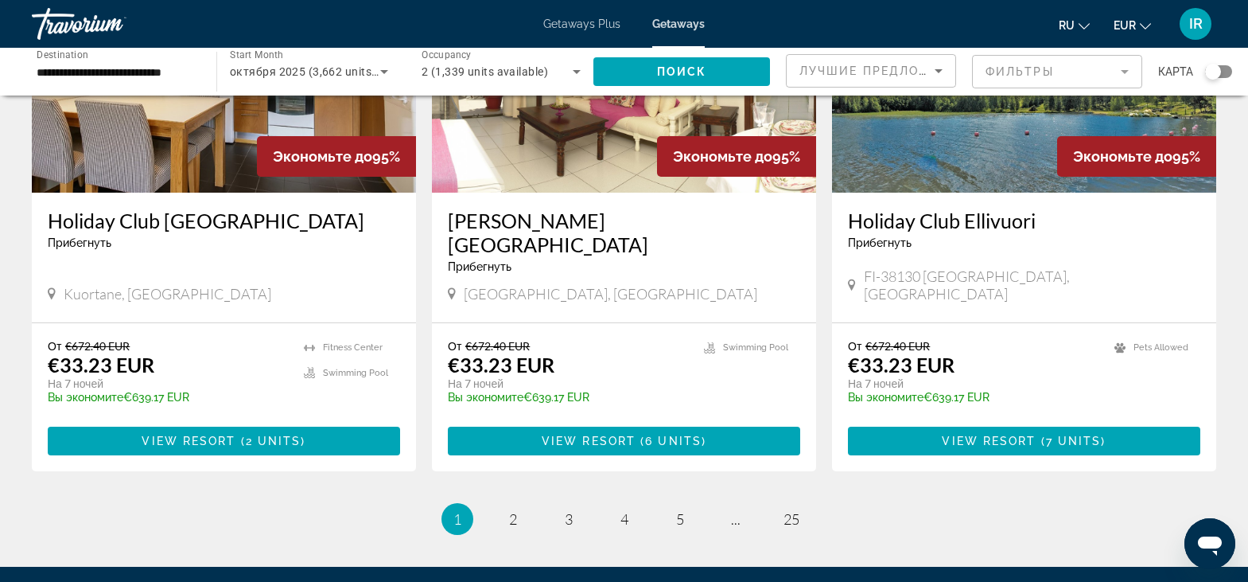
scroll to position [1910, 0]
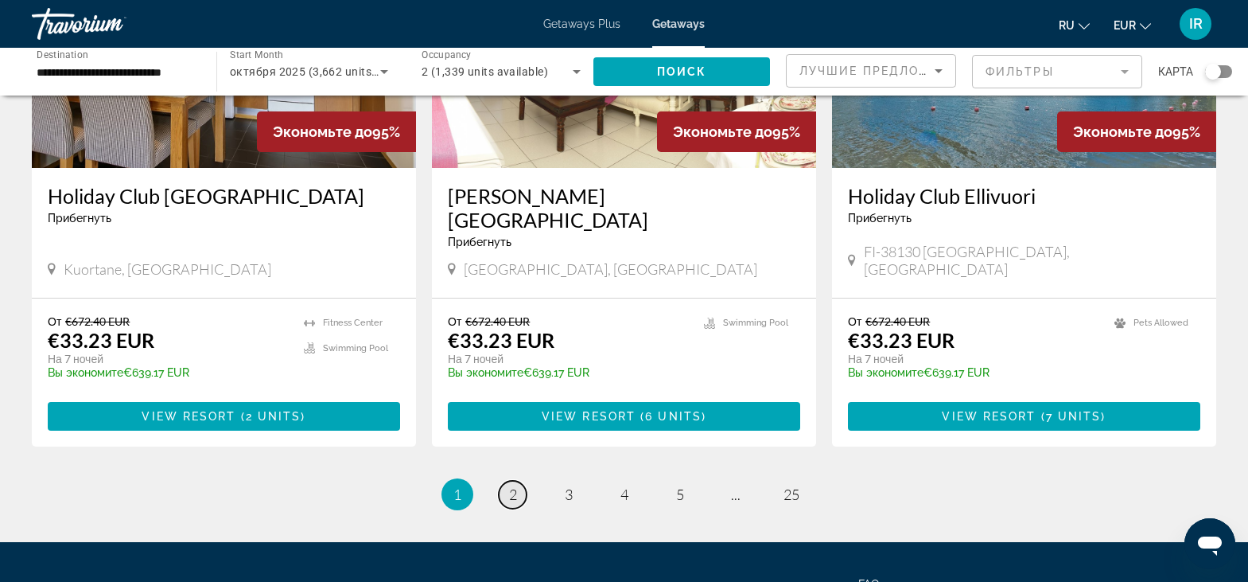
click at [517, 481] on link "page 2" at bounding box center [513, 495] width 28 height 28
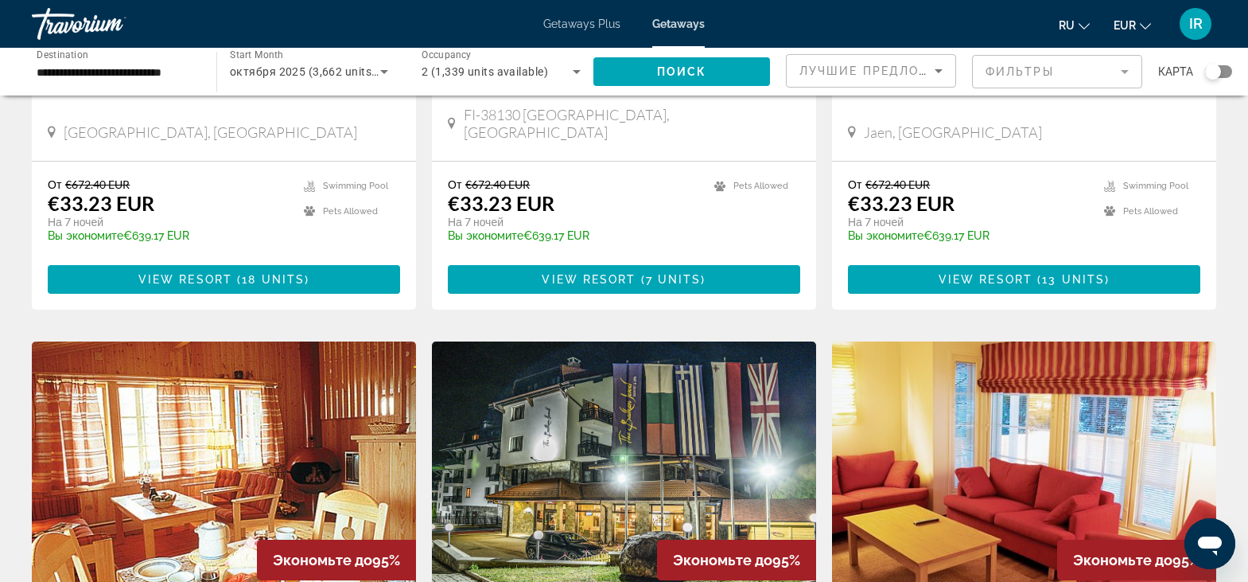
scroll to position [1697, 0]
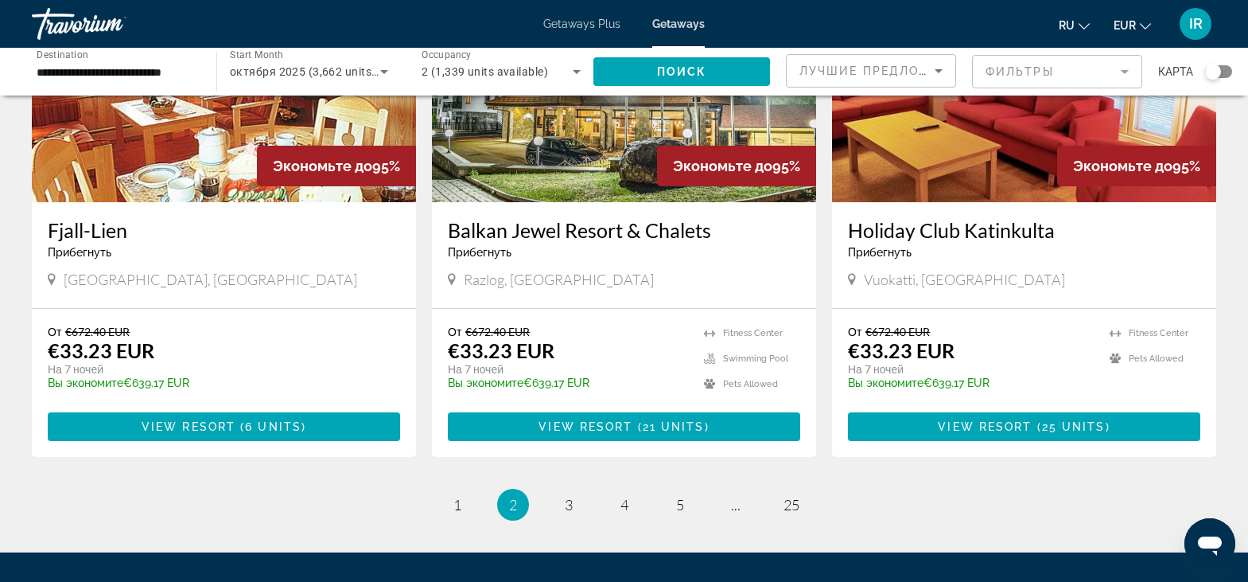
scroll to position [1910, 0]
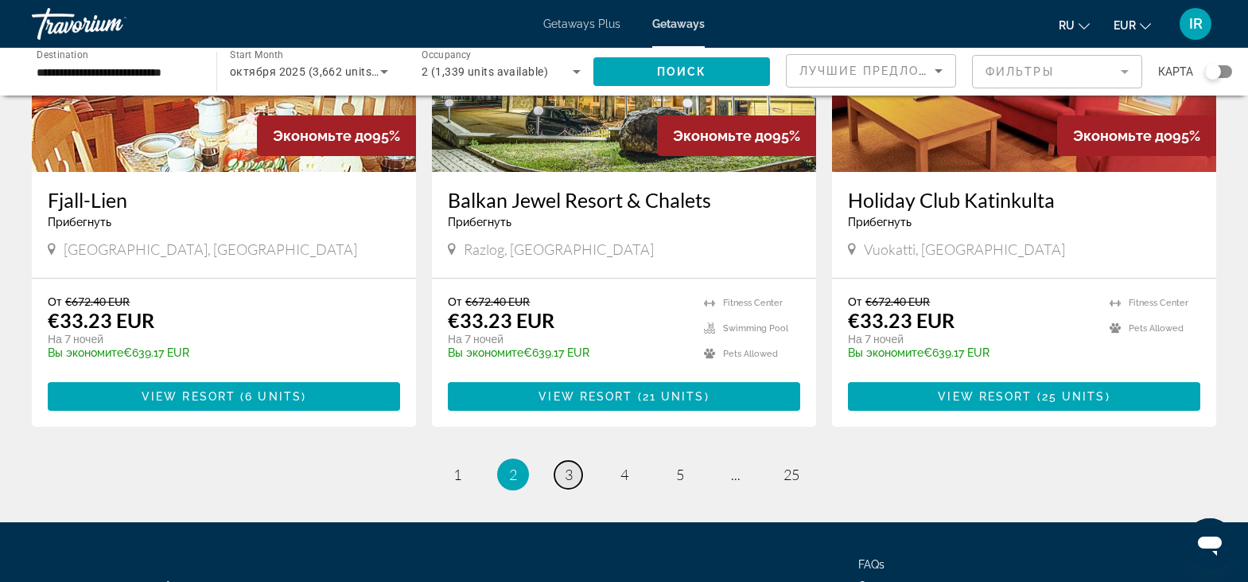
click at [563, 461] on link "page 3" at bounding box center [569, 475] width 28 height 28
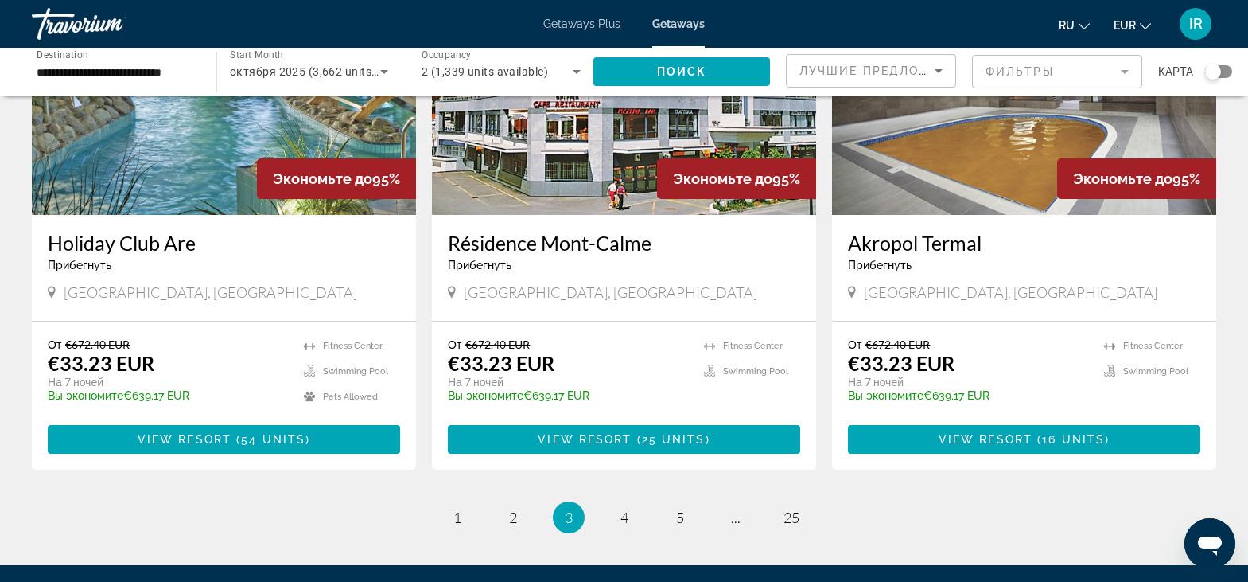
scroll to position [1910, 0]
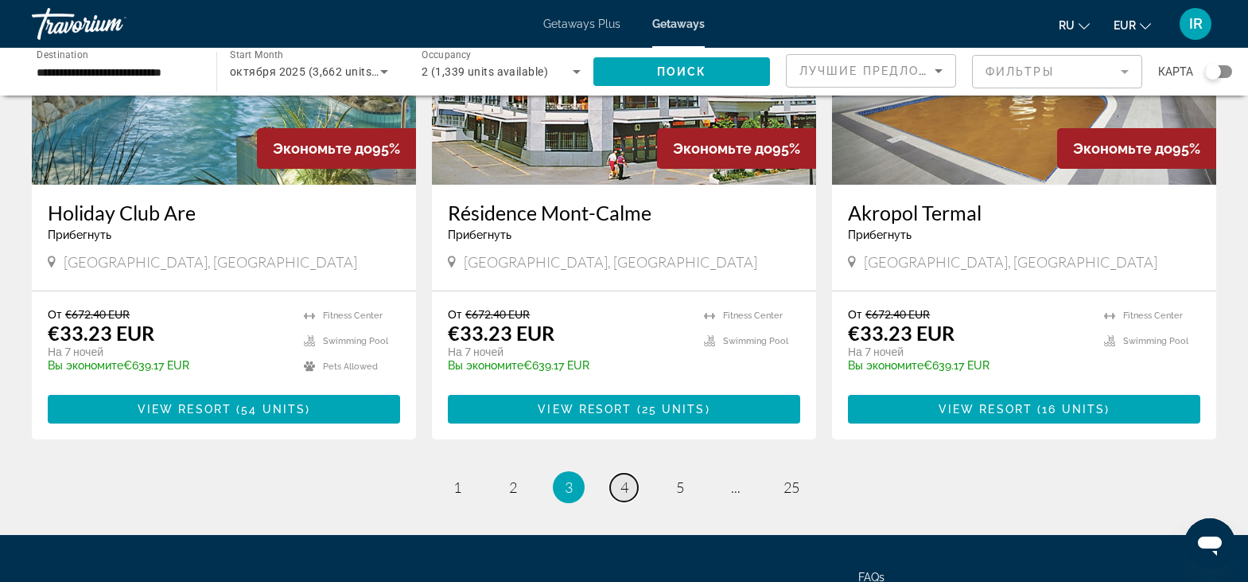
click at [627, 478] on span "4" at bounding box center [625, 487] width 8 height 18
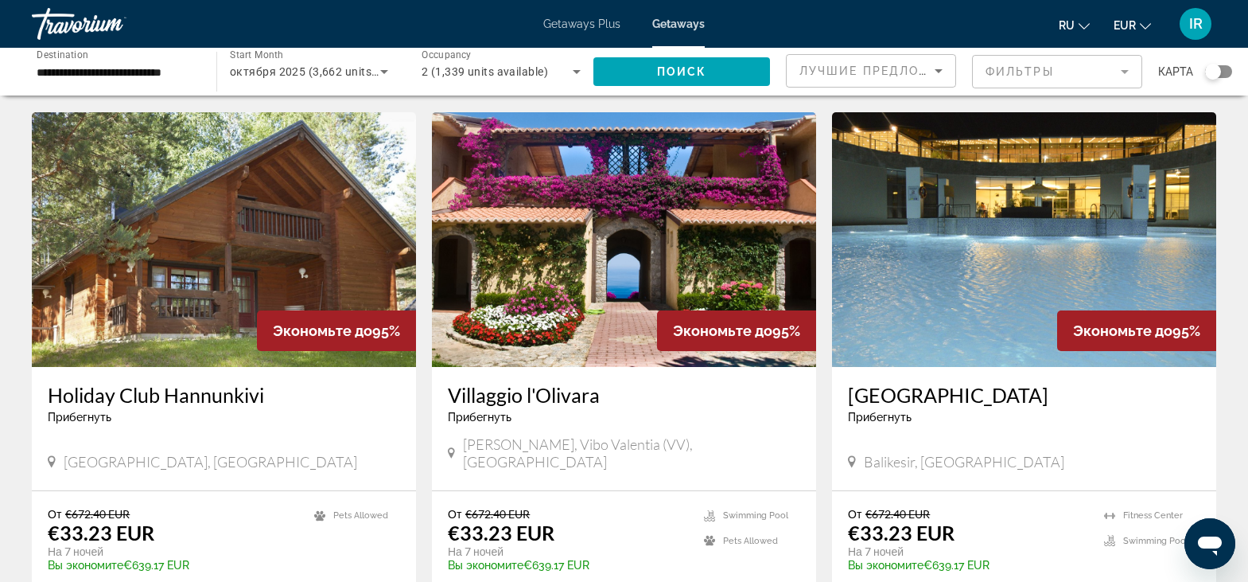
scroll to position [1910, 0]
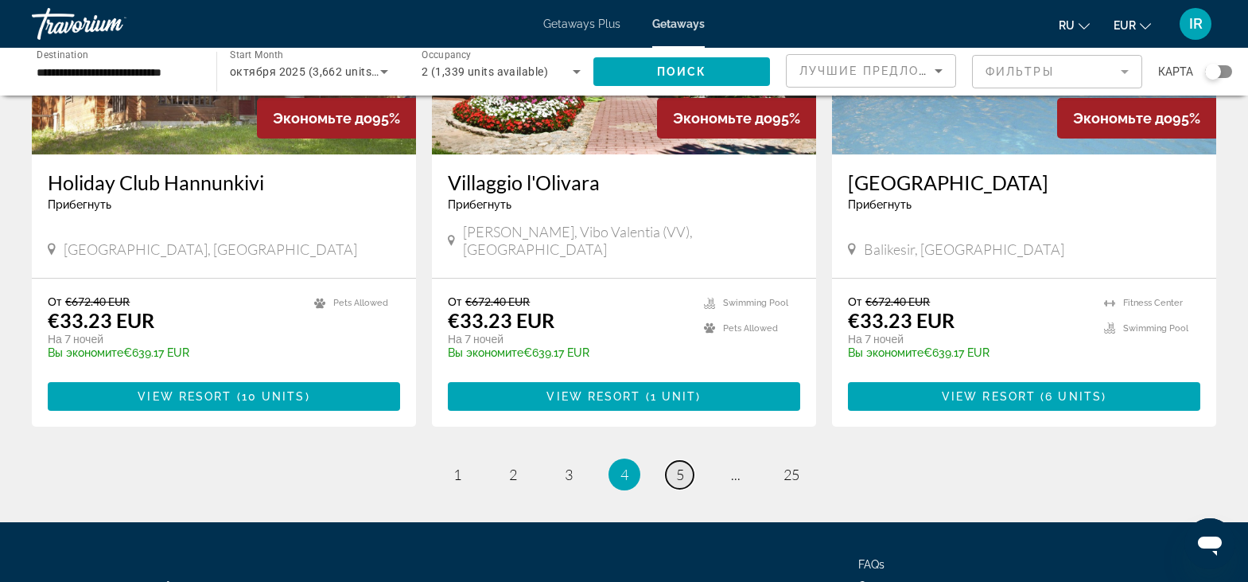
click at [683, 465] on span "5" at bounding box center [680, 474] width 8 height 18
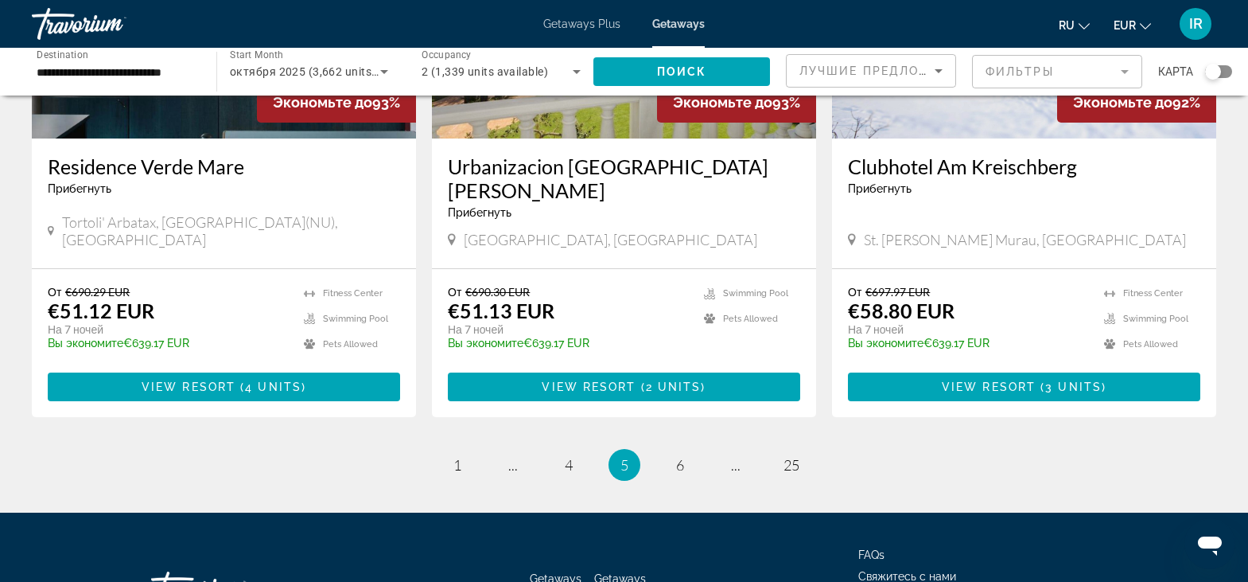
scroll to position [1910, 0]
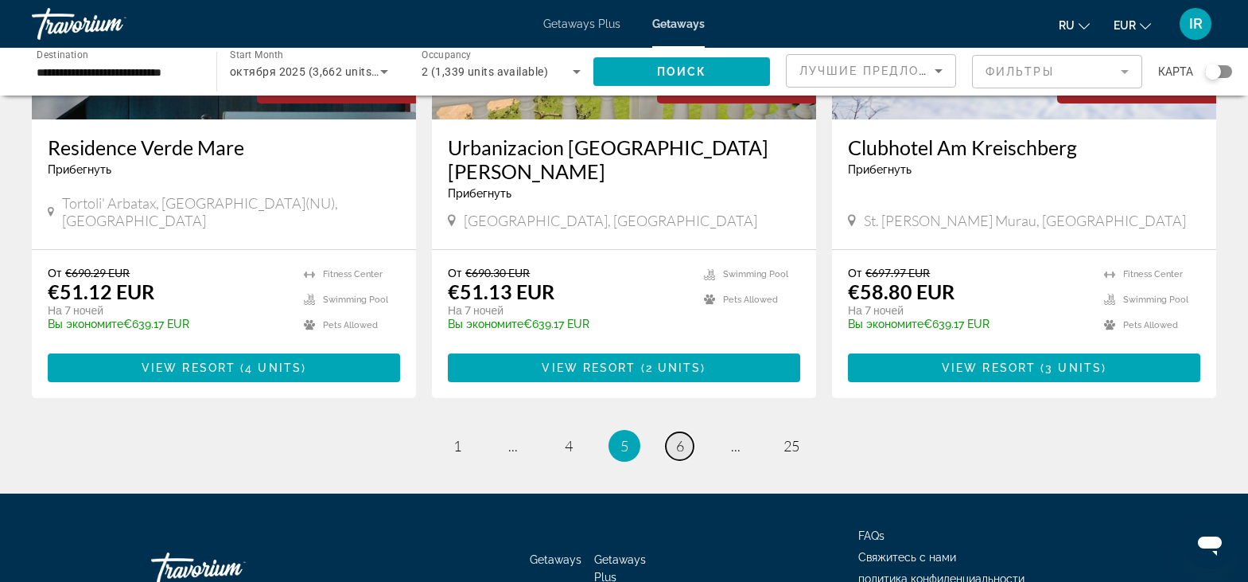
click at [680, 449] on span "6" at bounding box center [680, 446] width 8 height 18
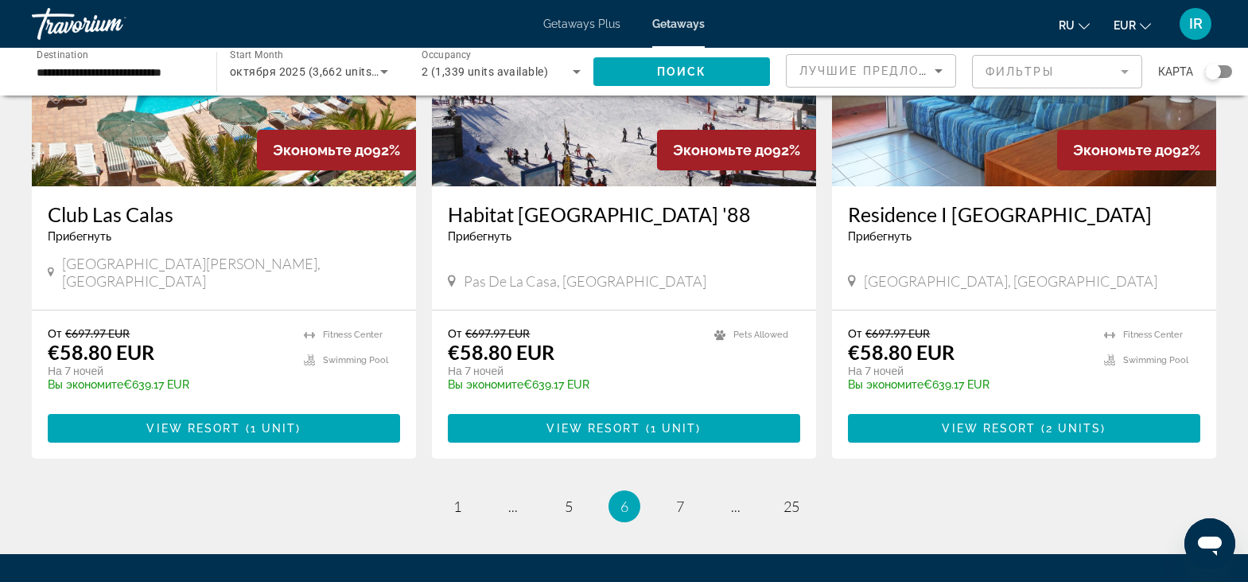
scroll to position [1910, 0]
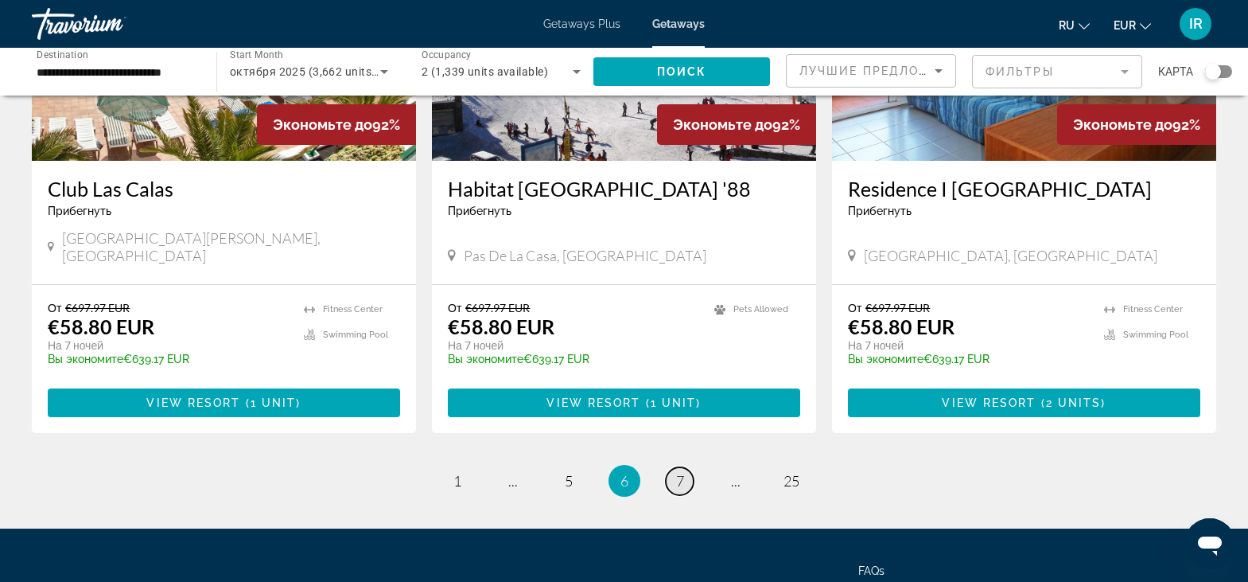
click at [681, 472] on span "7" at bounding box center [680, 481] width 8 height 18
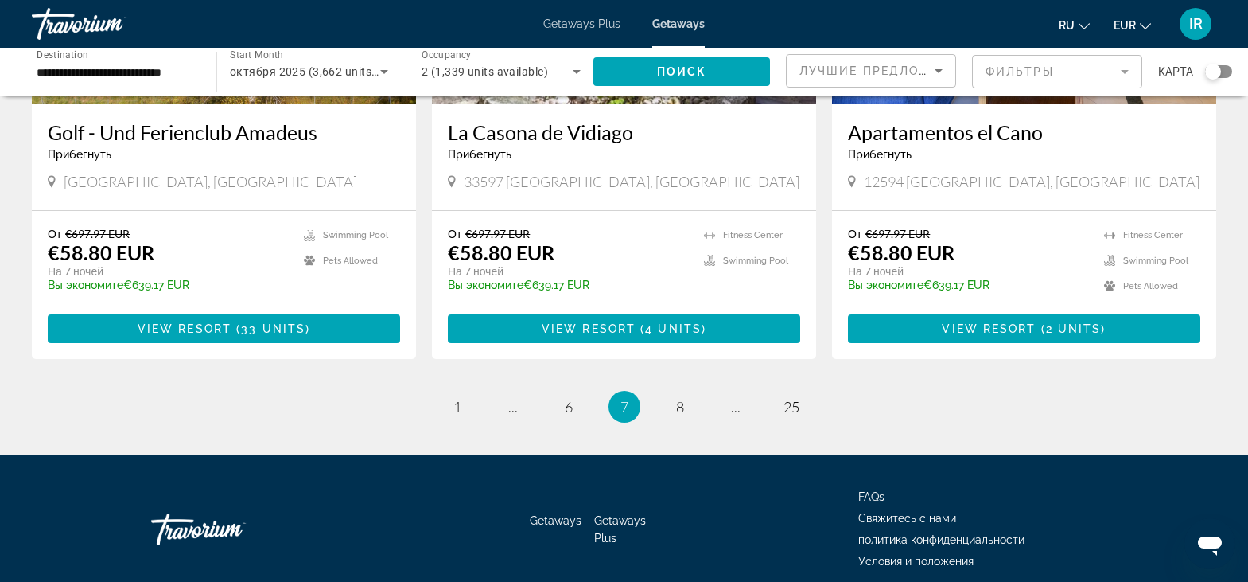
scroll to position [1992, 0]
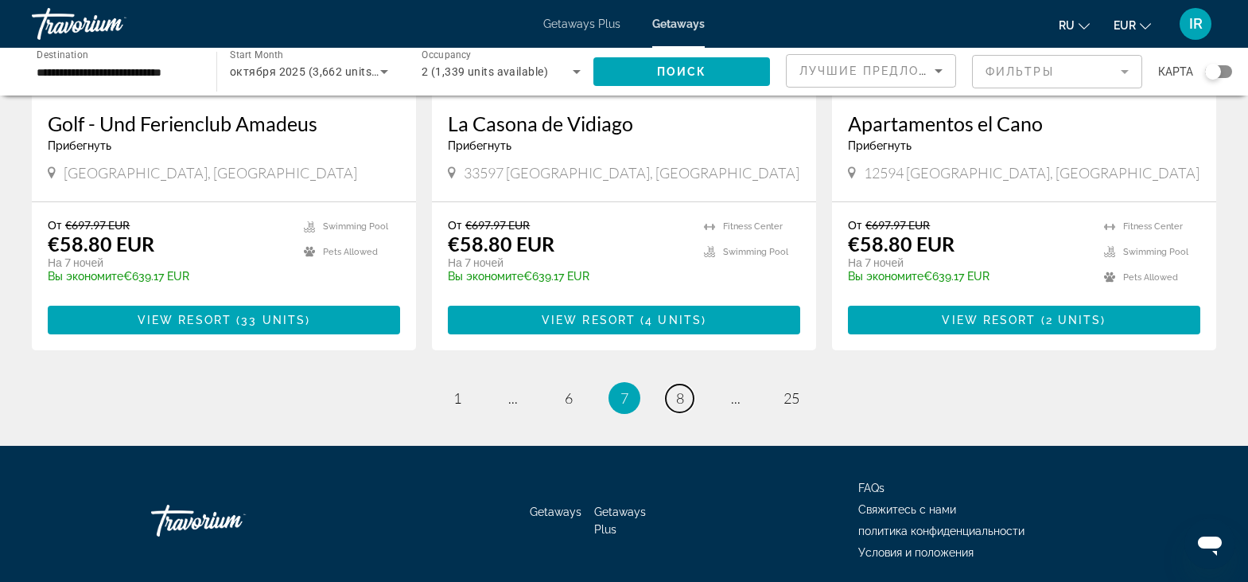
click at [683, 389] on span "8" at bounding box center [680, 398] width 8 height 18
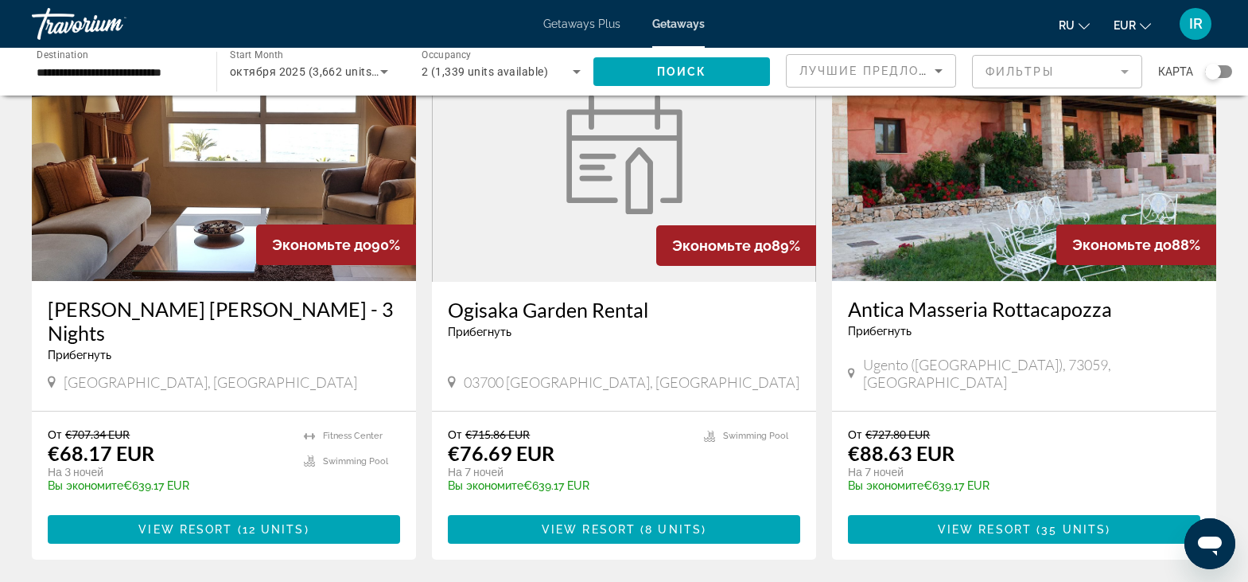
scroll to position [1273, 0]
